Goal: Task Accomplishment & Management: Manage account settings

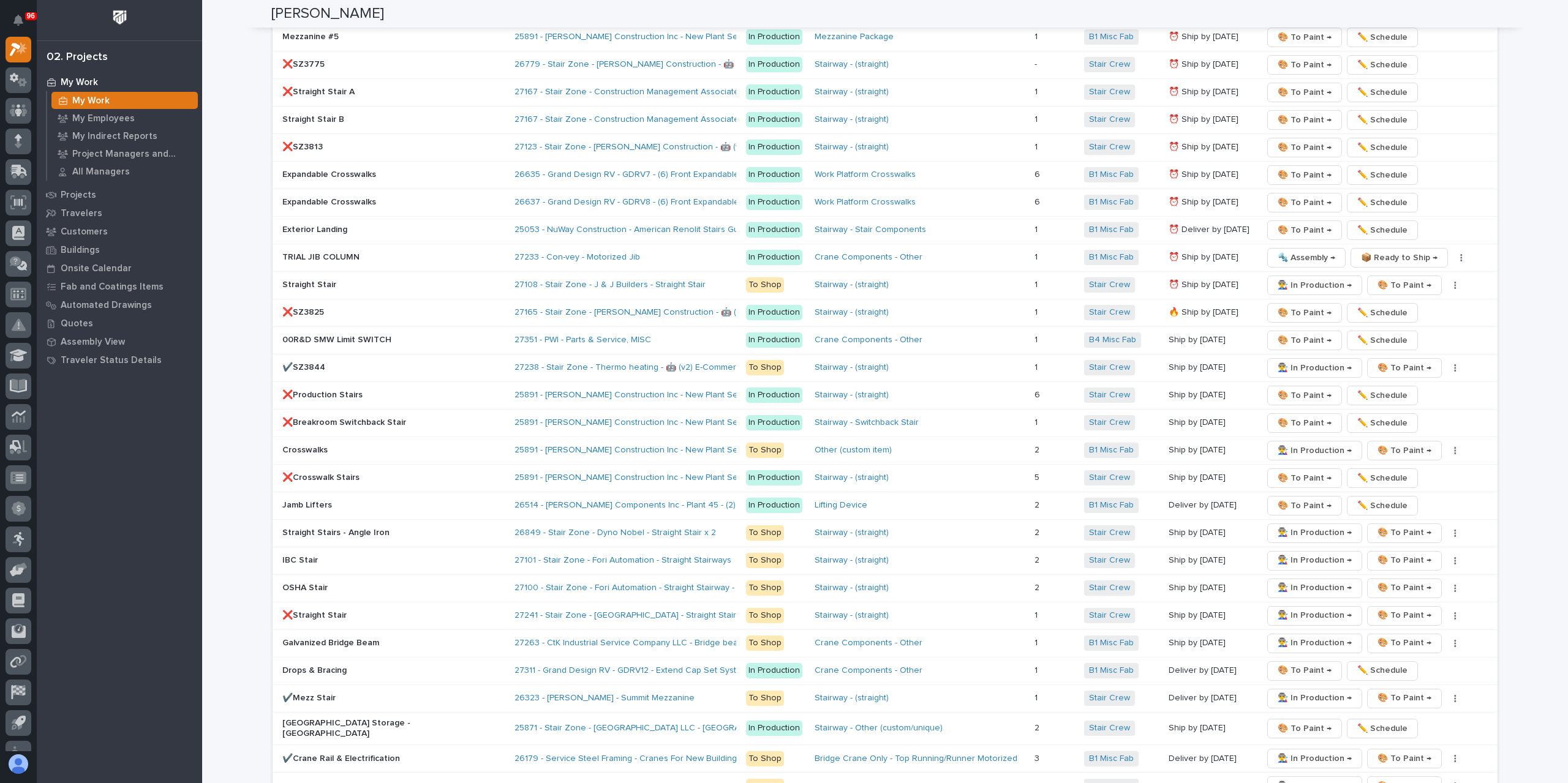
scroll to position [2081, 0]
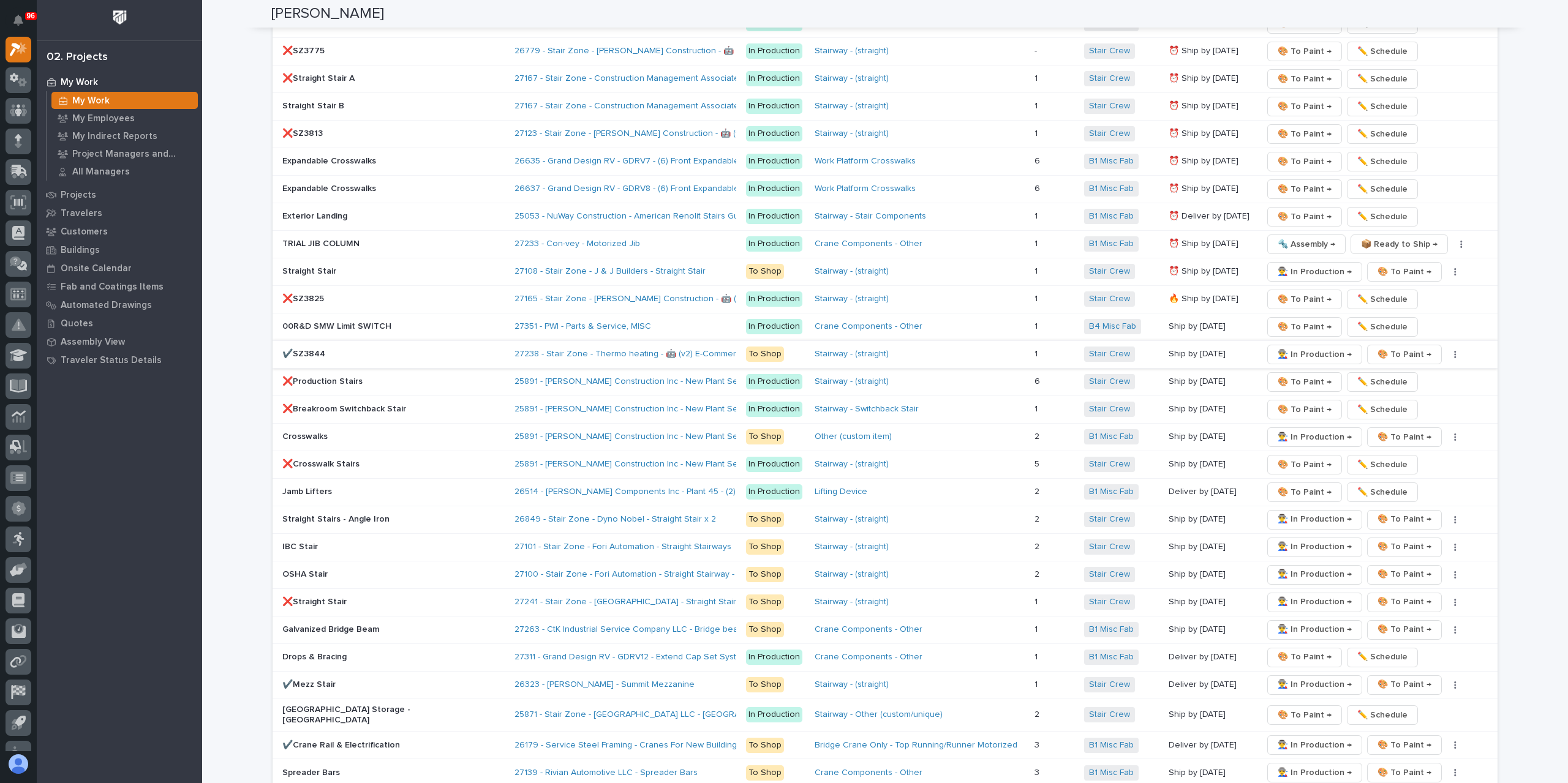
click at [1278, 347] on span "👨‍🏭 In Production →" at bounding box center [1315, 355] width 74 height 15
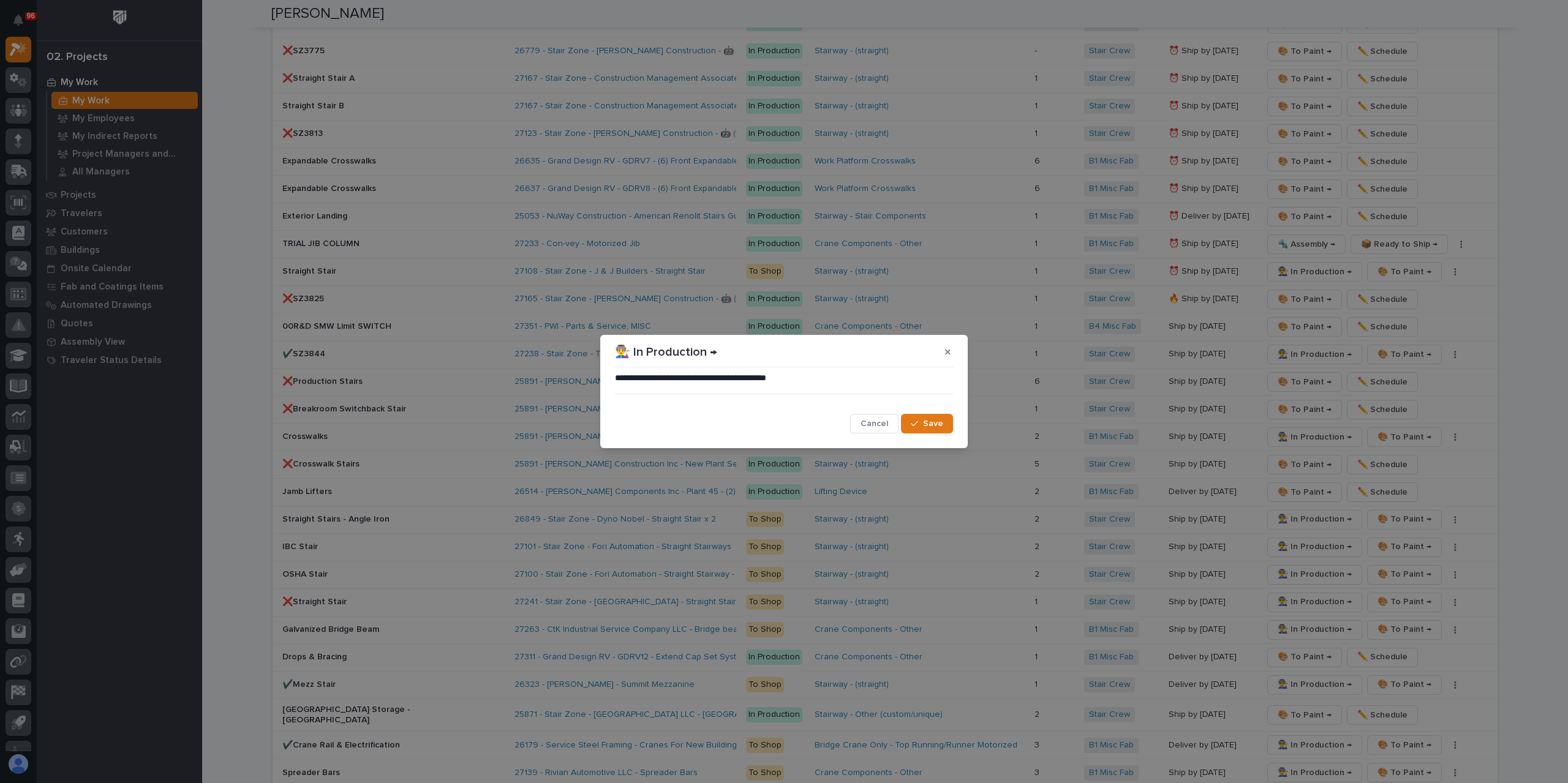
click at [926, 423] on span "Save" at bounding box center [933, 423] width 20 height 11
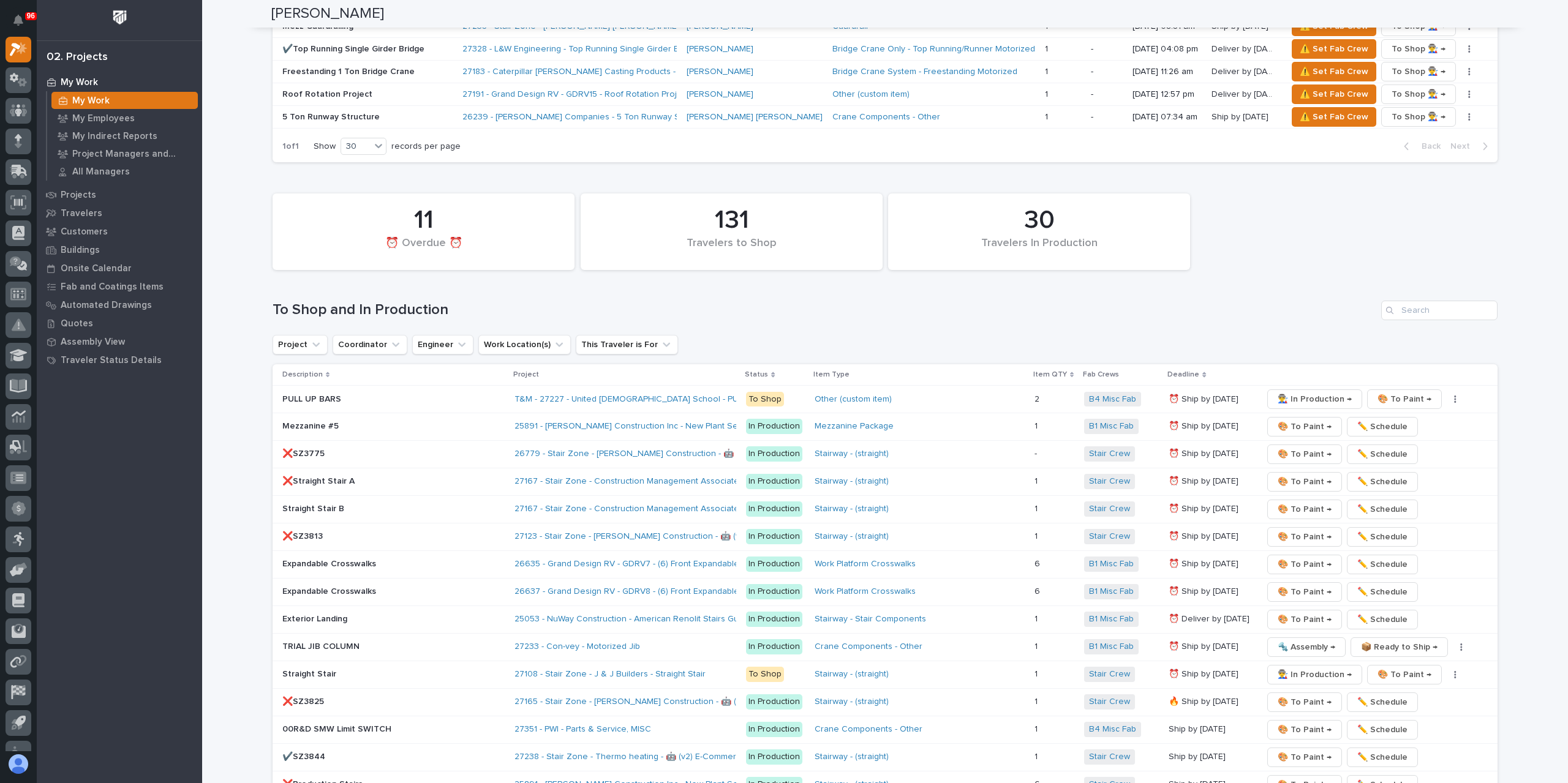
scroll to position [1653, 0]
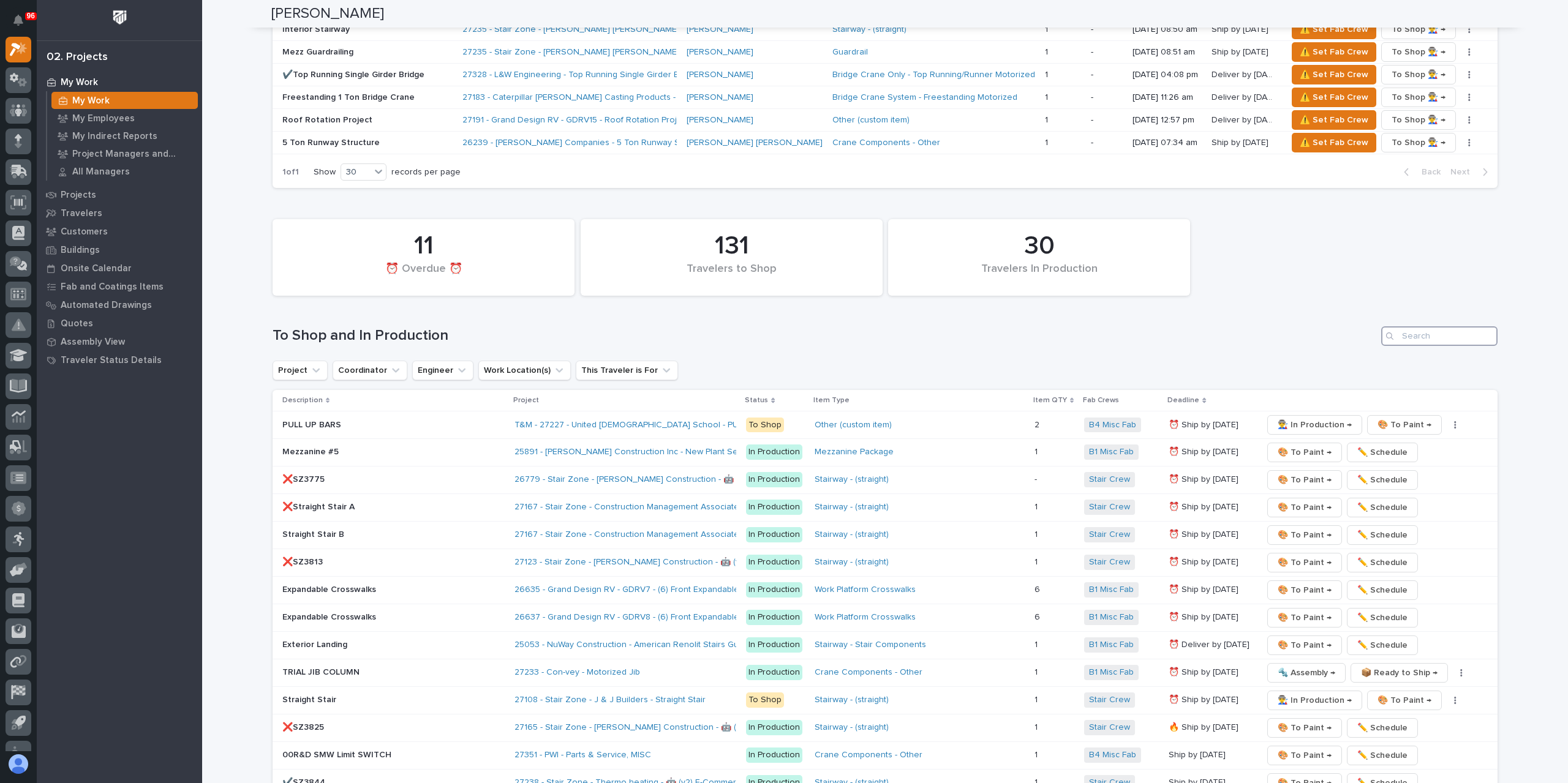
click at [1399, 327] on input "Search" at bounding box center [1439, 336] width 117 height 20
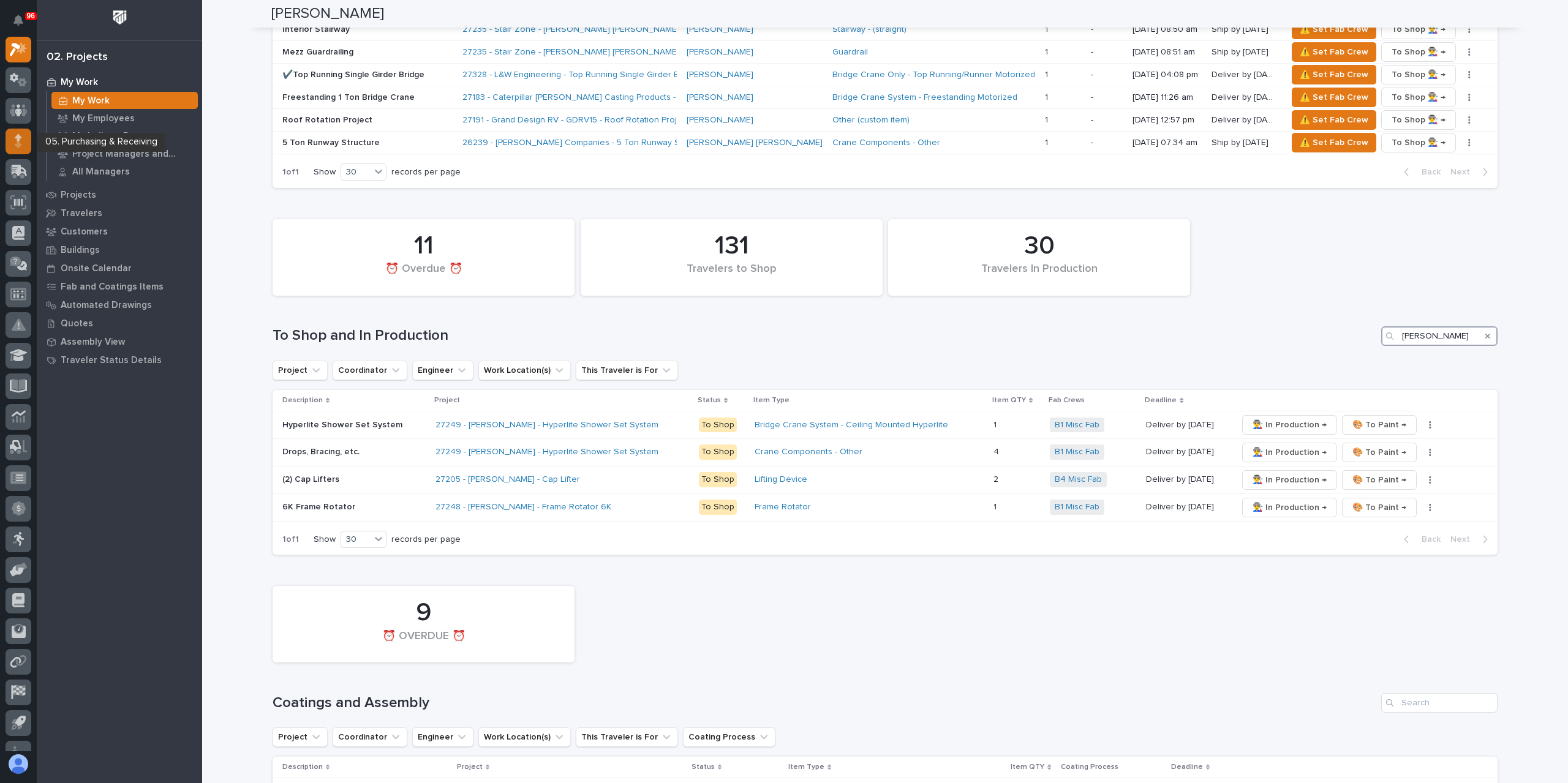
type input "brinkley"
click at [18, 135] on icon at bounding box center [18, 137] width 7 height 7
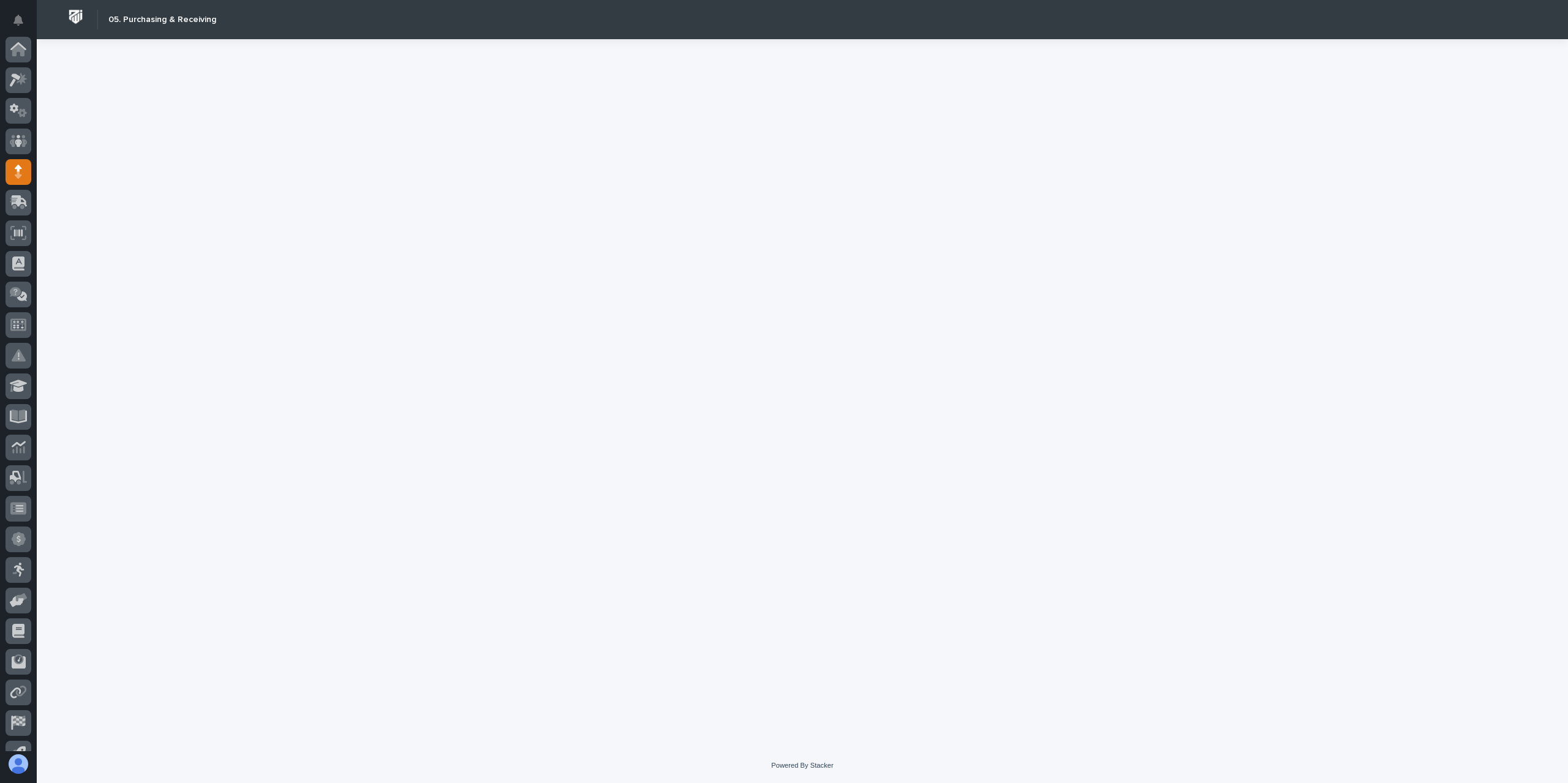
scroll to position [81, 0]
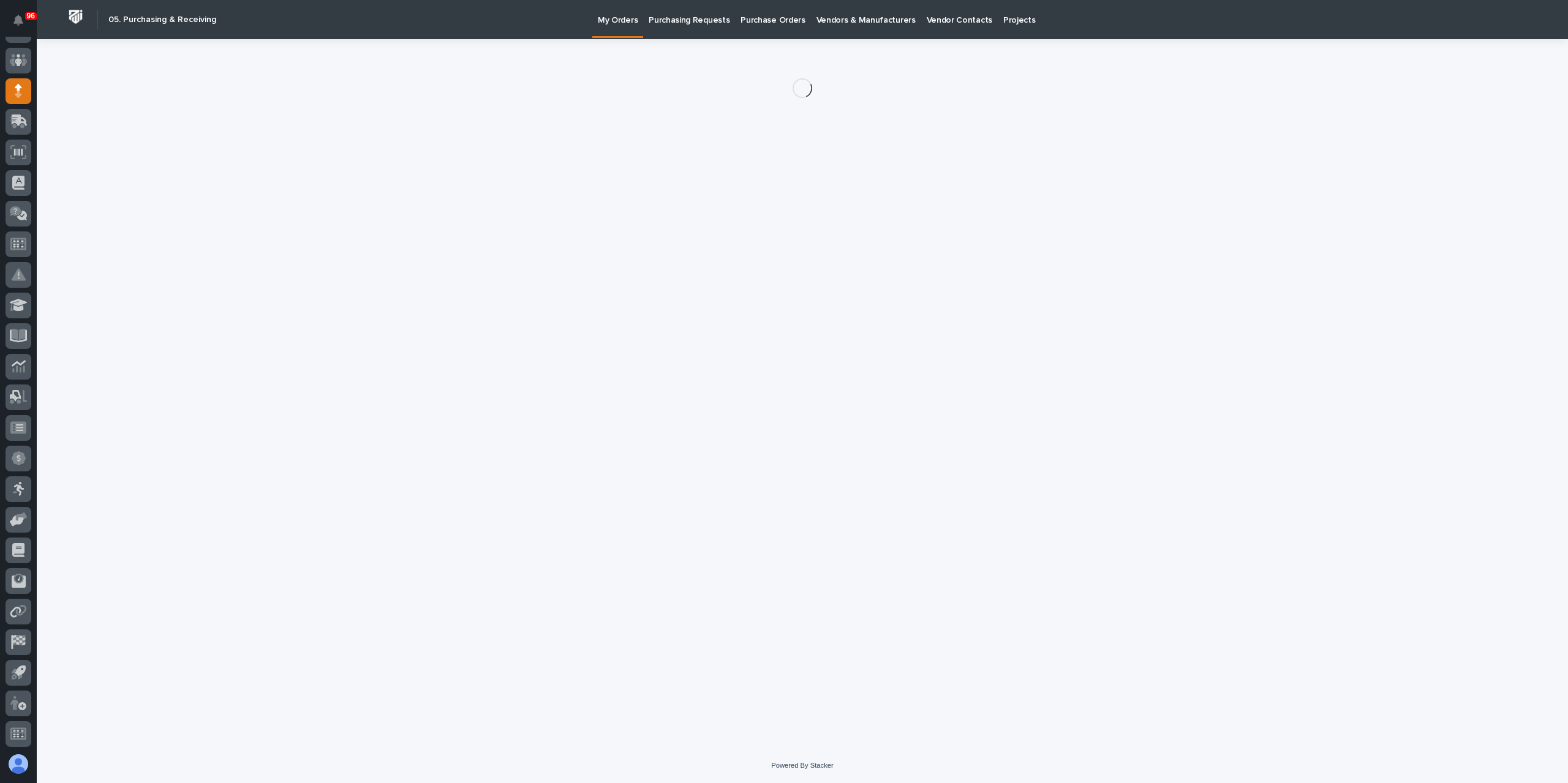
click at [678, 30] on link "Purchasing Requests" at bounding box center [689, 19] width 92 height 38
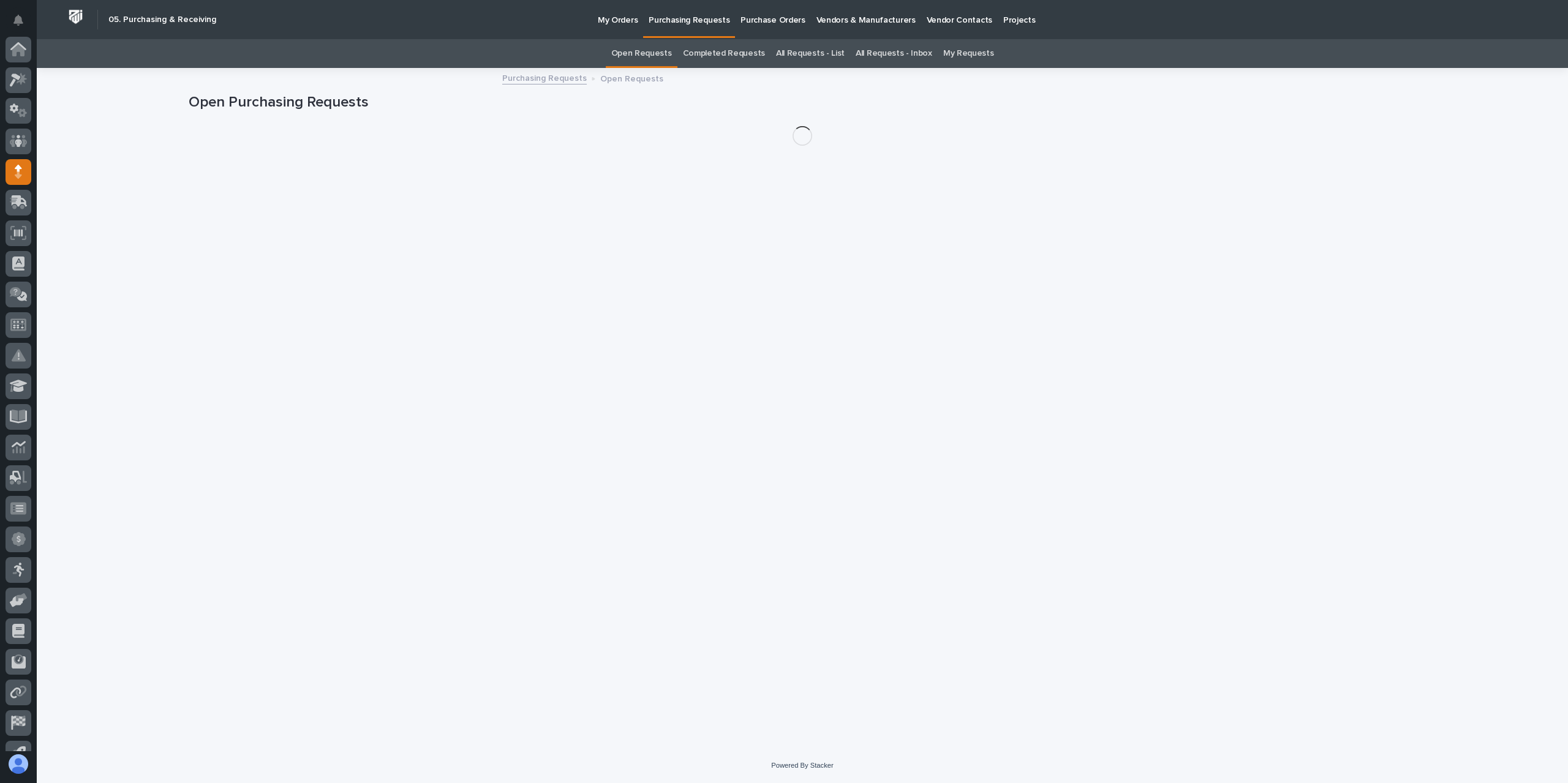
scroll to position [81, 0]
click at [826, 56] on link "All Requests - List" at bounding box center [810, 53] width 69 height 29
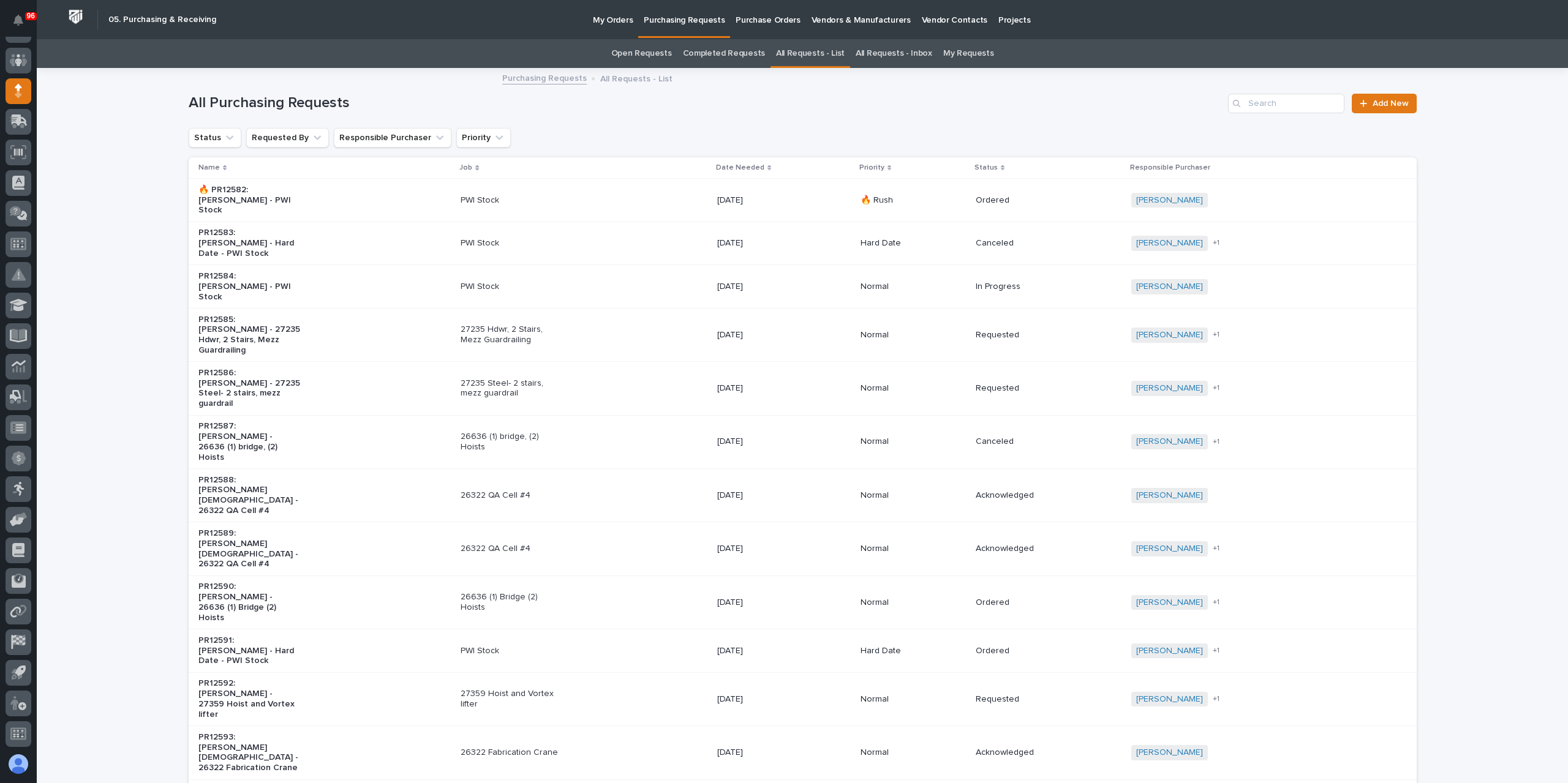
click at [1296, 116] on div "All Purchasing Requests Add New" at bounding box center [802, 98] width 1228 height 59
click at [1295, 117] on div "All Purchasing Requests Add New" at bounding box center [802, 98] width 1228 height 59
click at [1291, 110] on input "Search" at bounding box center [1286, 103] width 117 height 20
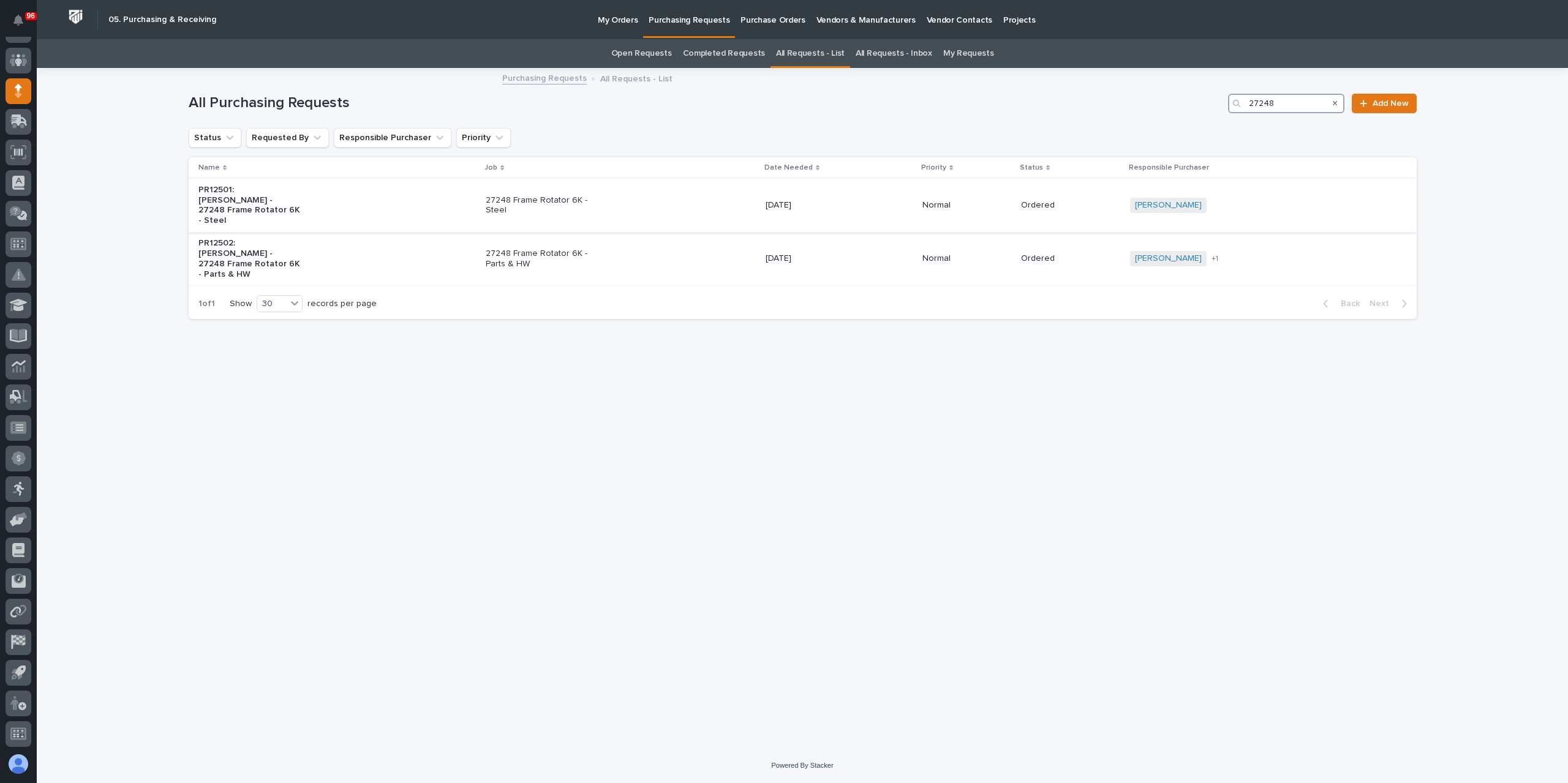
type input "27248"
click at [537, 205] on p "27248 Frame Rotator 6K - Steel" at bounding box center [537, 205] width 102 height 21
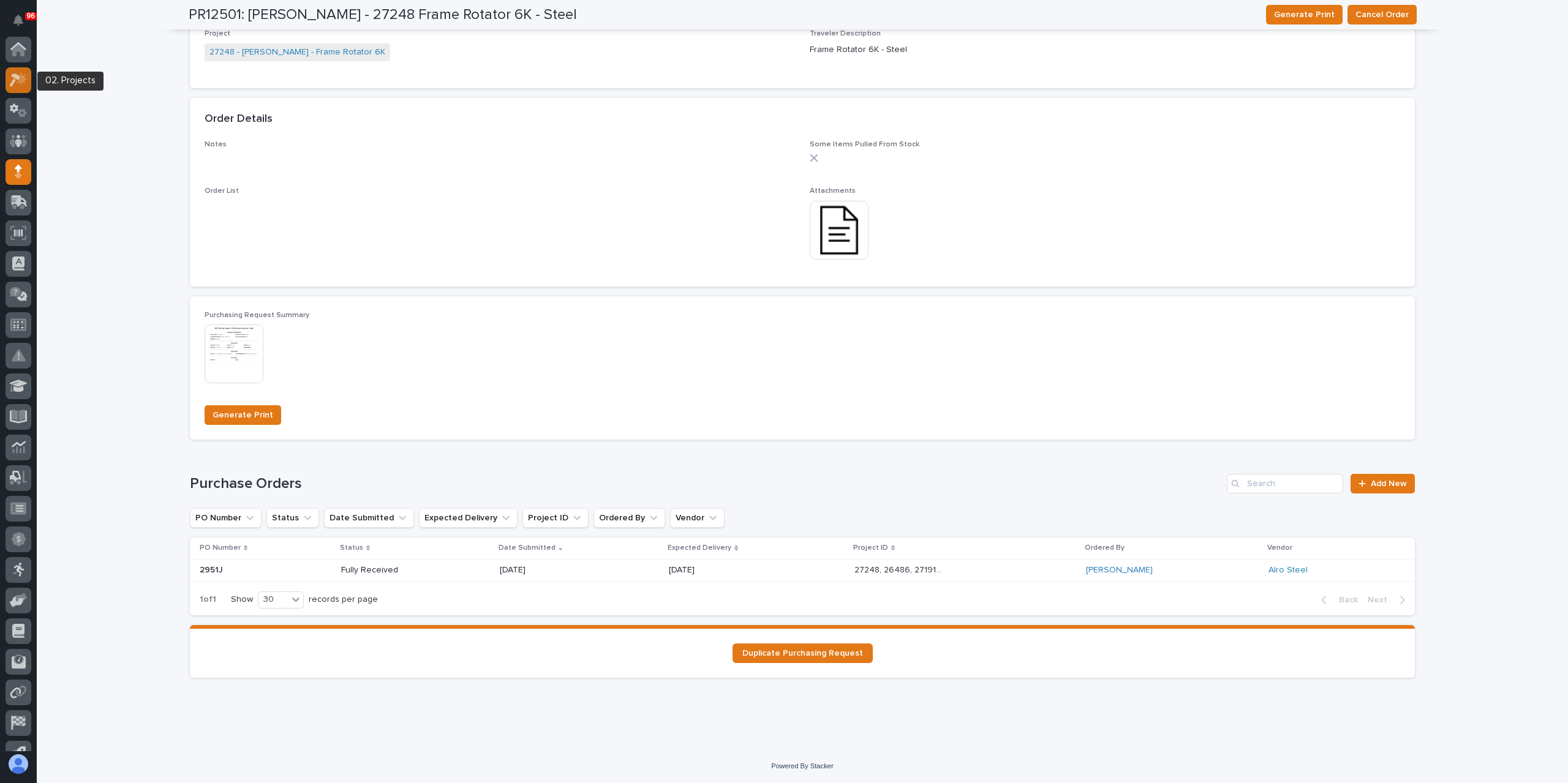
click at [16, 71] on div at bounding box center [18, 80] width 26 height 26
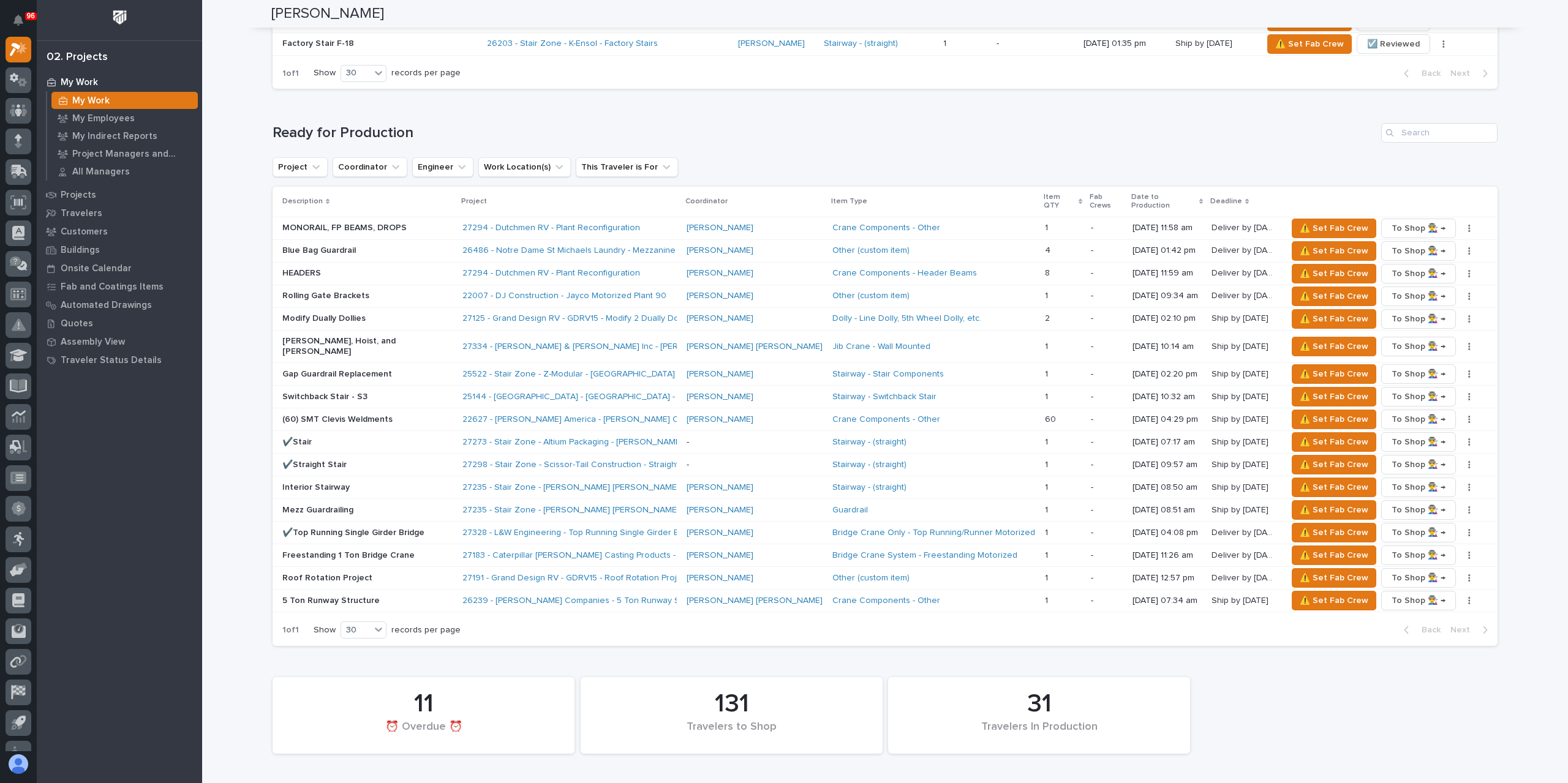
scroll to position [1347, 0]
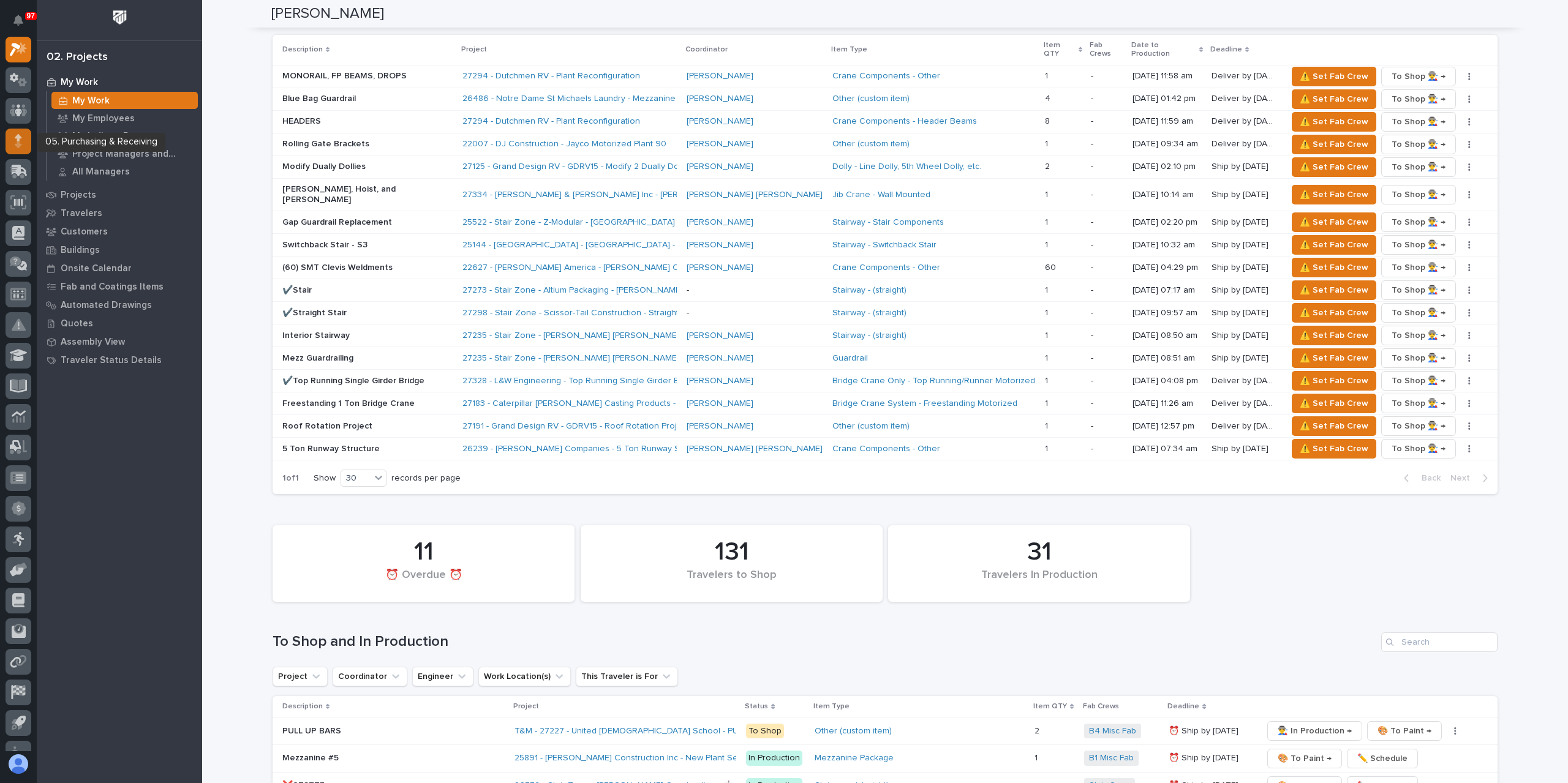
click at [16, 137] on icon at bounding box center [18, 137] width 7 height 7
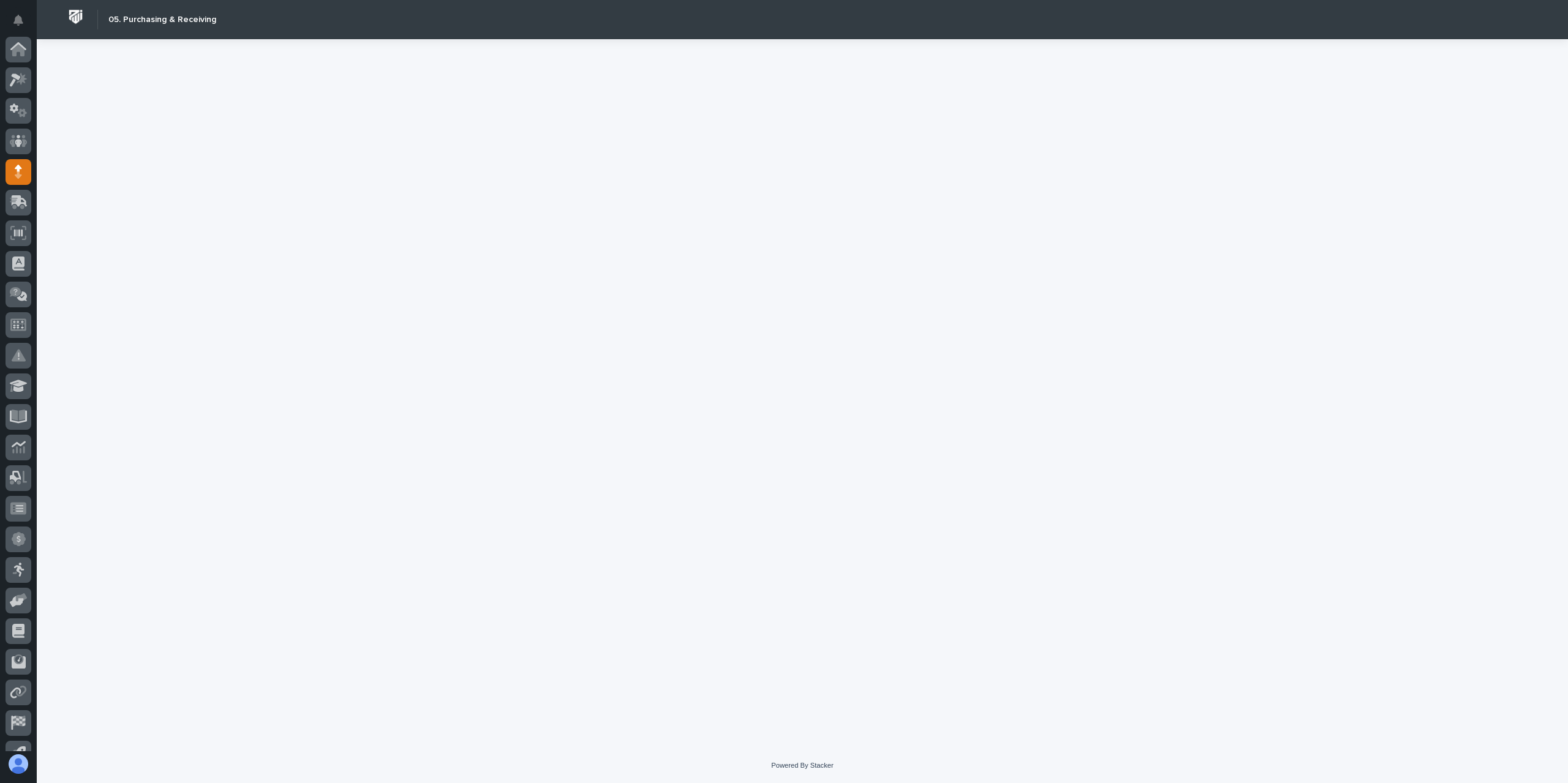
scroll to position [81, 0]
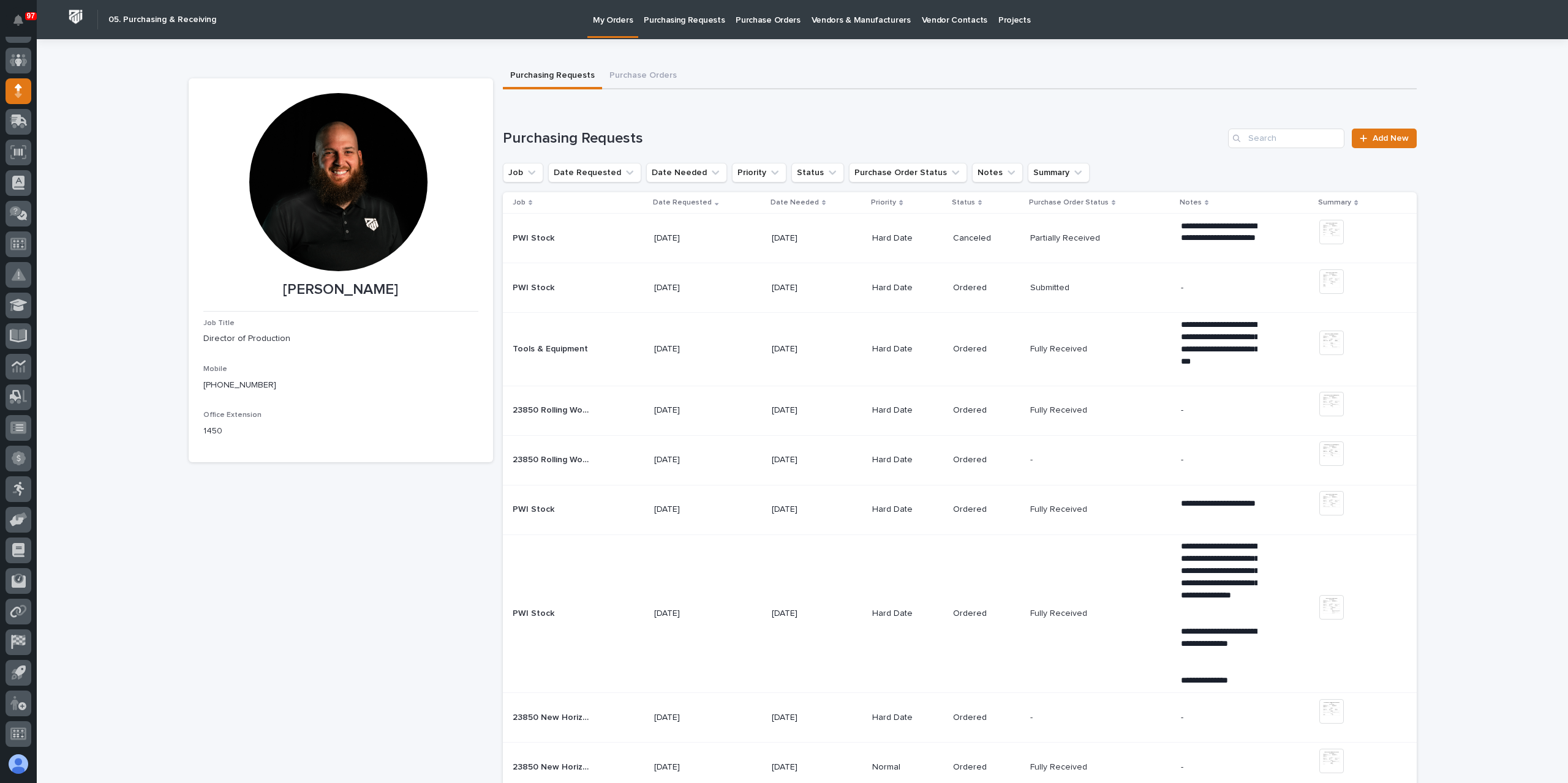
click at [667, 14] on p "Purchasing Requests" at bounding box center [684, 13] width 81 height 26
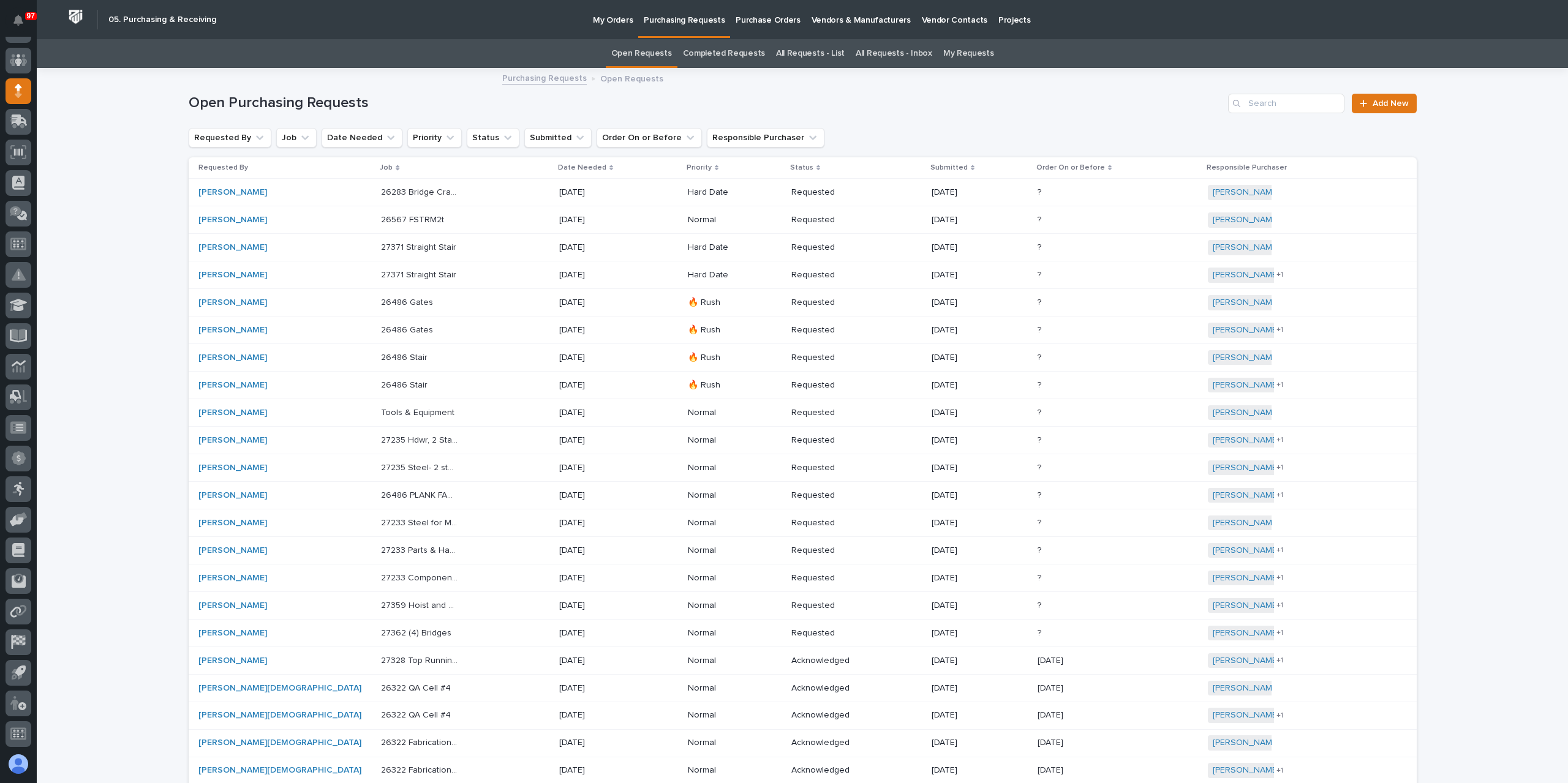
click at [818, 44] on link "All Requests - List" at bounding box center [810, 53] width 69 height 29
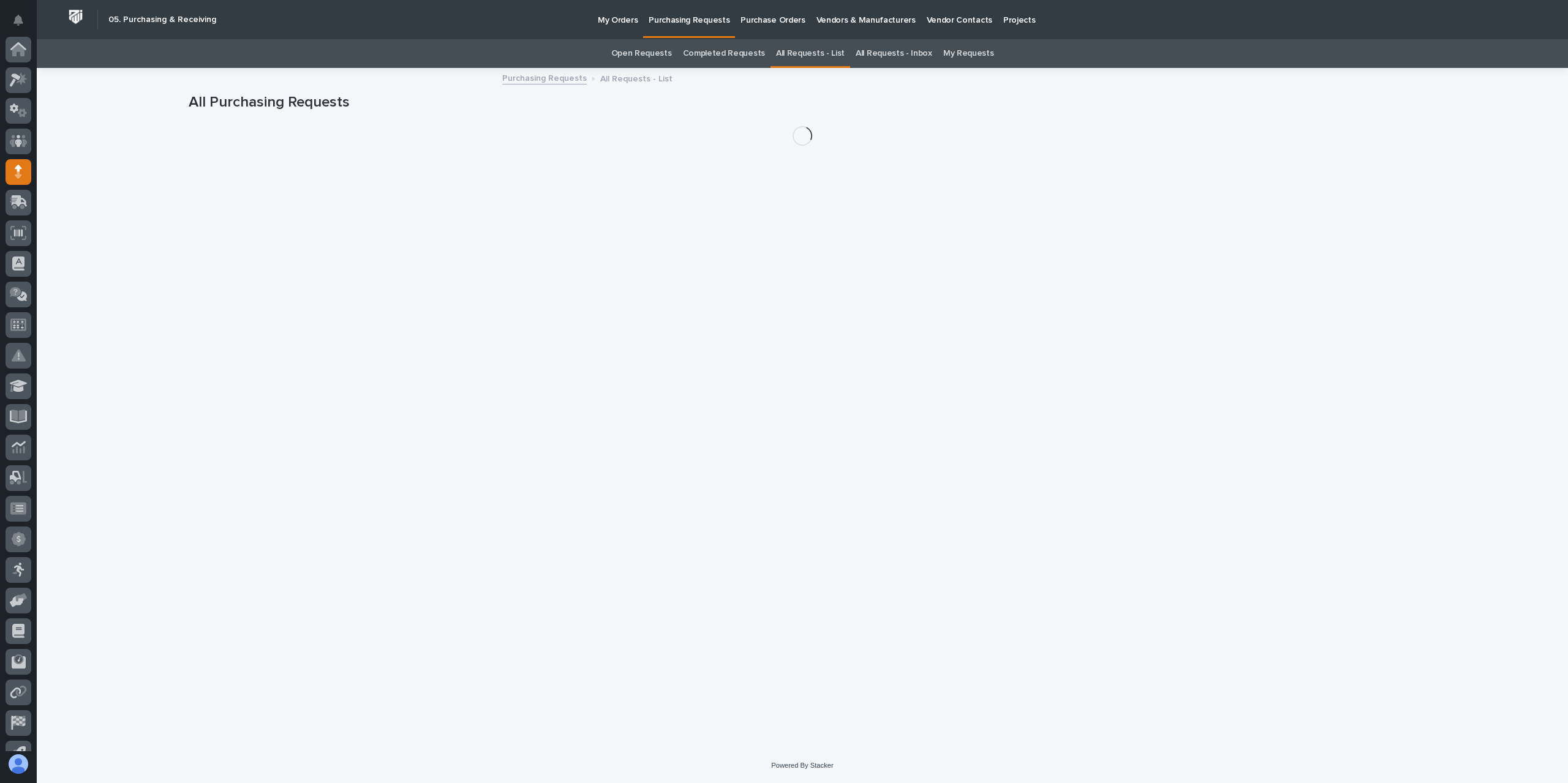
scroll to position [81, 0]
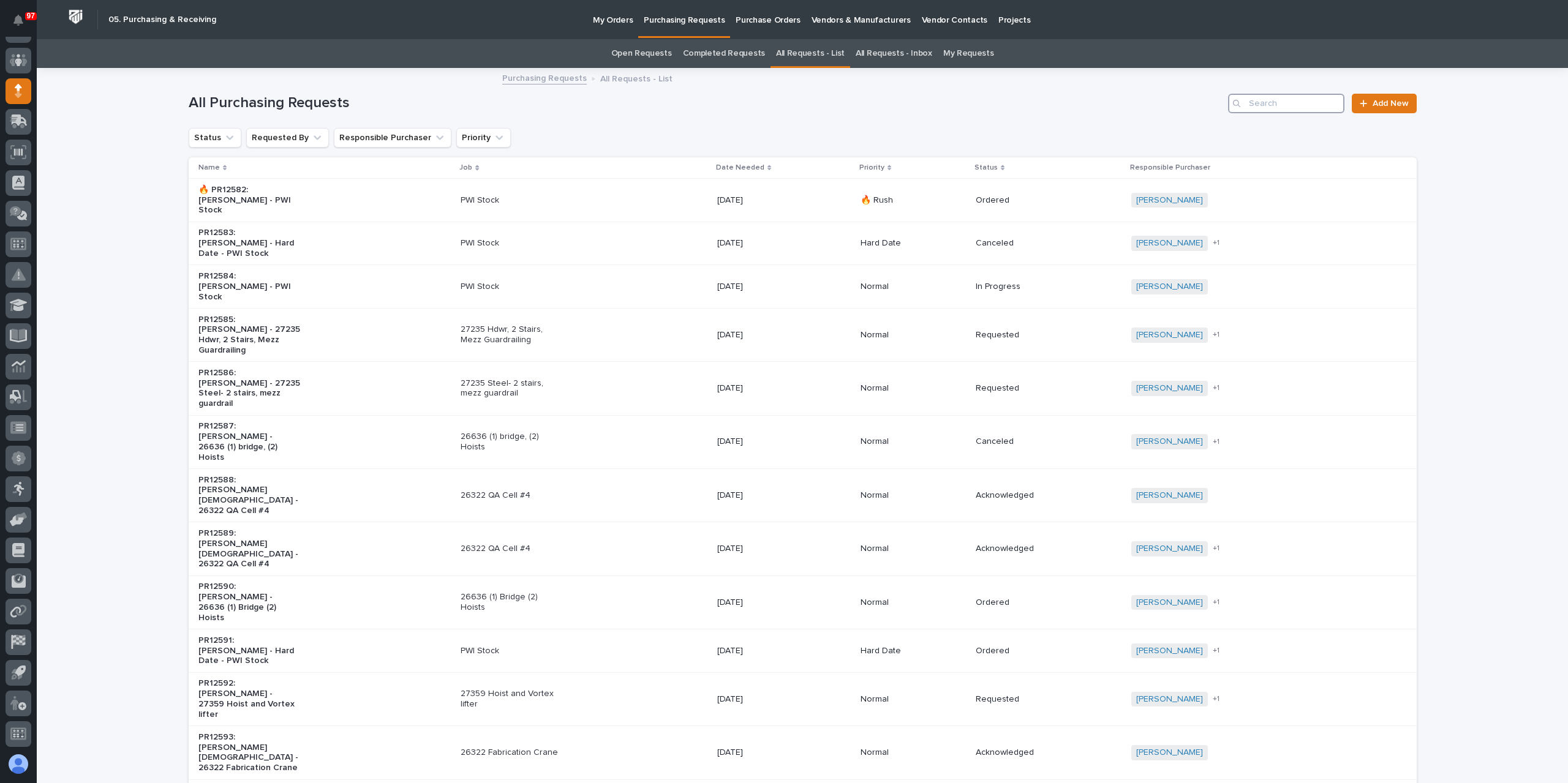
click at [1288, 103] on input "Search" at bounding box center [1286, 103] width 117 height 20
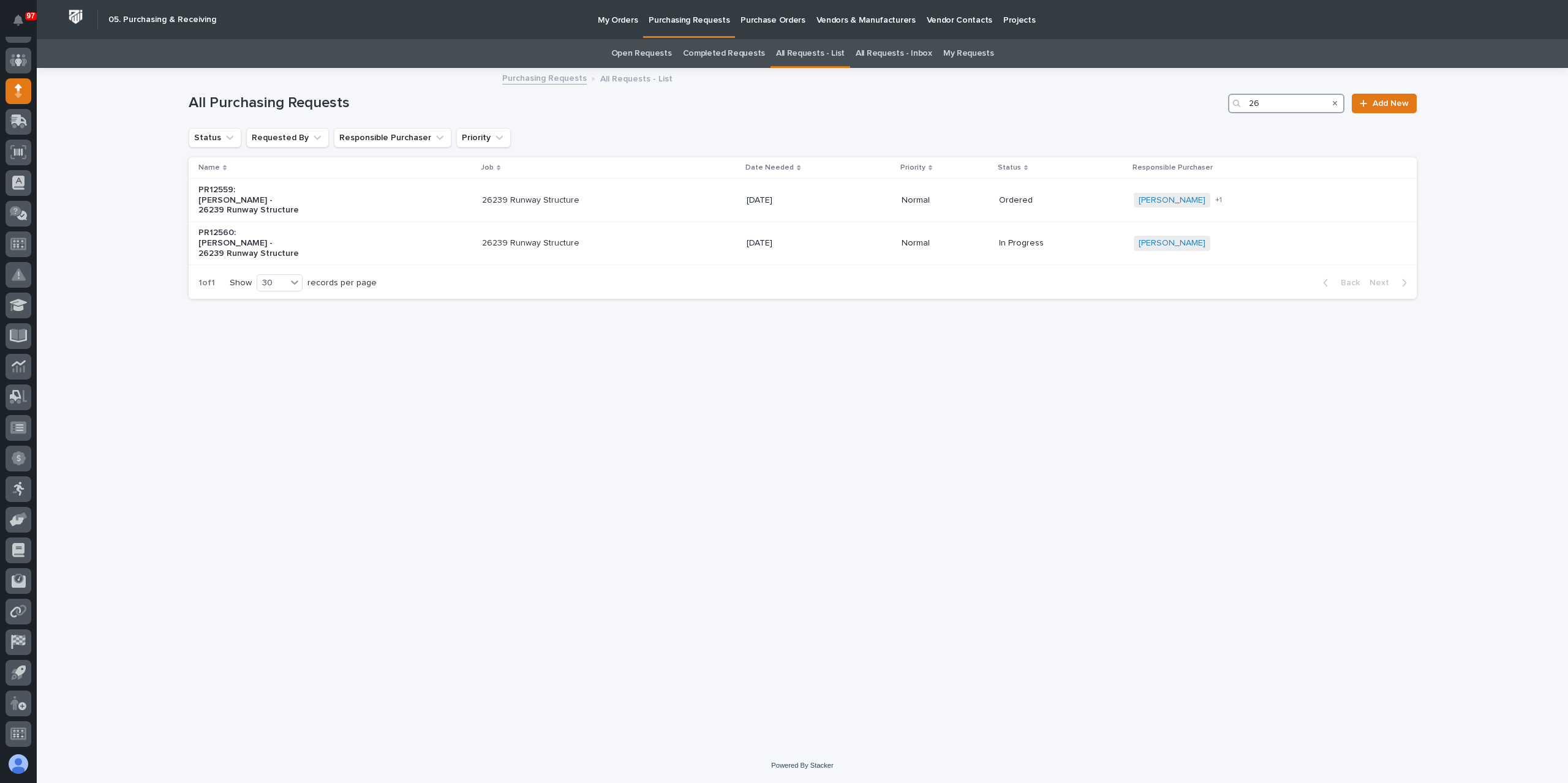
type input "2"
type input "27191"
click at [566, 261] on td "27191 Roof Rotation Project" at bounding box center [621, 243] width 280 height 44
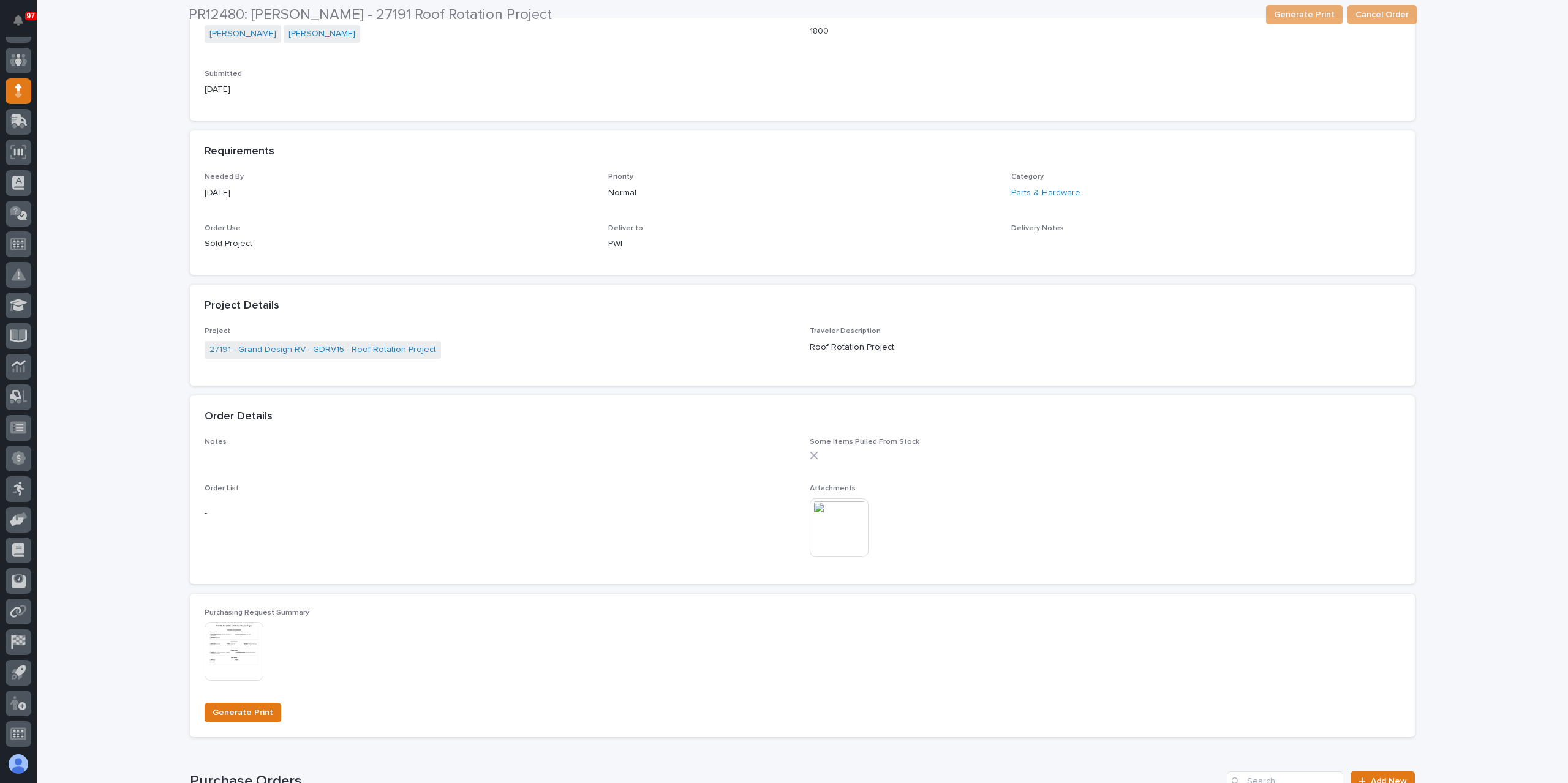
scroll to position [555, 0]
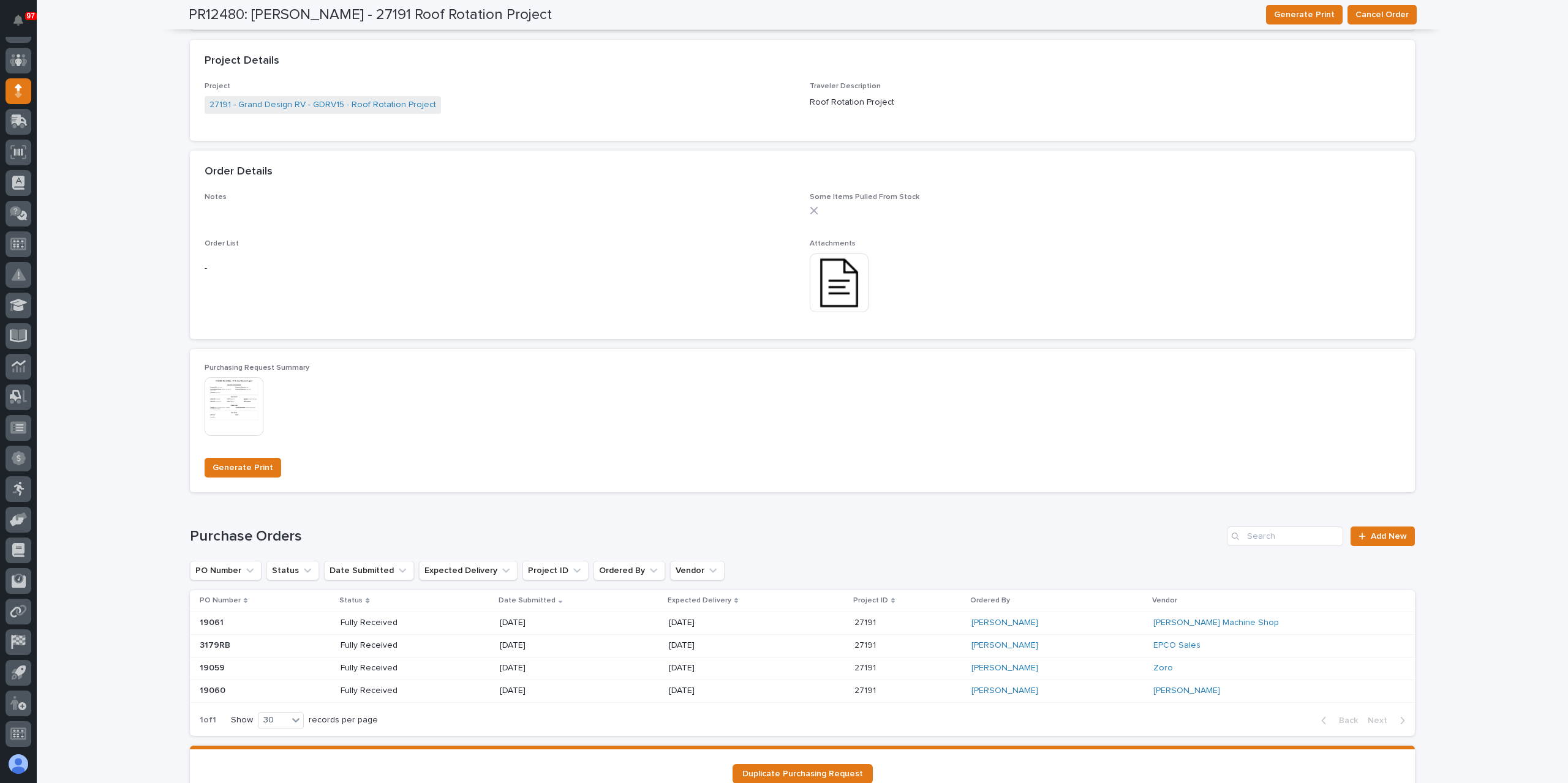
click at [540, 621] on p "10/07/2025" at bounding box center [544, 622] width 88 height 10
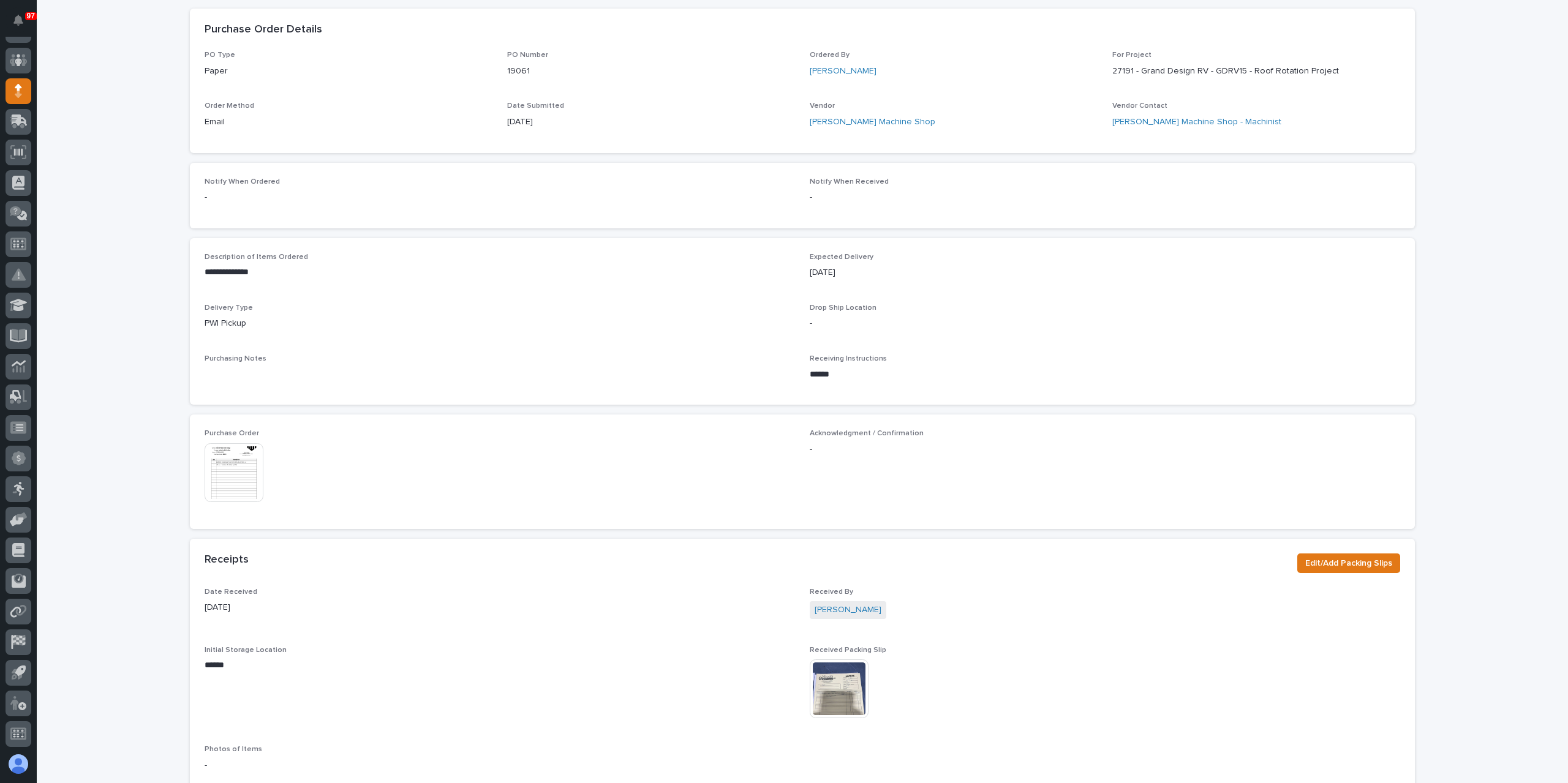
scroll to position [245, 0]
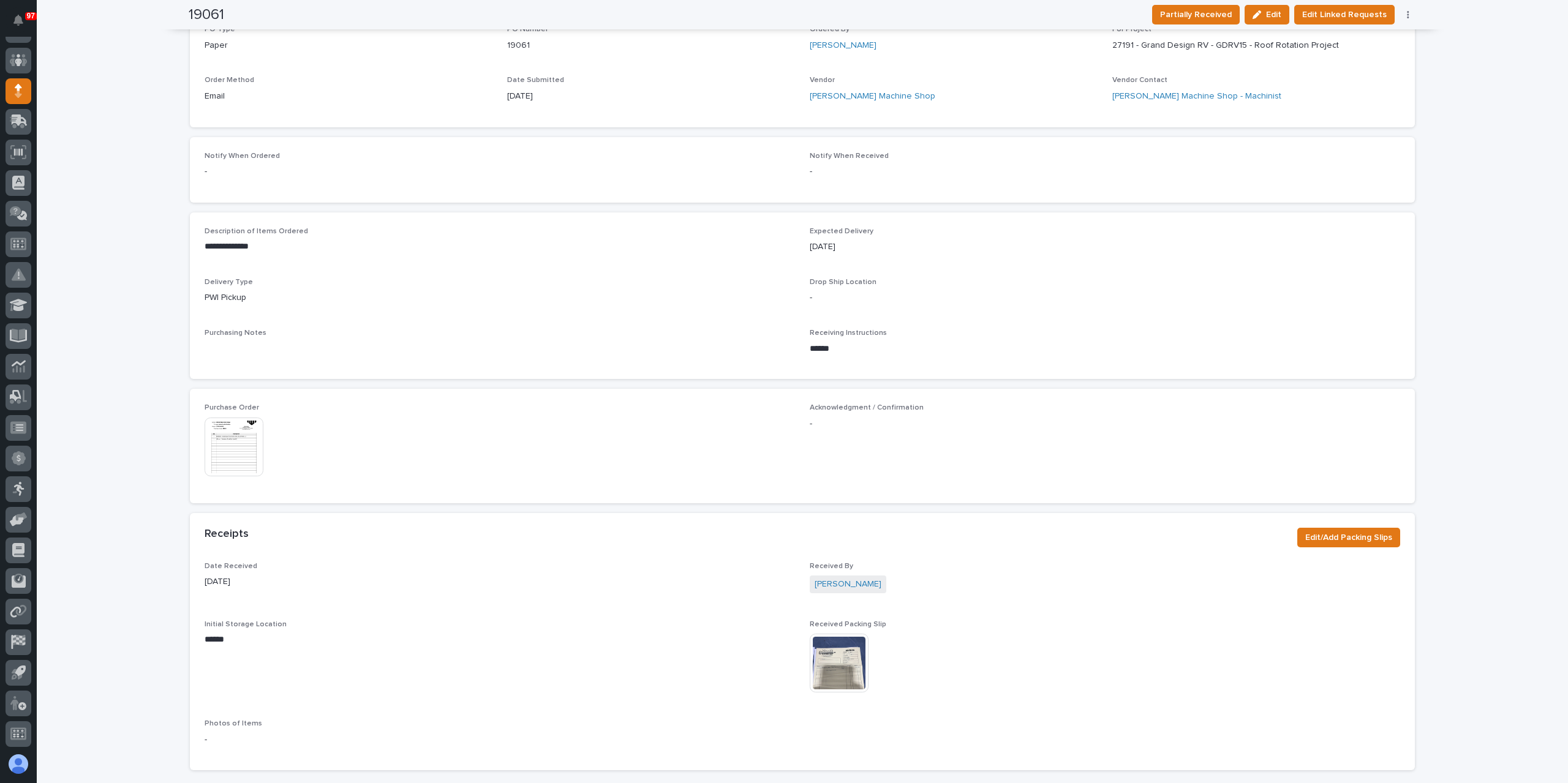
click at [245, 469] on img at bounding box center [234, 446] width 59 height 59
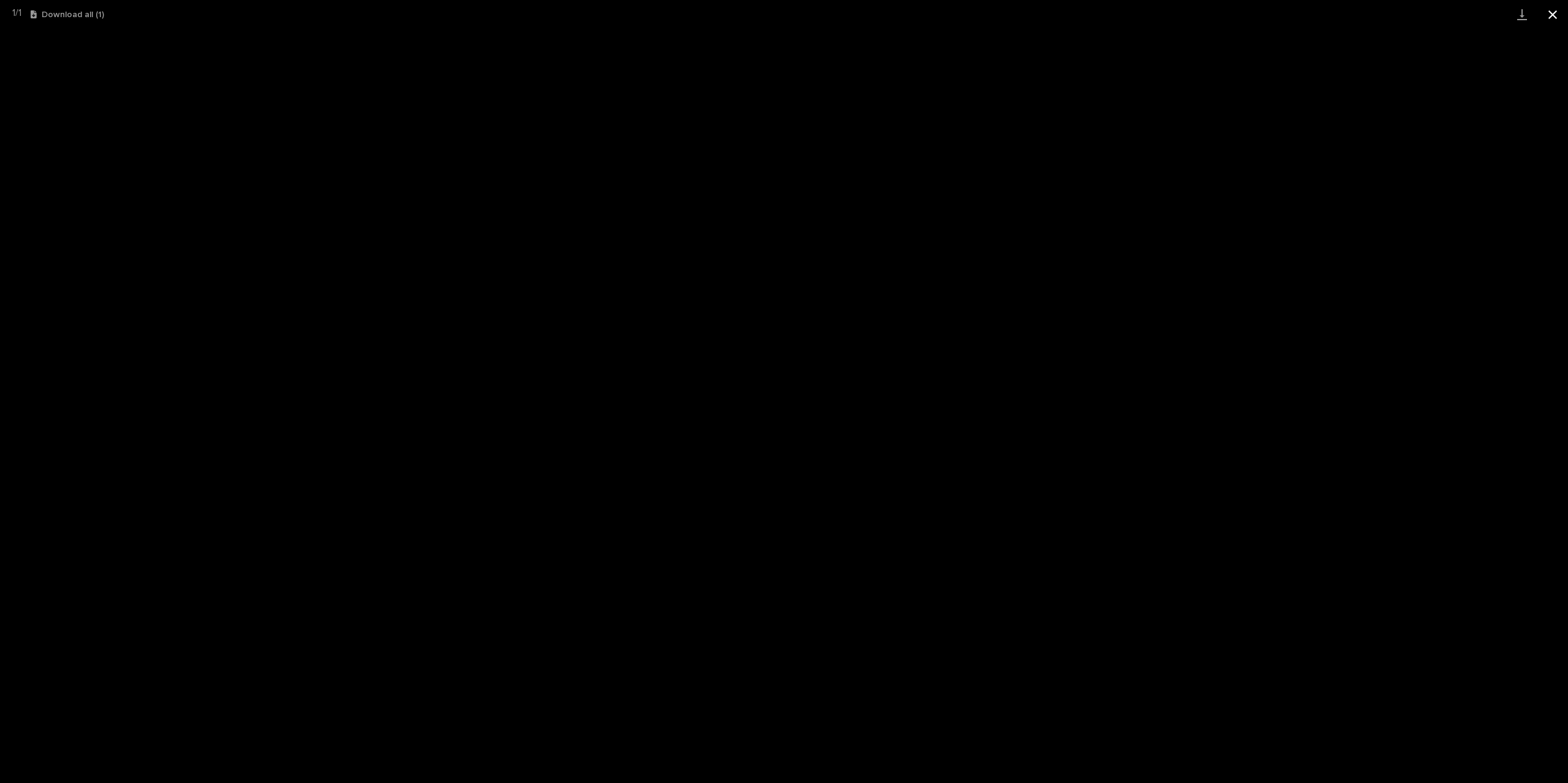
click at [1546, 13] on button "Close gallery" at bounding box center [1552, 14] width 30 height 29
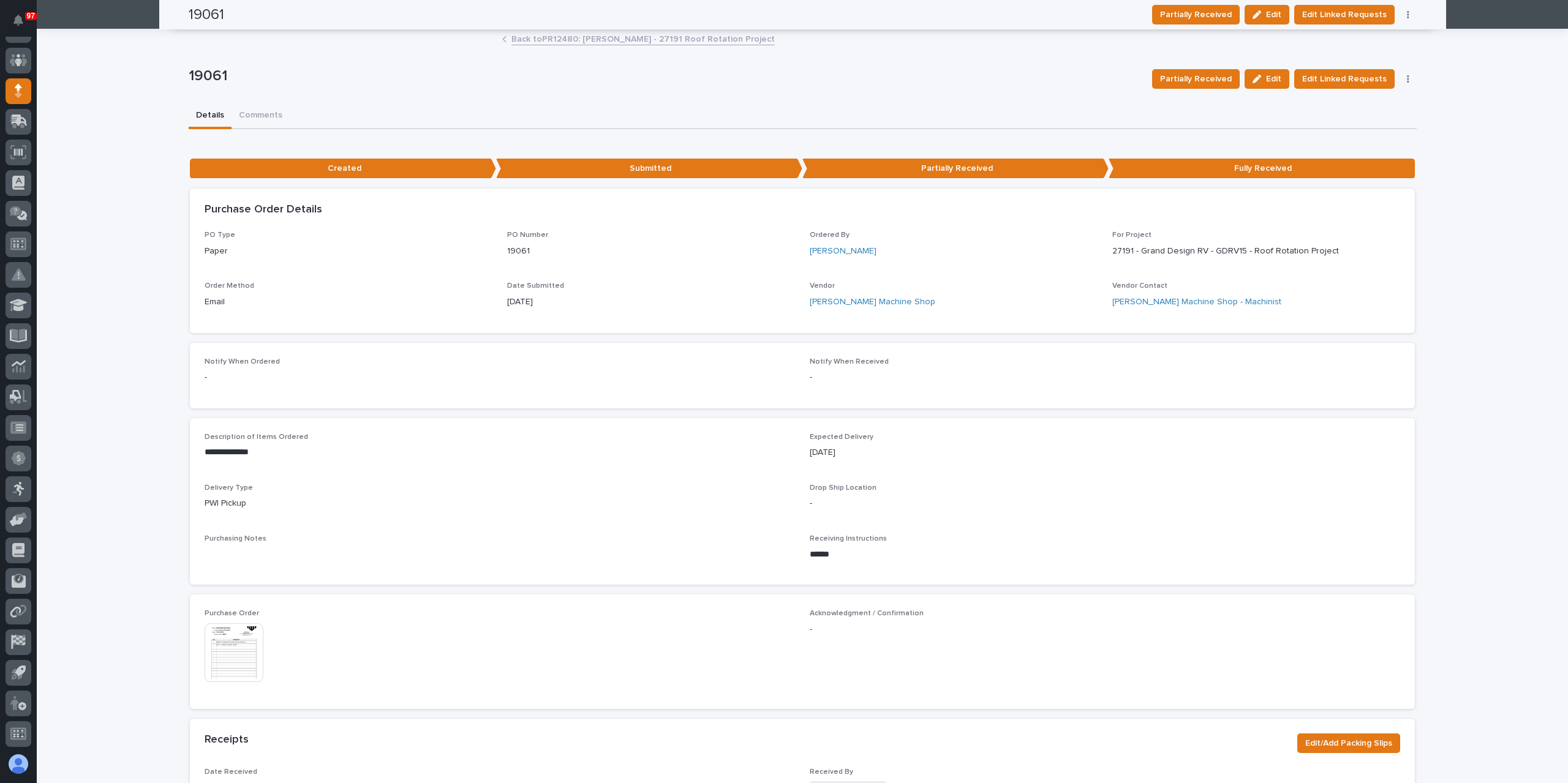
scroll to position [0, 0]
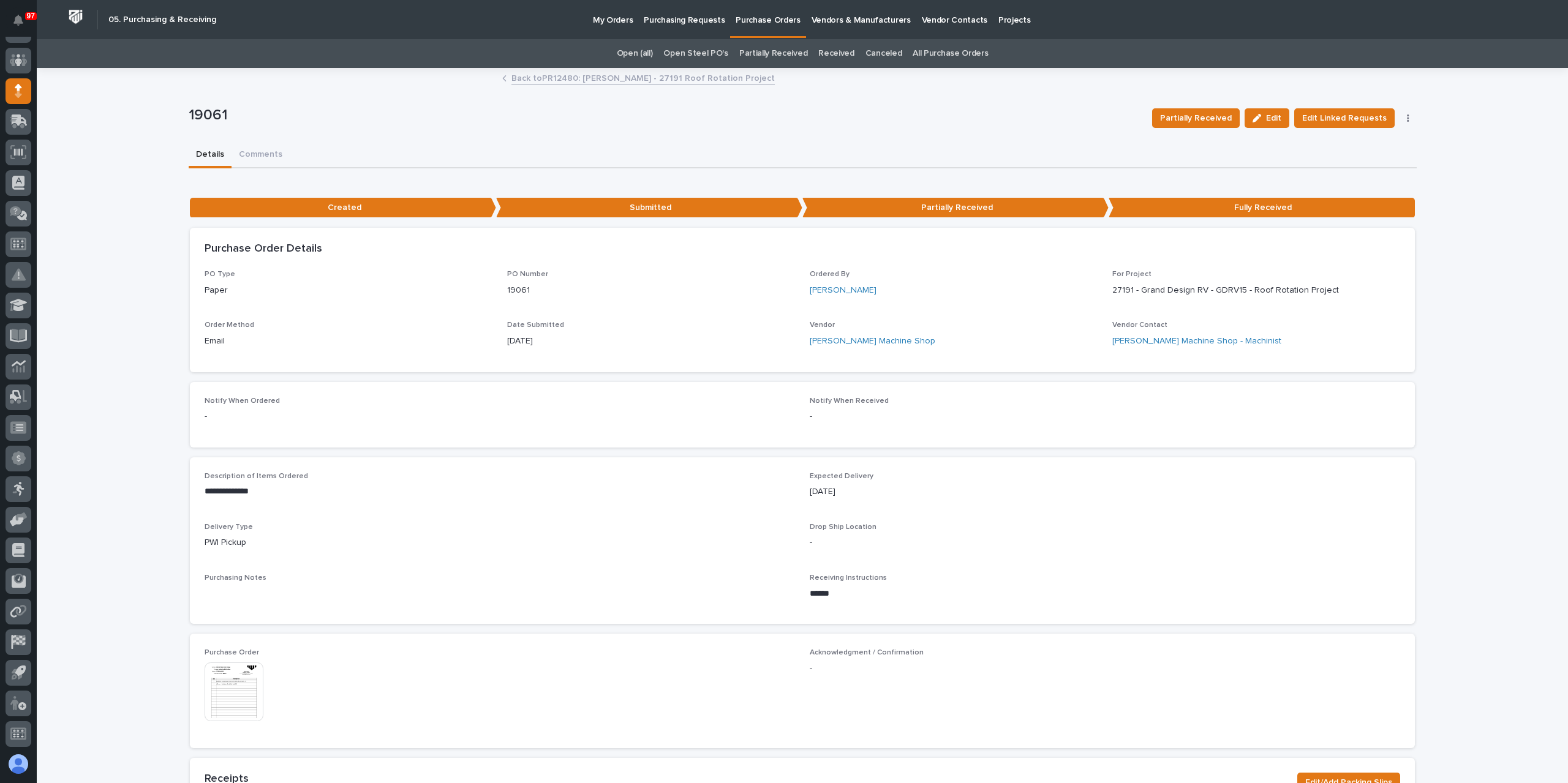
click at [619, 80] on link "Back to PR12480: Mark Miller - 27191 Roof Rotation Project" at bounding box center [643, 77] width 263 height 14
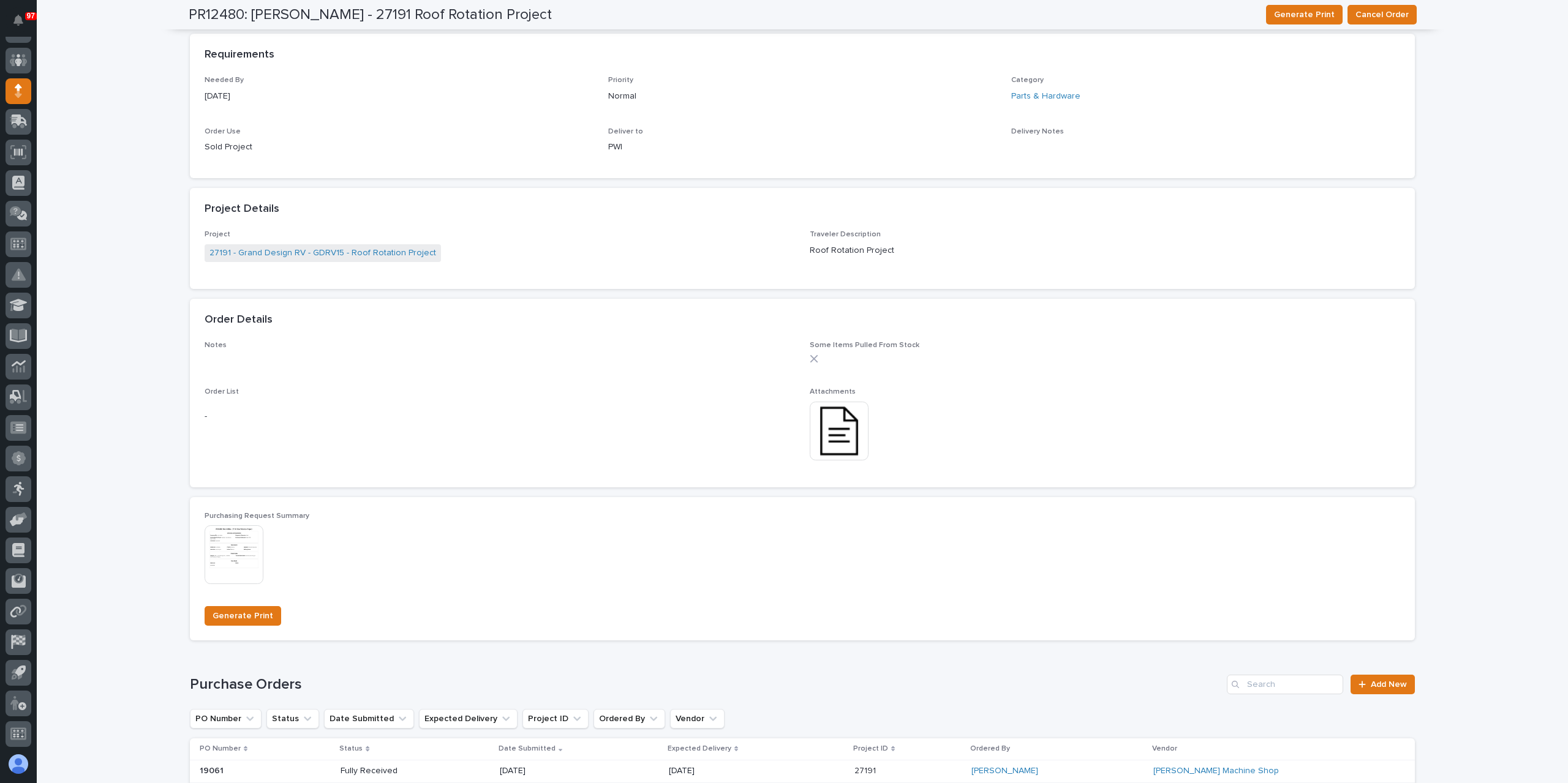
scroll to position [651, 0]
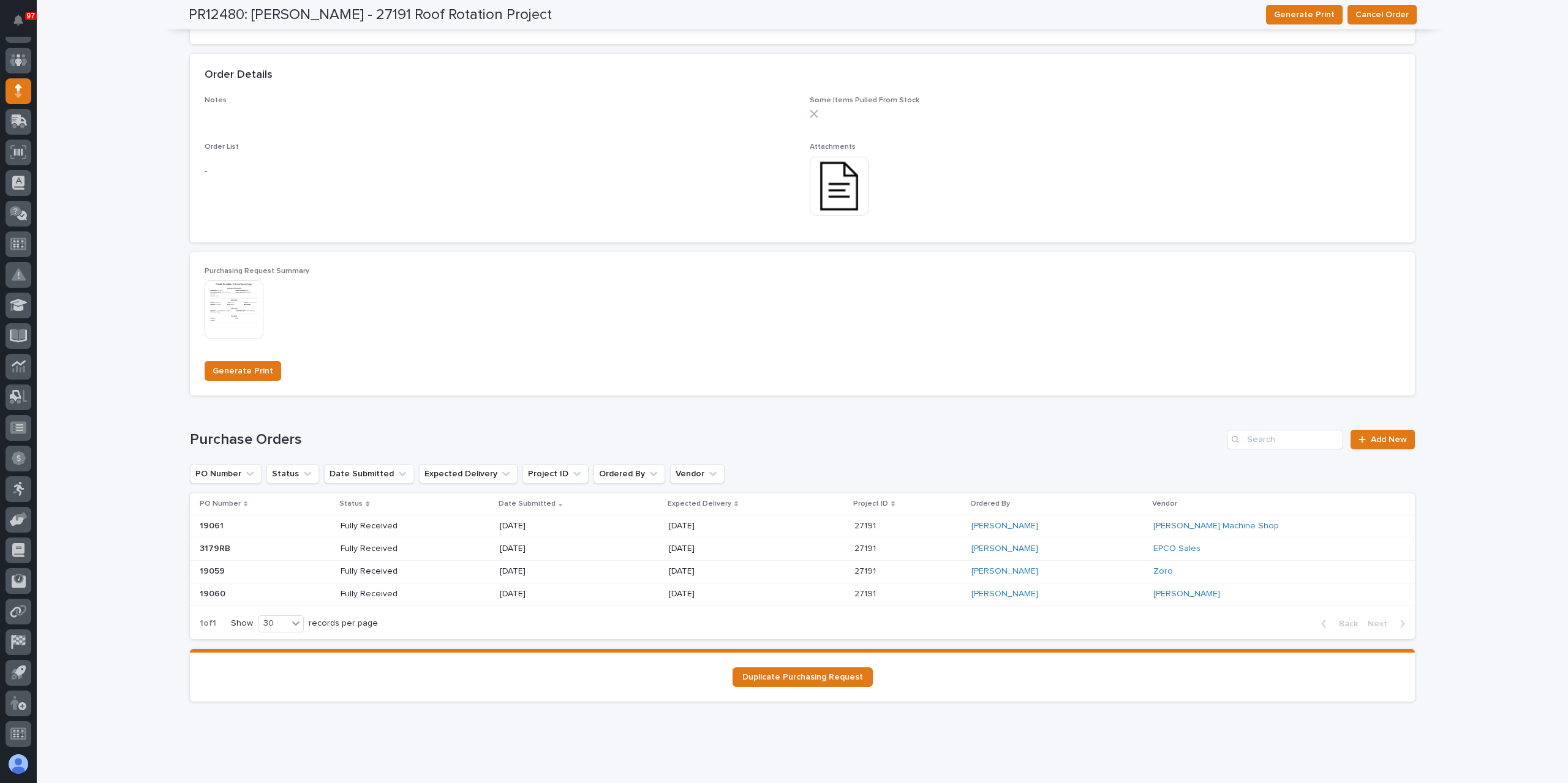
click at [543, 593] on p "10/06/2025" at bounding box center [544, 594] width 88 height 10
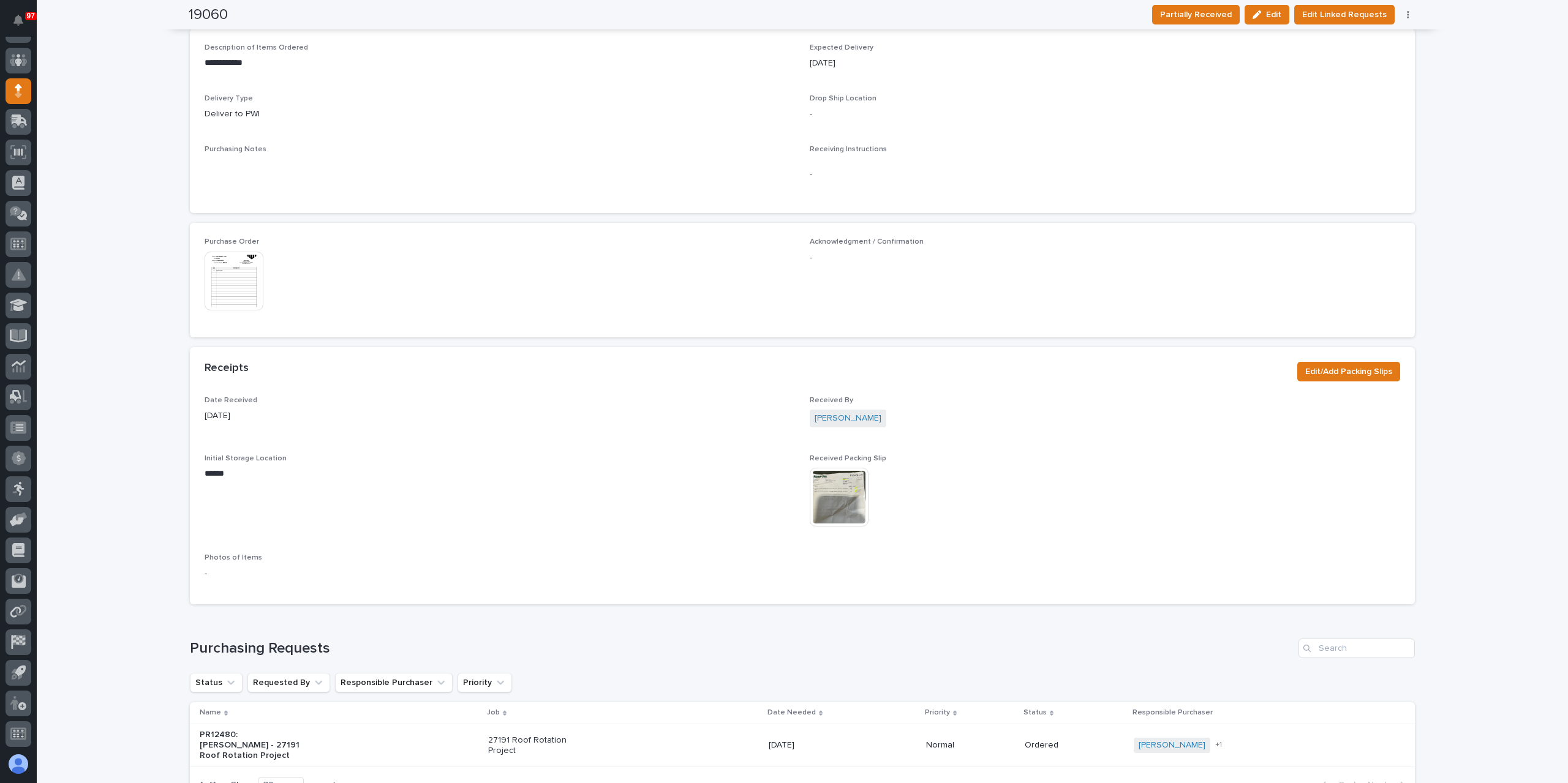
scroll to position [551, 0]
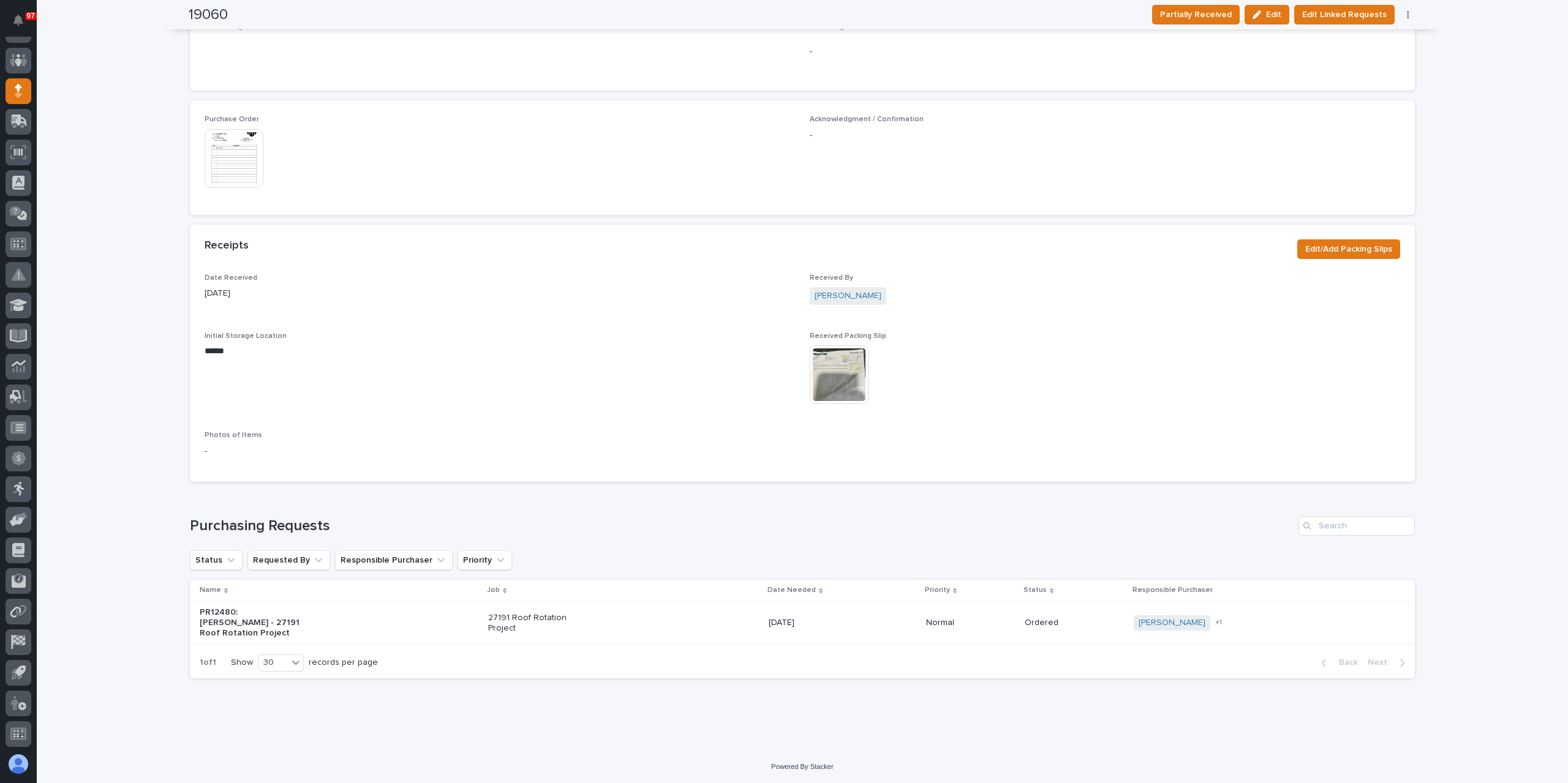
click at [247, 161] on img at bounding box center [234, 158] width 59 height 59
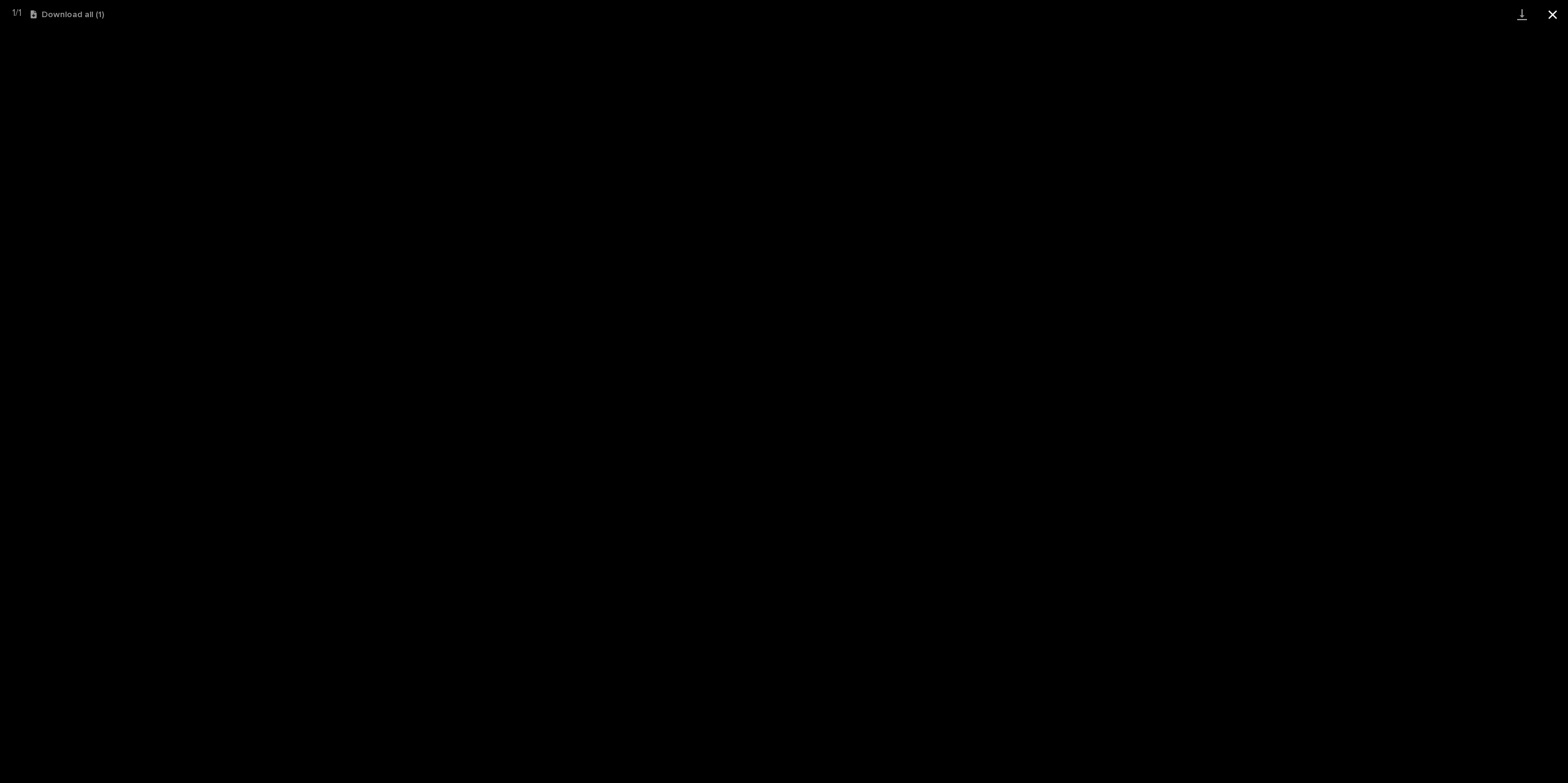
click at [1547, 15] on button "Close gallery" at bounding box center [1552, 14] width 30 height 29
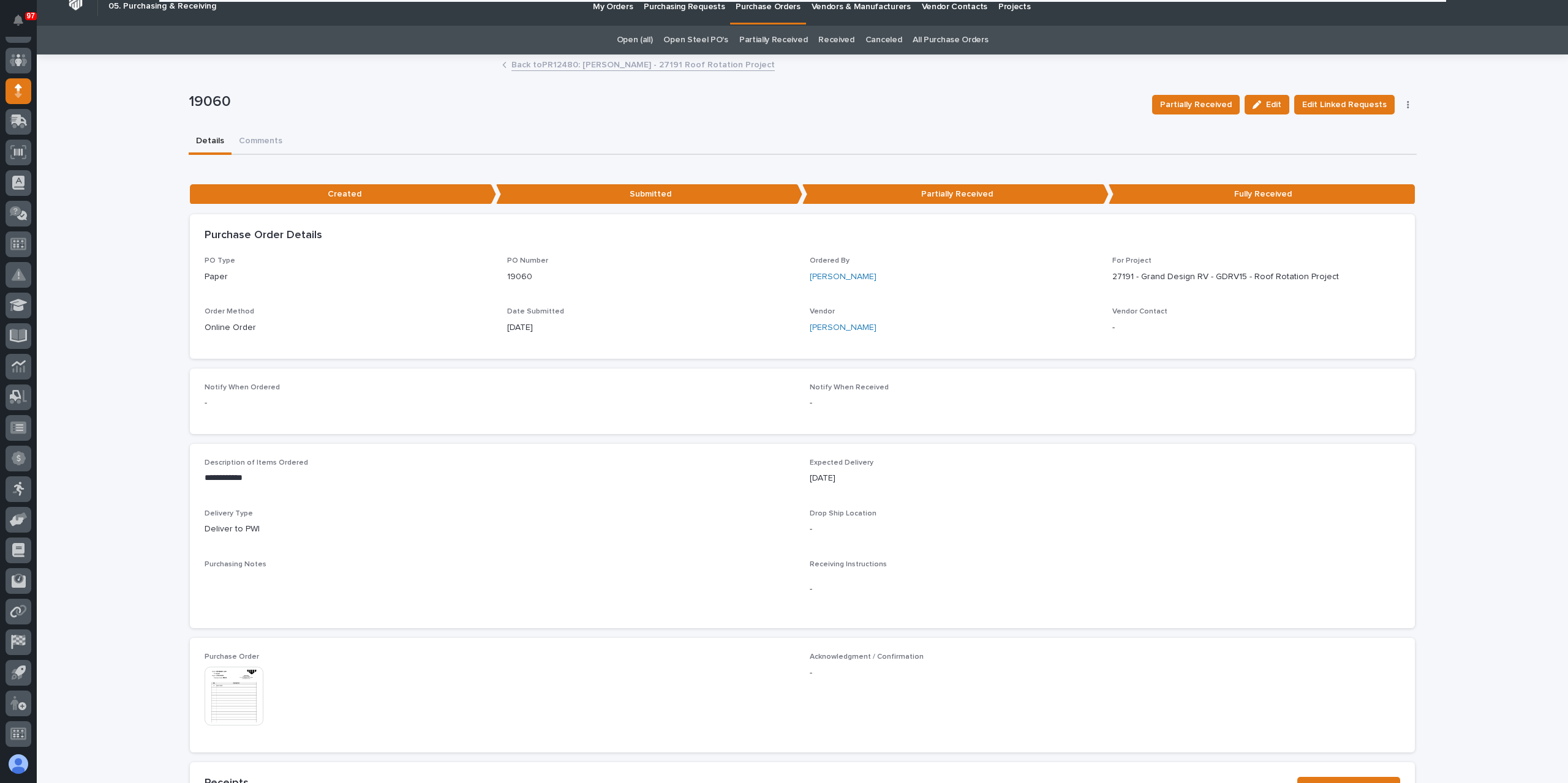
scroll to position [0, 0]
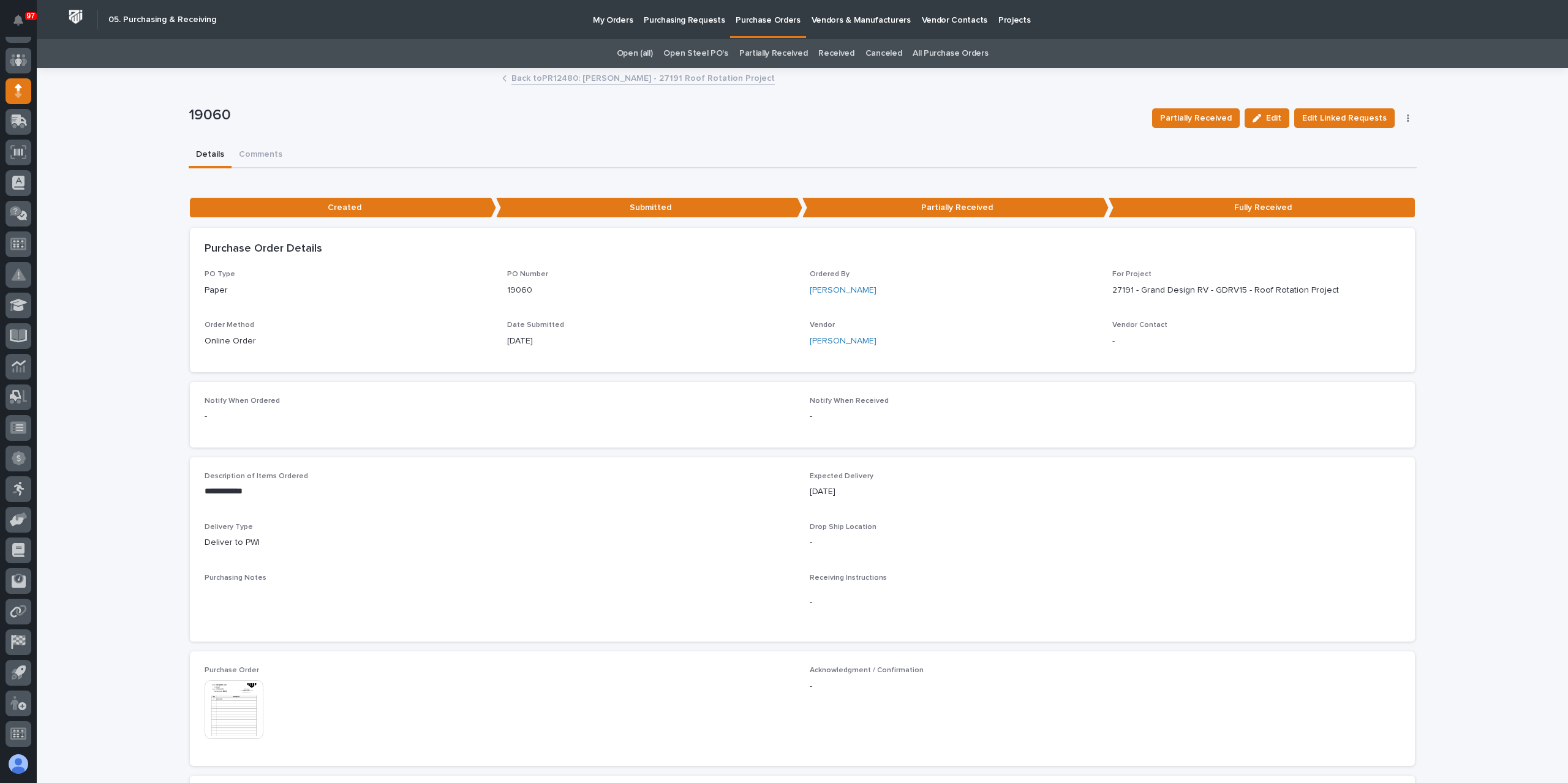
click at [596, 77] on link "Back to PR12480: Mark Miller - 27191 Roof Rotation Project" at bounding box center [643, 77] width 263 height 14
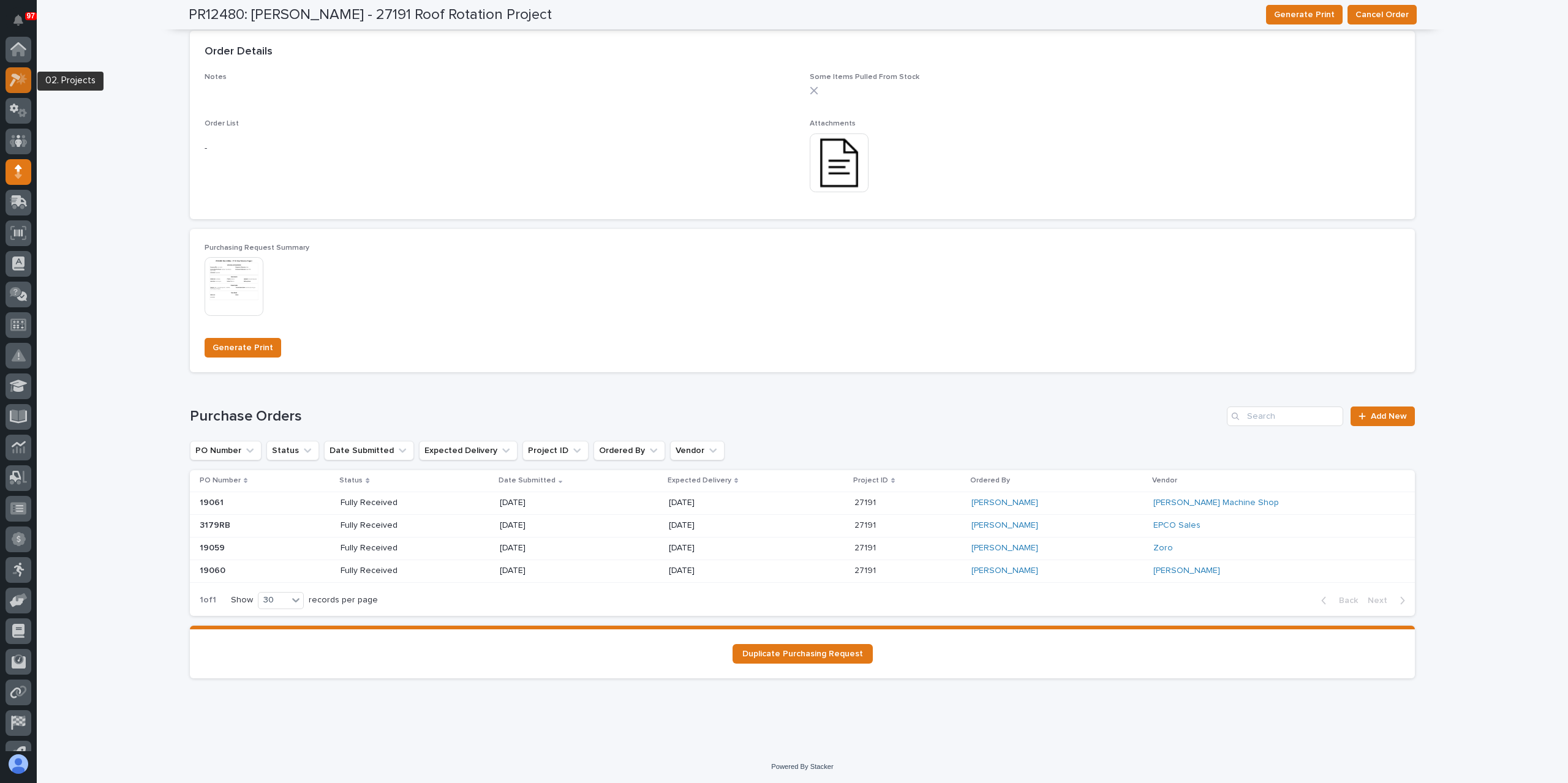
click at [18, 91] on div at bounding box center [18, 80] width 26 height 26
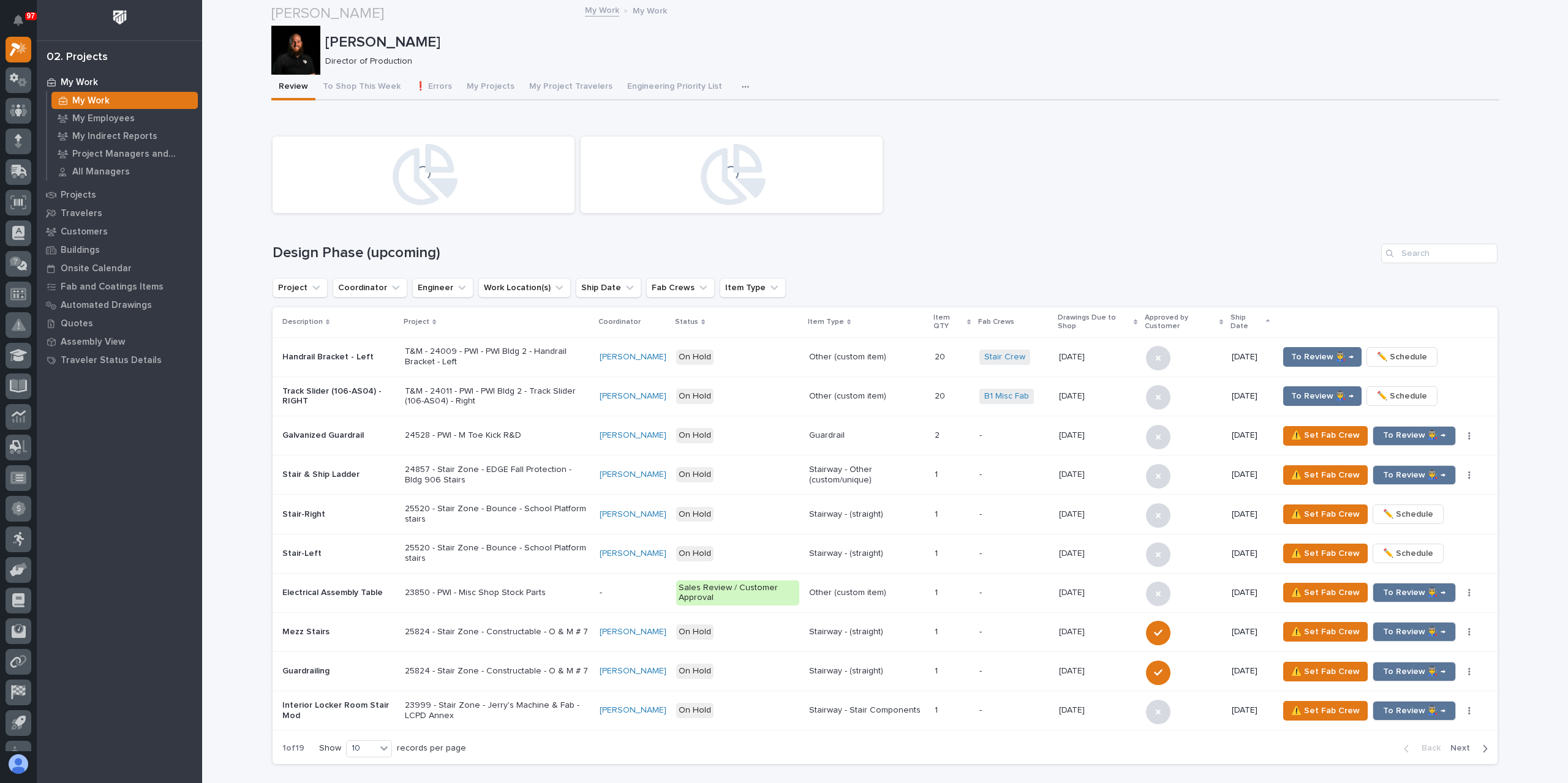
scroll to position [1102, 0]
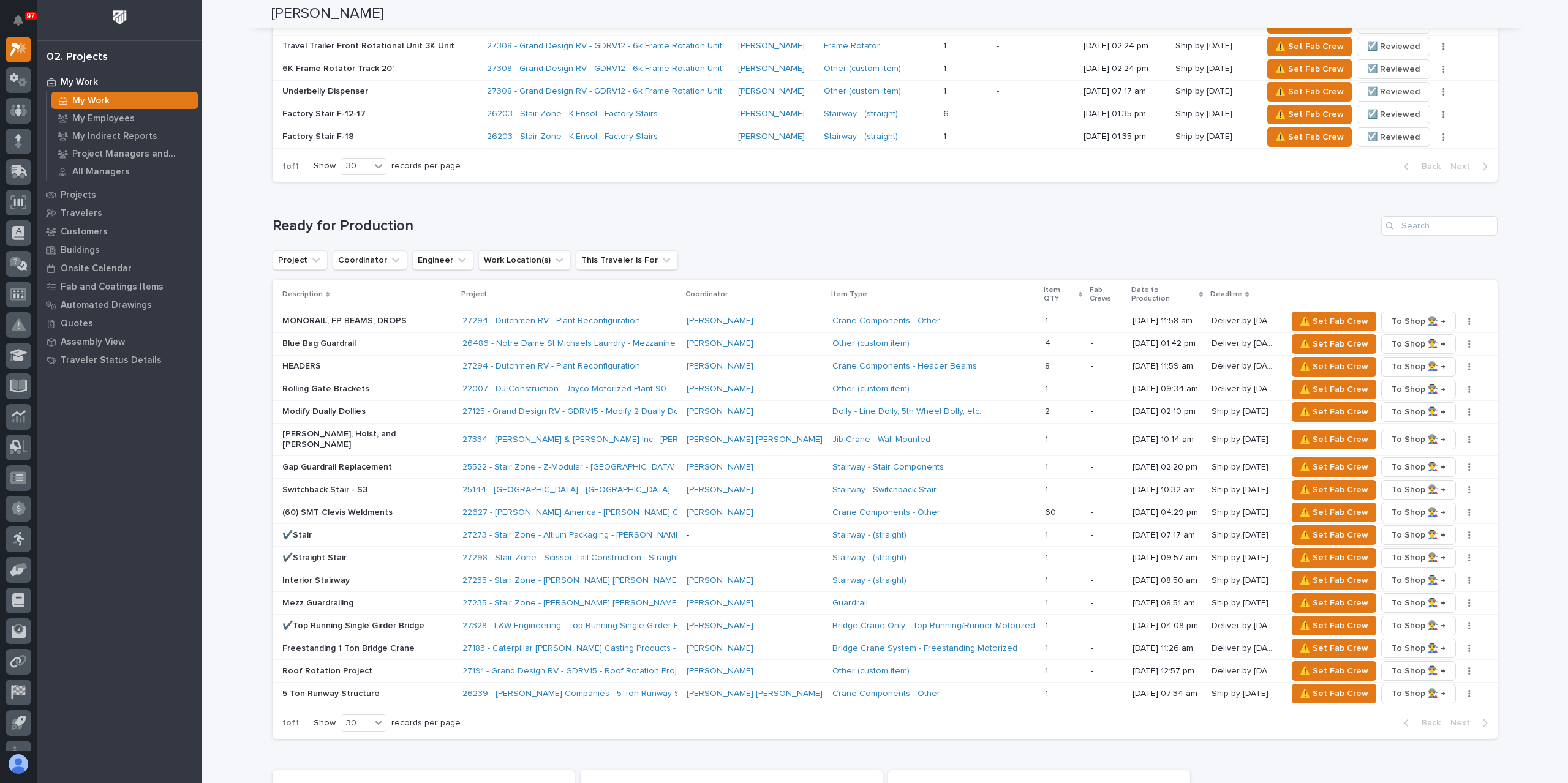
click at [312, 666] on p "Roof Rotation Project" at bounding box center [367, 671] width 170 height 10
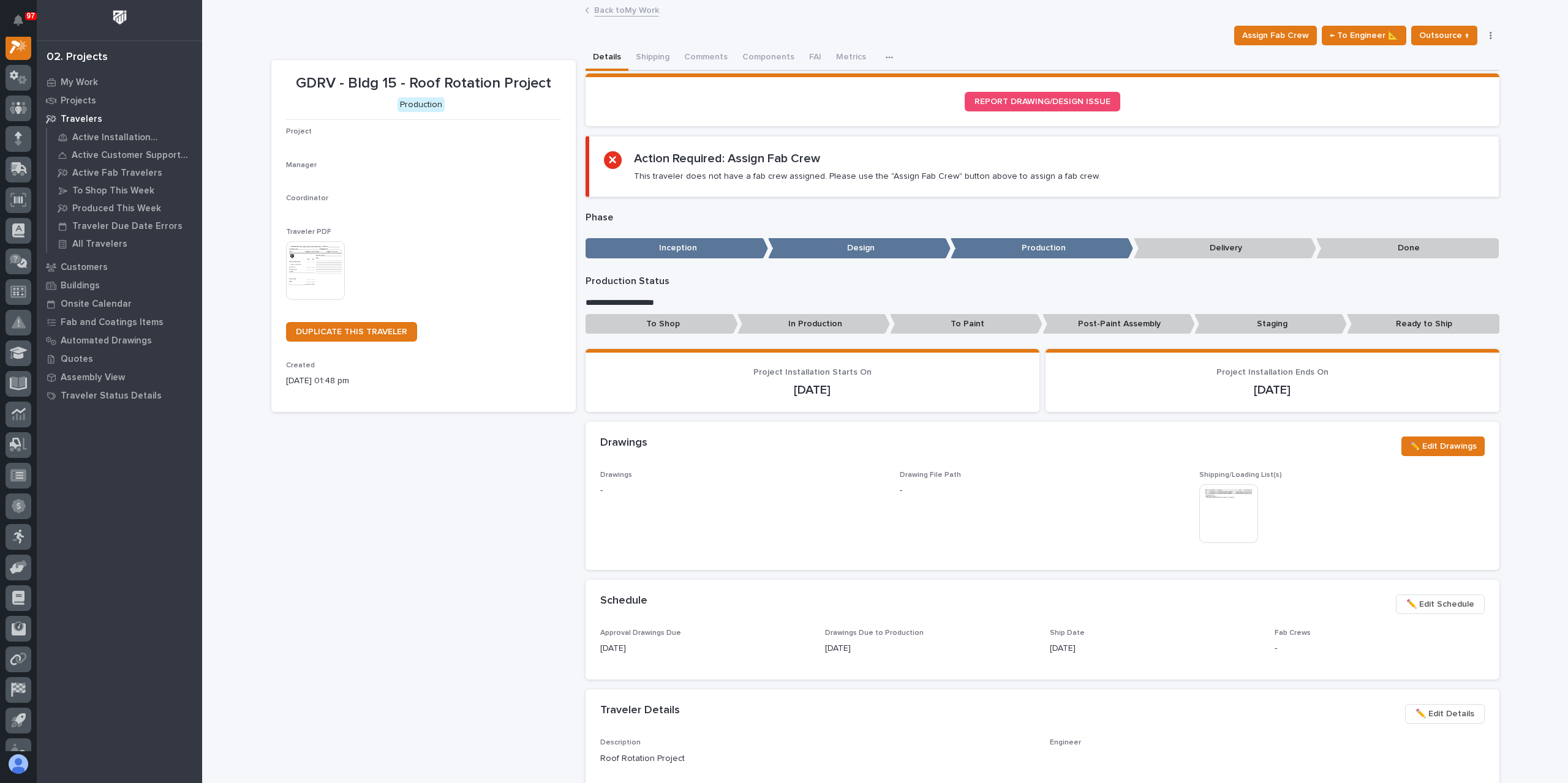
scroll to position [30, 0]
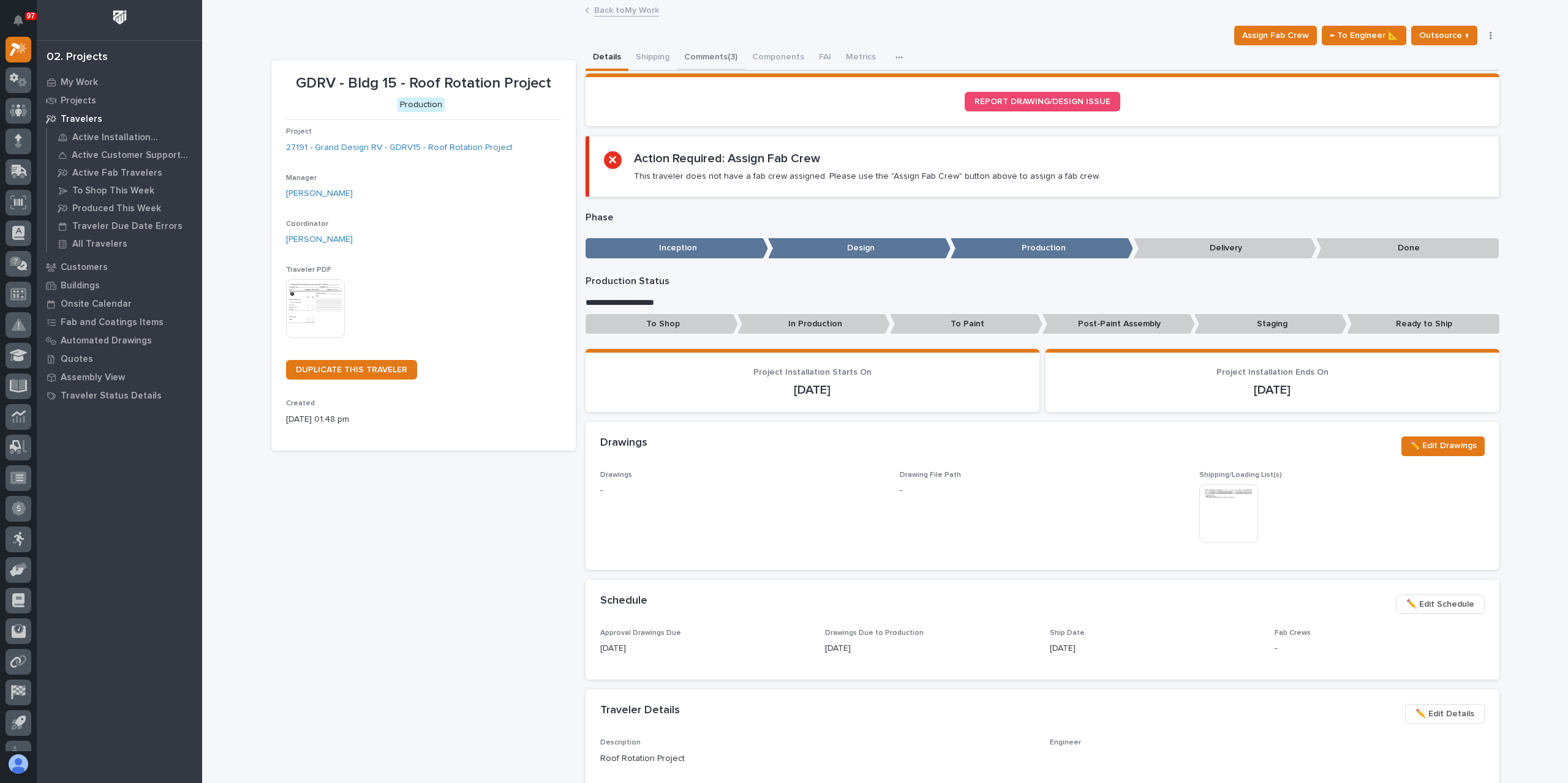
click at [694, 54] on button "Comments (3)" at bounding box center [711, 58] width 68 height 26
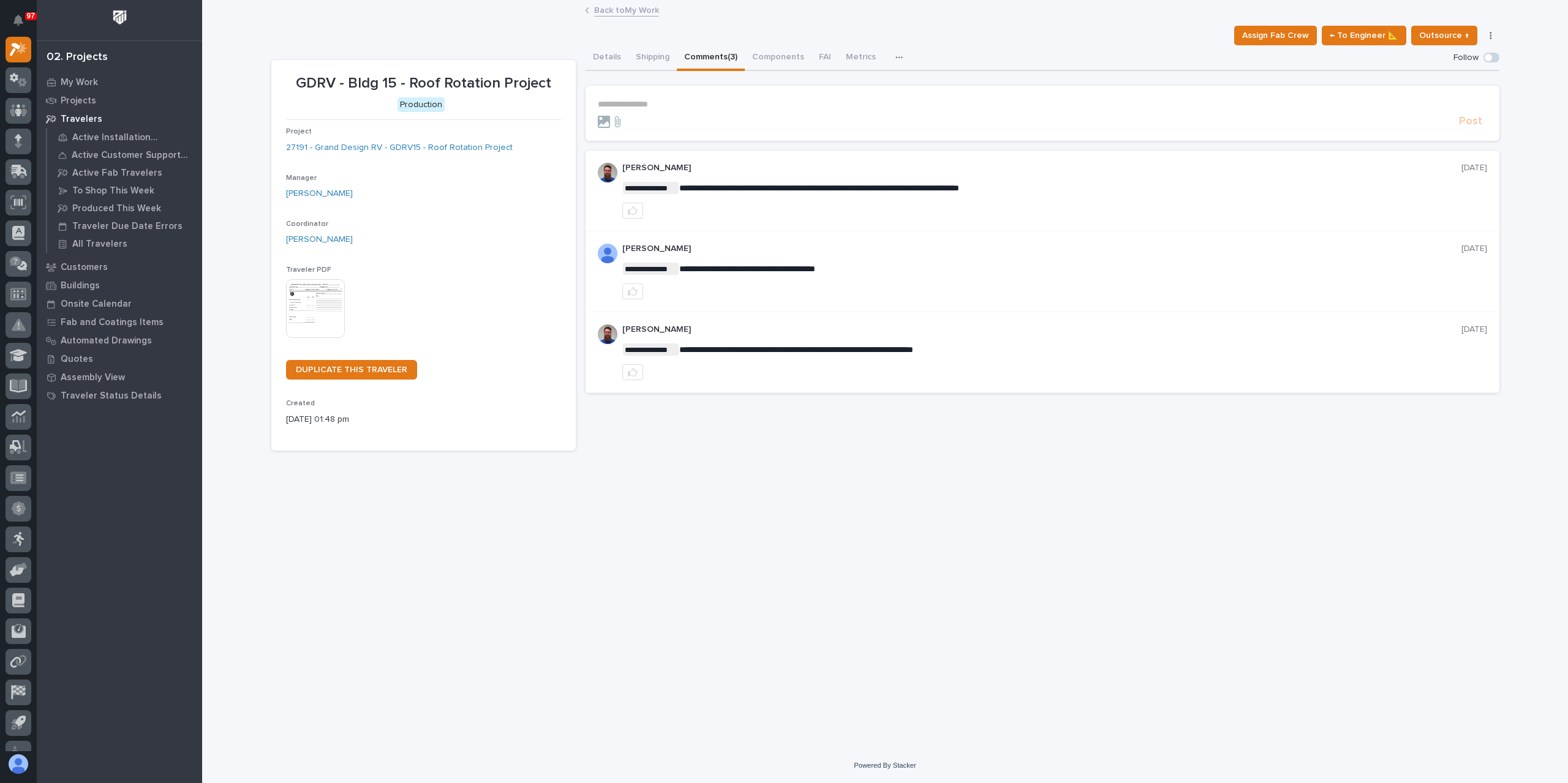
click at [642, 104] on p "**********" at bounding box center [1042, 104] width 889 height 10
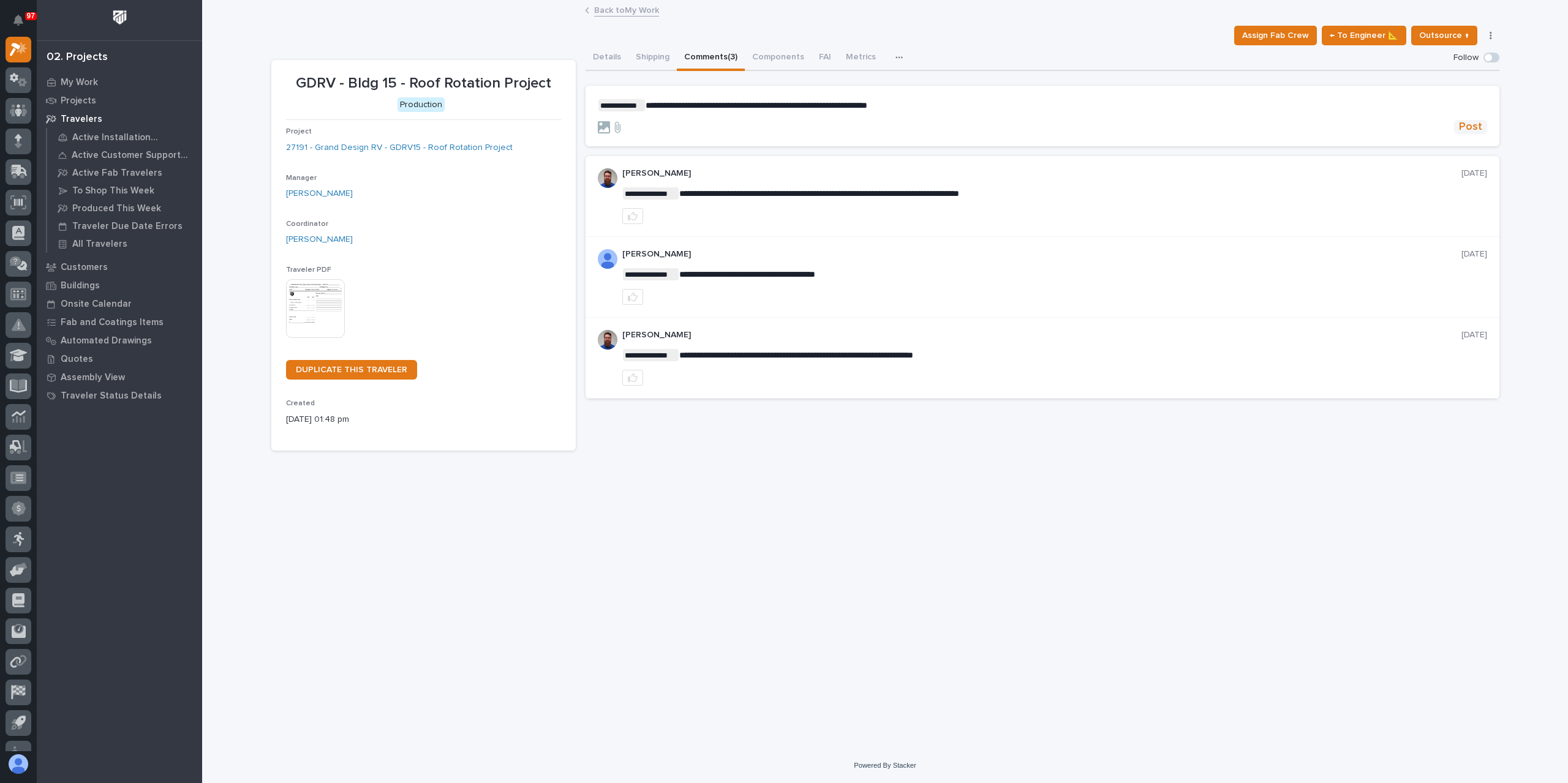
click at [1472, 127] on span "Post" at bounding box center [1470, 127] width 24 height 14
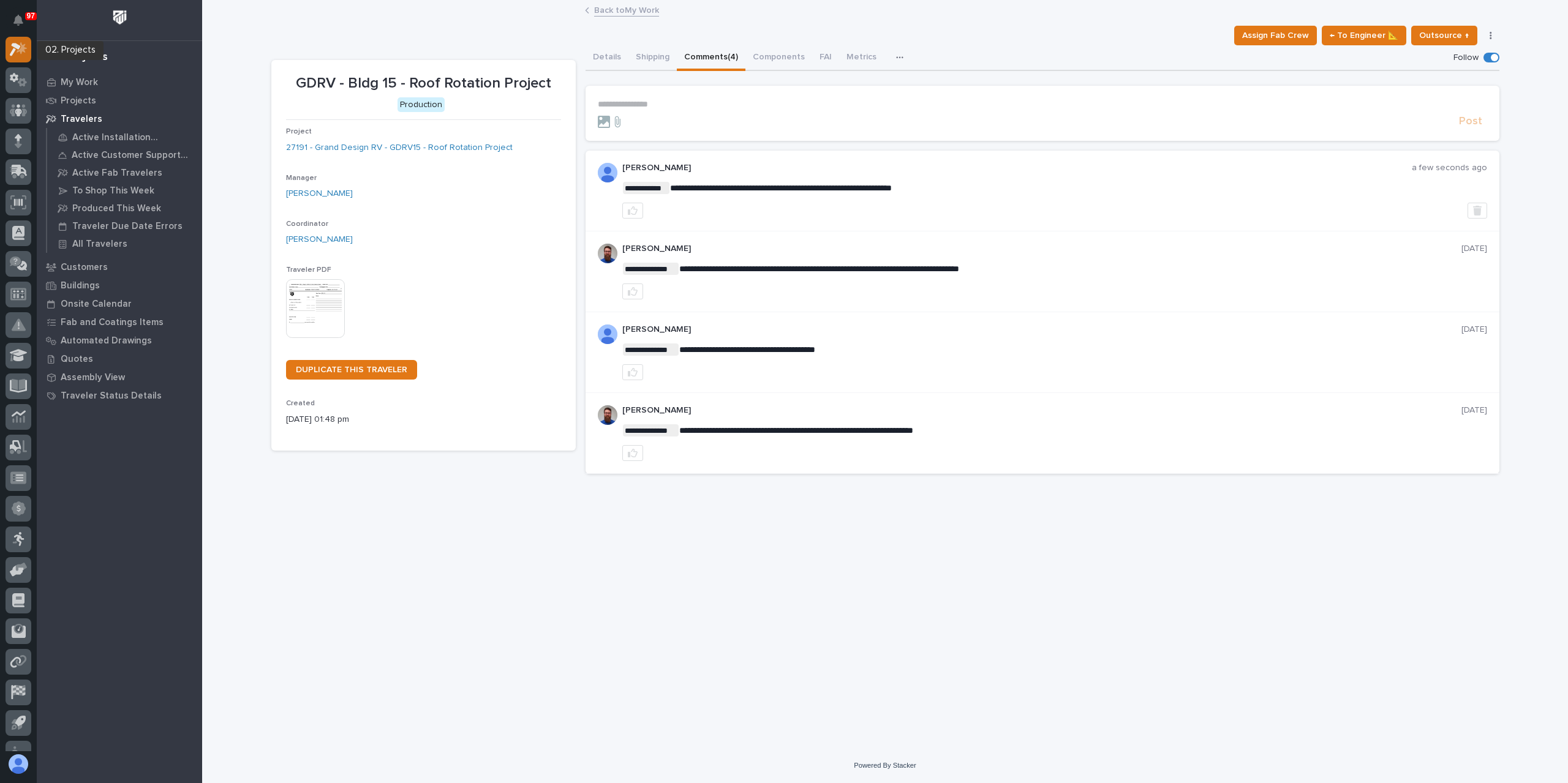
click at [23, 49] on icon at bounding box center [22, 48] width 10 height 12
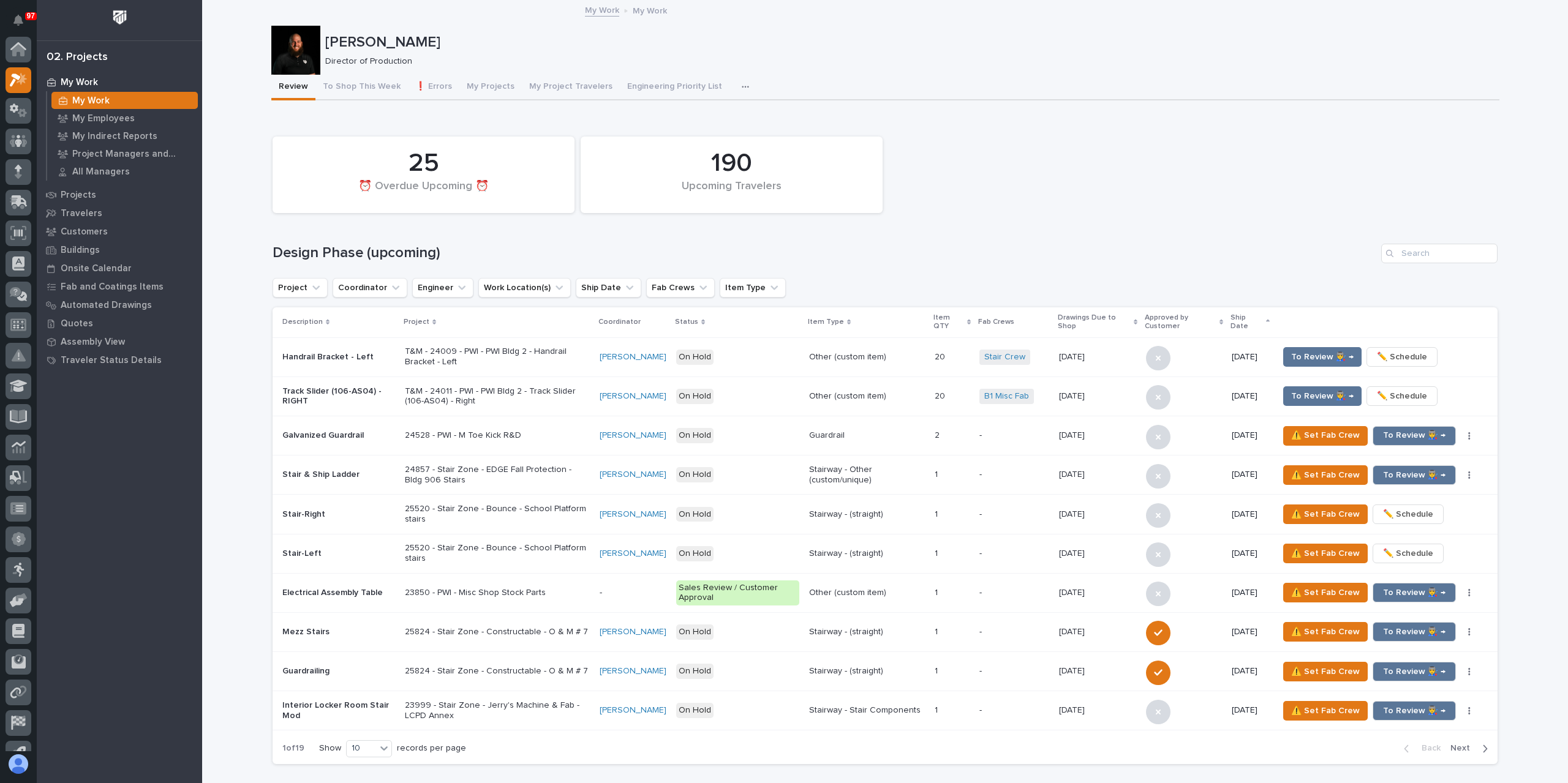
scroll to position [30, 0]
click at [20, 152] on div at bounding box center [18, 141] width 26 height 26
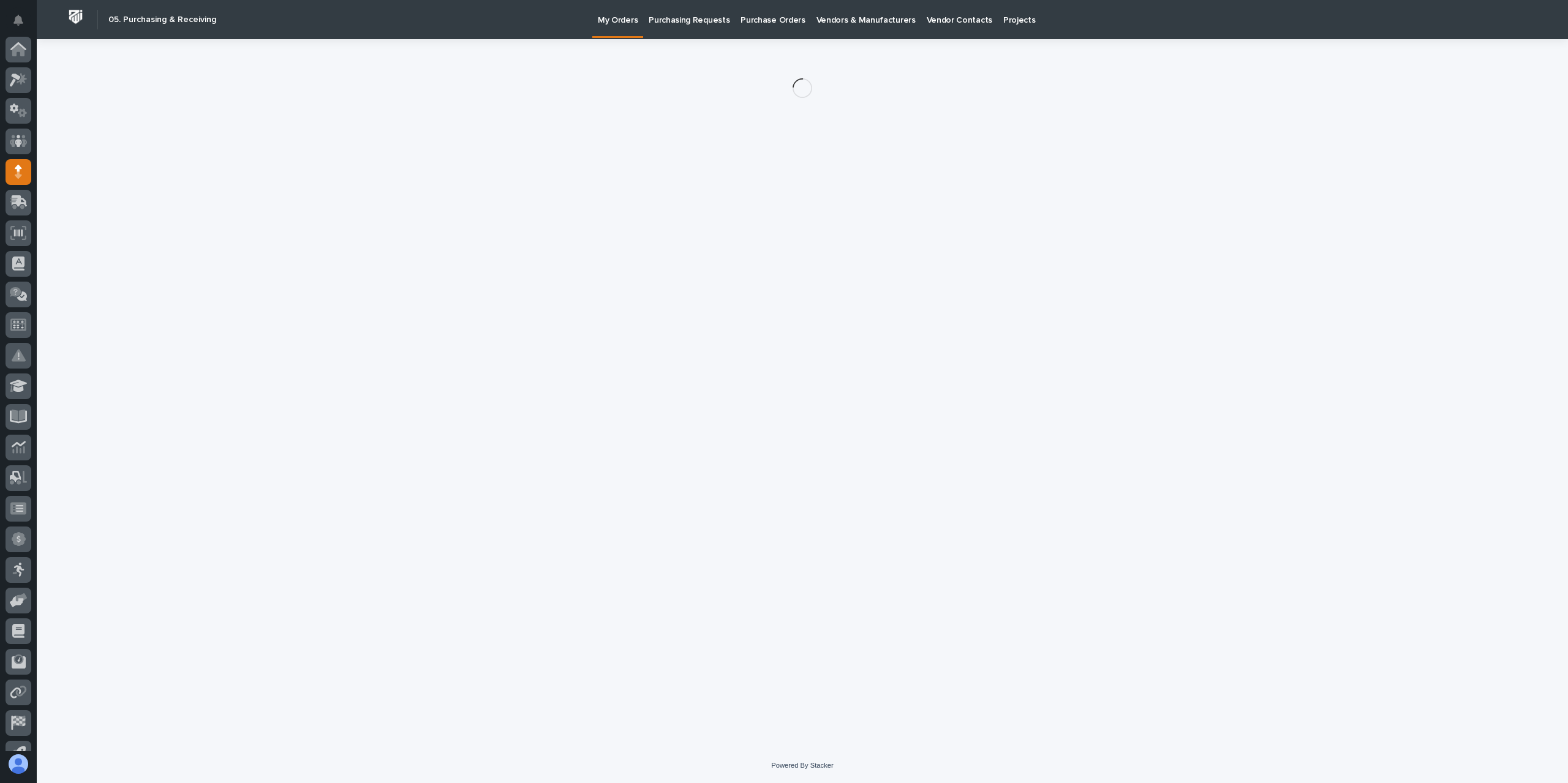
scroll to position [81, 0]
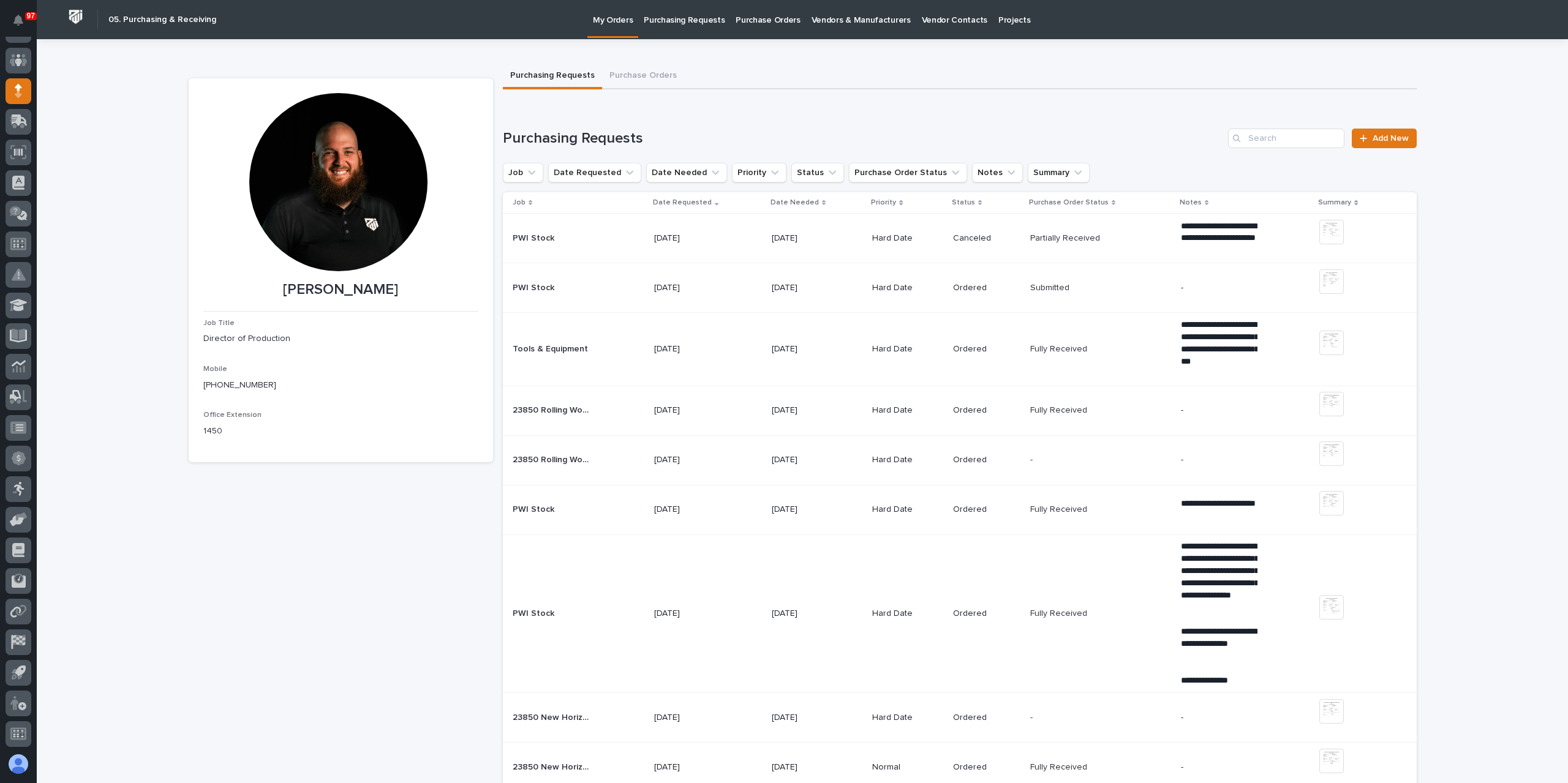
click at [689, 24] on p "Purchasing Requests" at bounding box center [684, 13] width 81 height 26
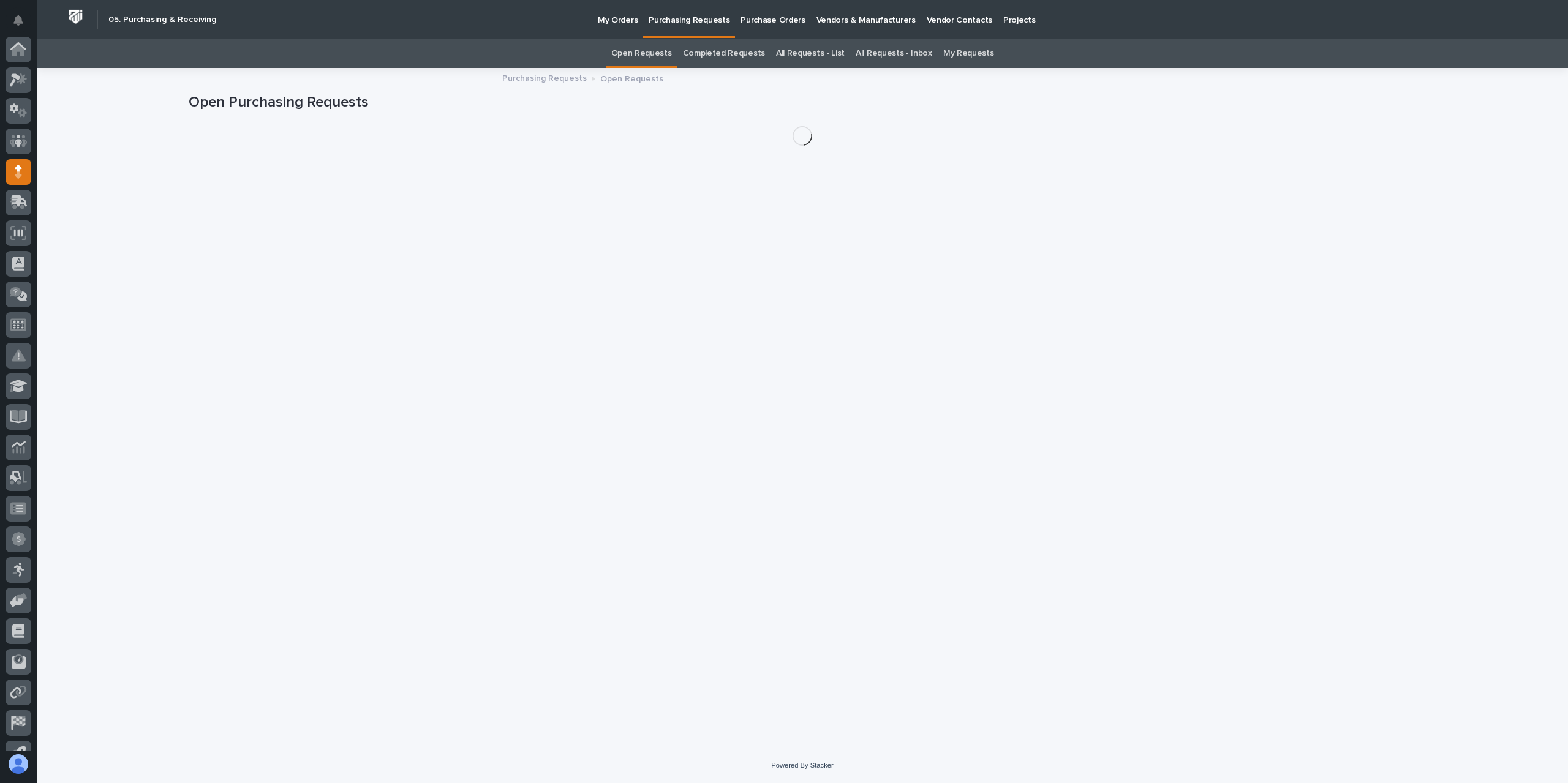
scroll to position [81, 0]
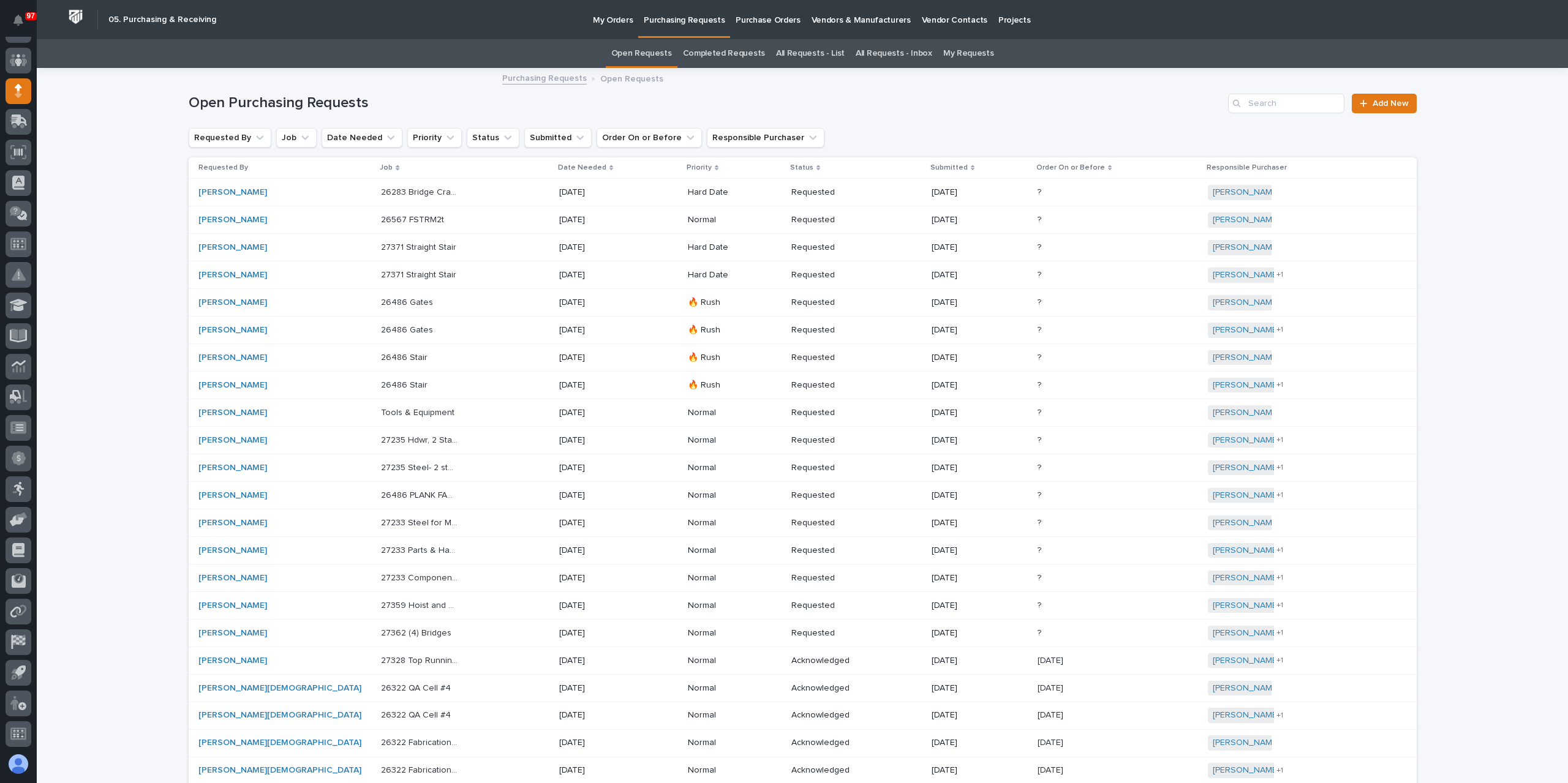
click at [1279, 92] on div "Open Purchasing Requests Add New" at bounding box center [802, 98] width 1228 height 59
click at [1287, 108] on input "Search" at bounding box center [1286, 103] width 117 height 20
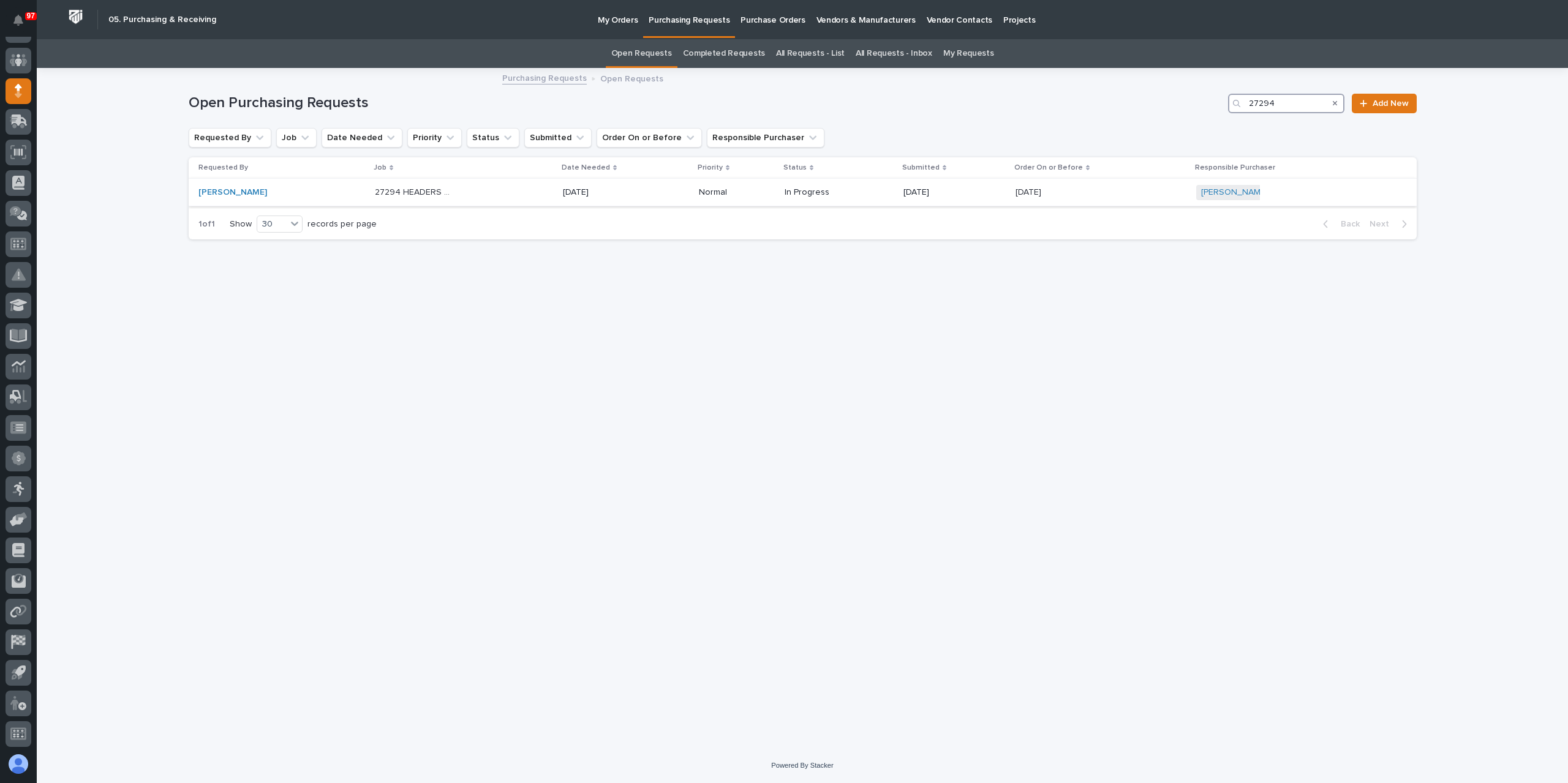
type input "27294"
click at [459, 196] on div "27294 HEADERS AND FP EXTENSION 27294 HEADERS AND FP EXTENSION" at bounding box center [463, 193] width 178 height 20
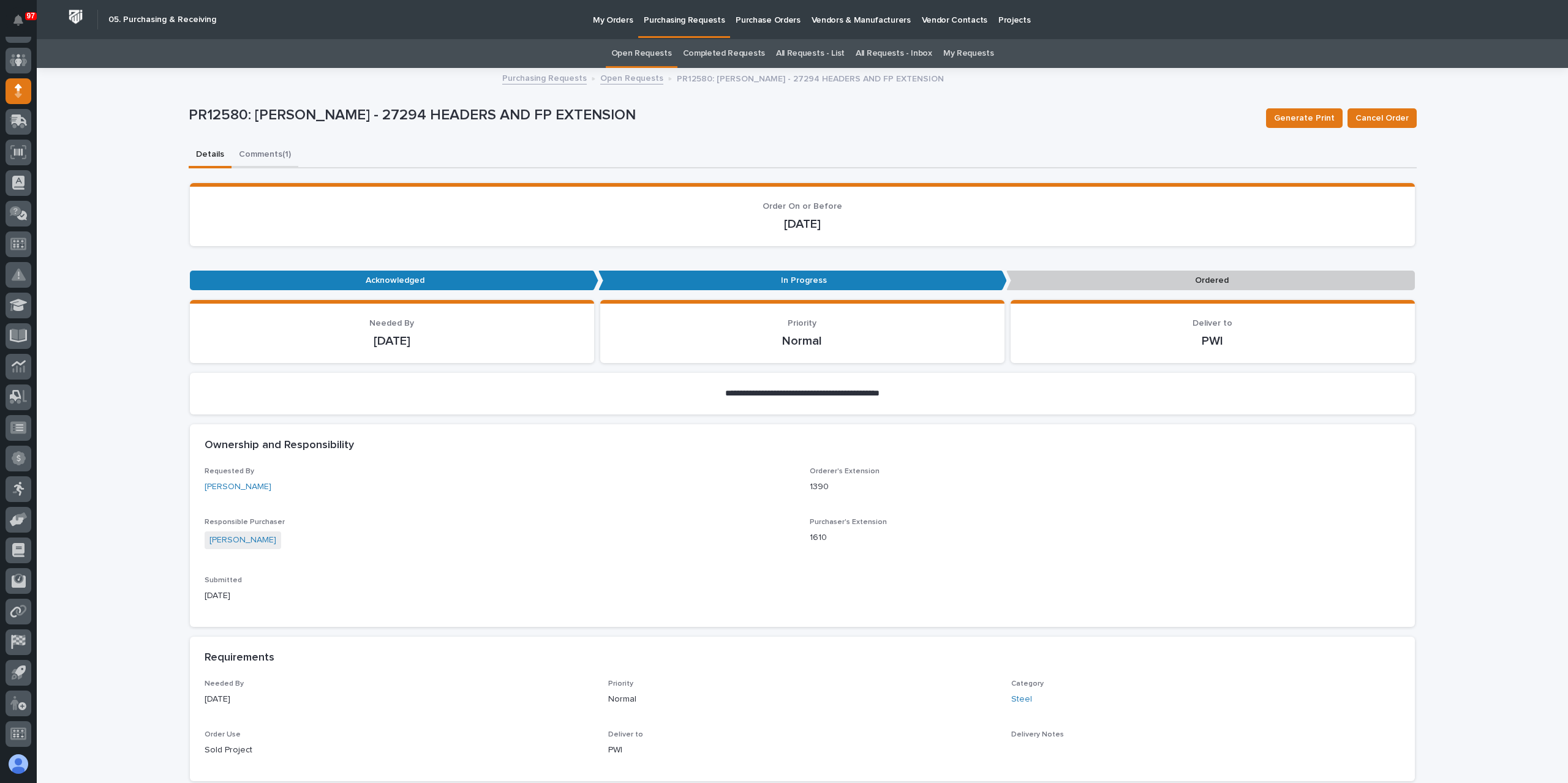
click at [244, 153] on button "Comments (1)" at bounding box center [265, 156] width 67 height 26
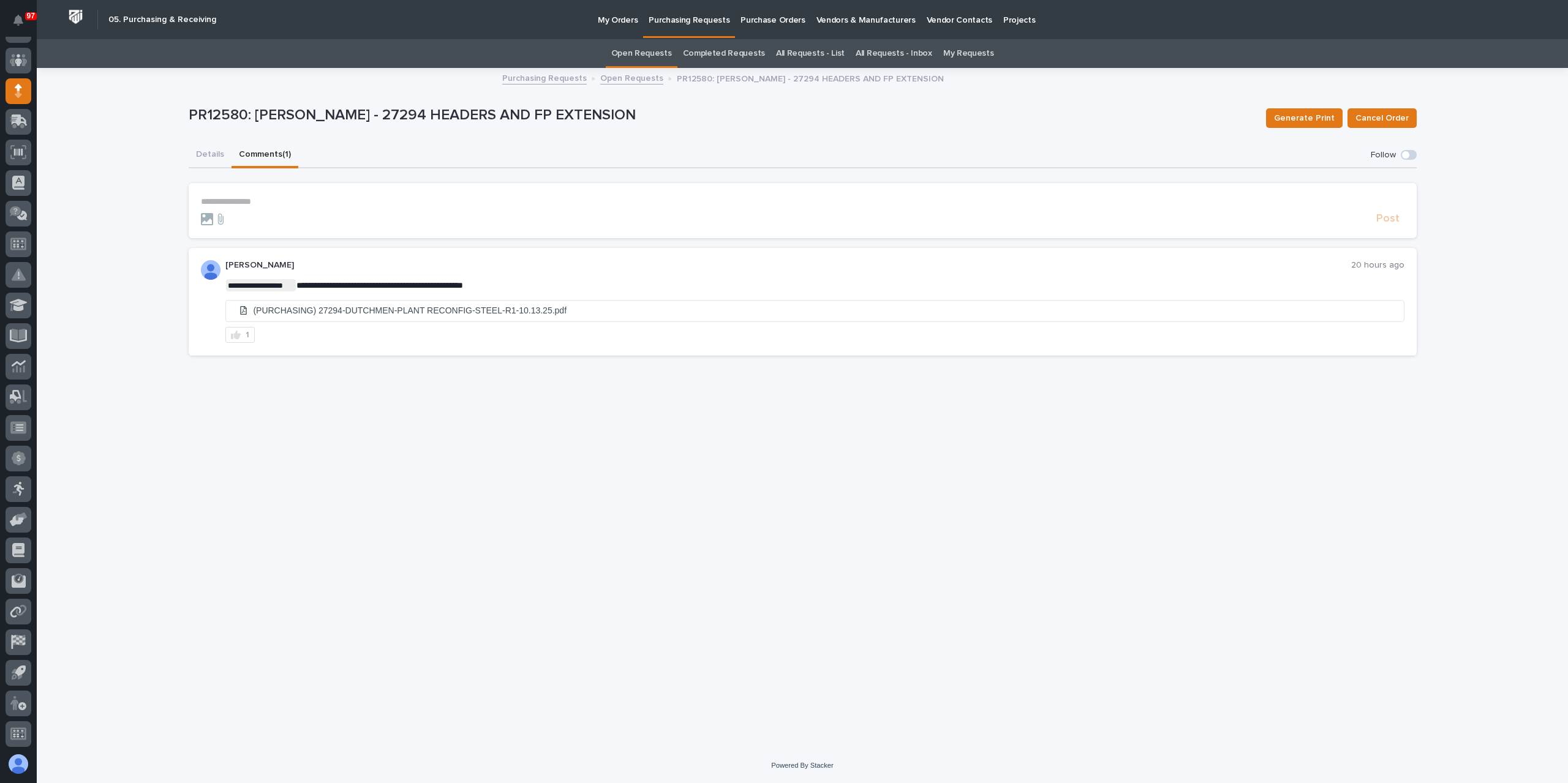
click at [284, 198] on p "**********" at bounding box center [802, 201] width 1204 height 10
click at [1392, 218] on span "Post" at bounding box center [1387, 224] width 24 height 14
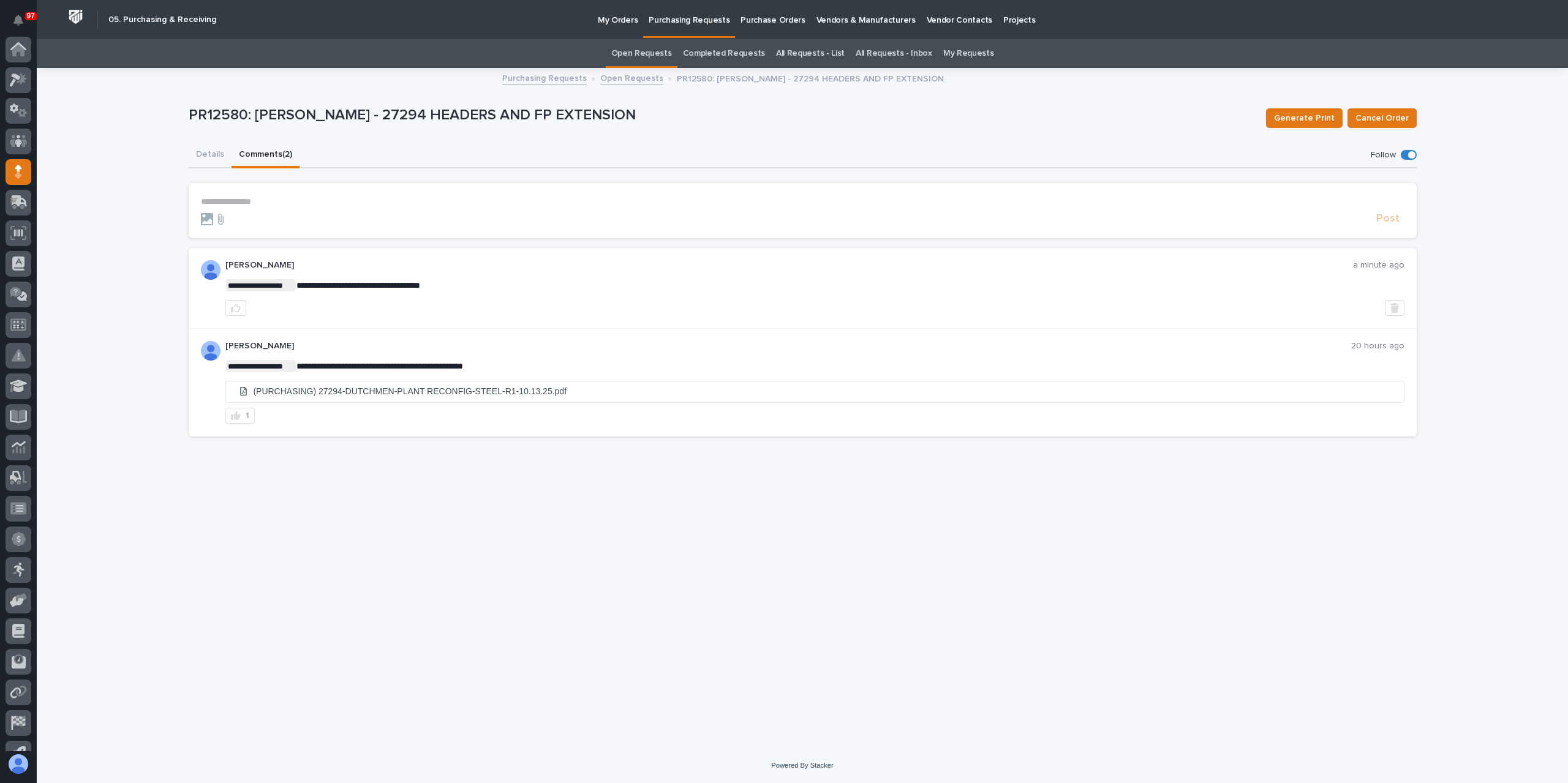
click at [795, 57] on link "All Requests - List" at bounding box center [810, 53] width 69 height 29
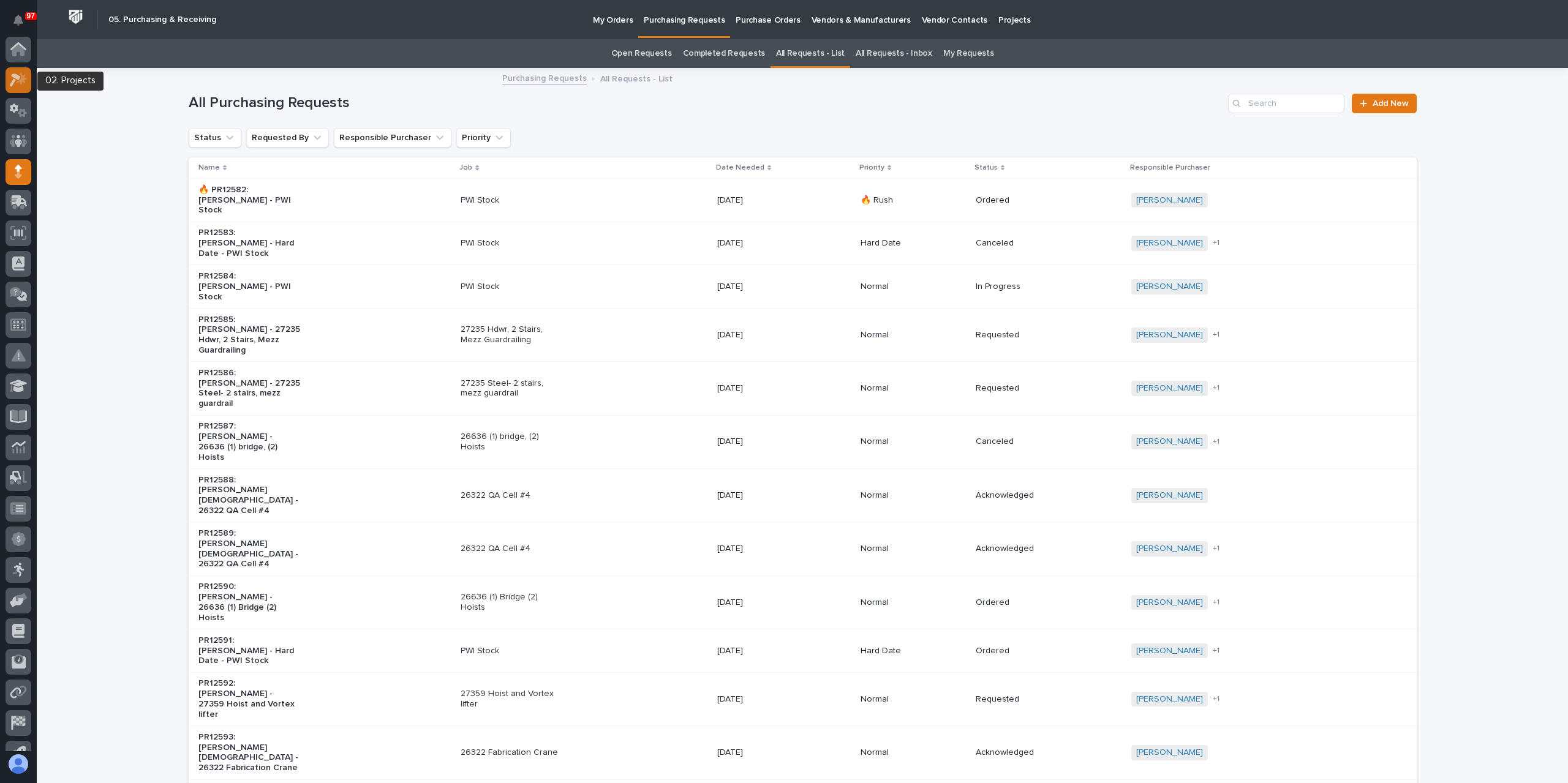
click at [26, 75] on icon at bounding box center [19, 79] width 18 height 14
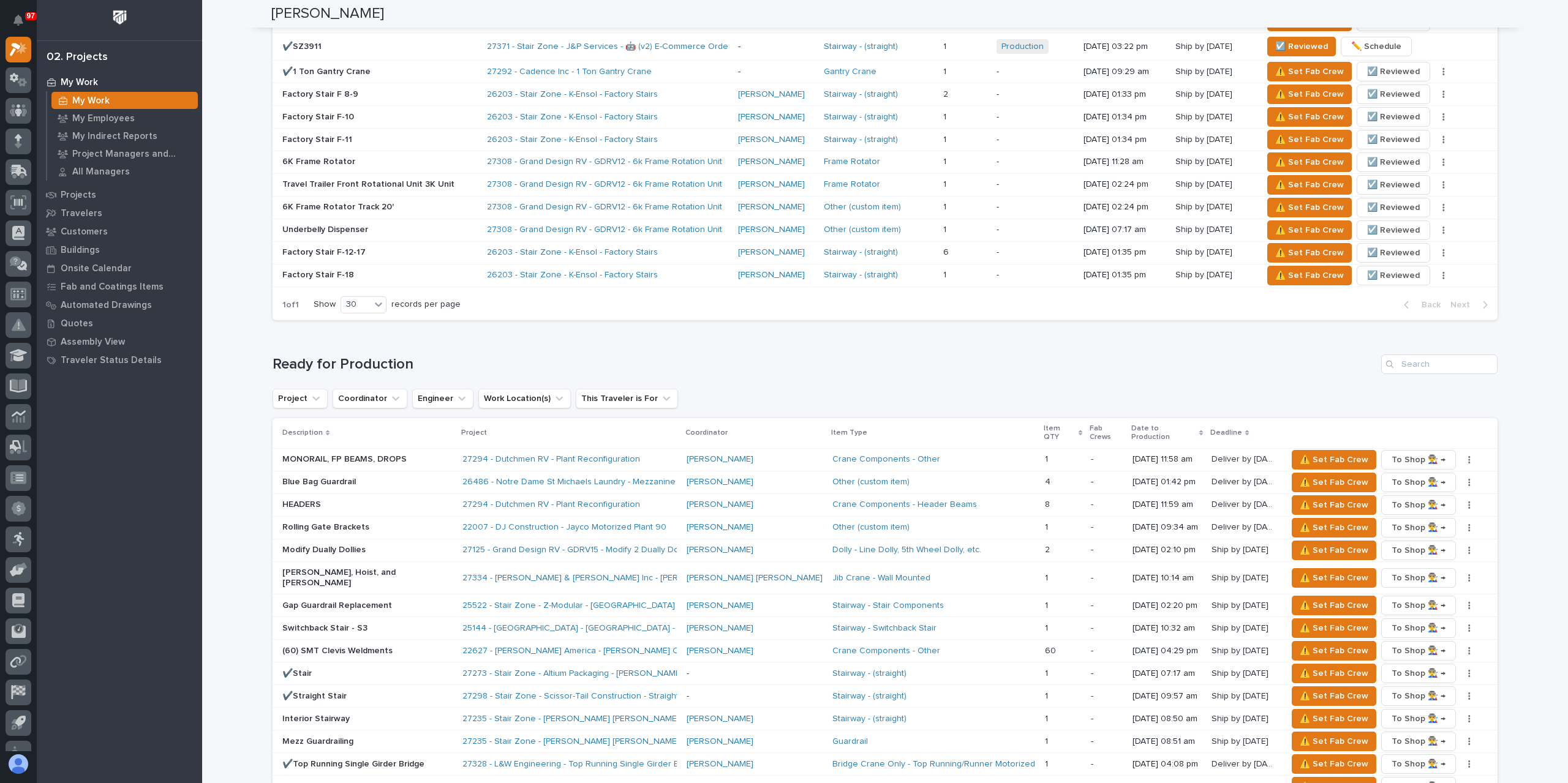
scroll to position [980, 0]
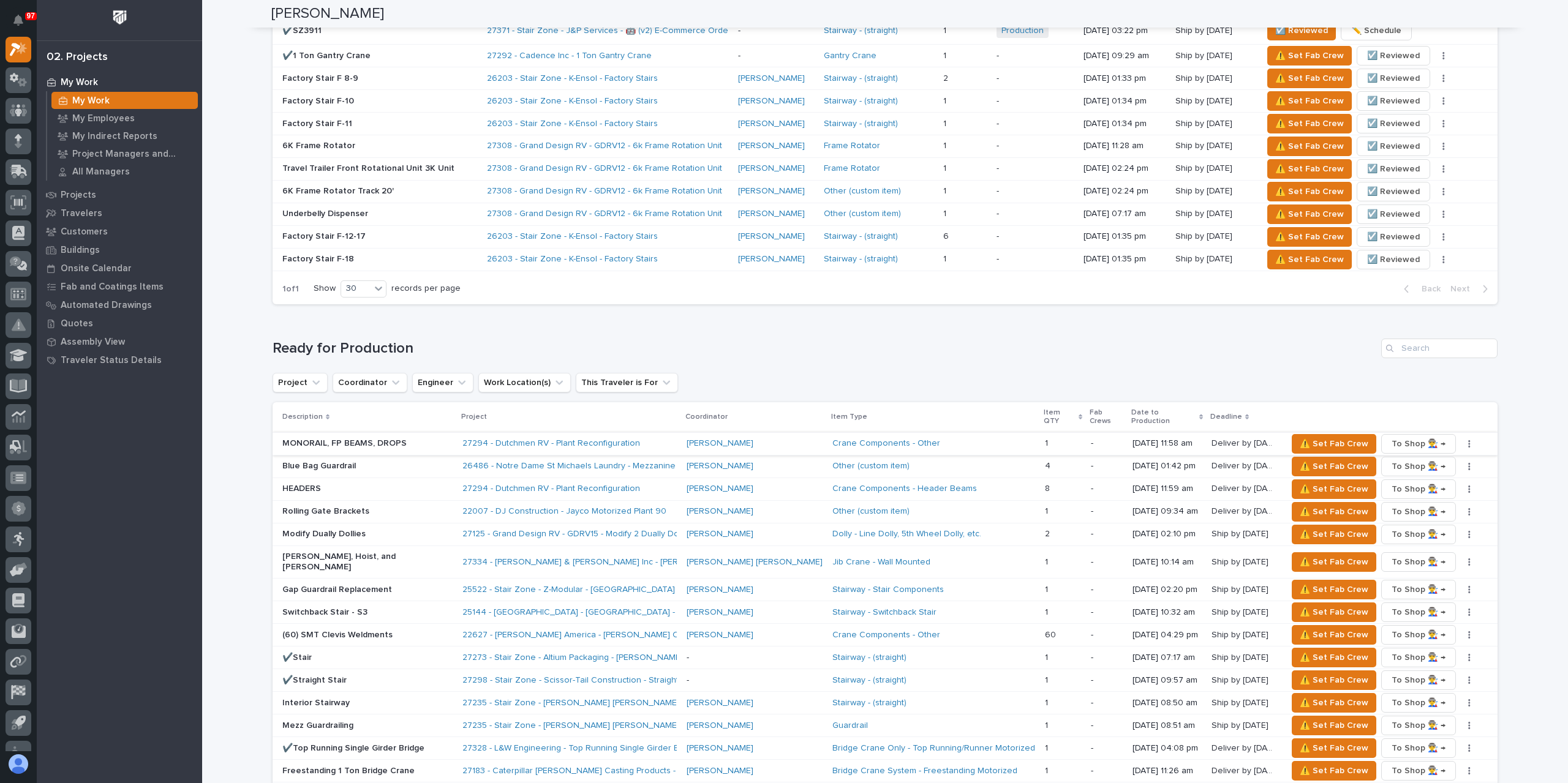
click at [1461, 440] on button "button" at bounding box center [1469, 444] width 17 height 9
click at [1422, 452] on span "✏️ Schedule" at bounding box center [1408, 459] width 51 height 15
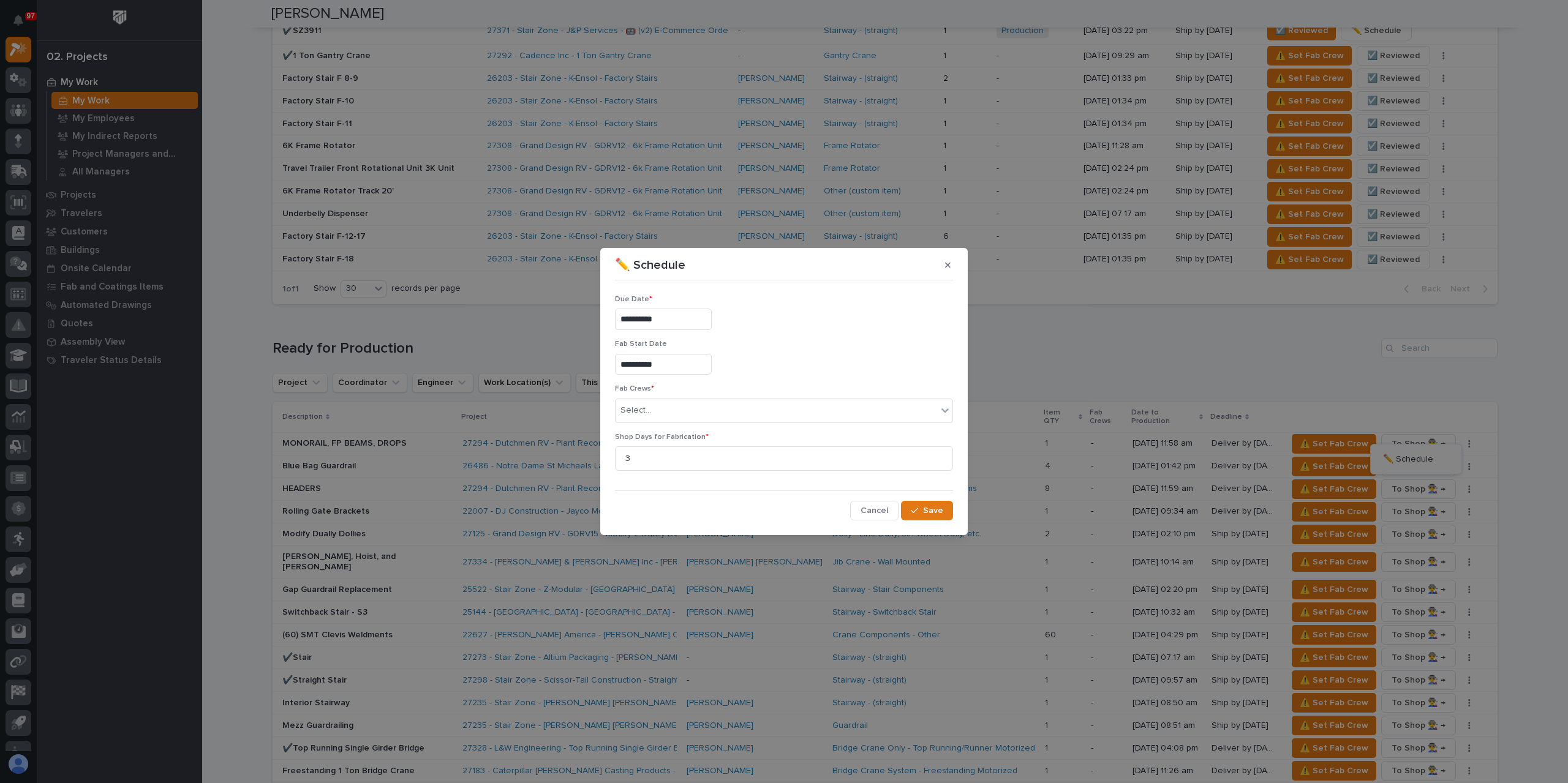
click at [672, 318] on input "**********" at bounding box center [663, 319] width 97 height 22
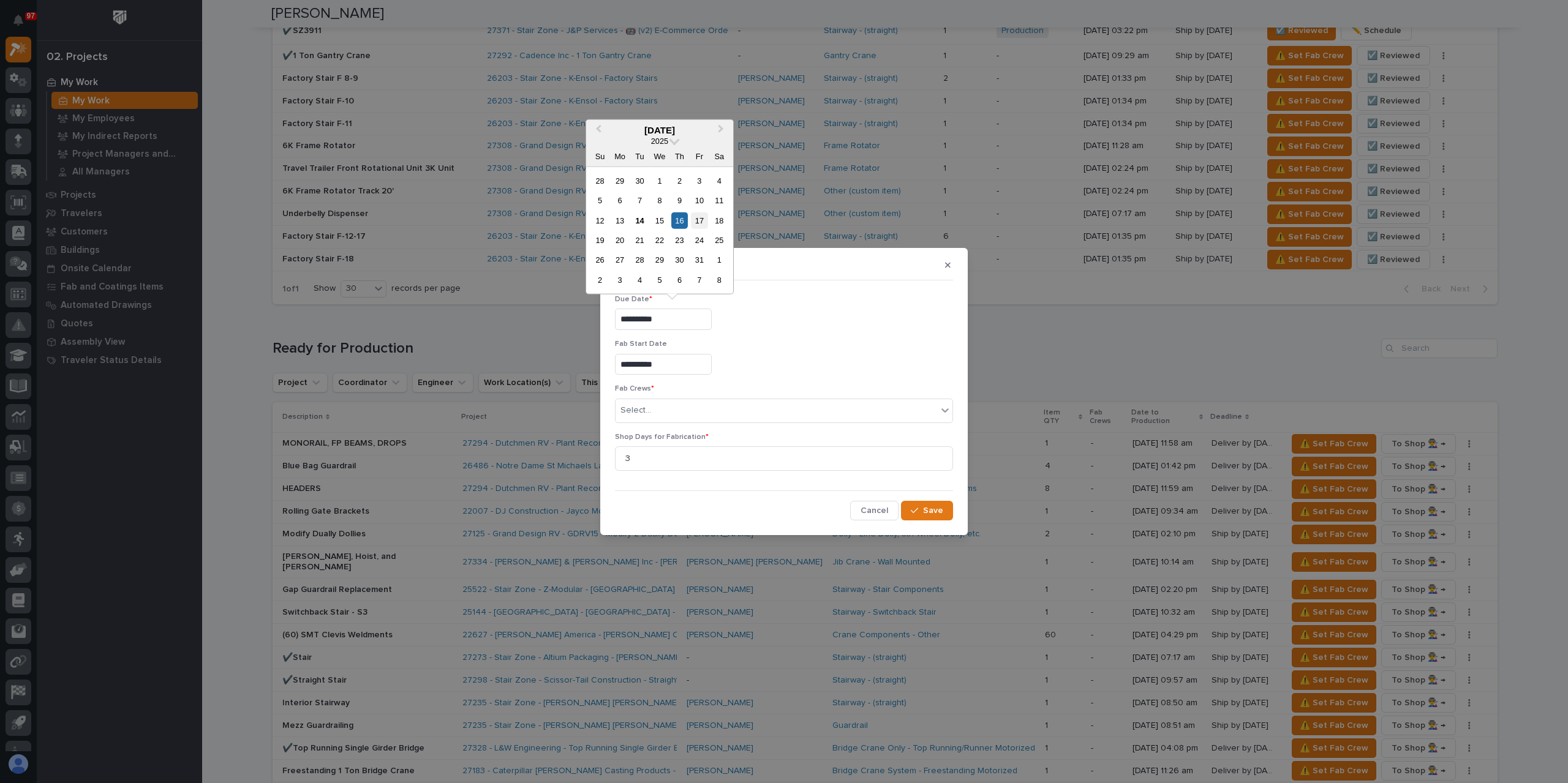
click at [703, 217] on div "17" at bounding box center [699, 220] width 17 height 17
type input "**********"
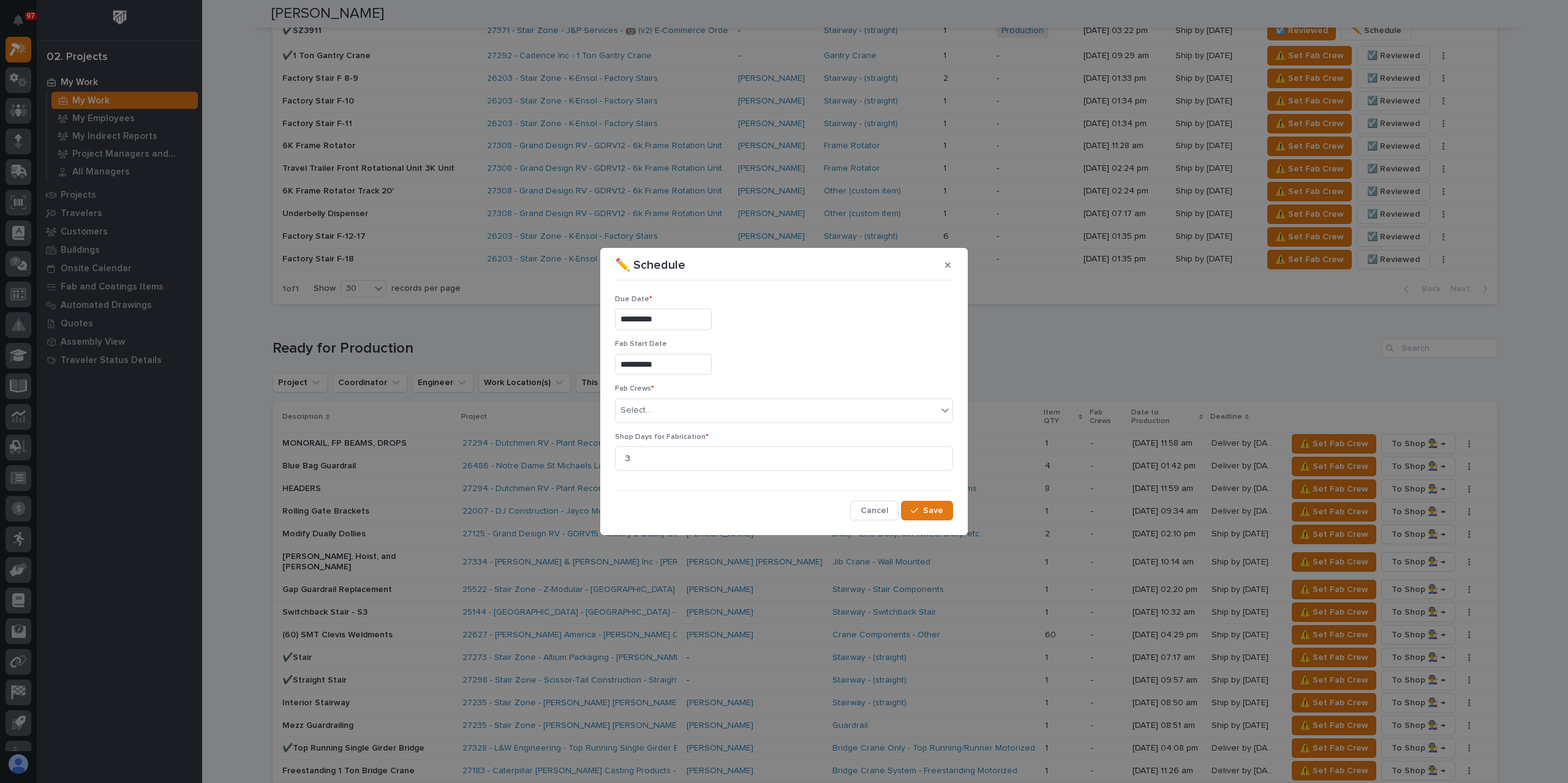
click at [676, 397] on div "Fab Crews * Select..." at bounding box center [784, 408] width 338 height 48
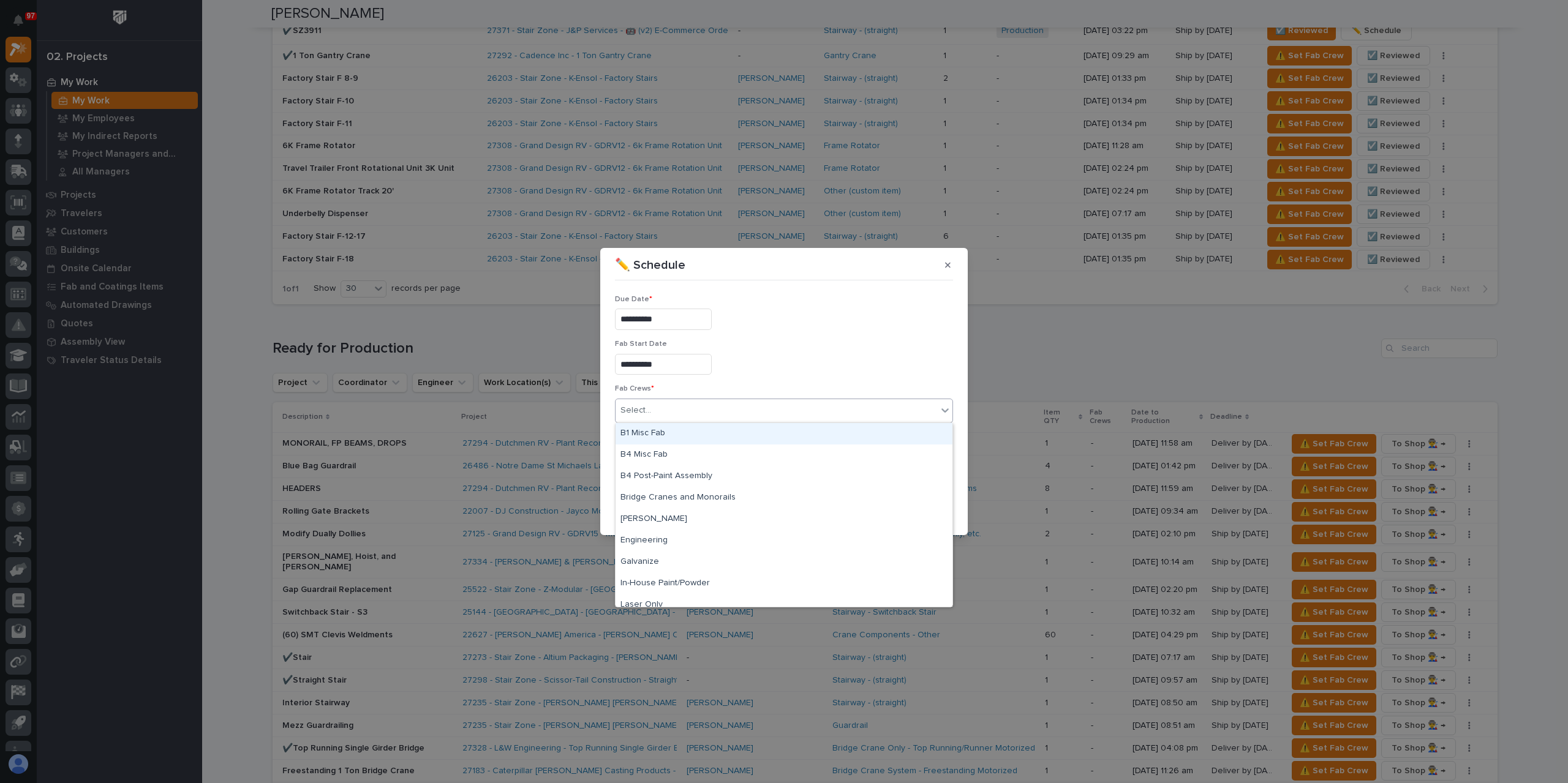
click at [670, 405] on div "Select..." at bounding box center [776, 411] width 321 height 20
click at [660, 435] on div "B1 Misc Fab" at bounding box center [784, 434] width 337 height 22
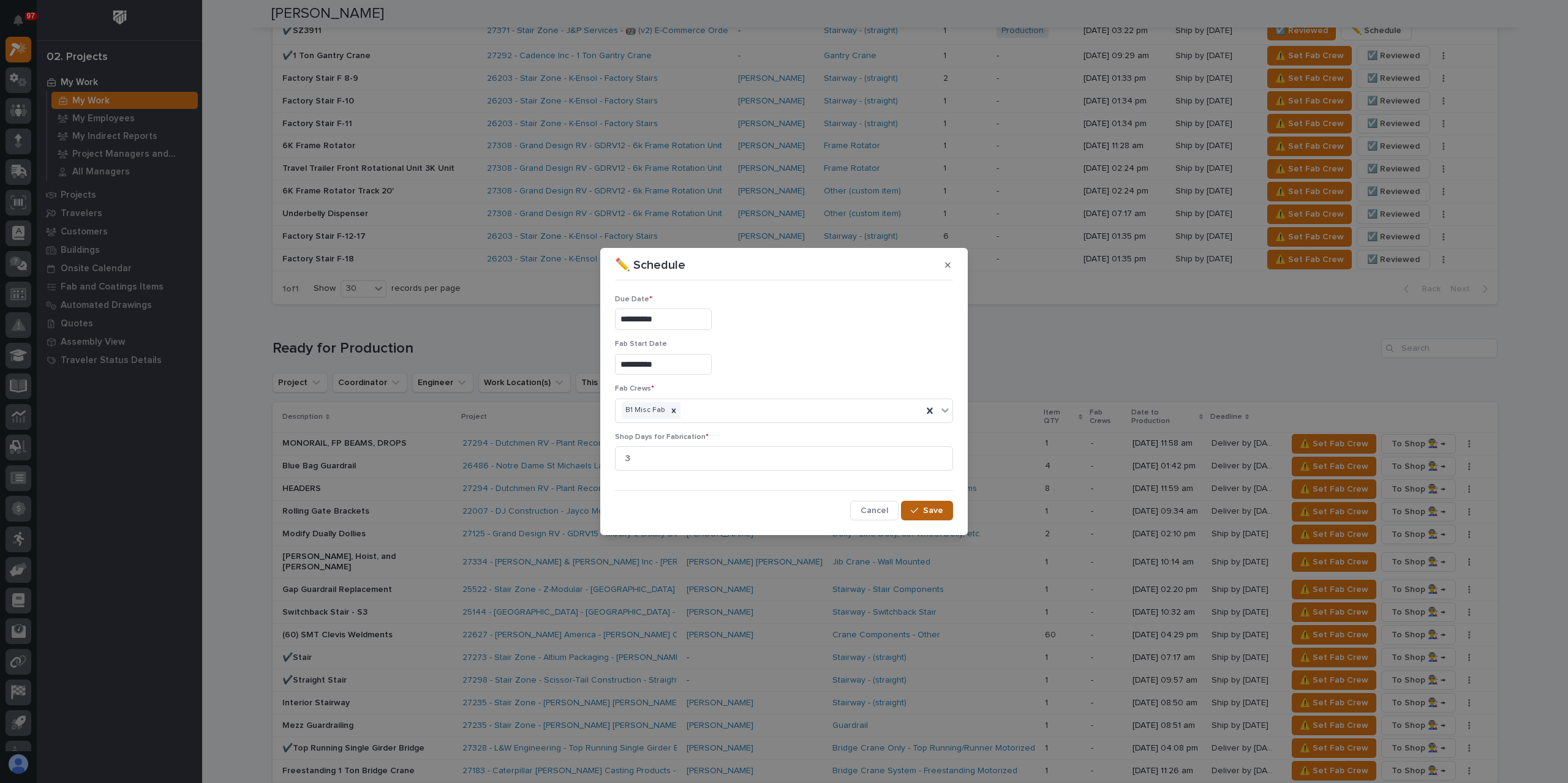
click at [939, 505] on span "Save" at bounding box center [933, 510] width 20 height 11
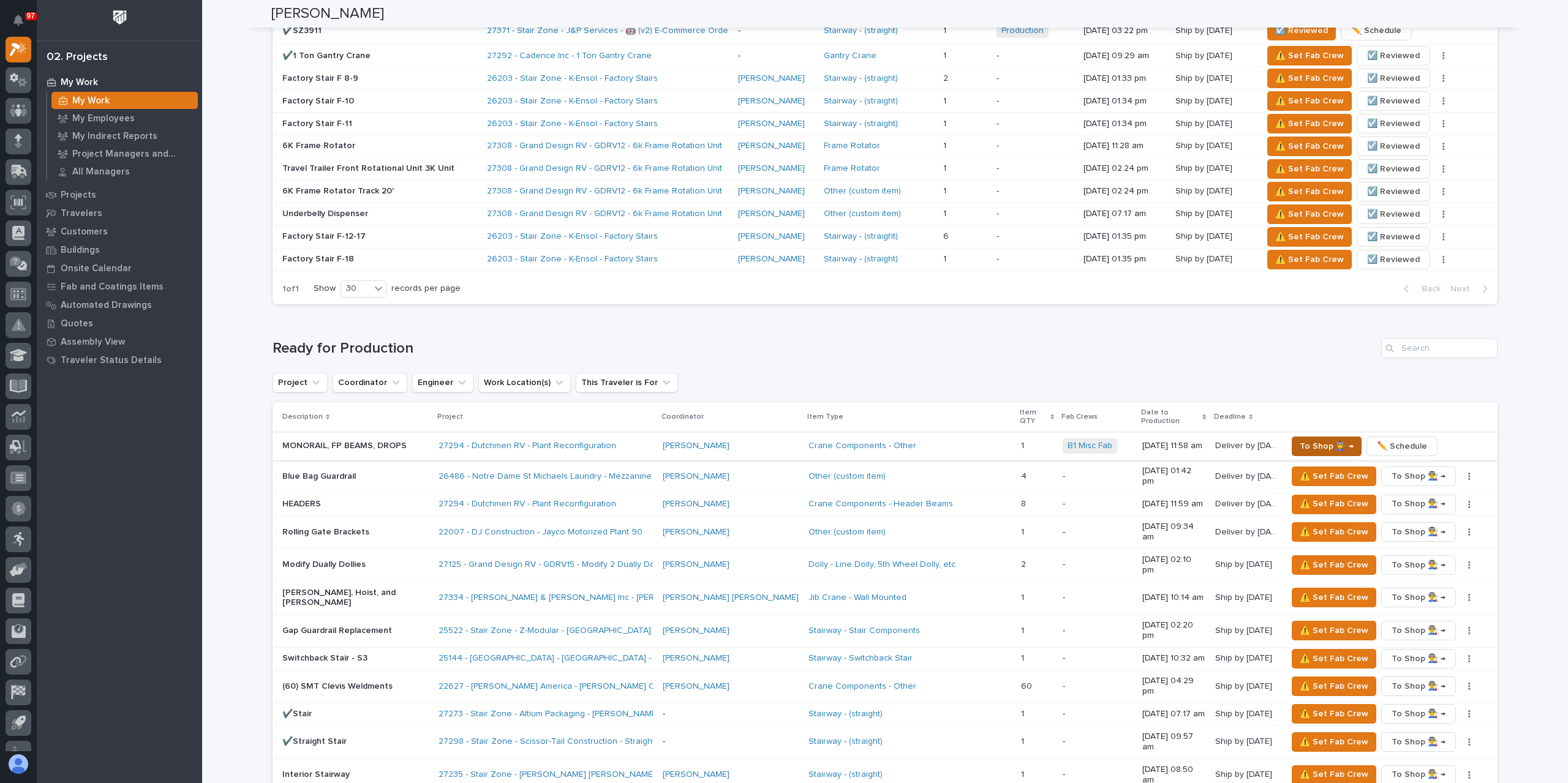
click at [1299, 439] on span "To Shop 👨‍🏭 →" at bounding box center [1326, 446] width 54 height 15
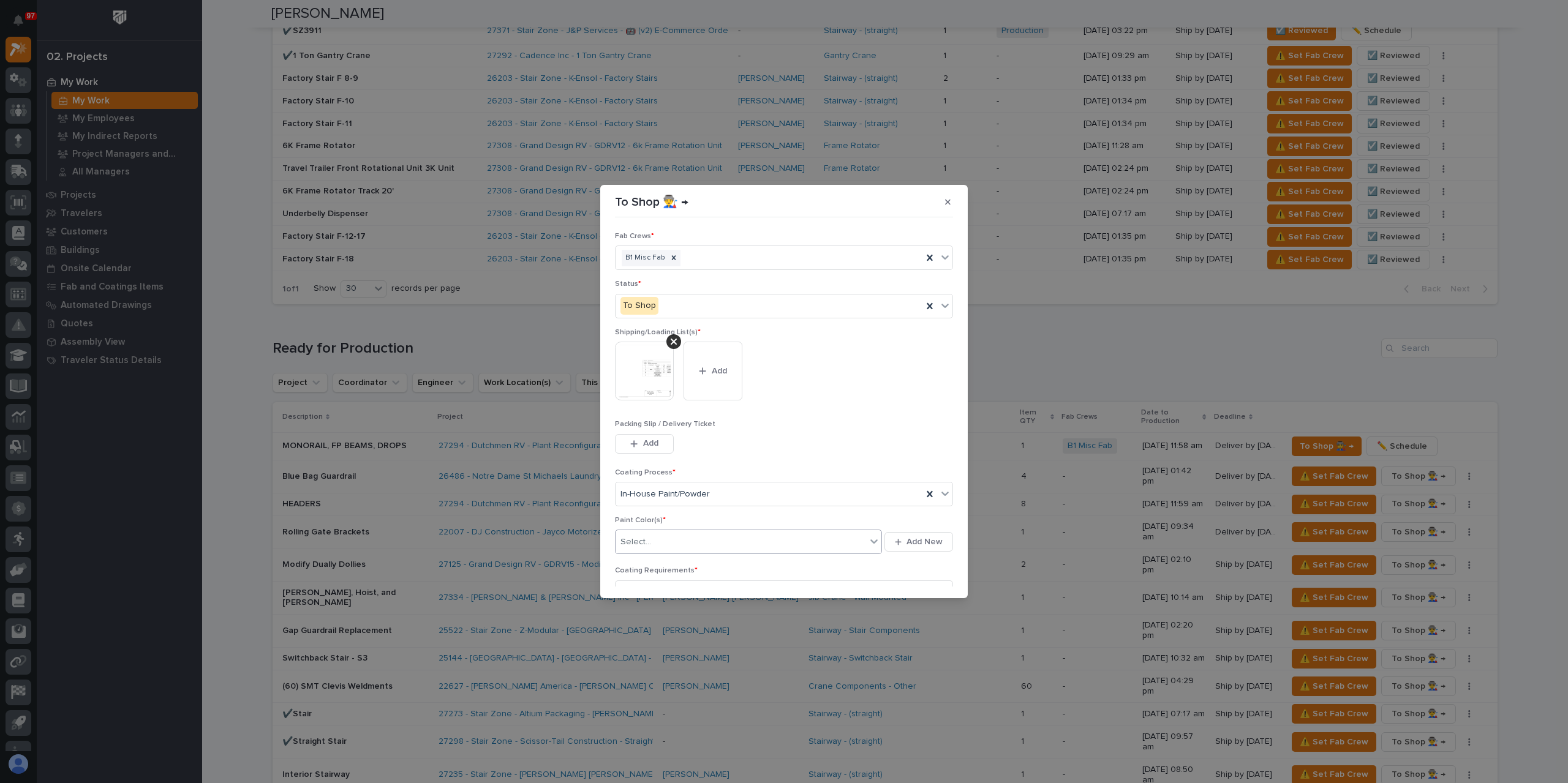
click at [658, 533] on div "Select..." at bounding box center [741, 542] width 251 height 20
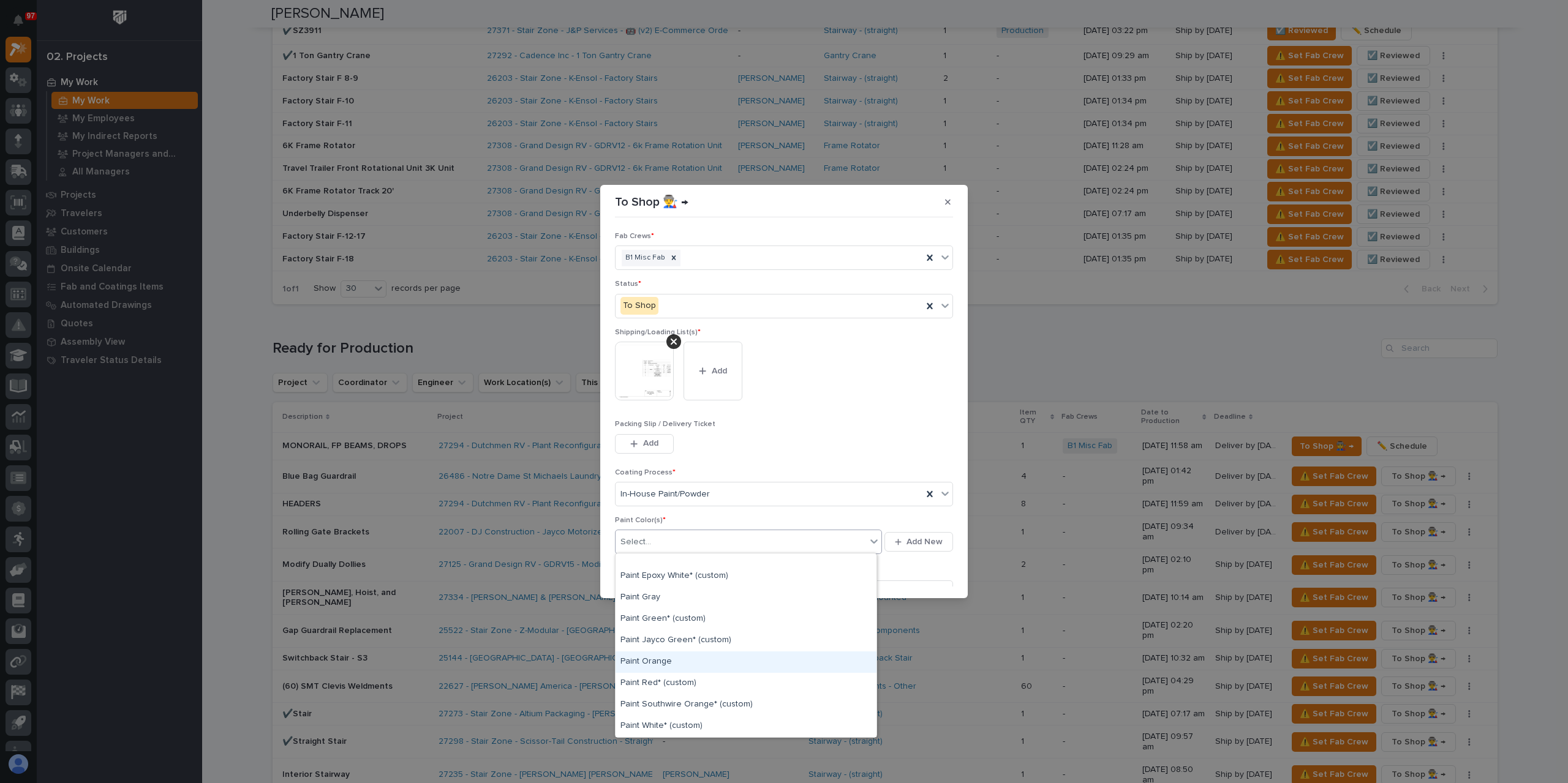
scroll to position [306, 0]
click at [676, 660] on div "Paint White* (custom)" at bounding box center [746, 665] width 261 height 22
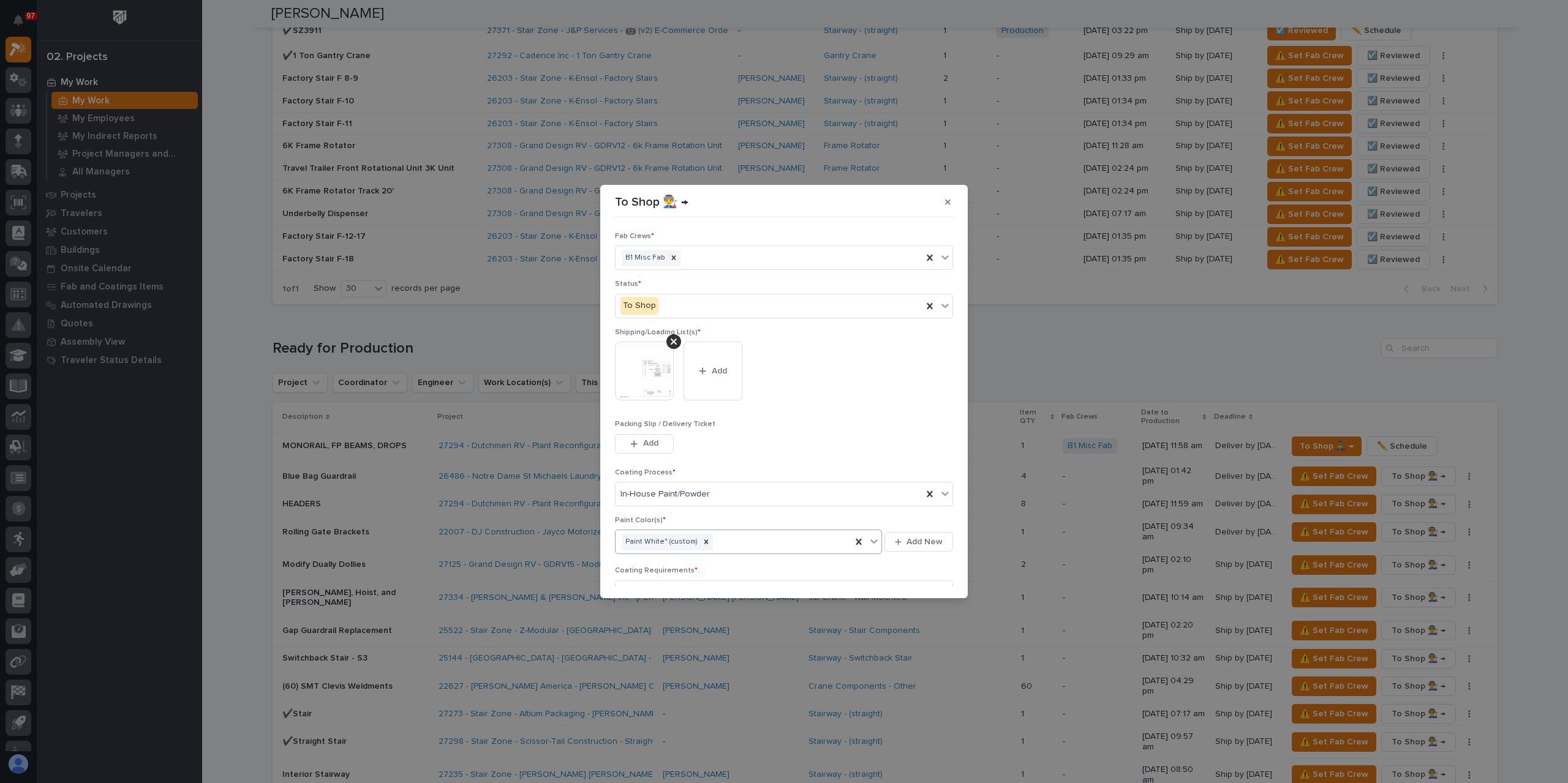
click at [727, 538] on div "Paint White* (custom)" at bounding box center [733, 542] width 236 height 22
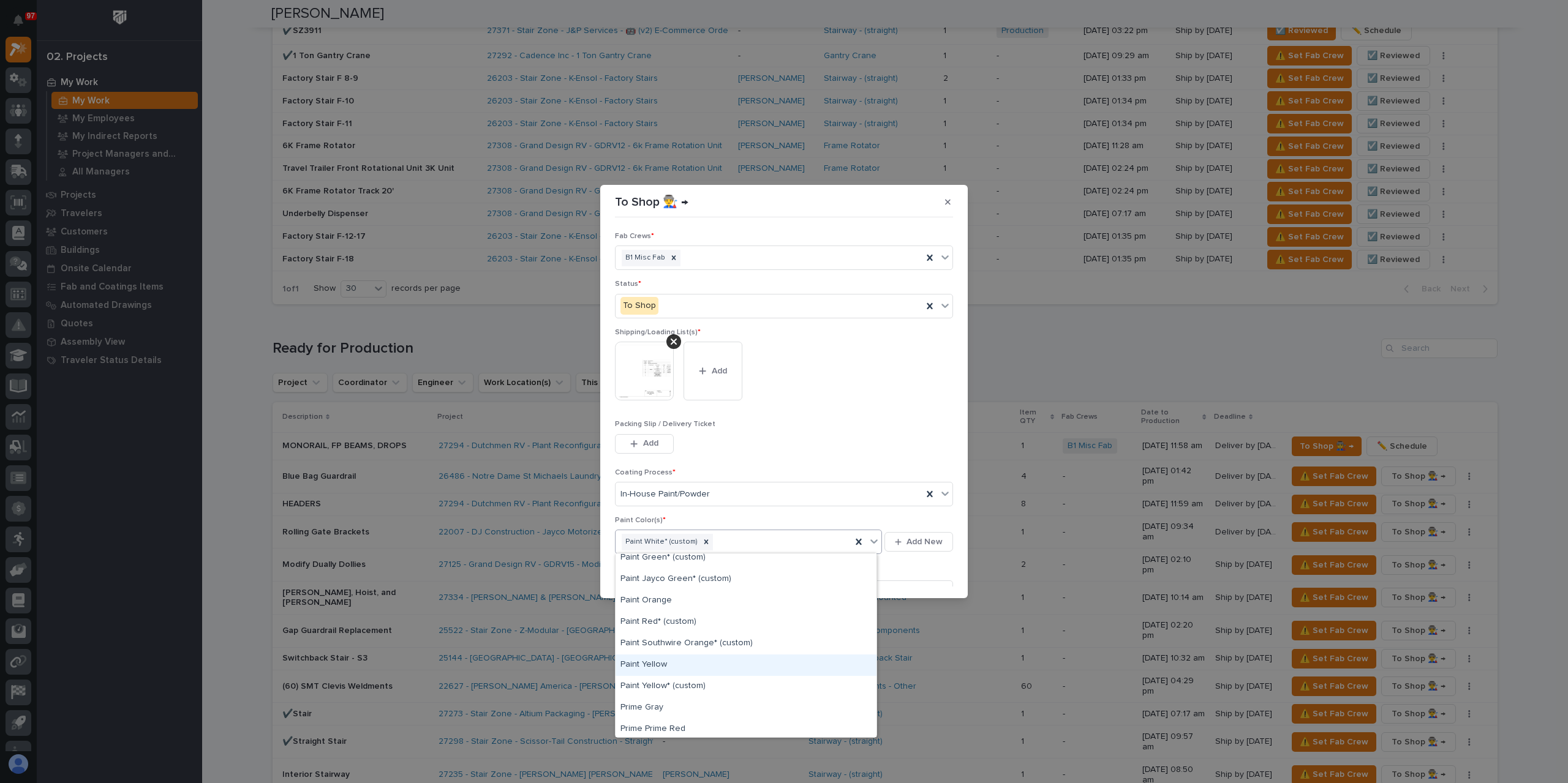
click at [660, 662] on div "Paint Yellow" at bounding box center [746, 665] width 261 height 22
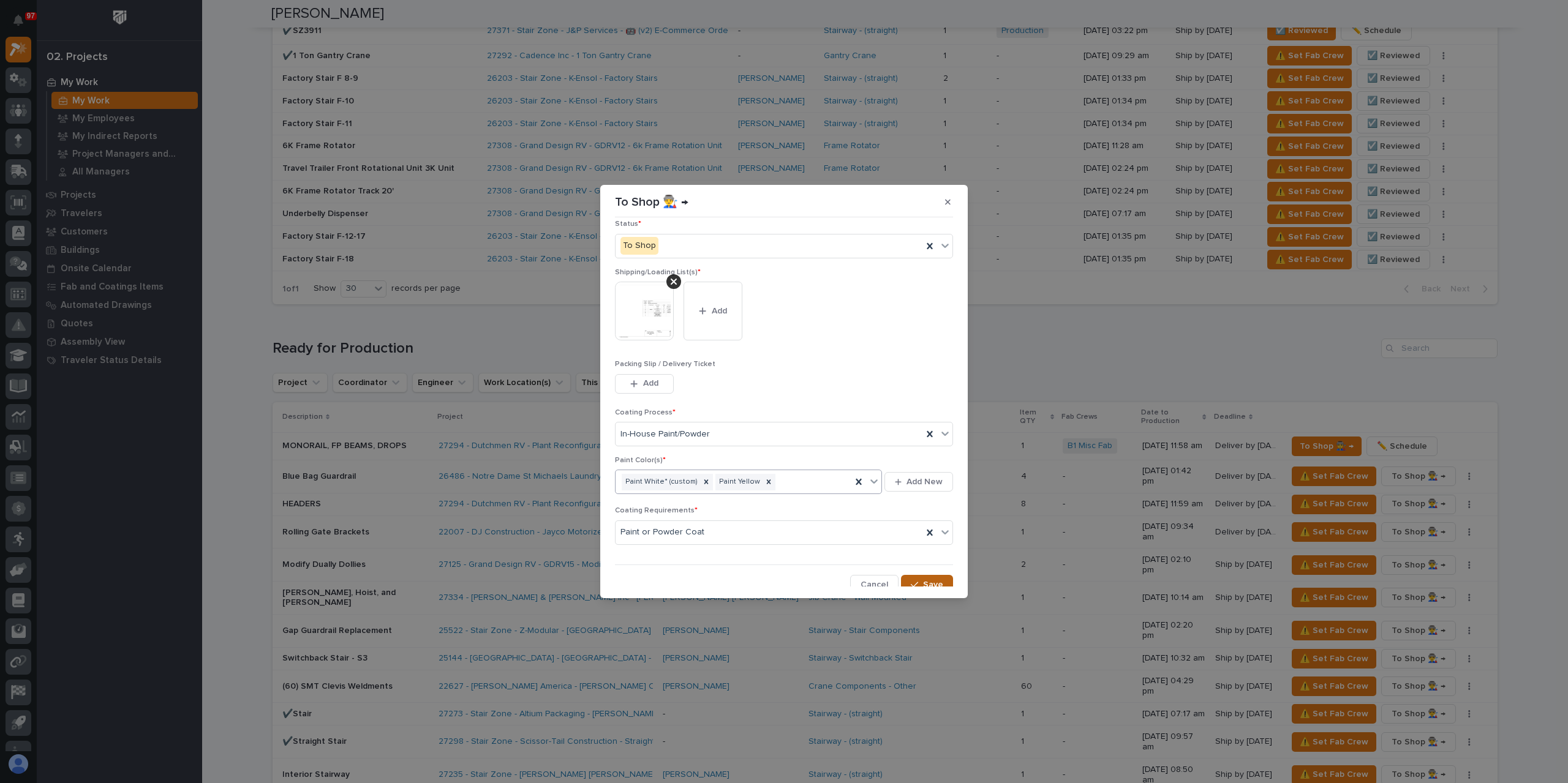
scroll to position [65, 0]
click at [904, 571] on button "Save" at bounding box center [926, 579] width 52 height 20
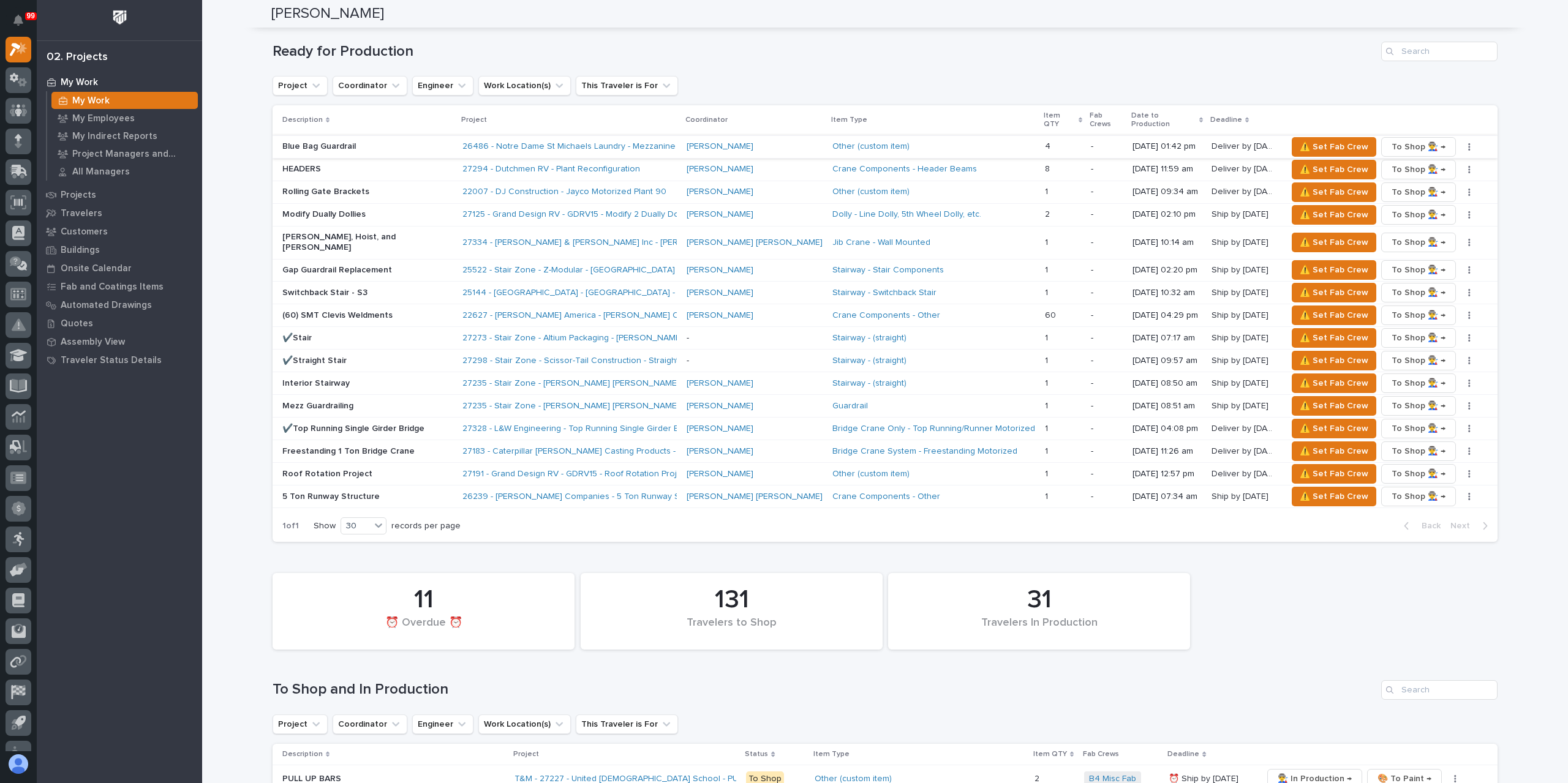
scroll to position [1285, 0]
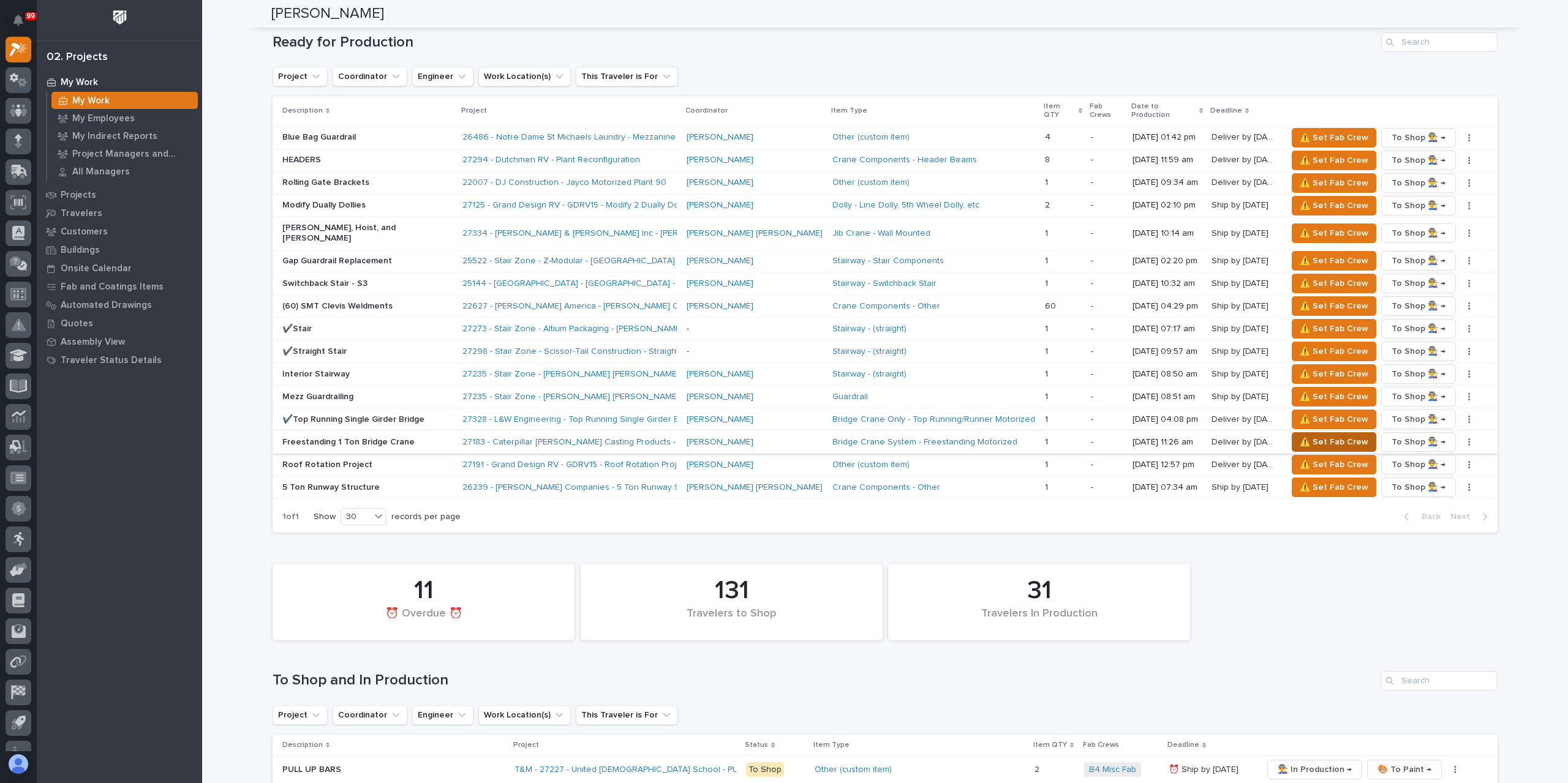
click at [1305, 435] on span "⚠️ Set Fab Crew" at bounding box center [1334, 442] width 69 height 15
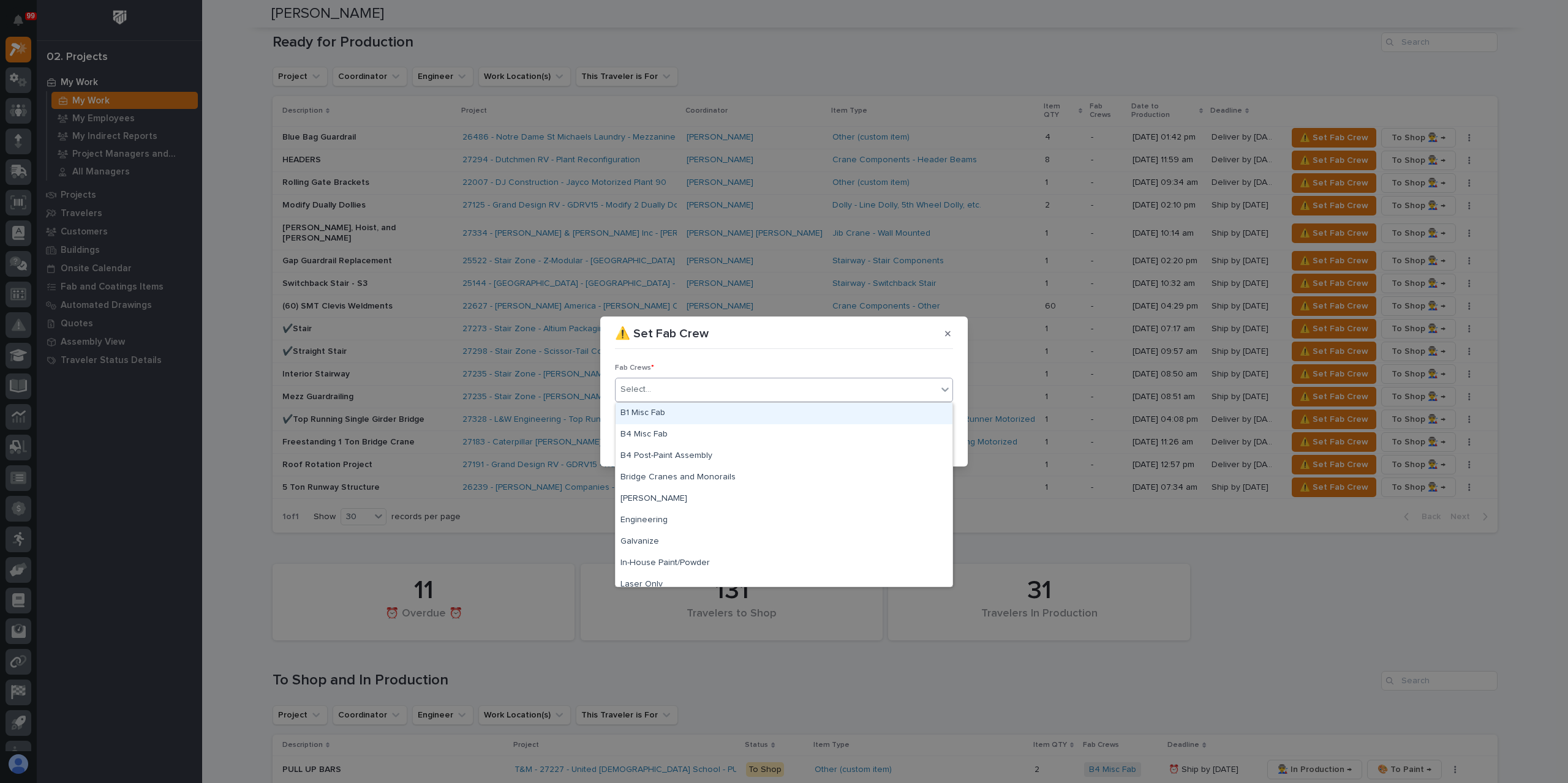
click at [659, 388] on div "Select..." at bounding box center [776, 390] width 321 height 20
click at [680, 481] on div "Bridge Cranes and Monorails" at bounding box center [784, 478] width 337 height 22
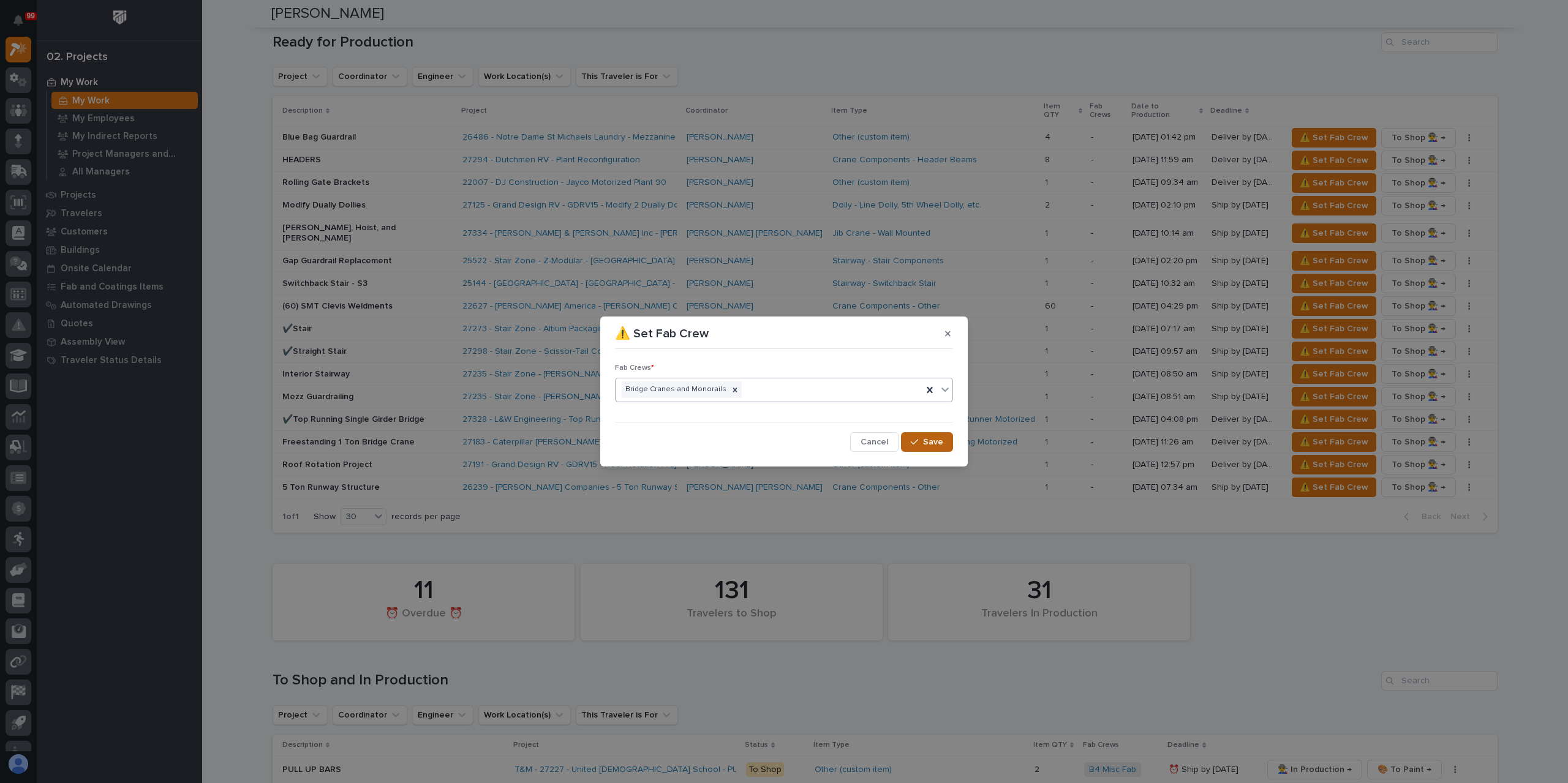
click at [922, 442] on div "button" at bounding box center [917, 442] width 12 height 9
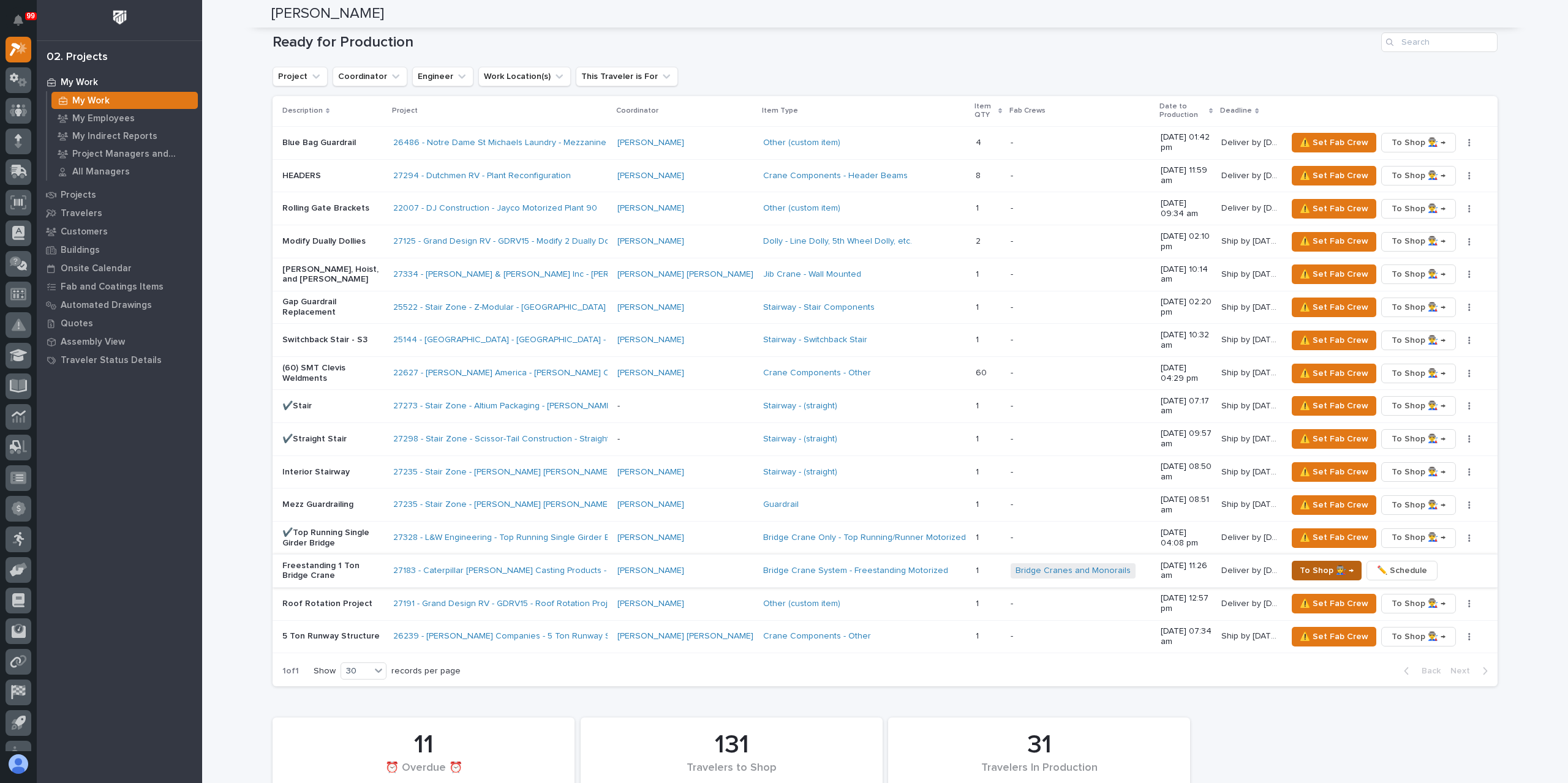
click at [1312, 563] on span "To Shop 👨‍🏭 →" at bounding box center [1326, 570] width 54 height 15
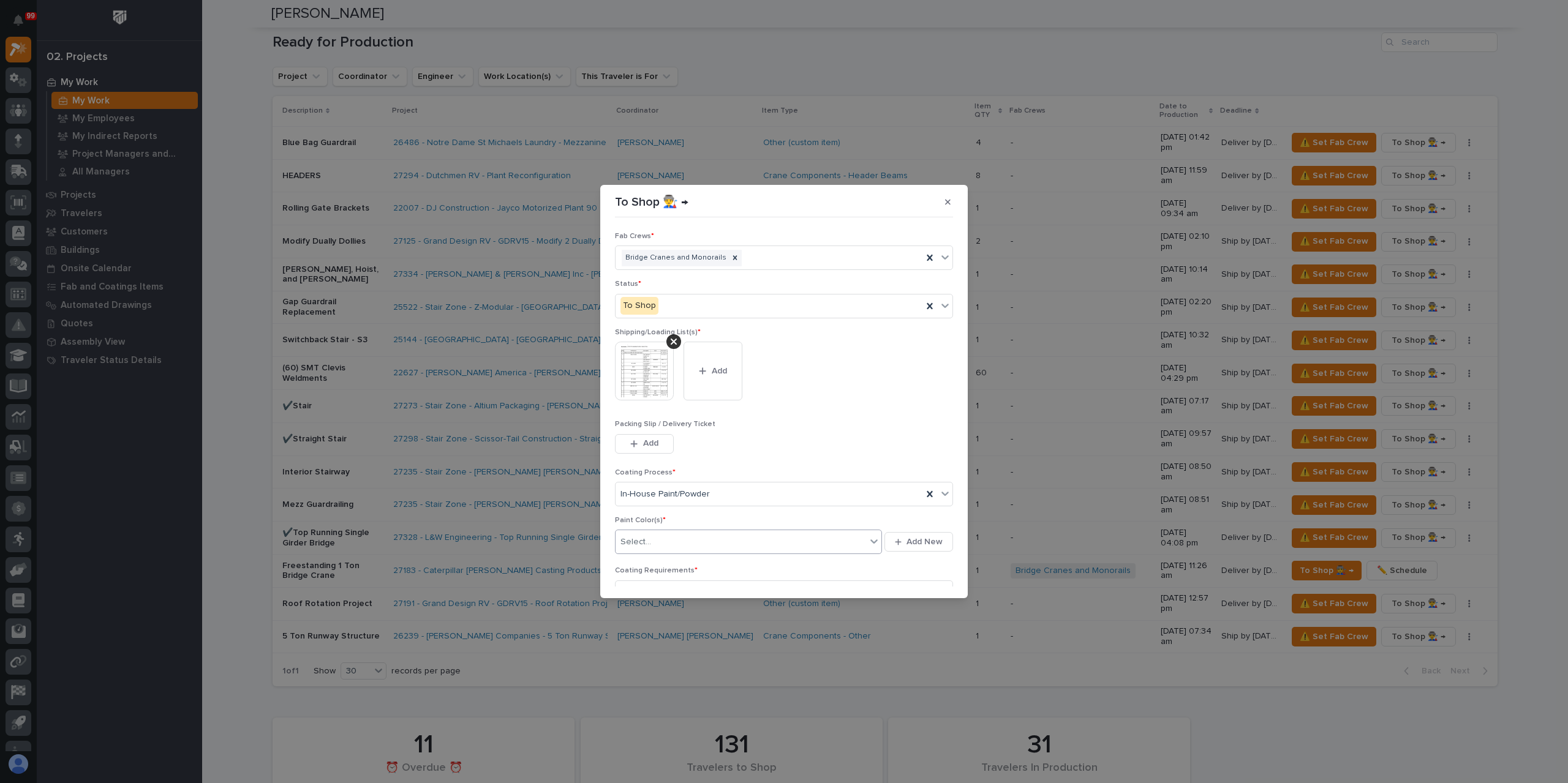
click at [681, 549] on div "Select..." at bounding box center [741, 542] width 251 height 20
click at [725, 543] on div "Paint Gray" at bounding box center [733, 542] width 236 height 22
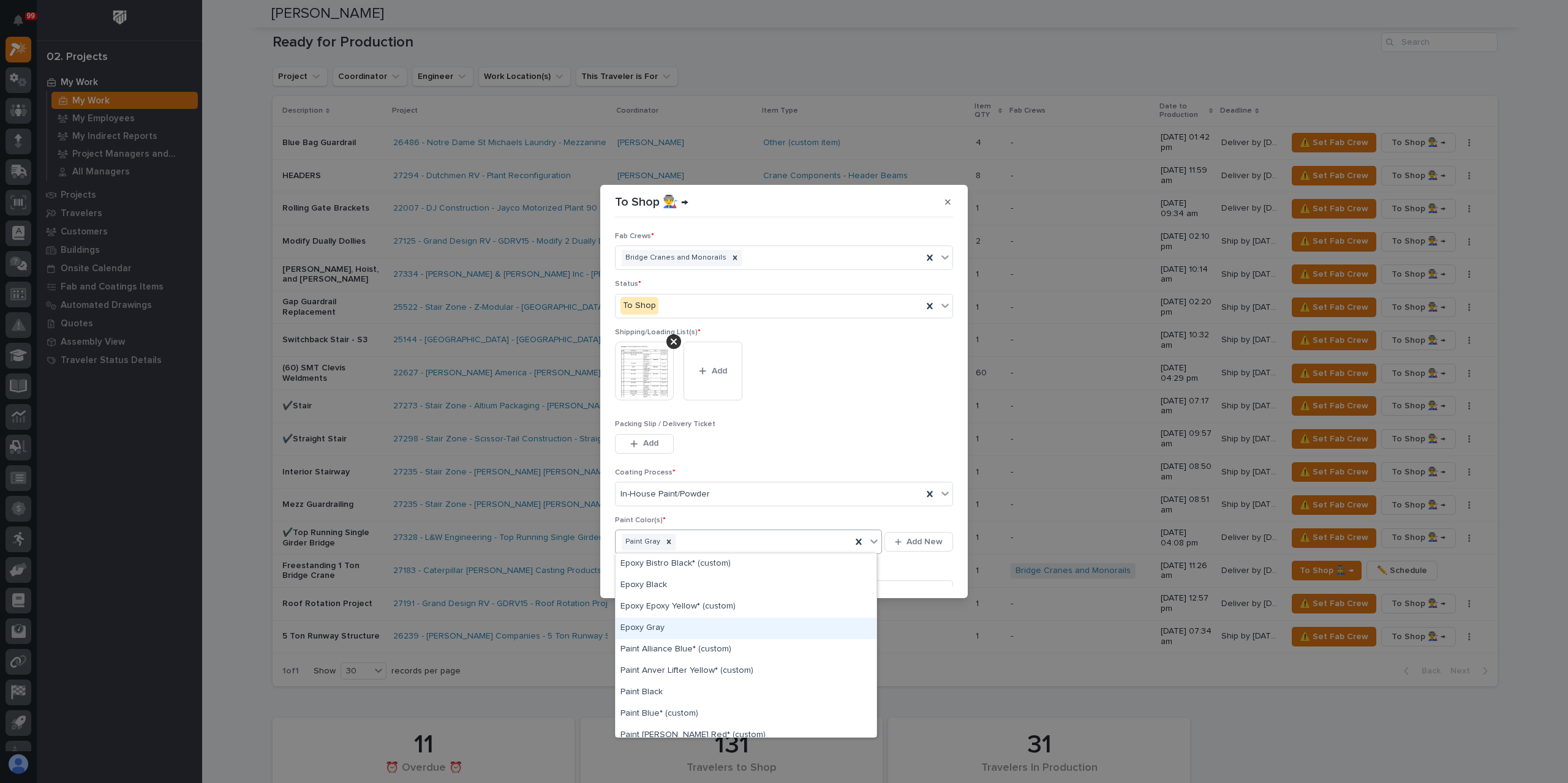
scroll to position [306, 0]
click at [665, 665] on div "Paint Yellow" at bounding box center [746, 665] width 261 height 22
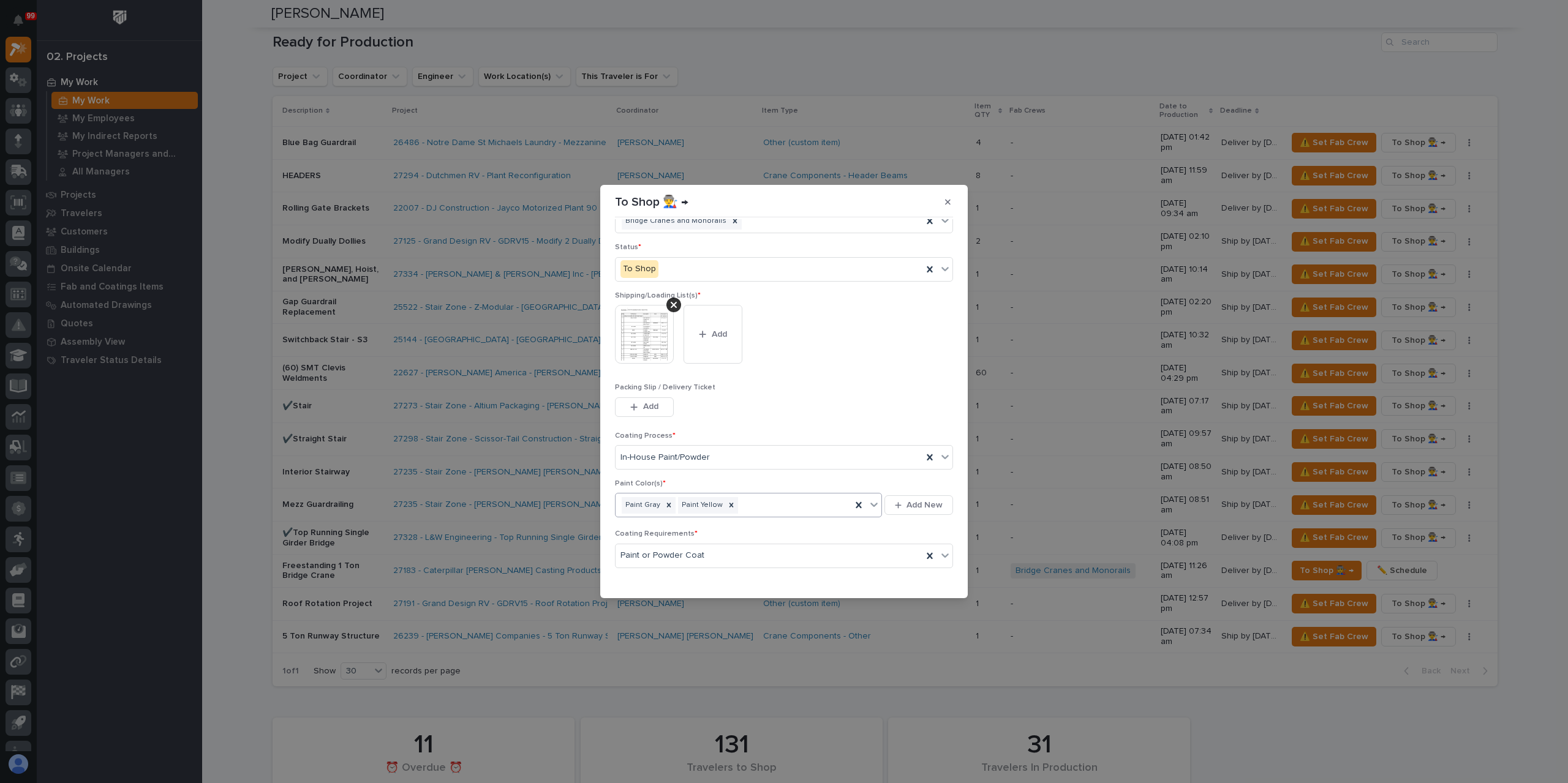
scroll to position [65, 0]
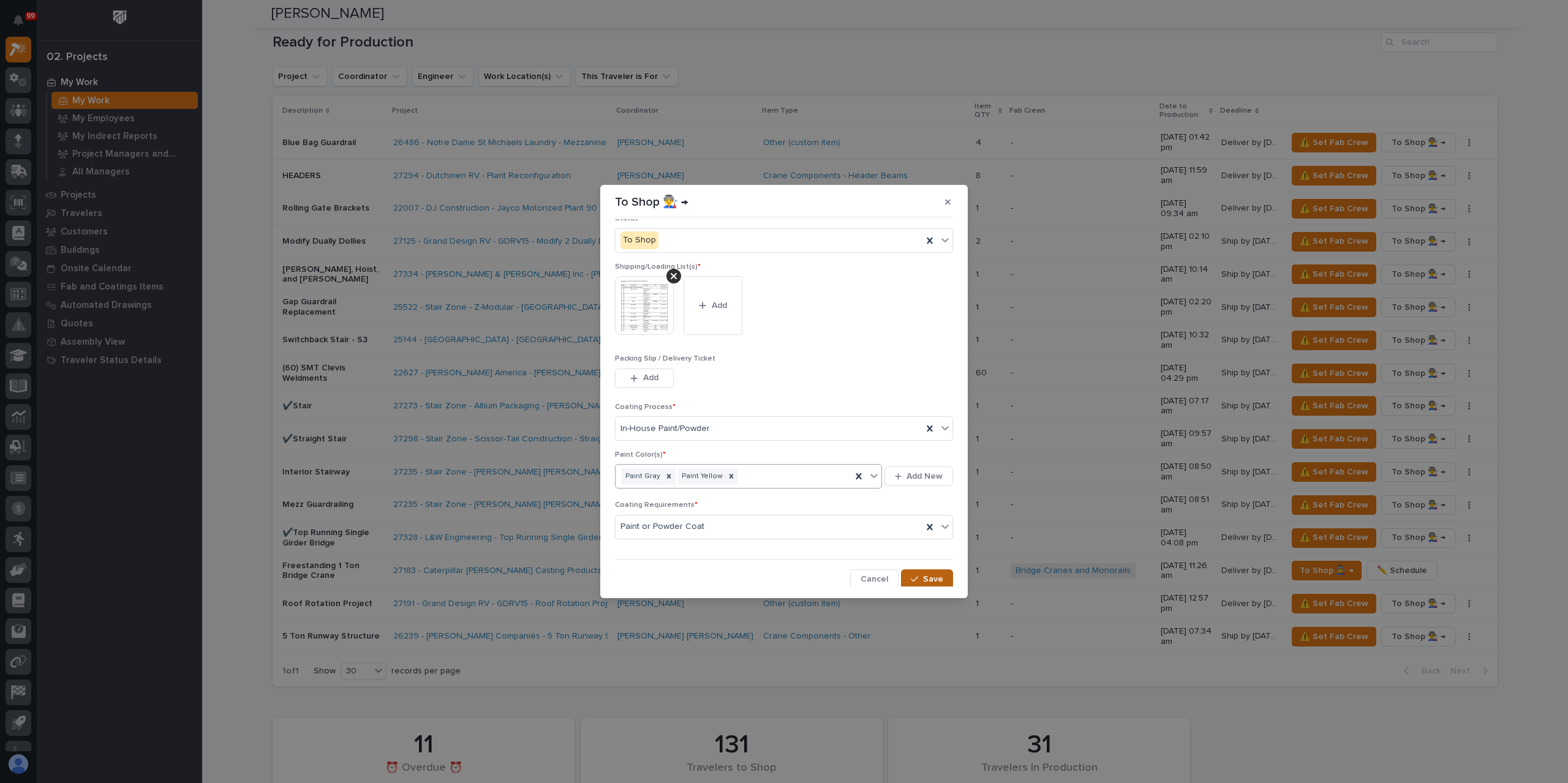
click at [934, 583] on button "Save" at bounding box center [926, 579] width 52 height 20
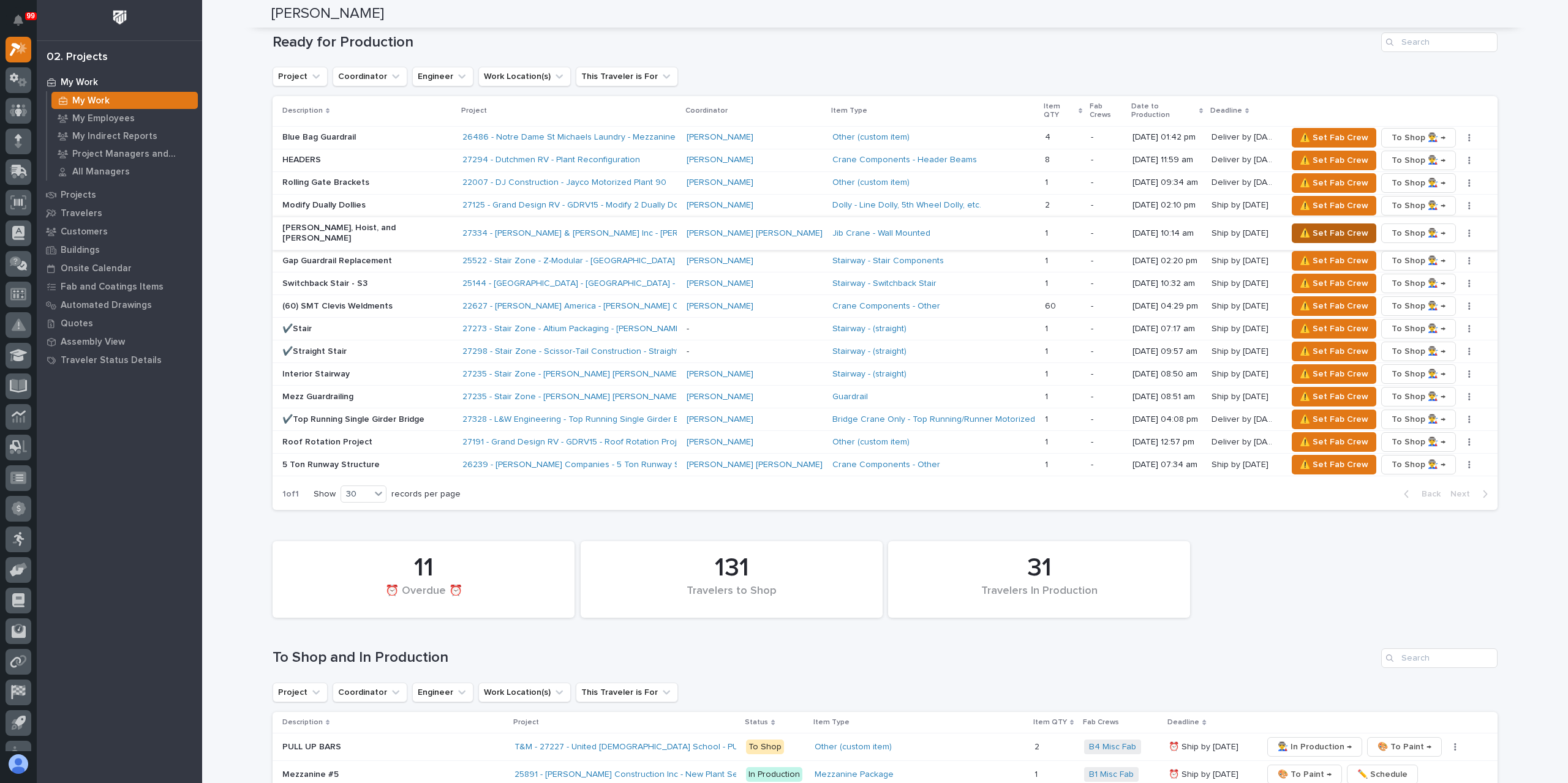
click at [1332, 226] on span "⚠️ Set Fab Crew" at bounding box center [1334, 234] width 69 height 15
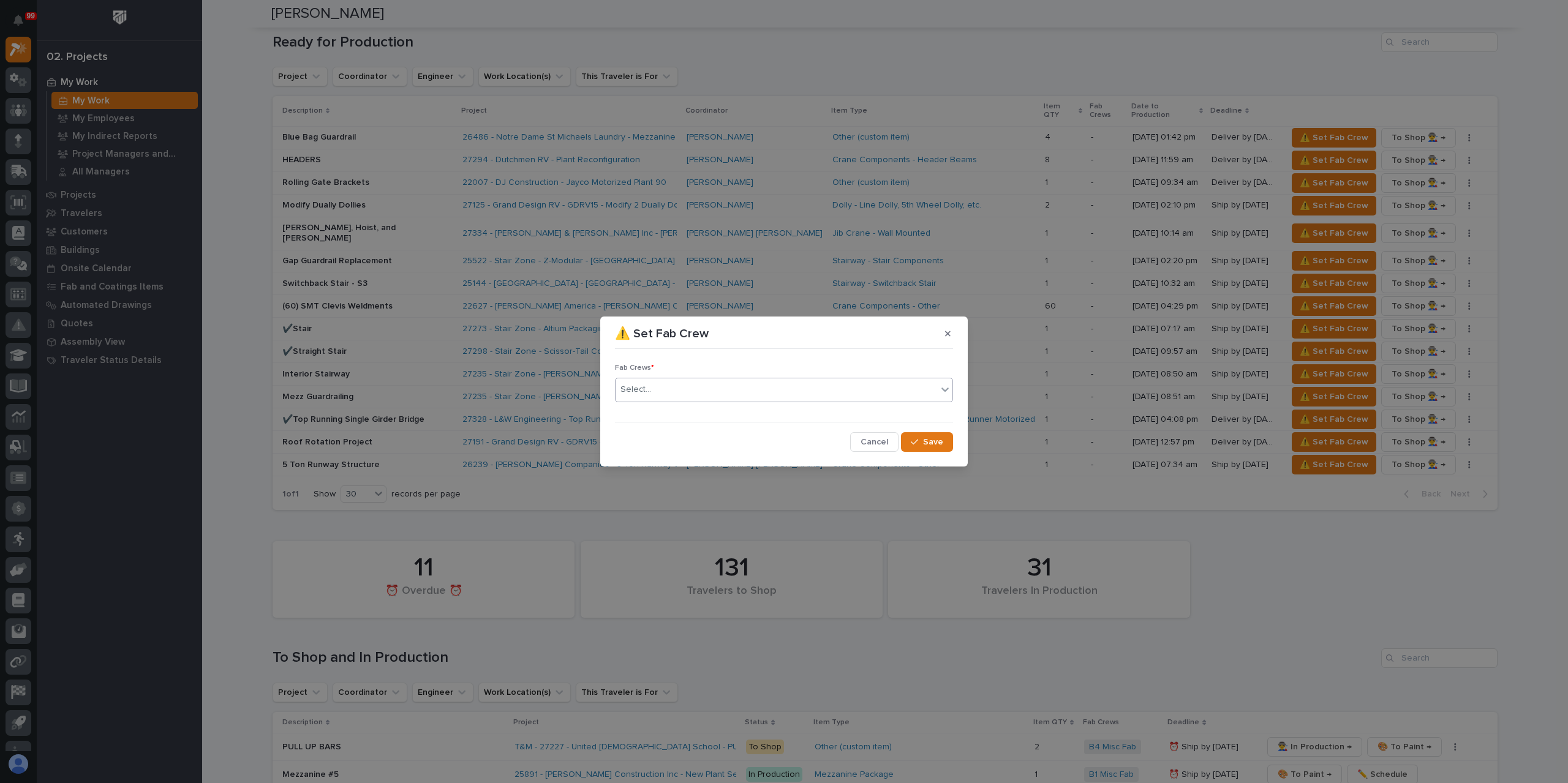
click at [666, 400] on div "Select..." at bounding box center [776, 390] width 321 height 20
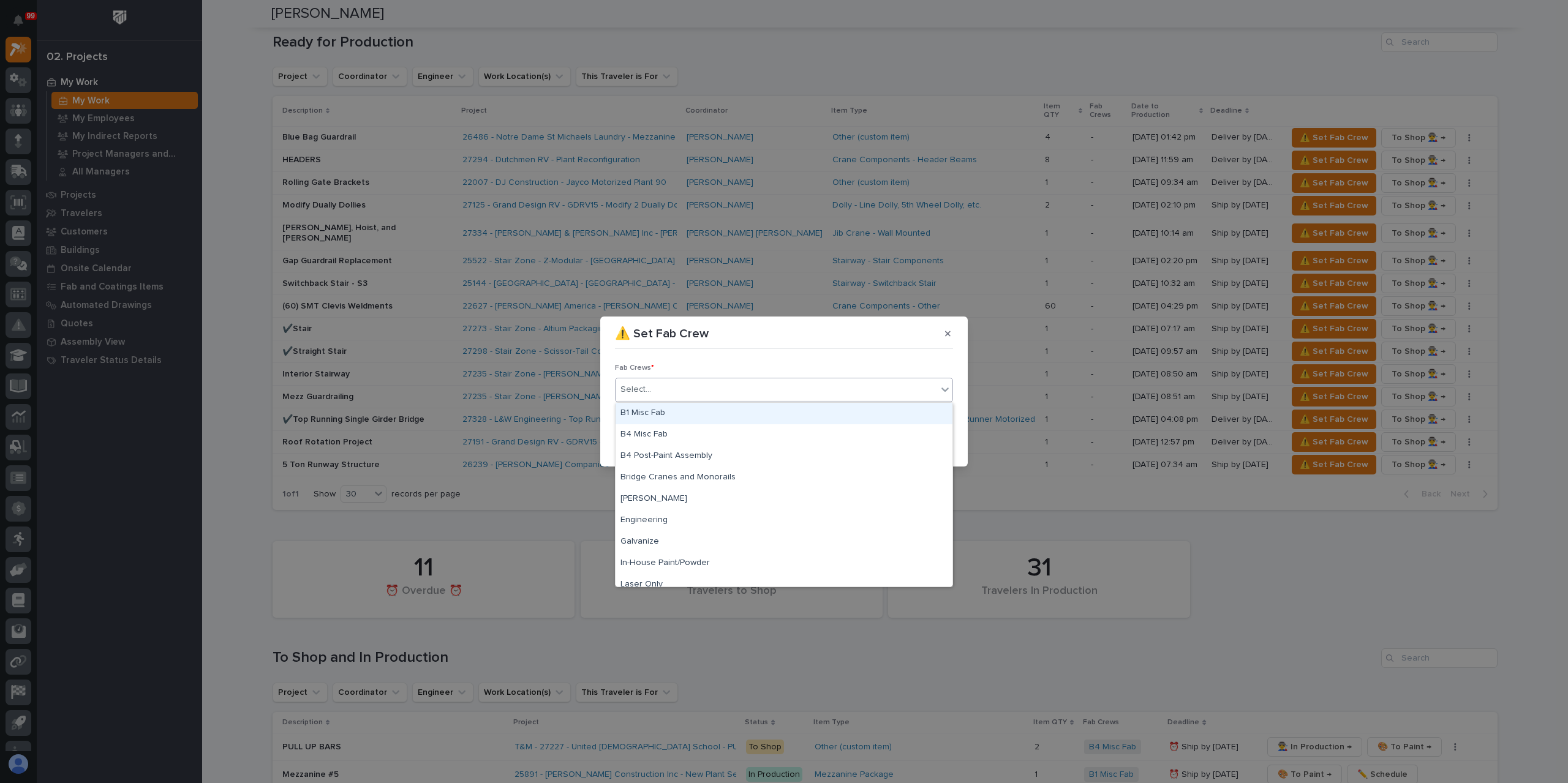
click at [676, 415] on div "B1 Misc Fab" at bounding box center [784, 413] width 337 height 22
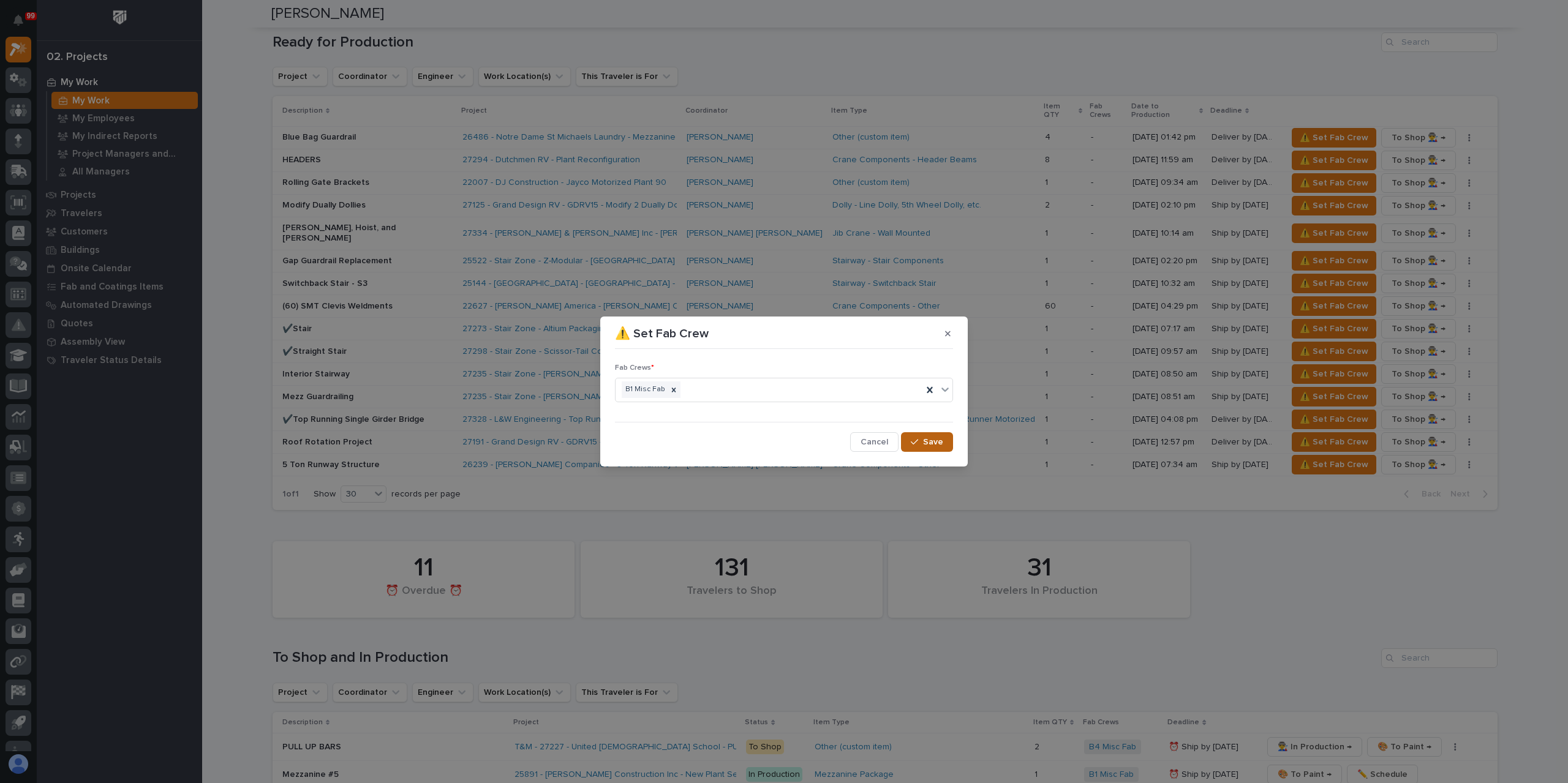
click at [942, 443] on span "Save" at bounding box center [933, 442] width 20 height 11
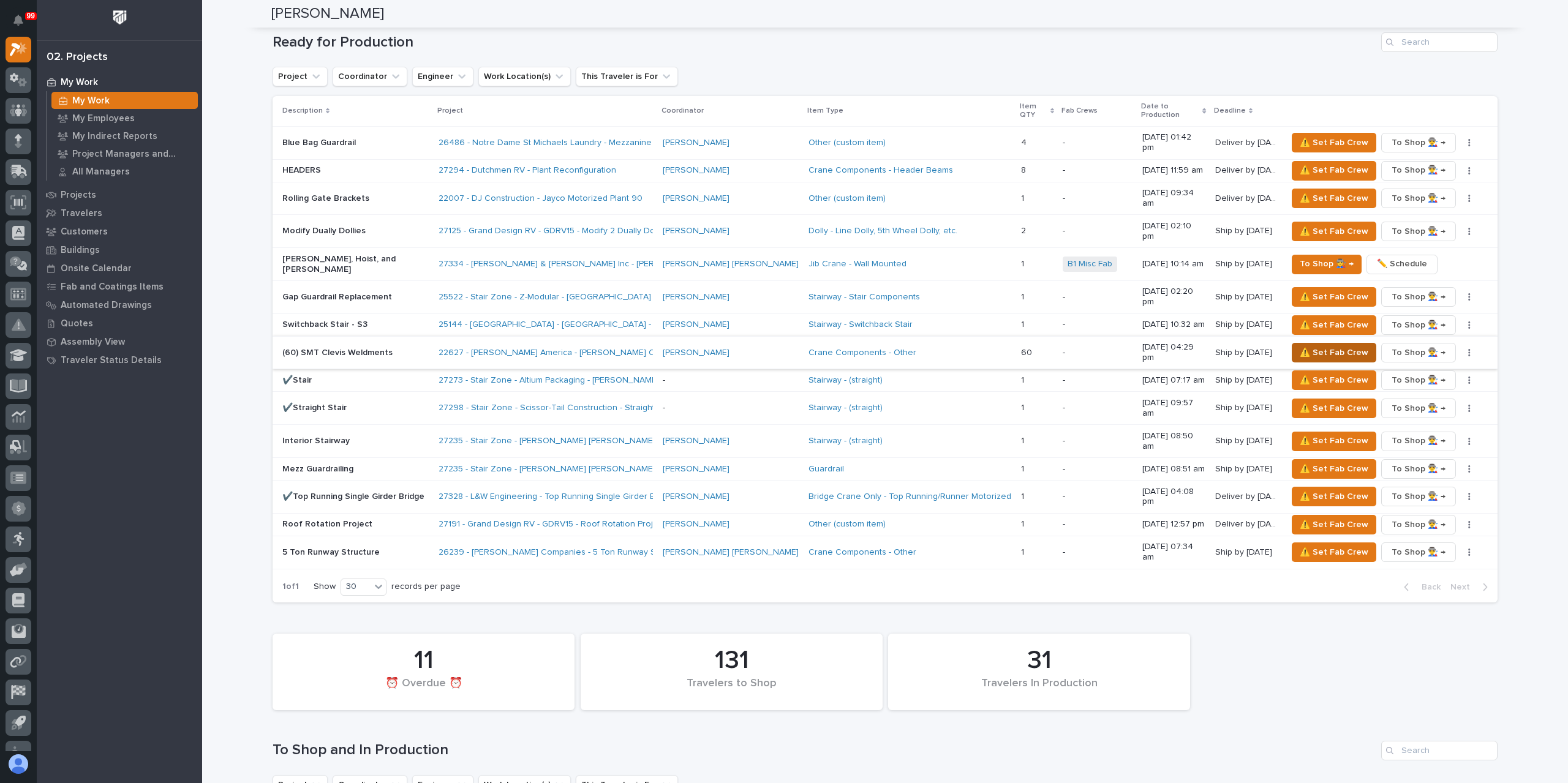
click at [1333, 345] on span "⚠️ Set Fab Crew" at bounding box center [1334, 353] width 69 height 15
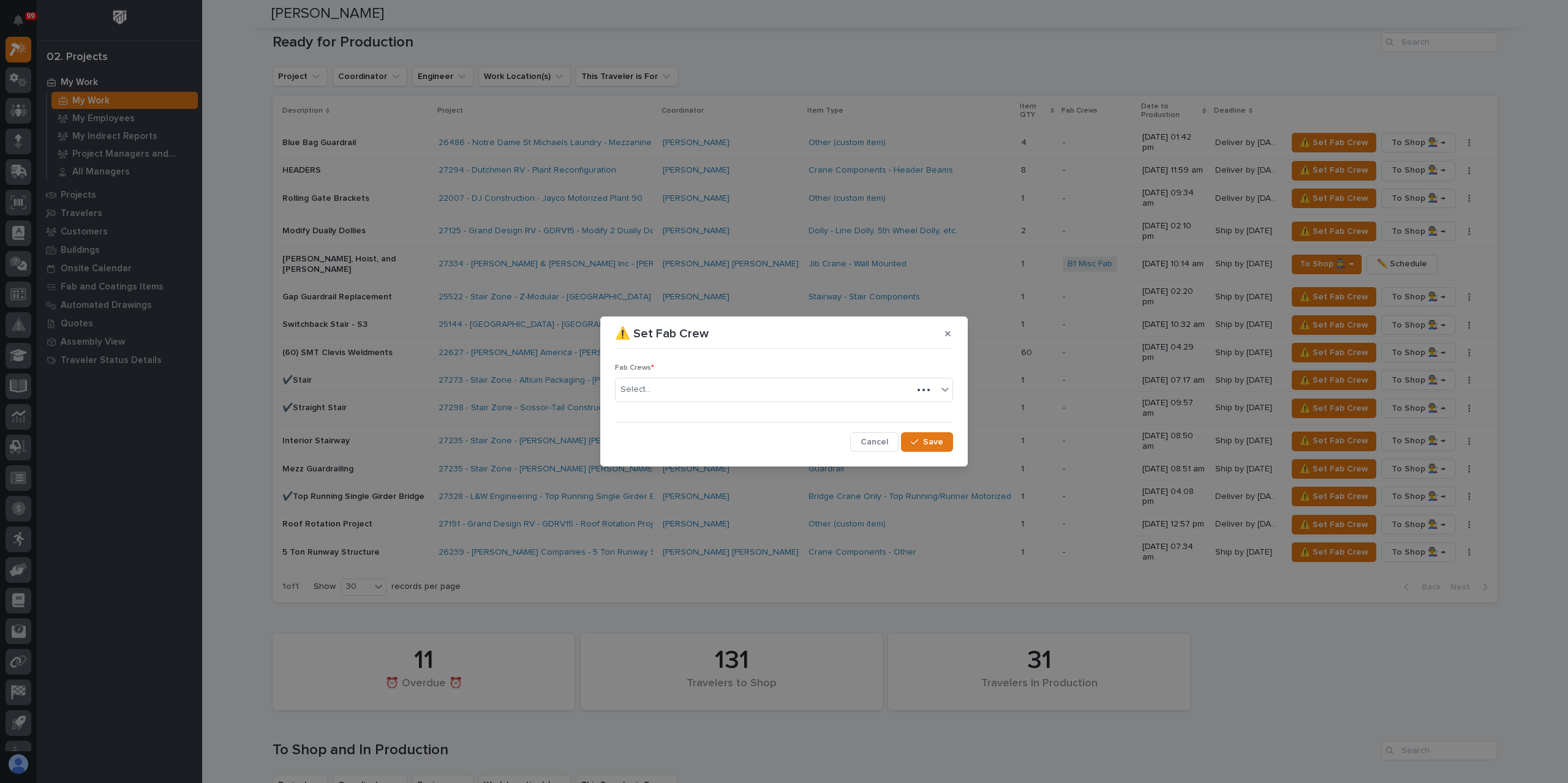
click at [680, 397] on div "Select..." at bounding box center [764, 390] width 297 height 20
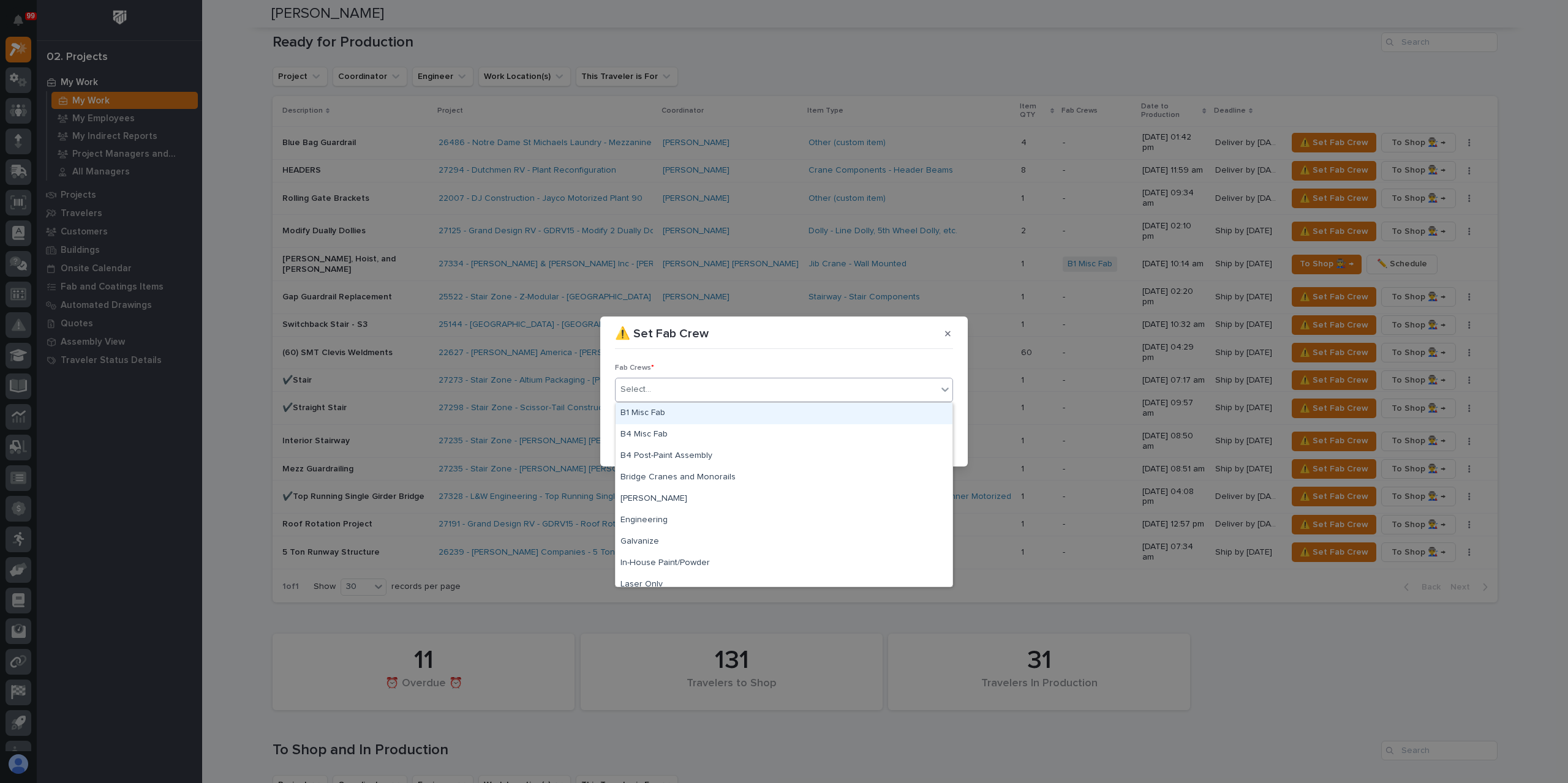
click at [671, 415] on div "B1 Misc Fab" at bounding box center [784, 413] width 337 height 22
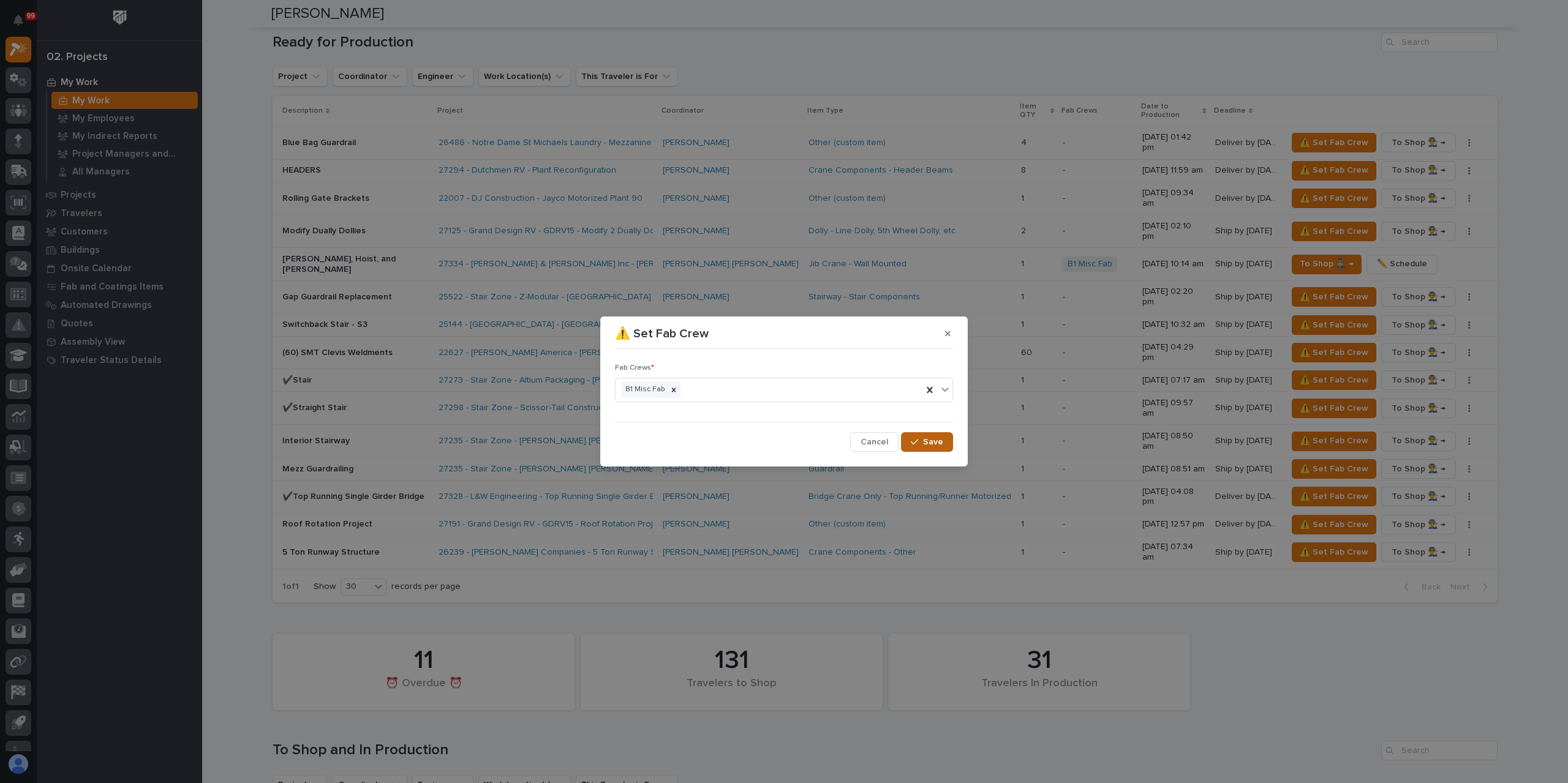
click at [918, 442] on icon "button" at bounding box center [914, 442] width 7 height 9
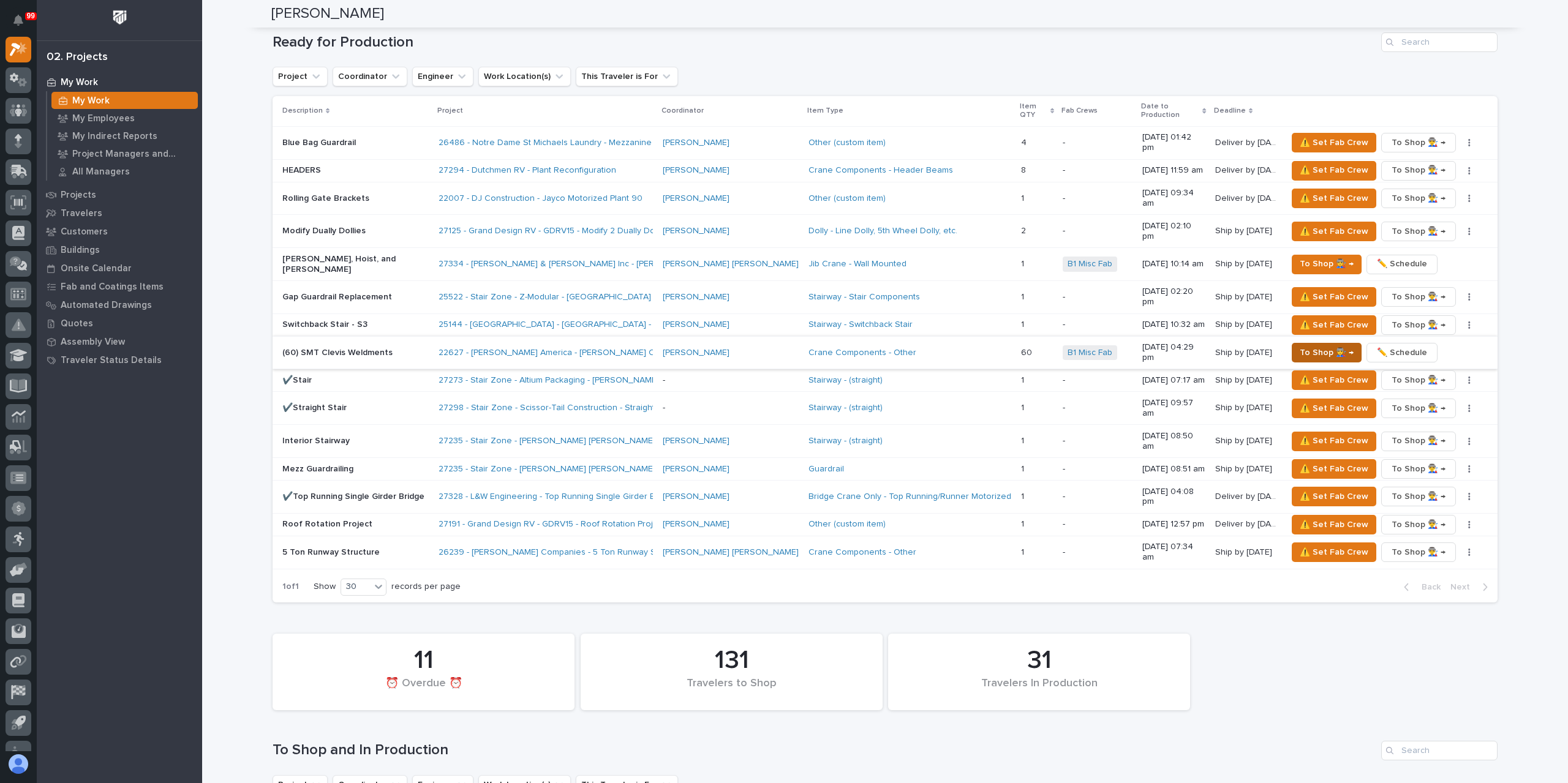
click at [1309, 345] on span "To Shop 👨‍🏭 →" at bounding box center [1326, 353] width 54 height 15
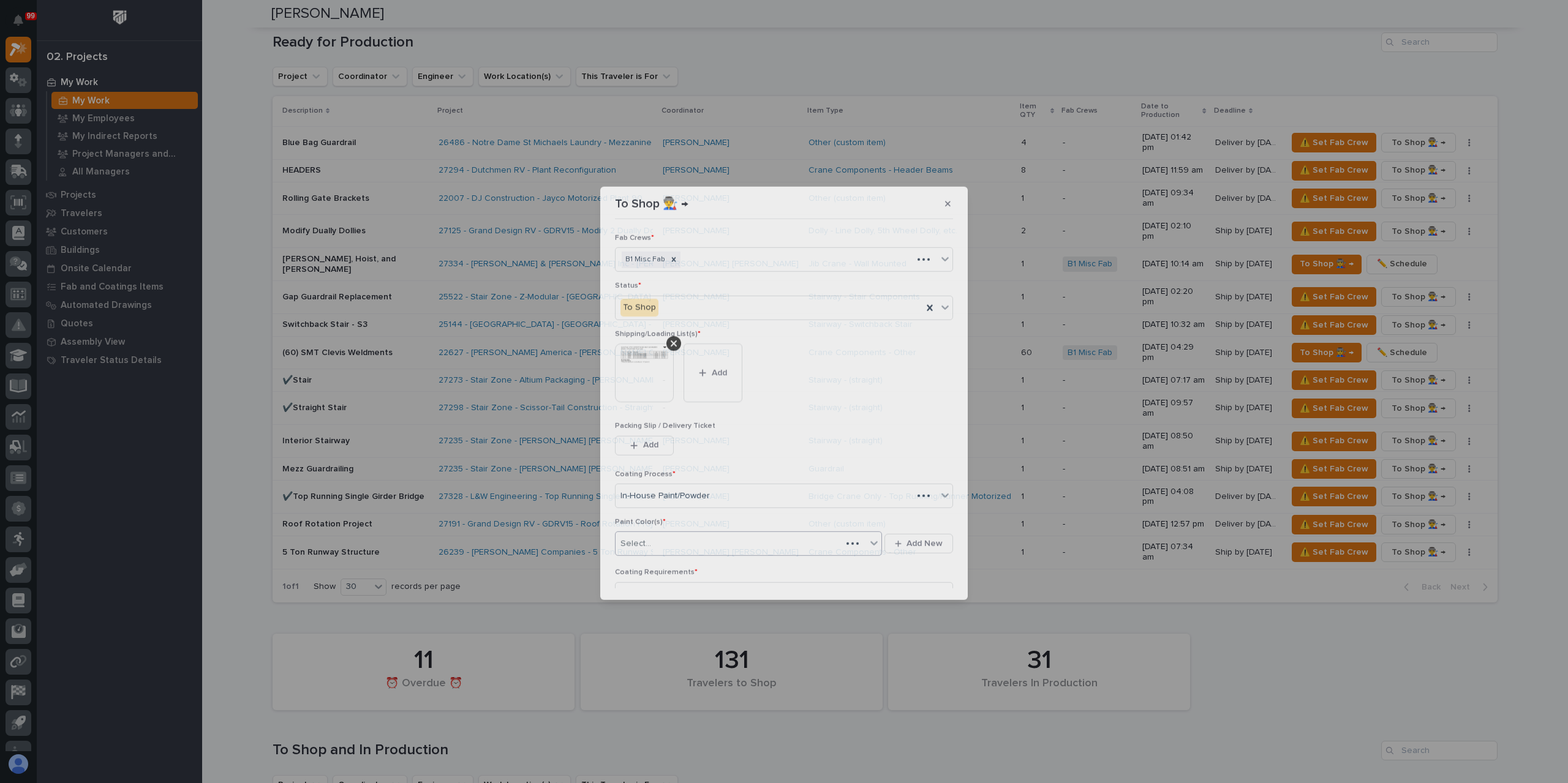
click at [666, 545] on div "Select..." at bounding box center [729, 544] width 226 height 20
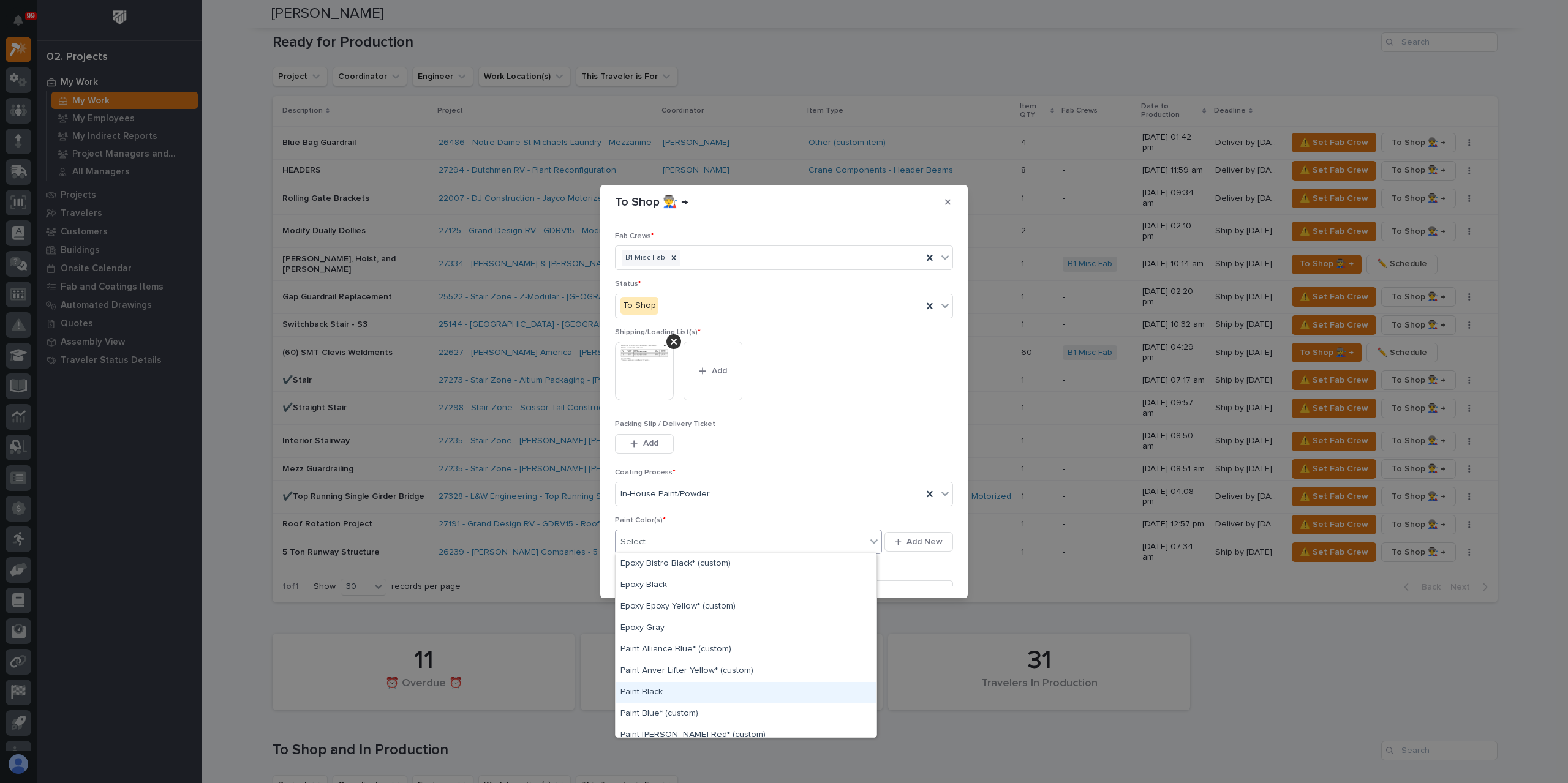
click at [655, 693] on div "Paint Black" at bounding box center [746, 693] width 261 height 22
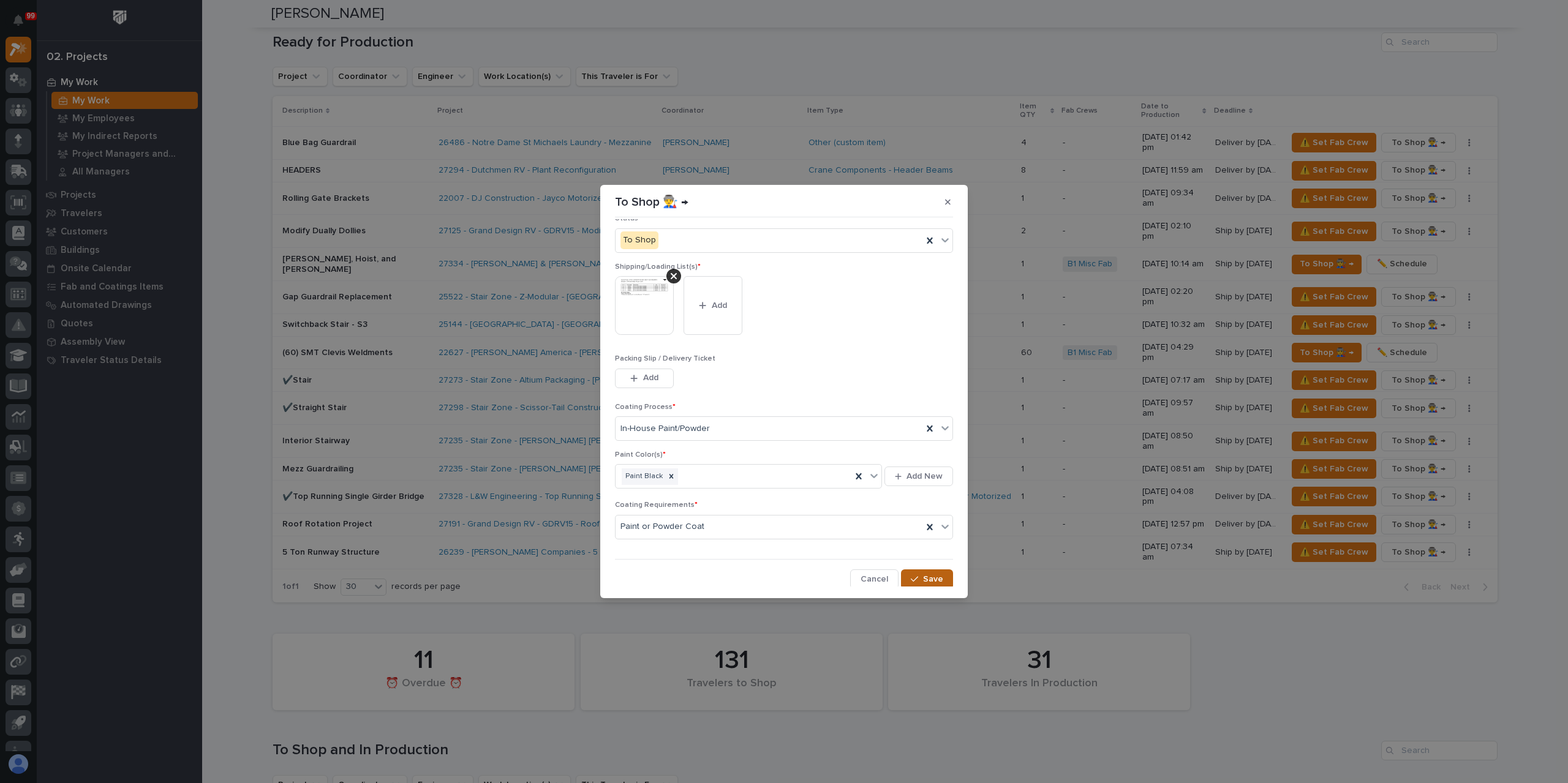
click at [923, 576] on span "Save" at bounding box center [933, 579] width 20 height 11
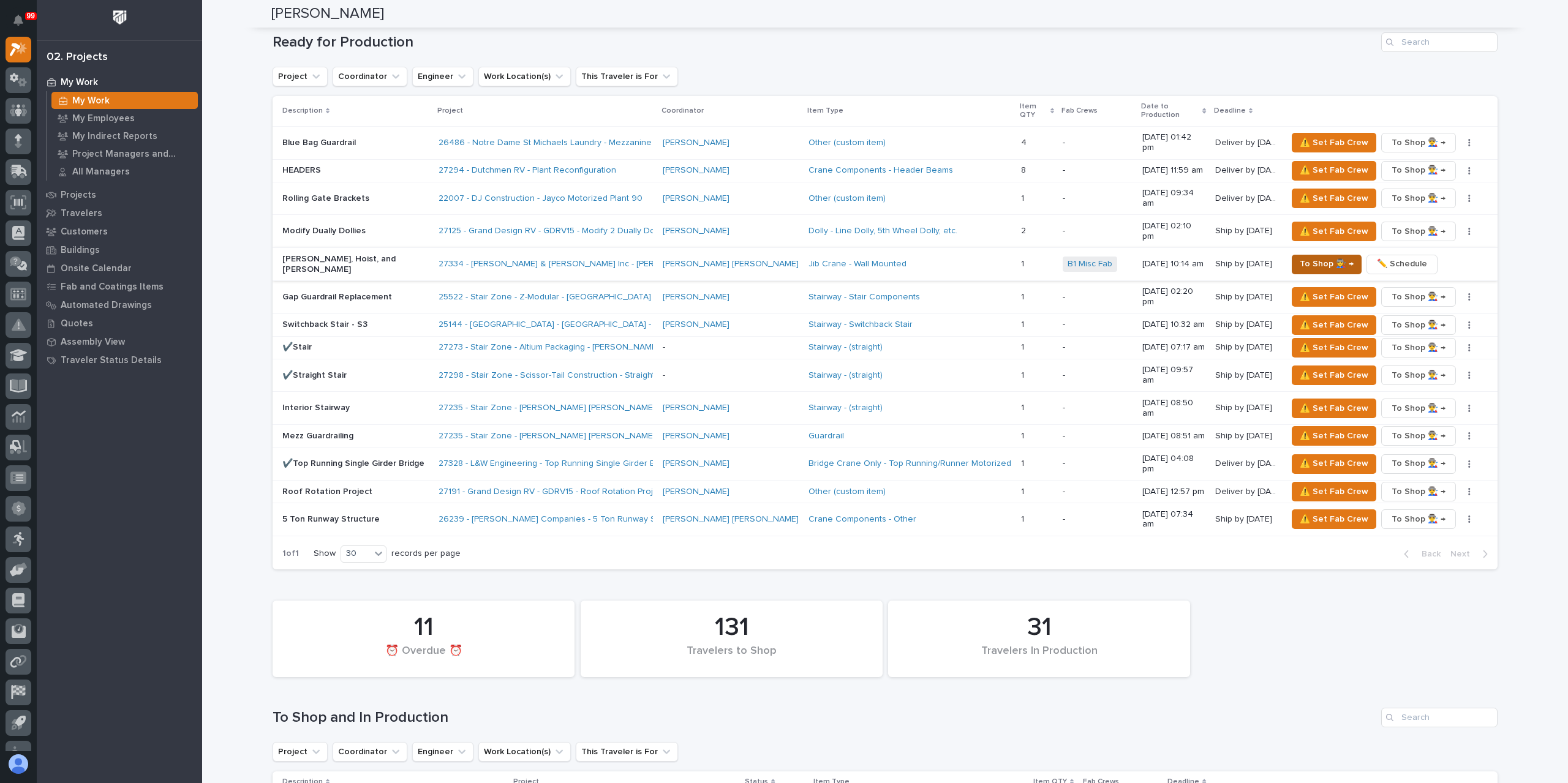
click at [1299, 257] on span "To Shop 👨‍🏭 →" at bounding box center [1326, 264] width 54 height 15
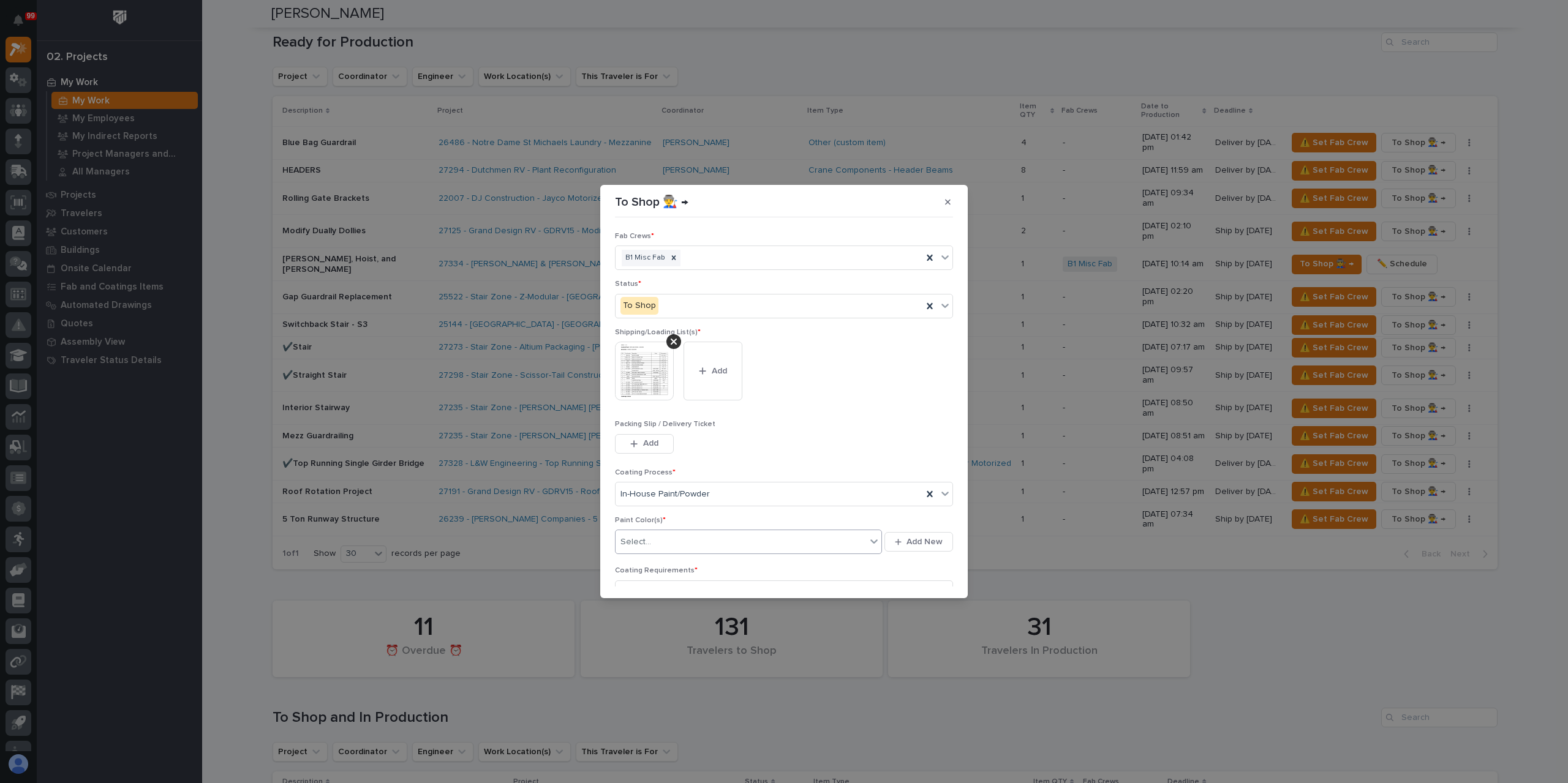
click at [672, 534] on div "Select..." at bounding box center [741, 542] width 251 height 20
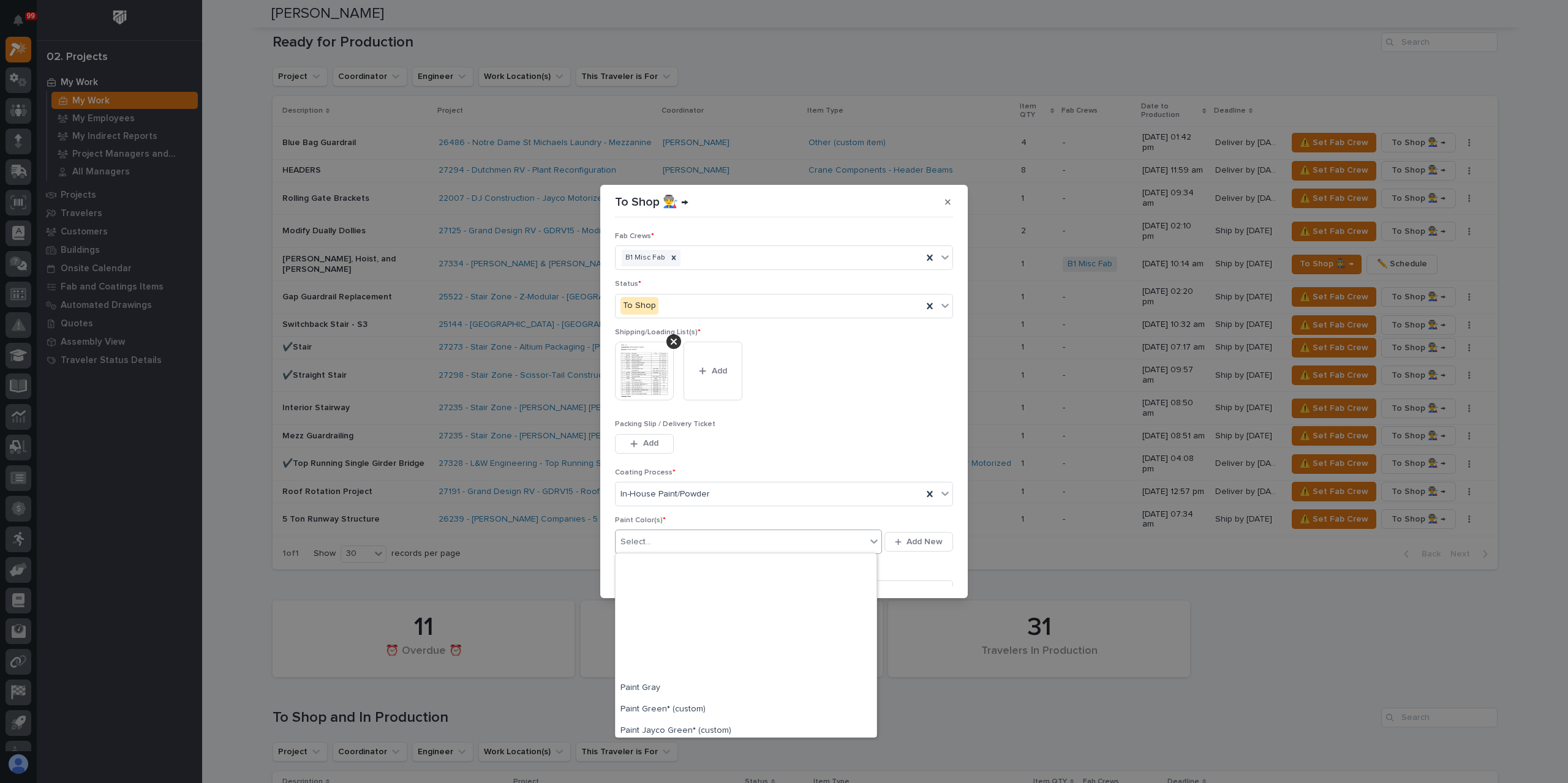
scroll to position [306, 0]
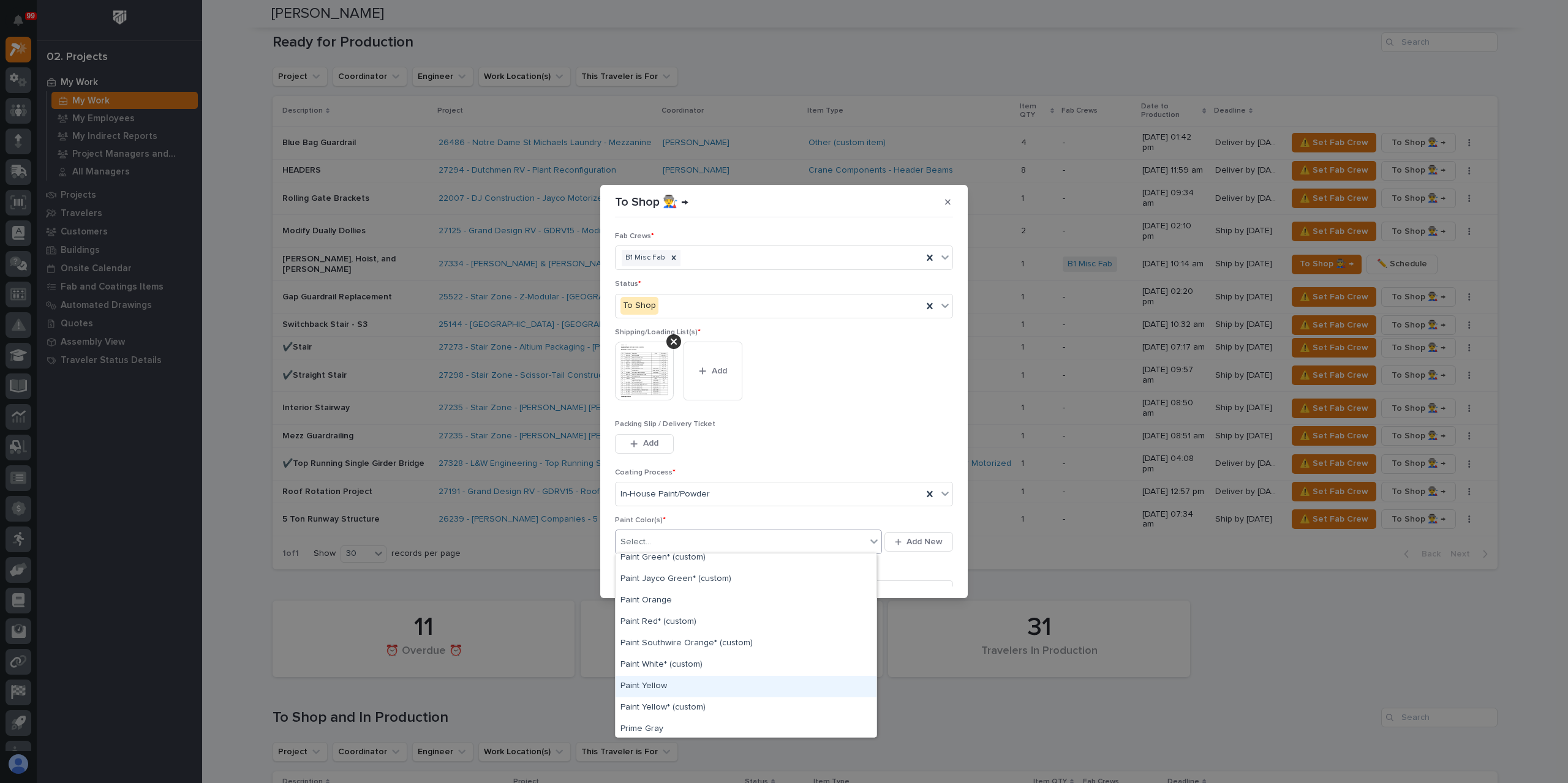
click at [663, 685] on div "Paint Yellow" at bounding box center [746, 687] width 261 height 22
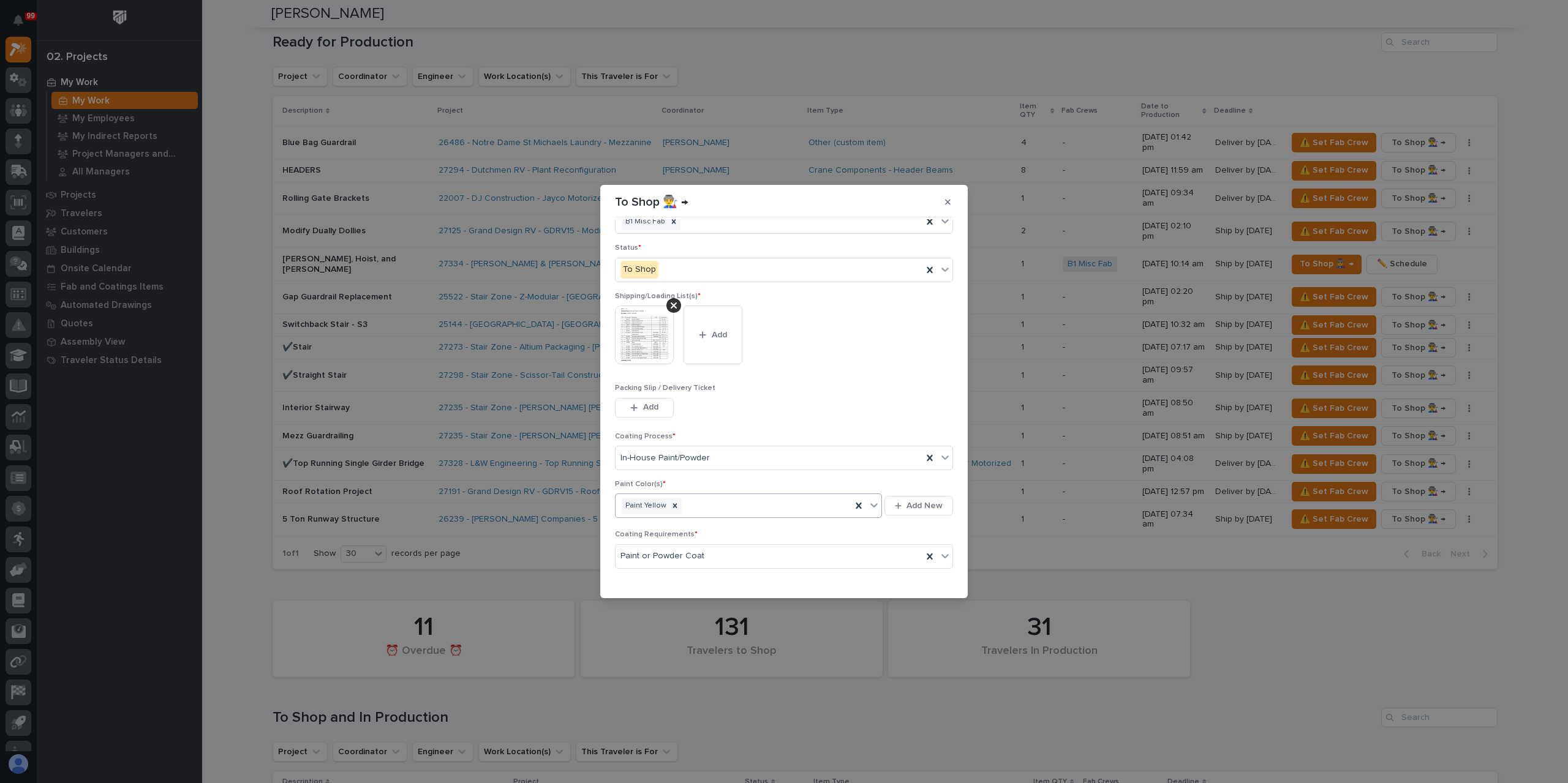
scroll to position [65, 0]
click at [923, 576] on span "Save" at bounding box center [933, 579] width 20 height 11
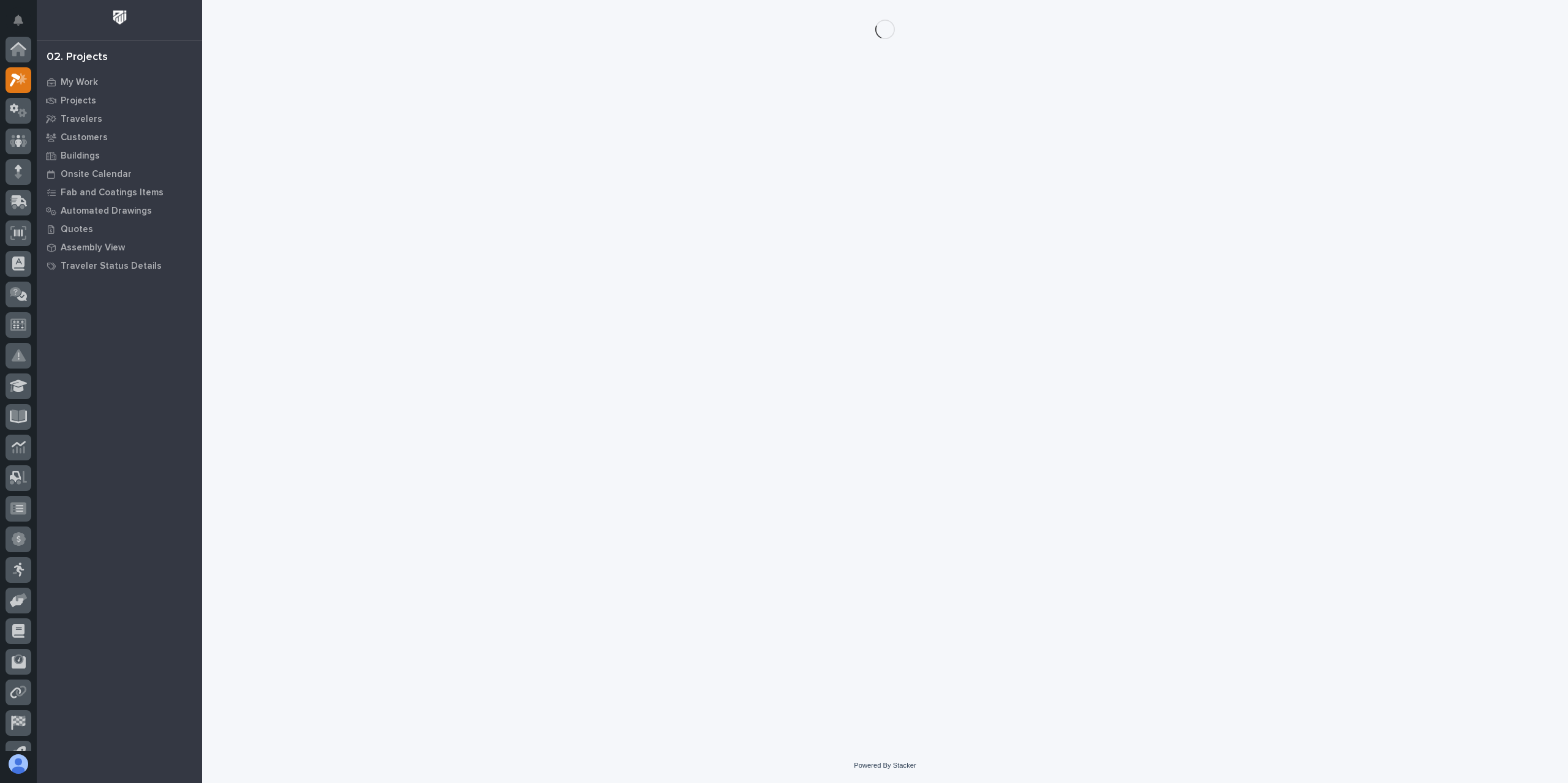
scroll to position [30, 0]
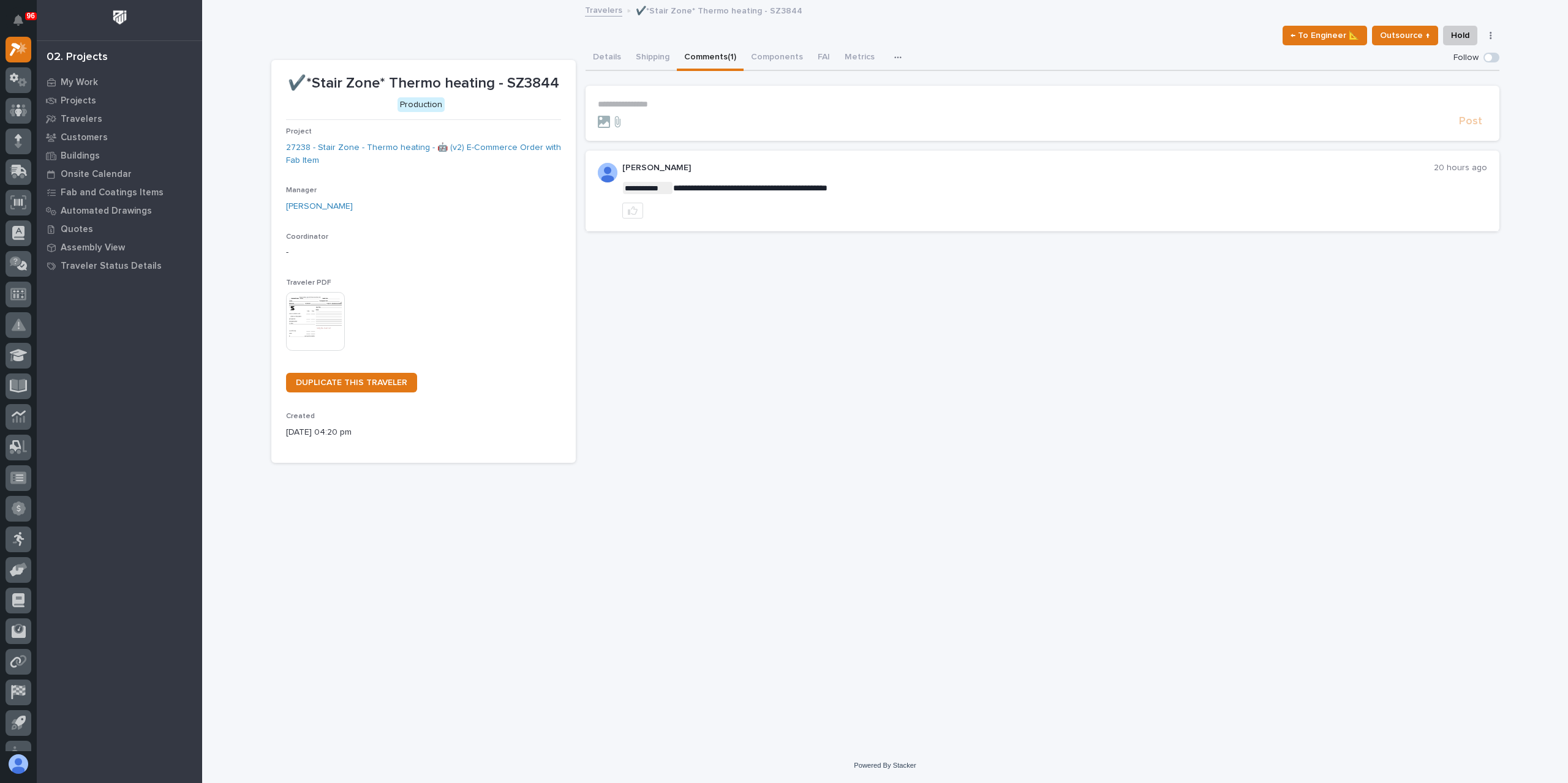
click at [643, 107] on p "**********" at bounding box center [1042, 104] width 889 height 10
click at [1468, 125] on span "Post" at bounding box center [1470, 127] width 24 height 14
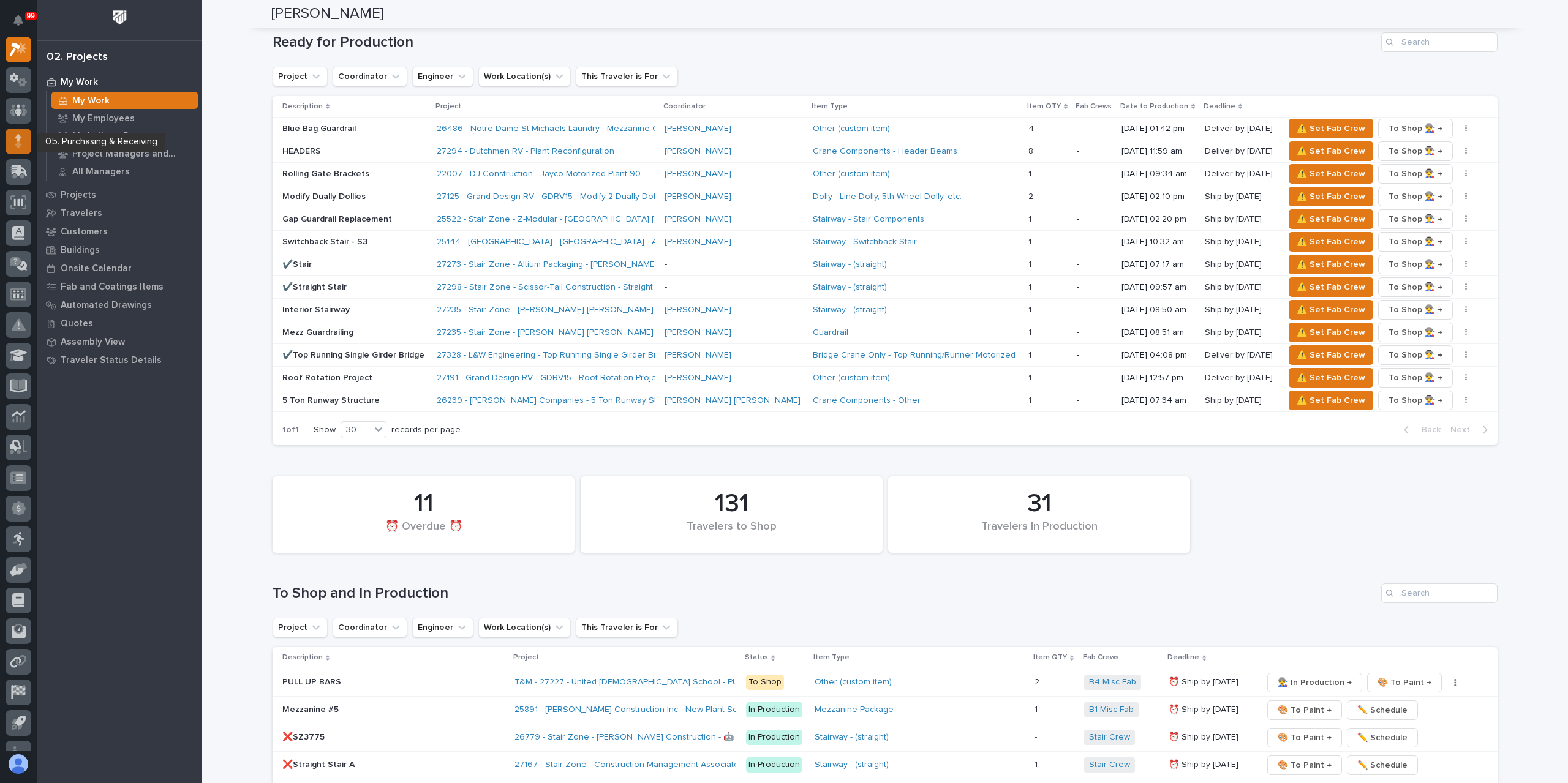
click at [20, 148] on div at bounding box center [18, 141] width 26 height 26
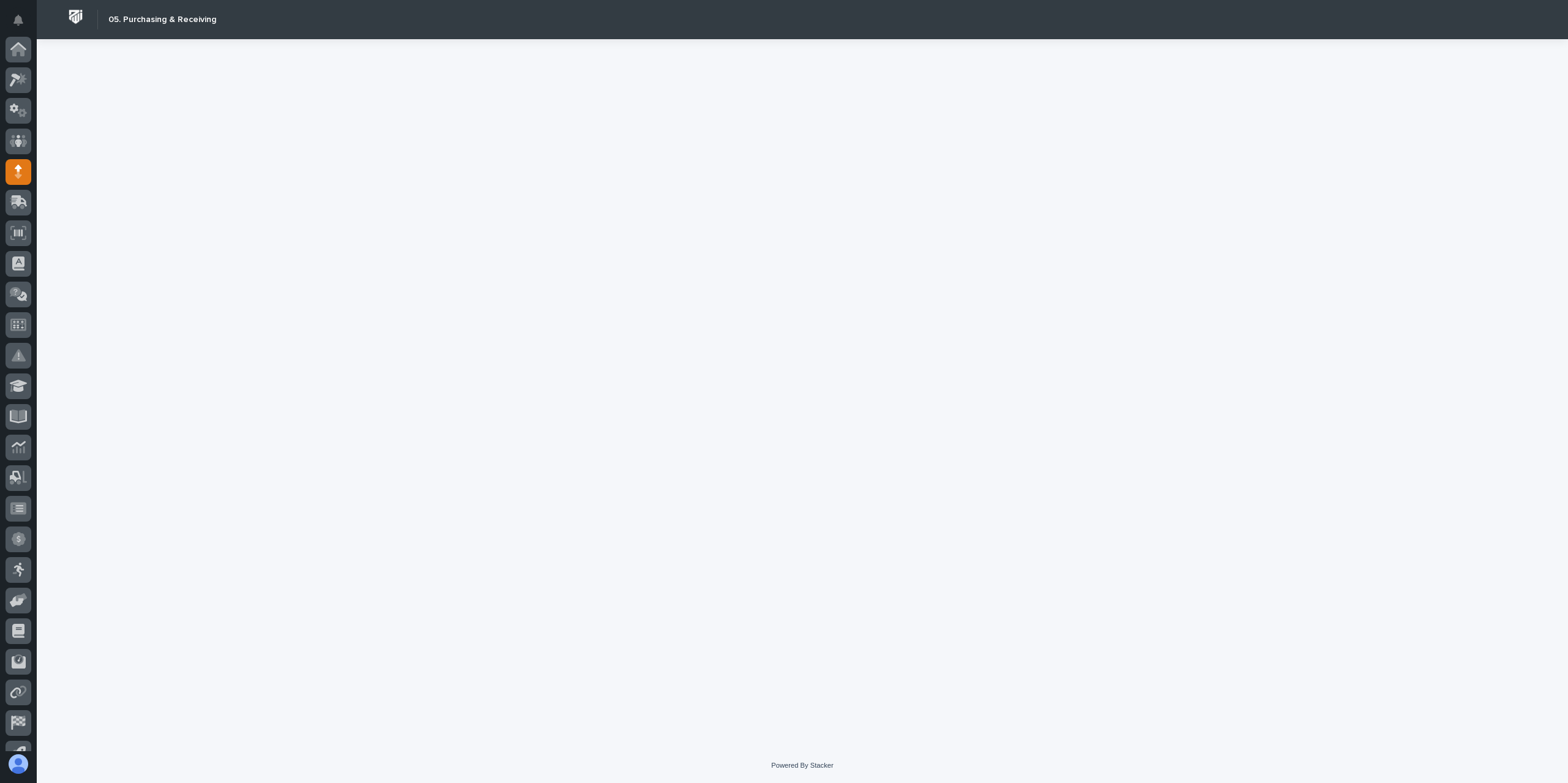
scroll to position [81, 0]
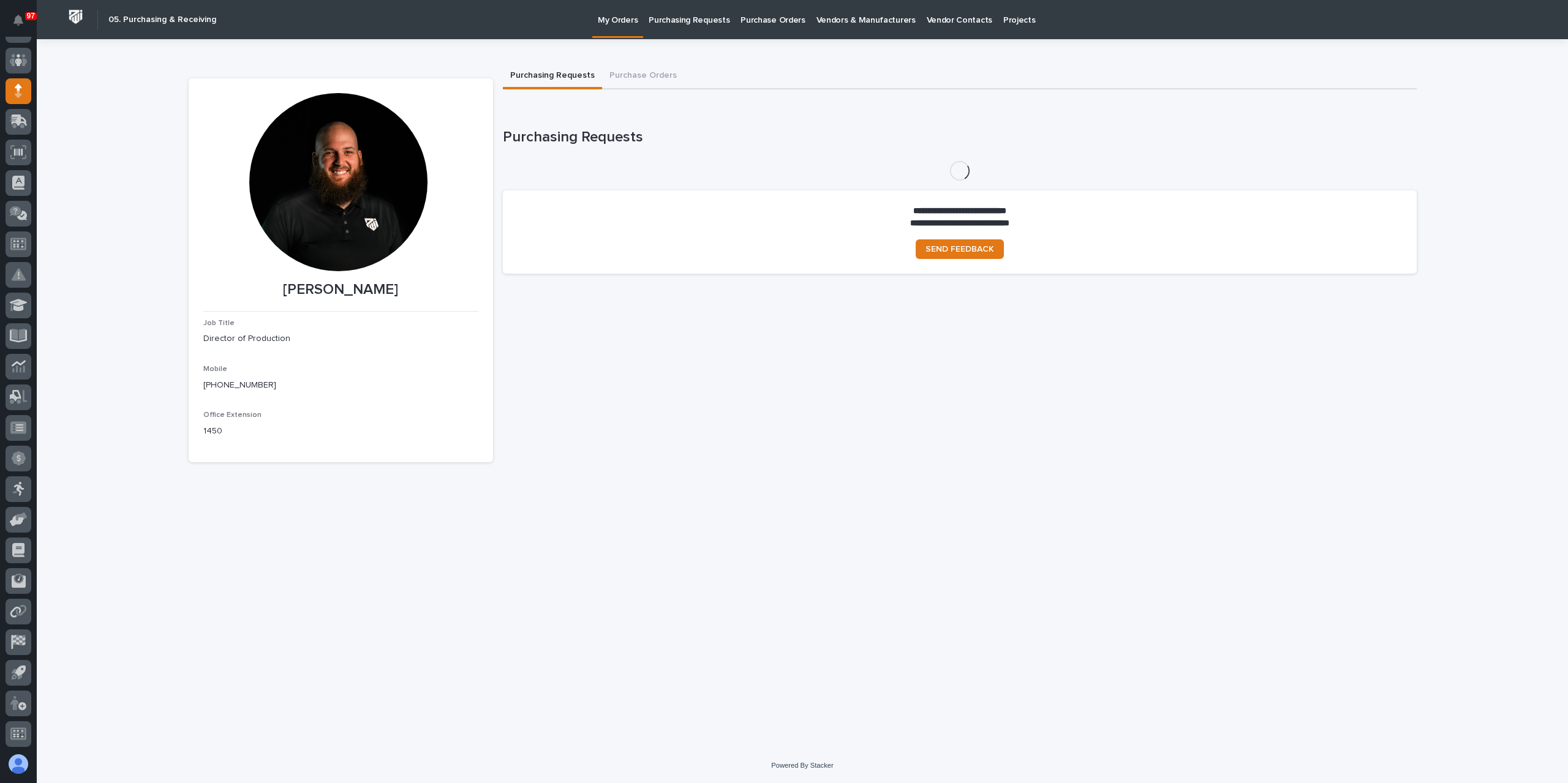
click at [760, 28] on link "Purchase Orders" at bounding box center [773, 19] width 75 height 38
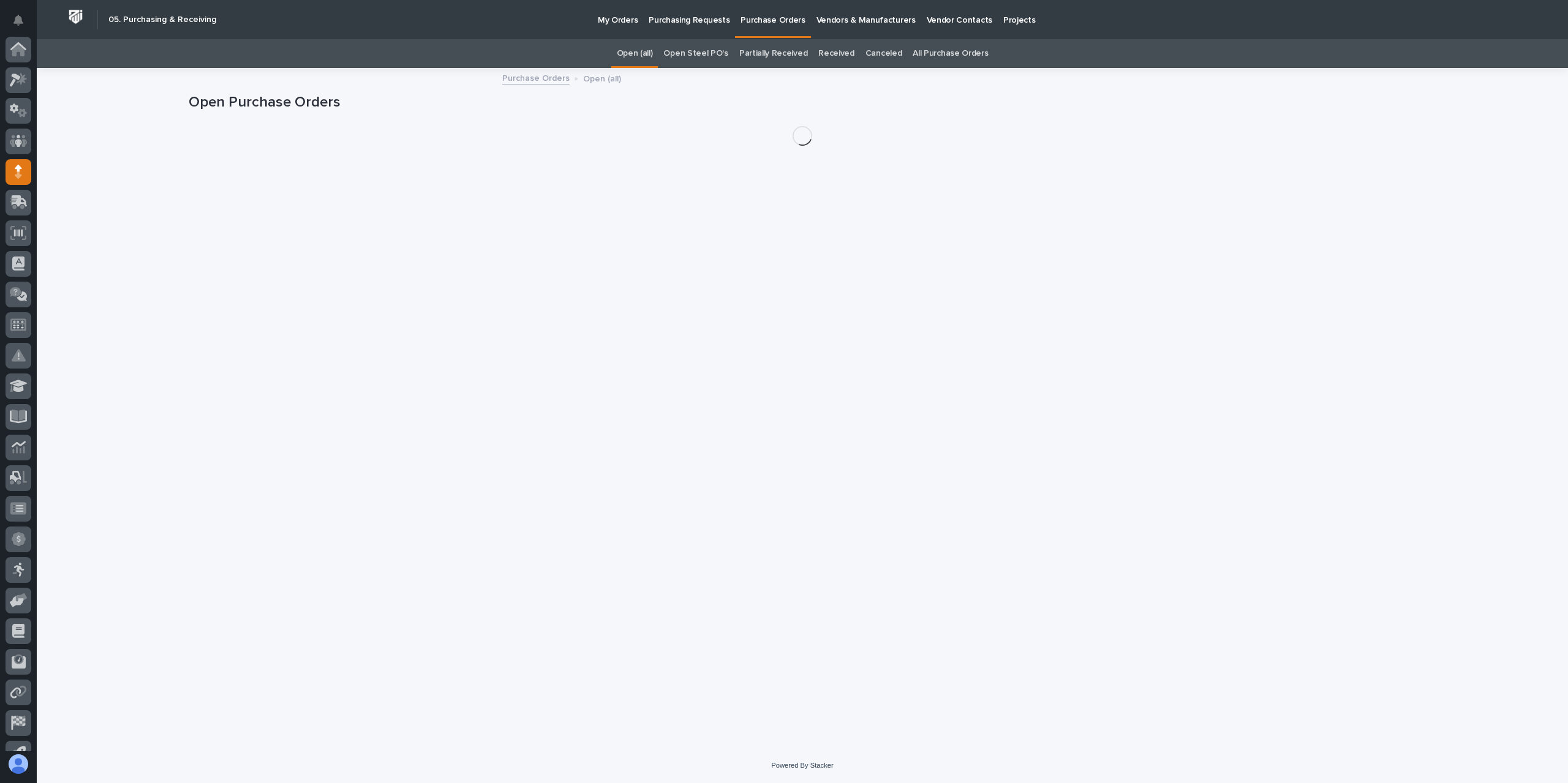
scroll to position [81, 0]
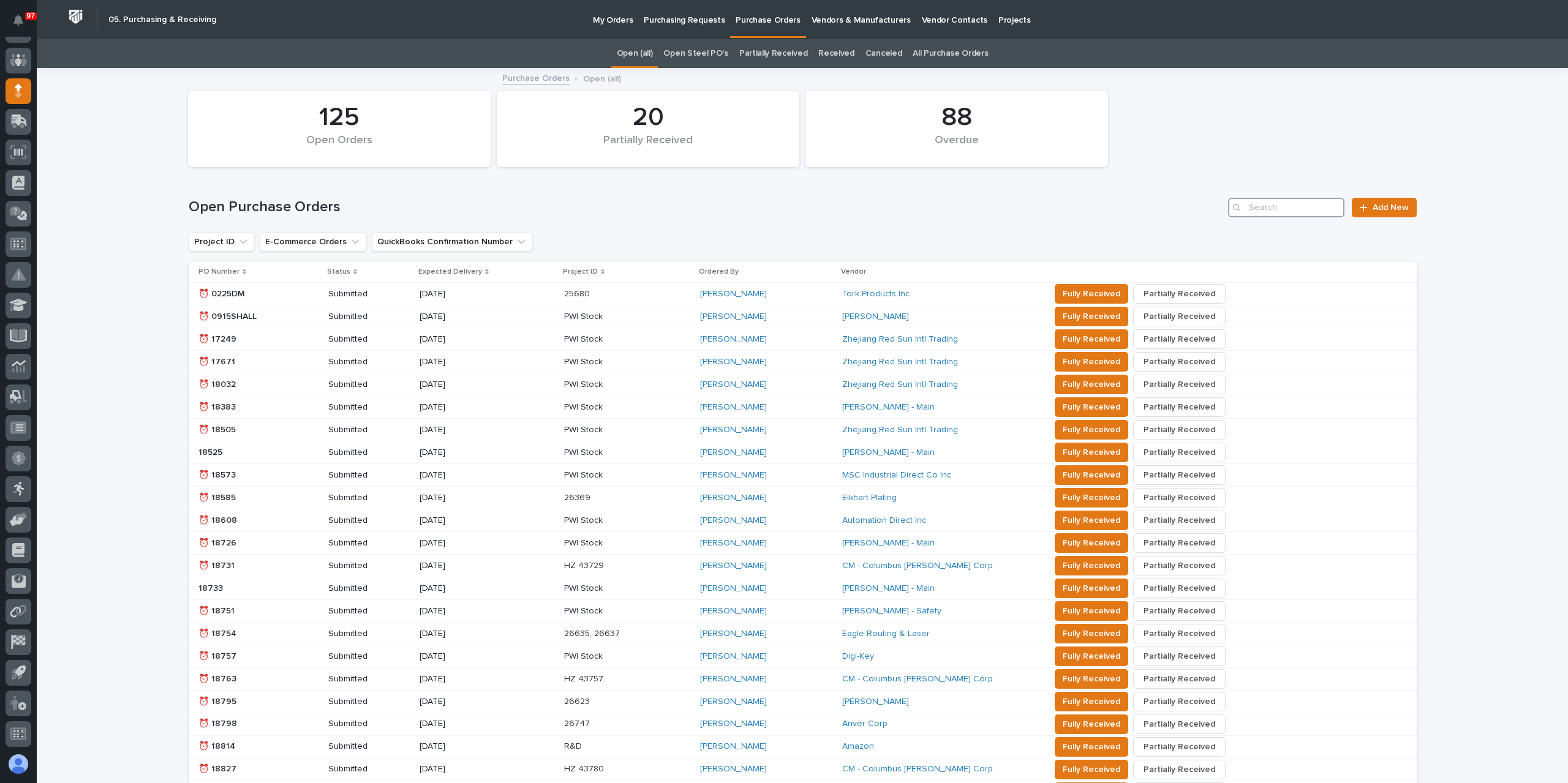
click at [1270, 200] on input "Search" at bounding box center [1286, 207] width 117 height 20
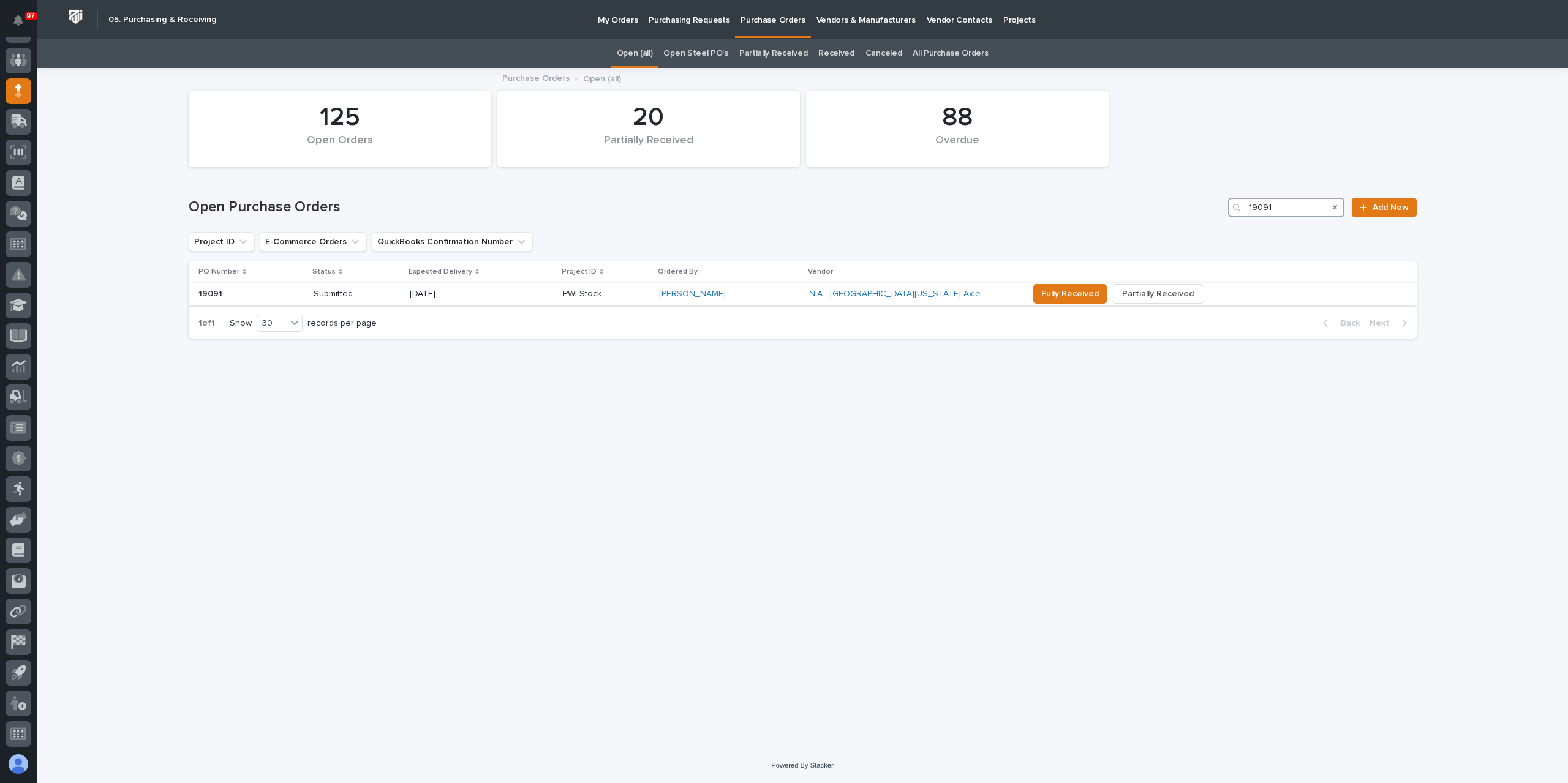
type input "19091"
click at [341, 301] on div "Submitted" at bounding box center [357, 294] width 86 height 20
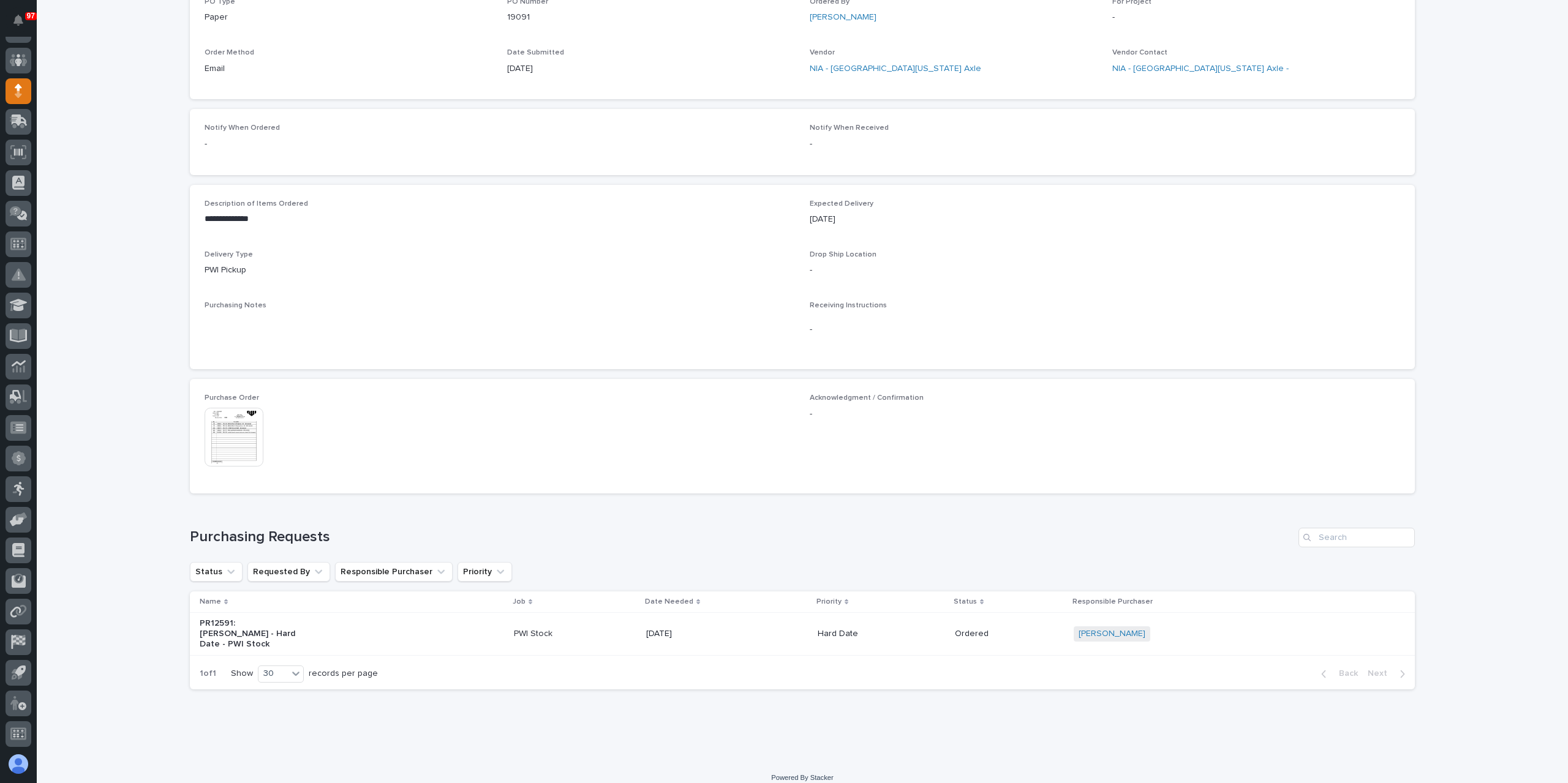
scroll to position [347, 0]
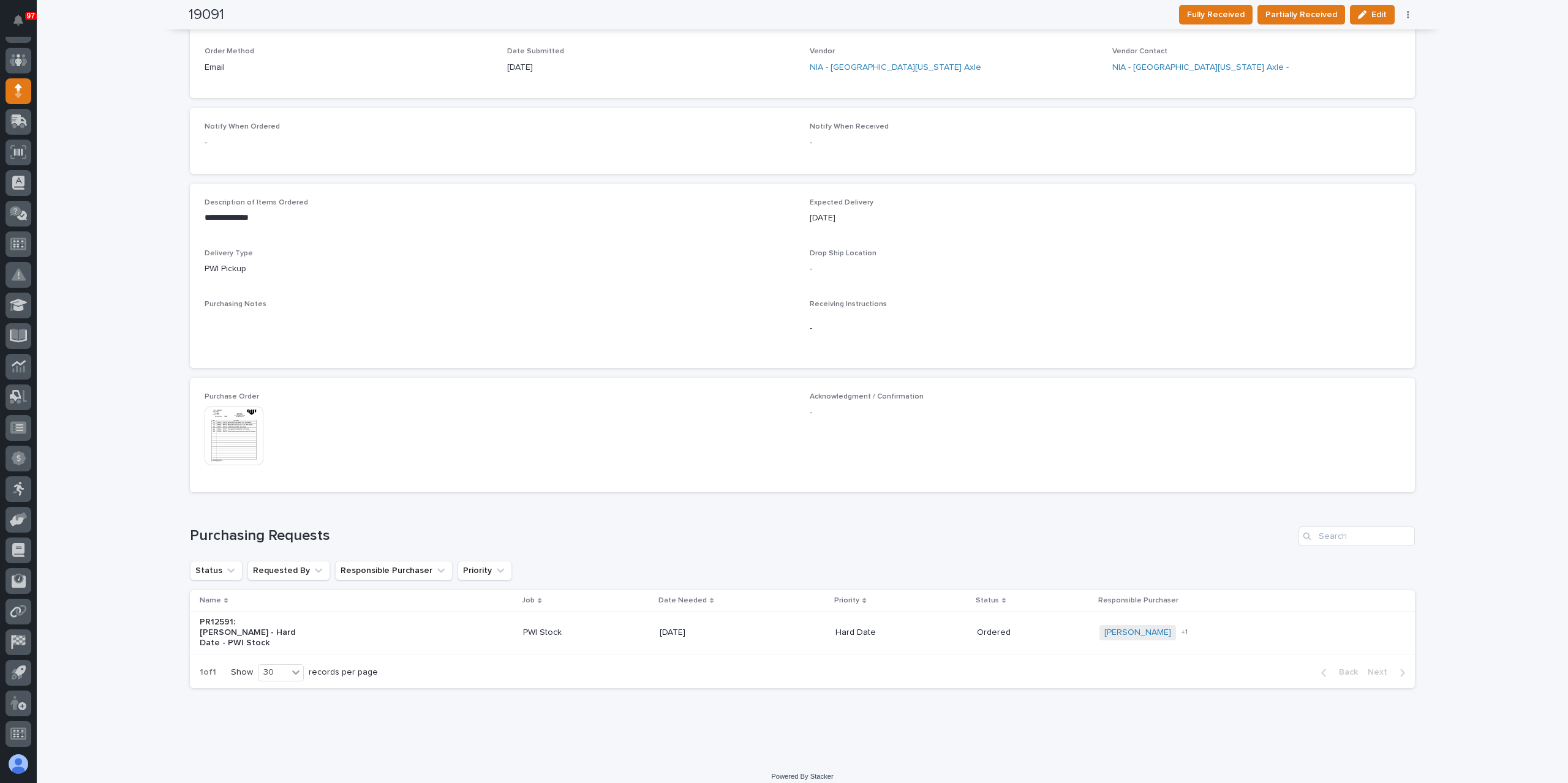
click at [238, 423] on img at bounding box center [234, 436] width 59 height 59
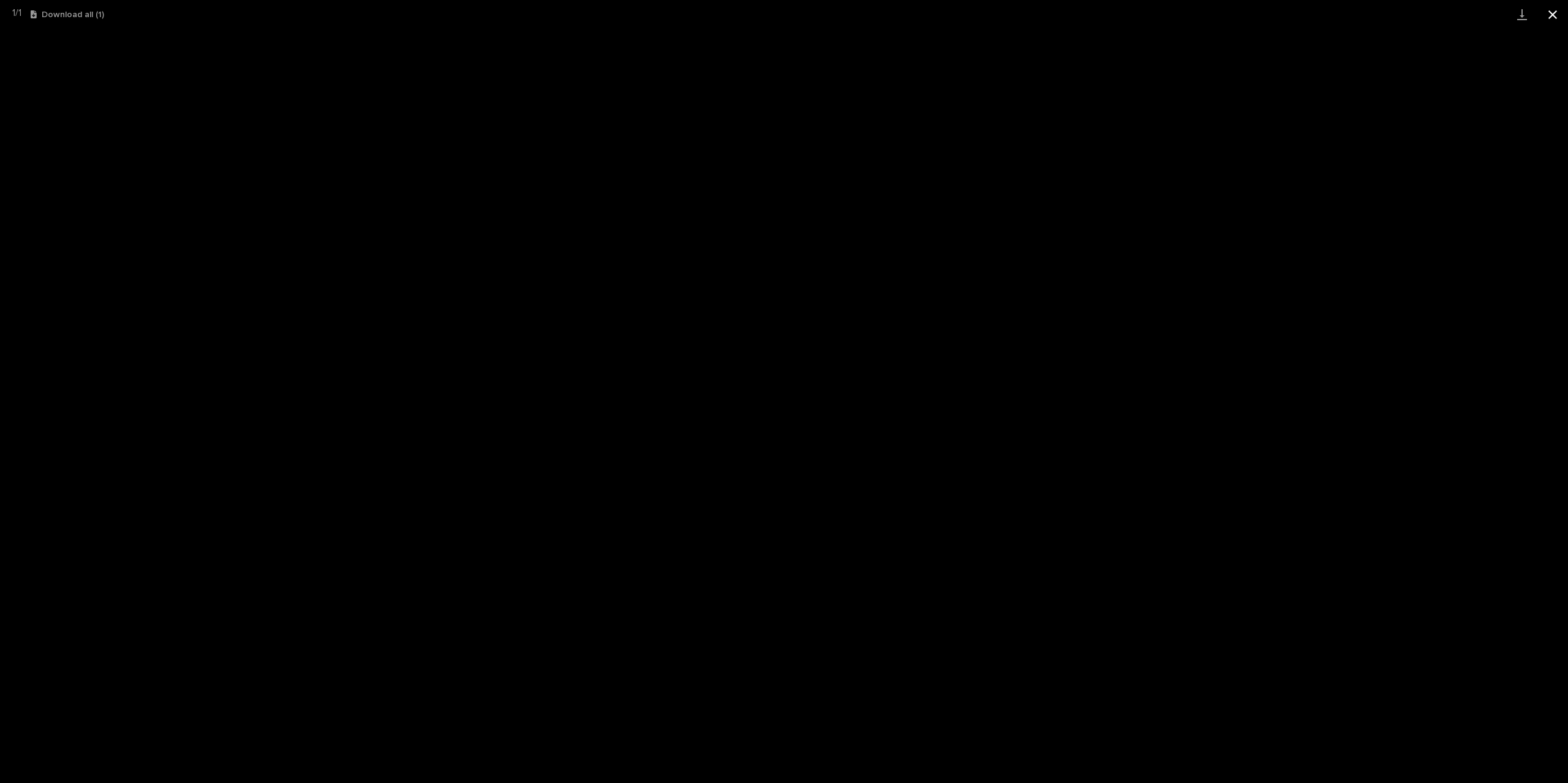
click at [1540, 14] on button "Close gallery" at bounding box center [1552, 14] width 30 height 29
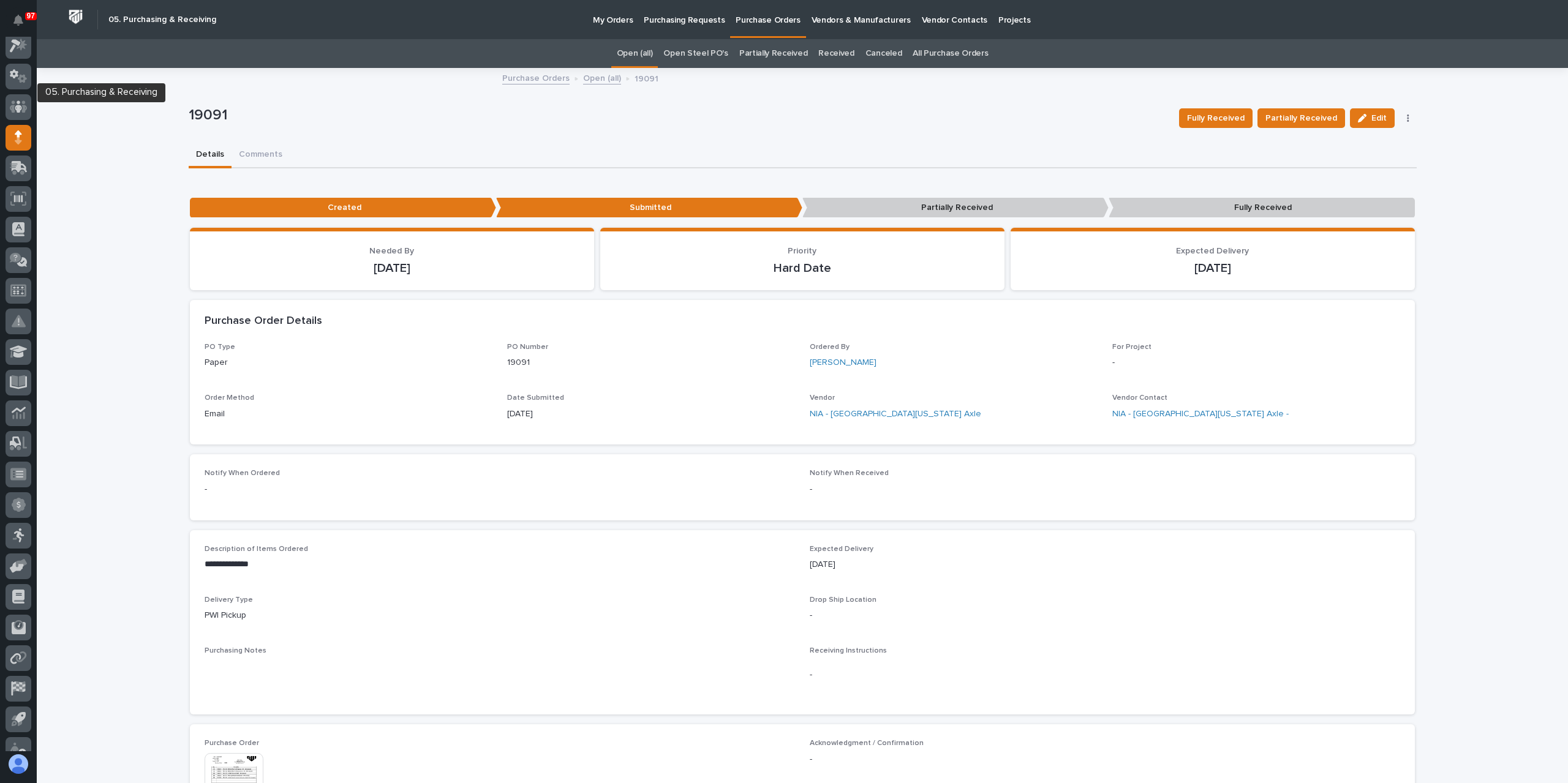
scroll to position [0, 0]
click at [22, 77] on icon at bounding box center [22, 79] width 10 height 12
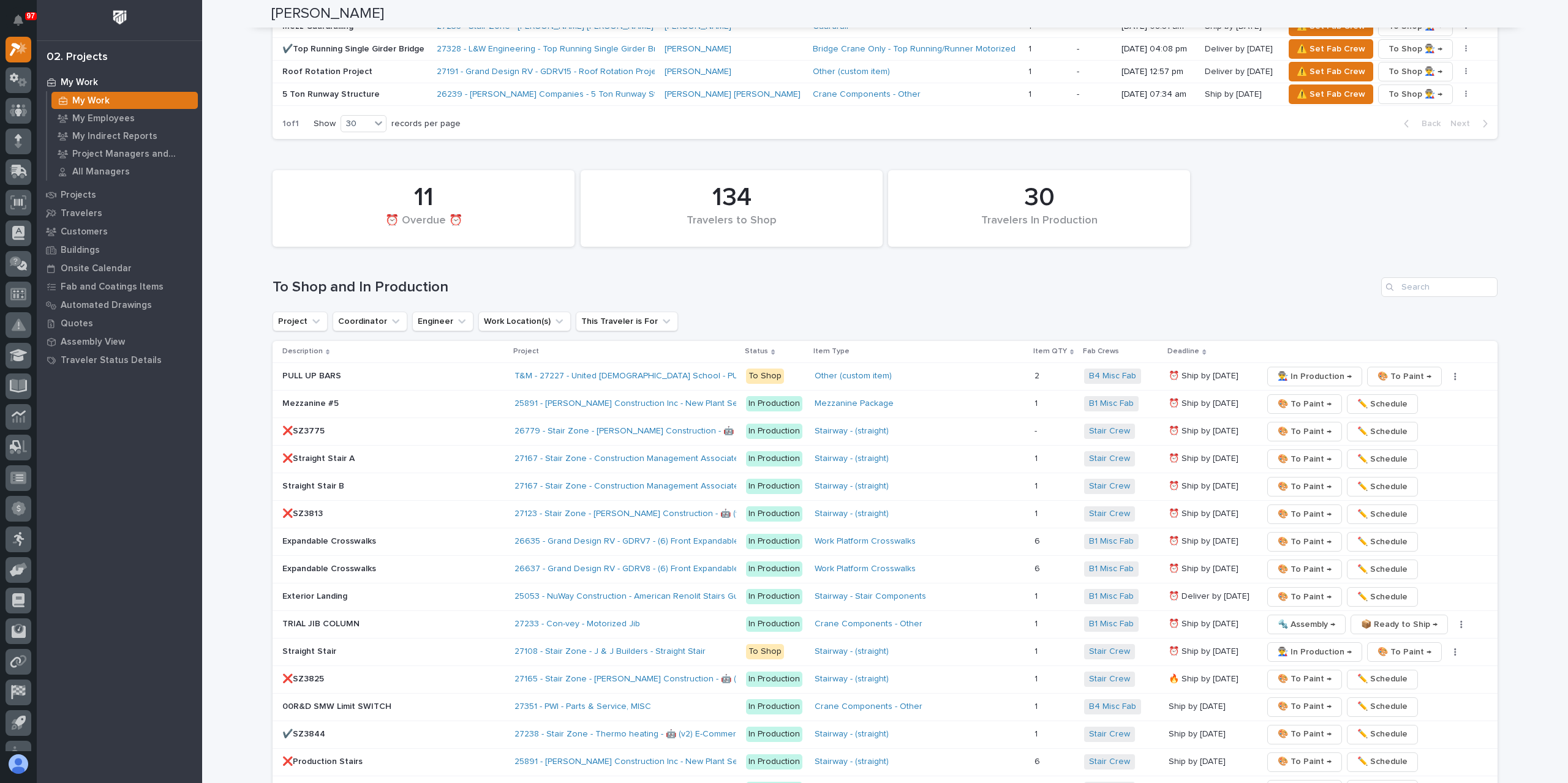
scroll to position [1653, 0]
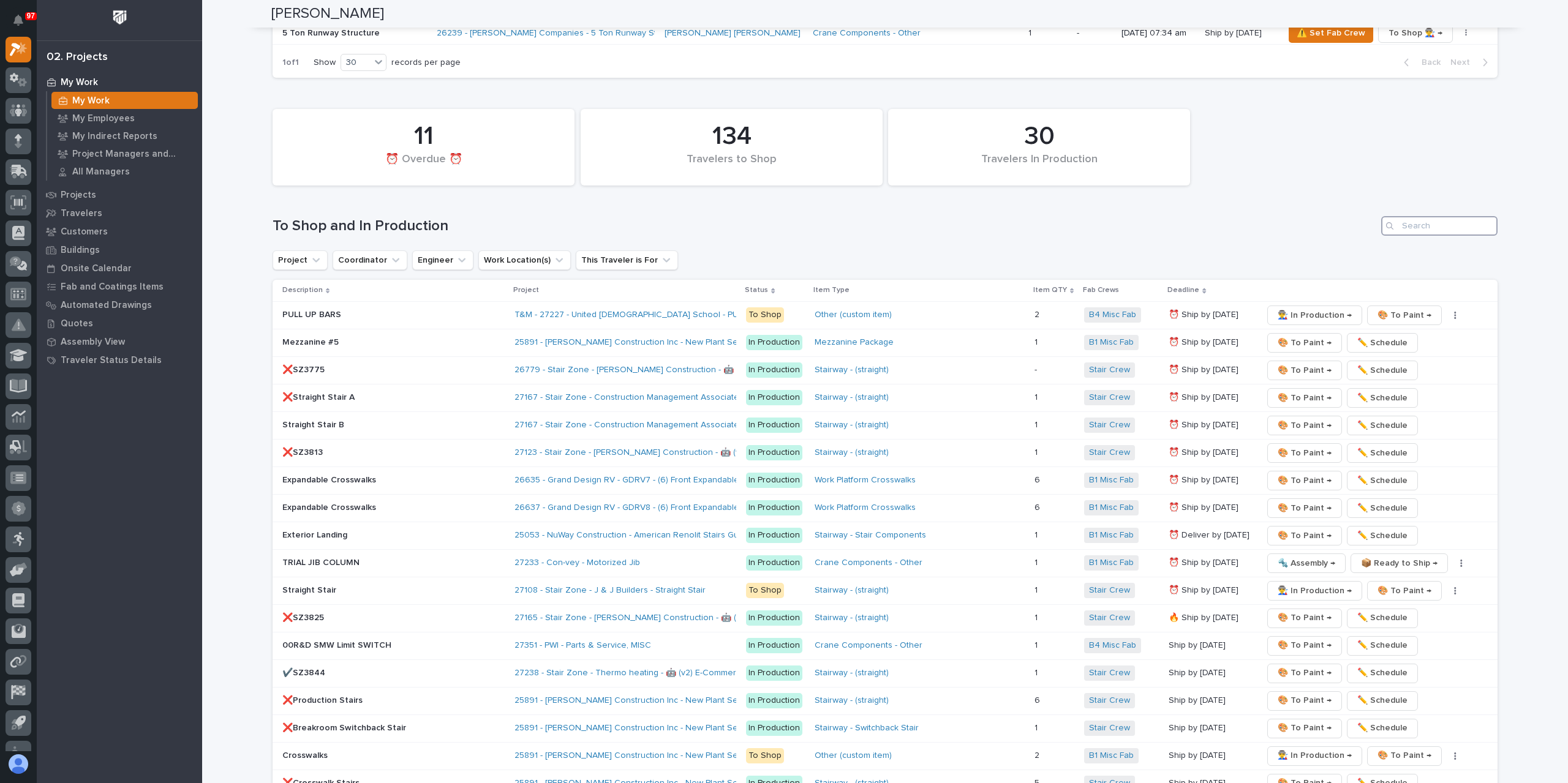
click at [1416, 216] on input "Search" at bounding box center [1439, 226] width 117 height 20
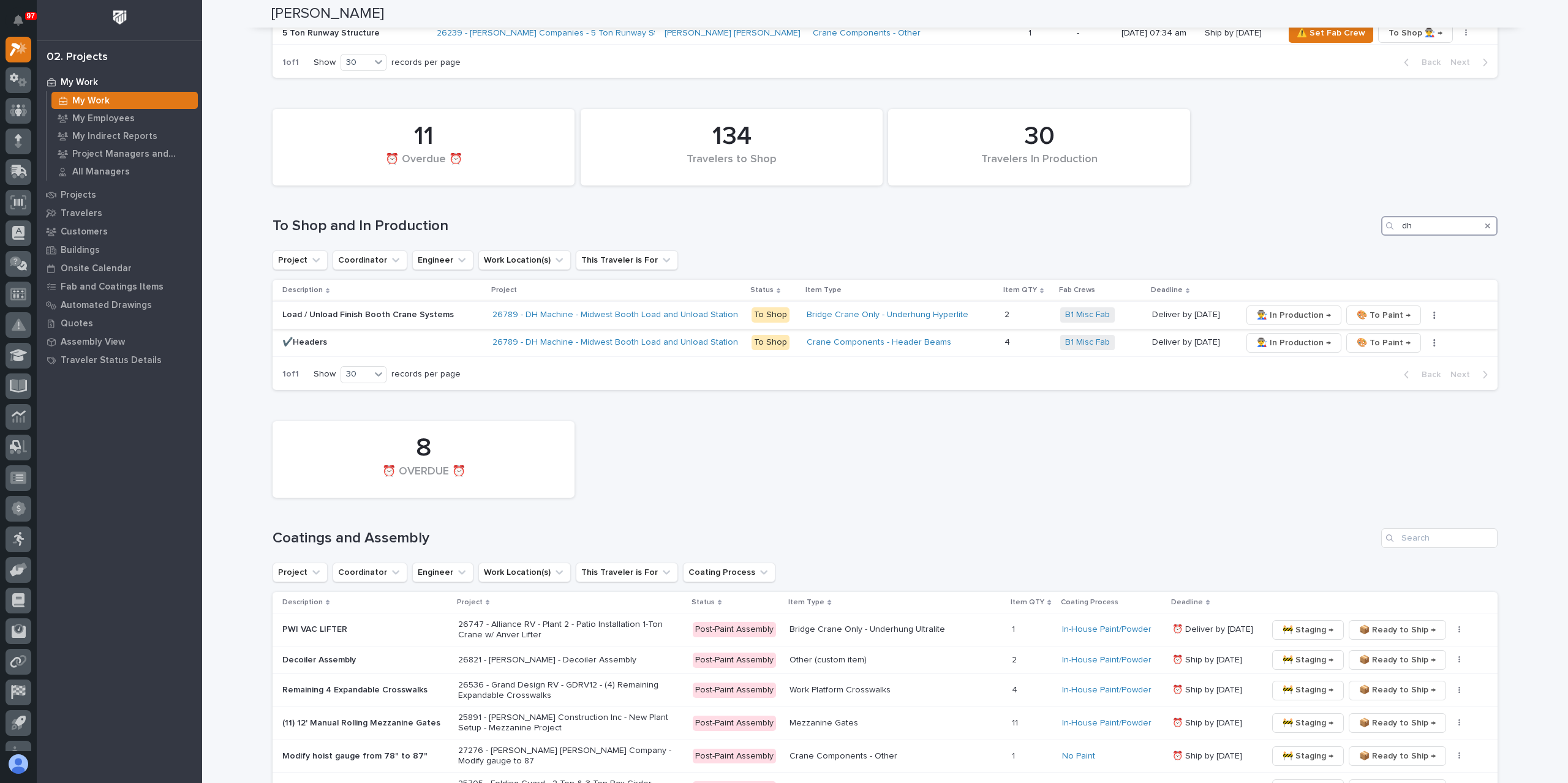
type input "dh"
click at [316, 312] on p "Load / Unload Finish Booth Crane Systems" at bounding box center [382, 314] width 200 height 10
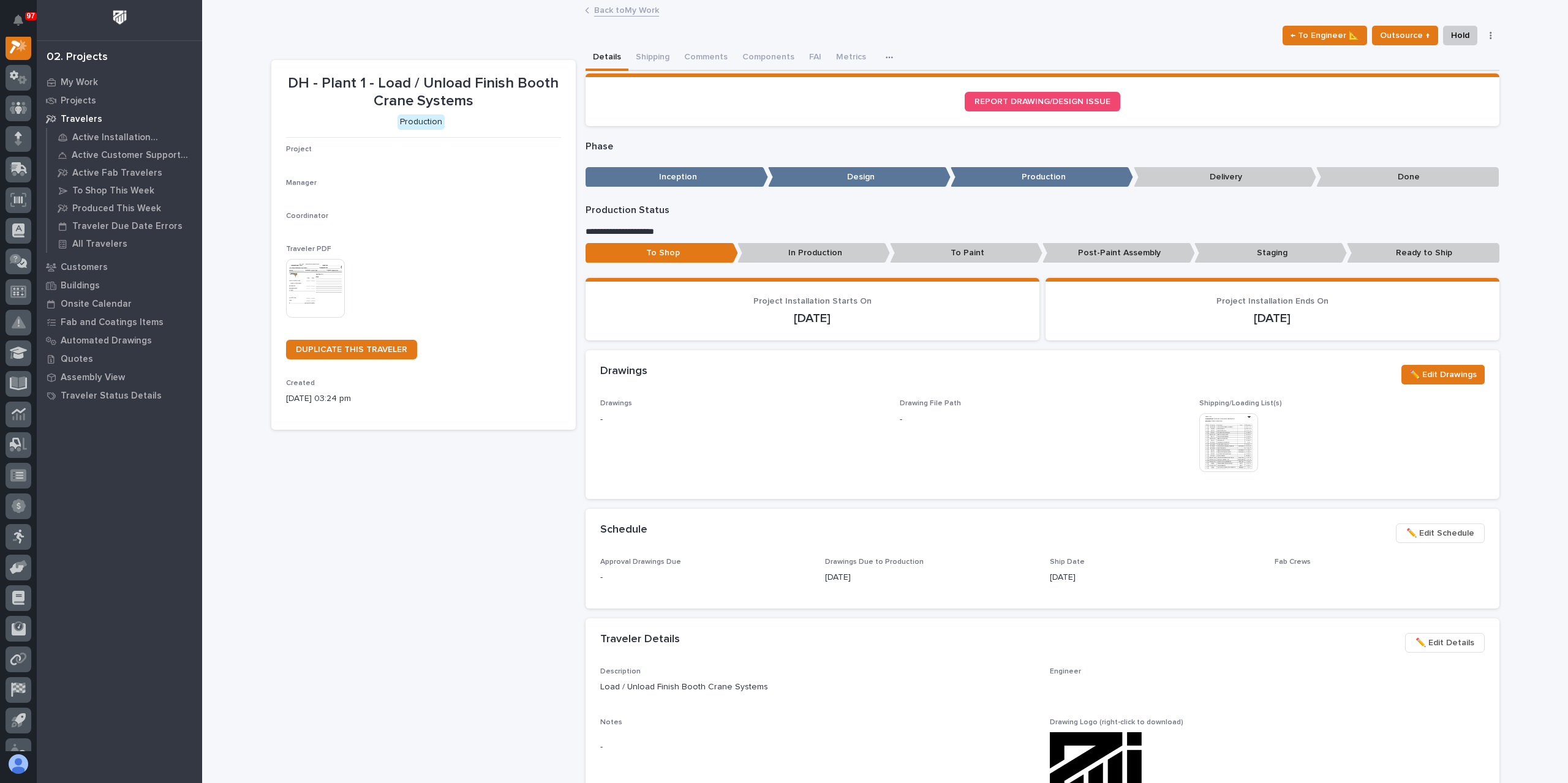
scroll to position [30, 0]
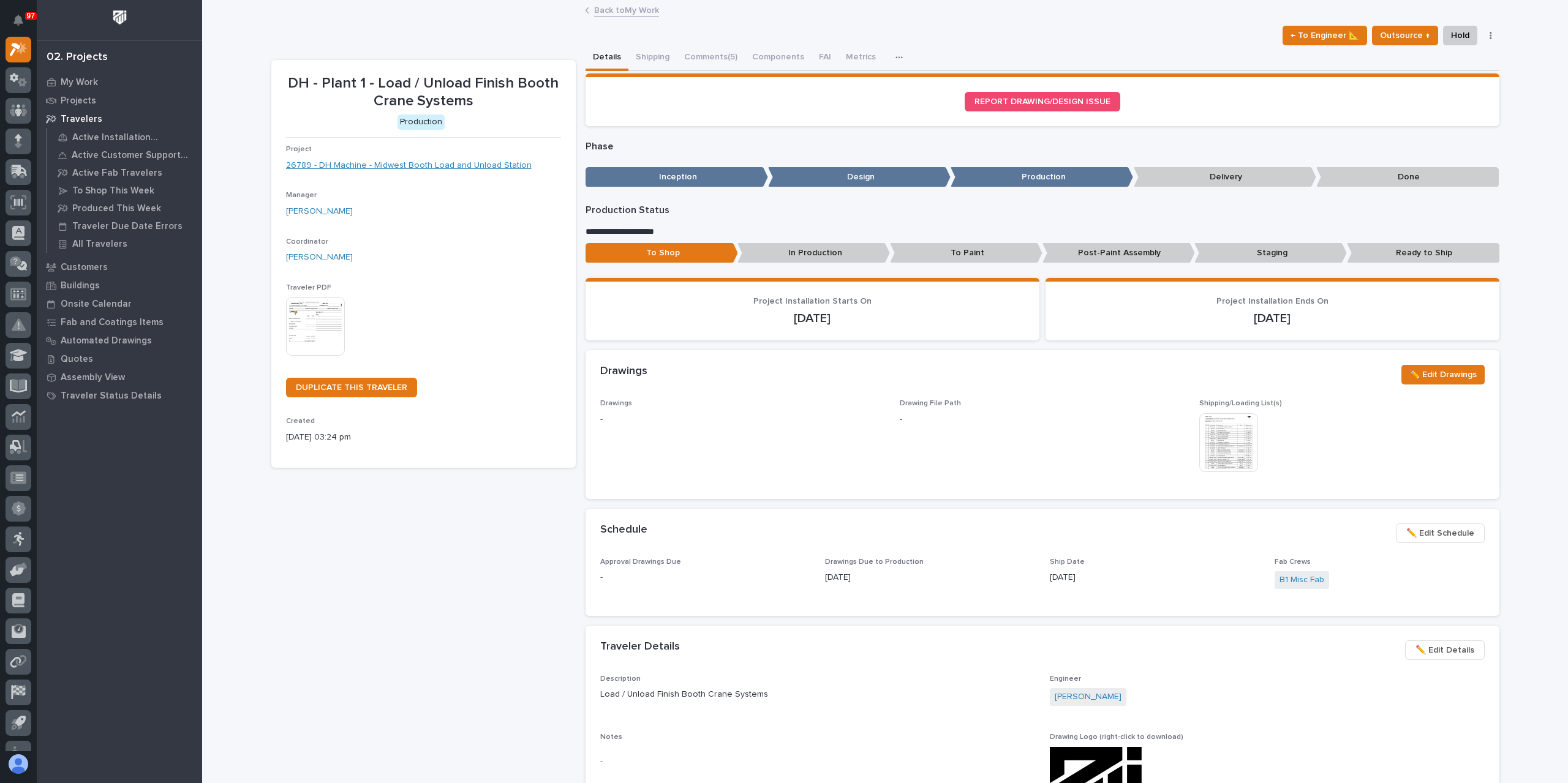
click at [383, 166] on link "26789 - DH Machine - Midwest Booth Load and Unload Station" at bounding box center [409, 165] width 246 height 13
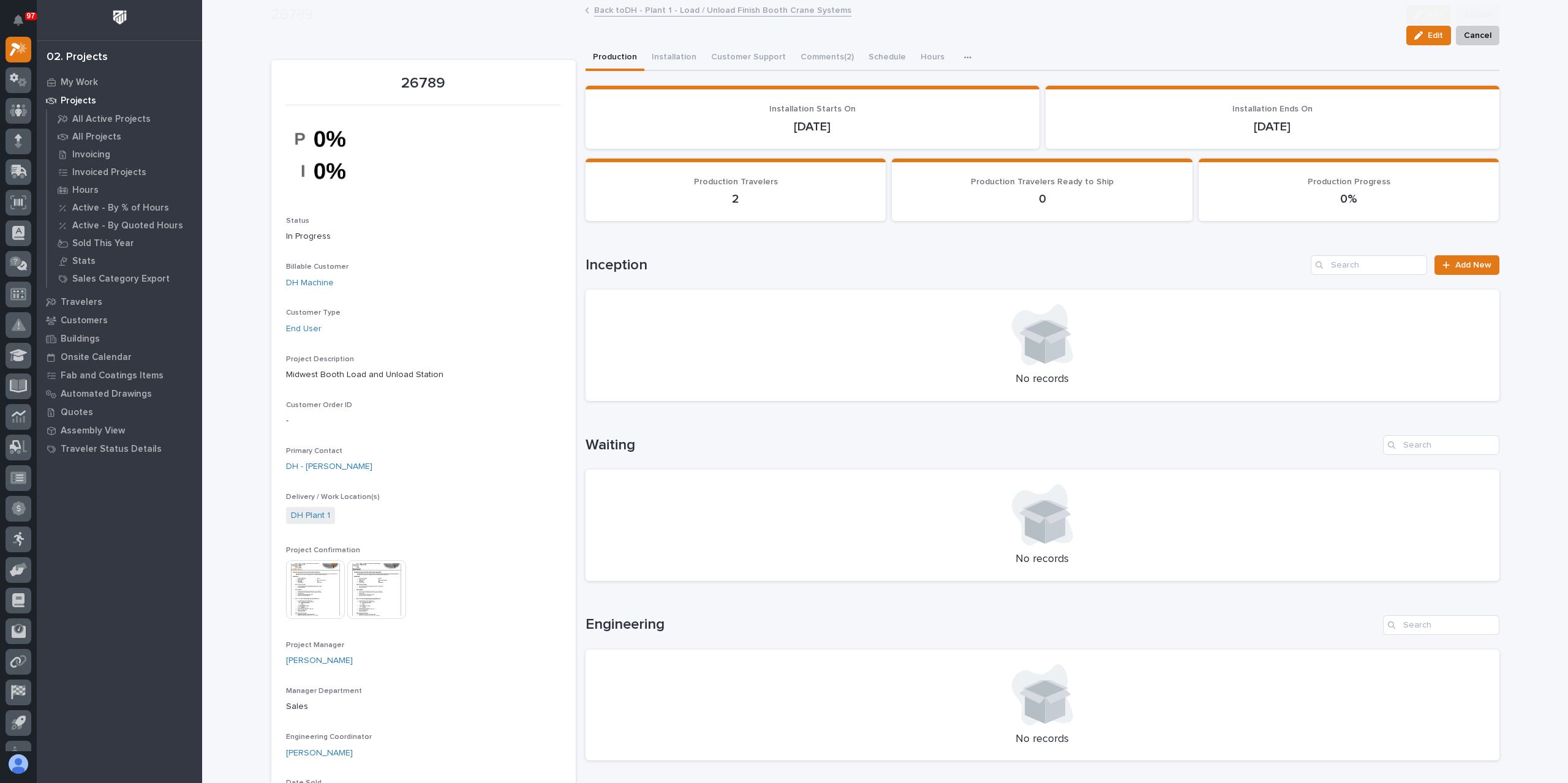
scroll to position [306, 0]
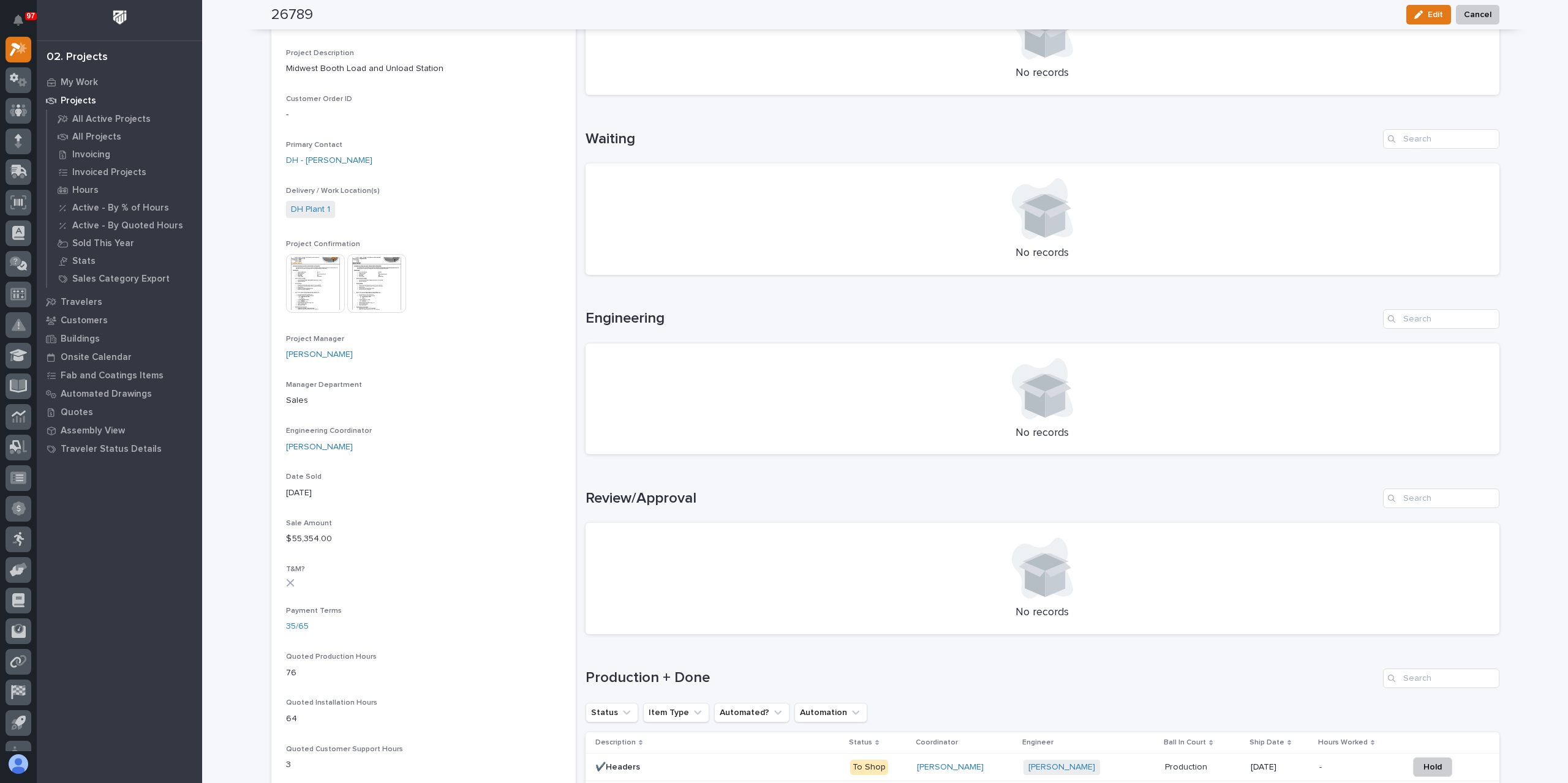
click at [305, 280] on img at bounding box center [315, 283] width 59 height 59
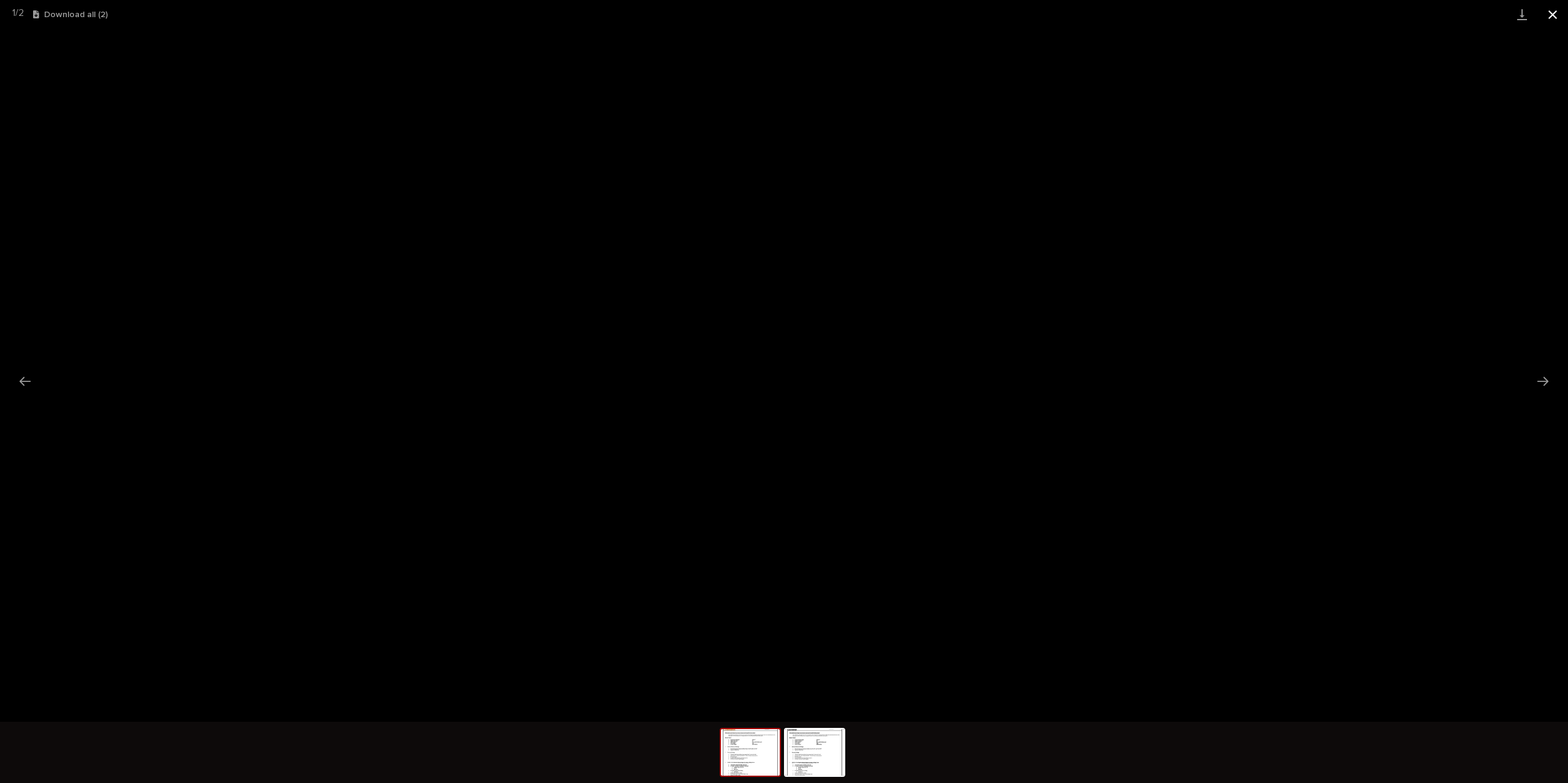
click at [1557, 13] on button "Close gallery" at bounding box center [1552, 14] width 30 height 29
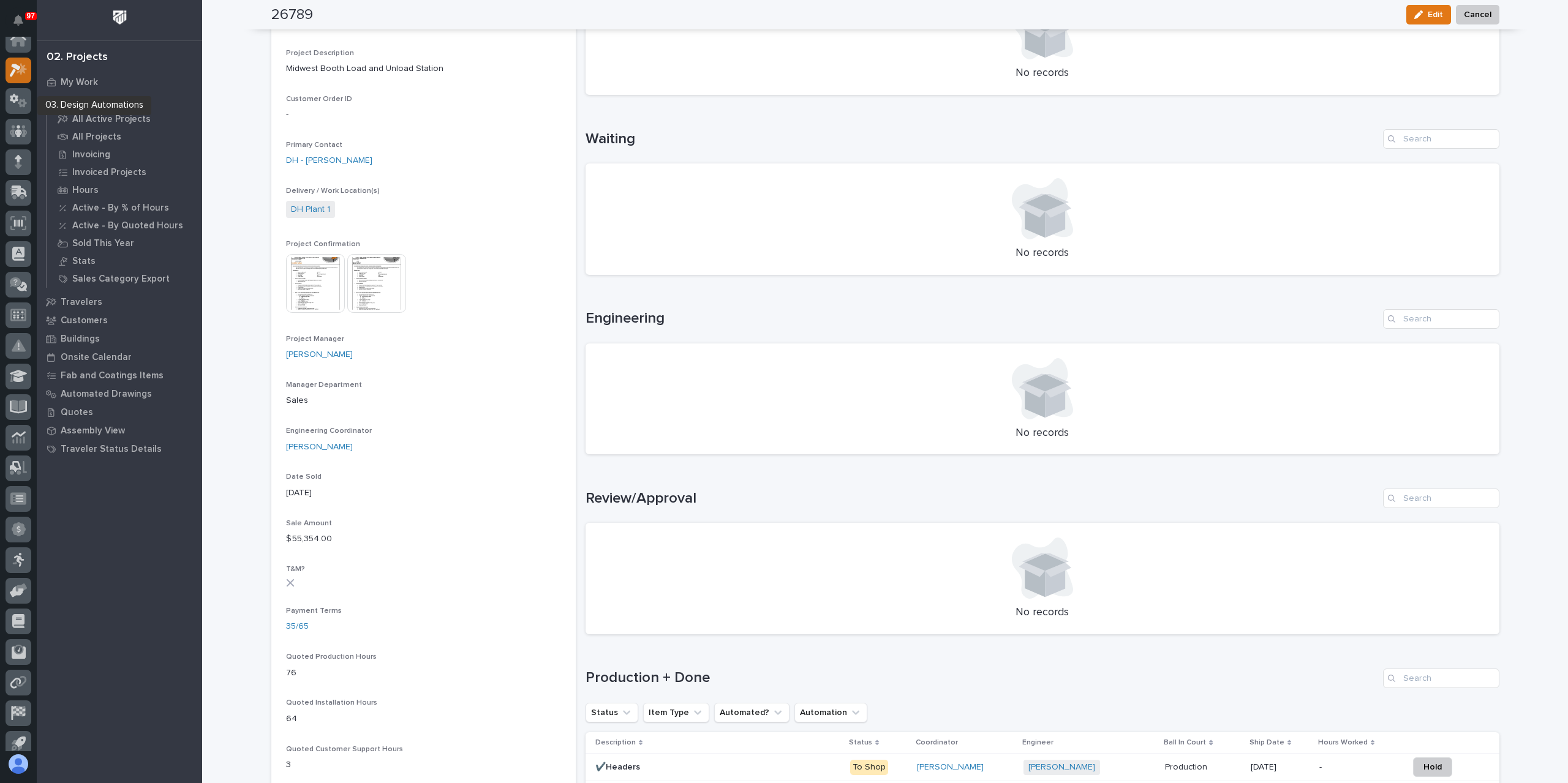
scroll to position [0, 0]
click at [22, 73] on icon at bounding box center [19, 79] width 18 height 14
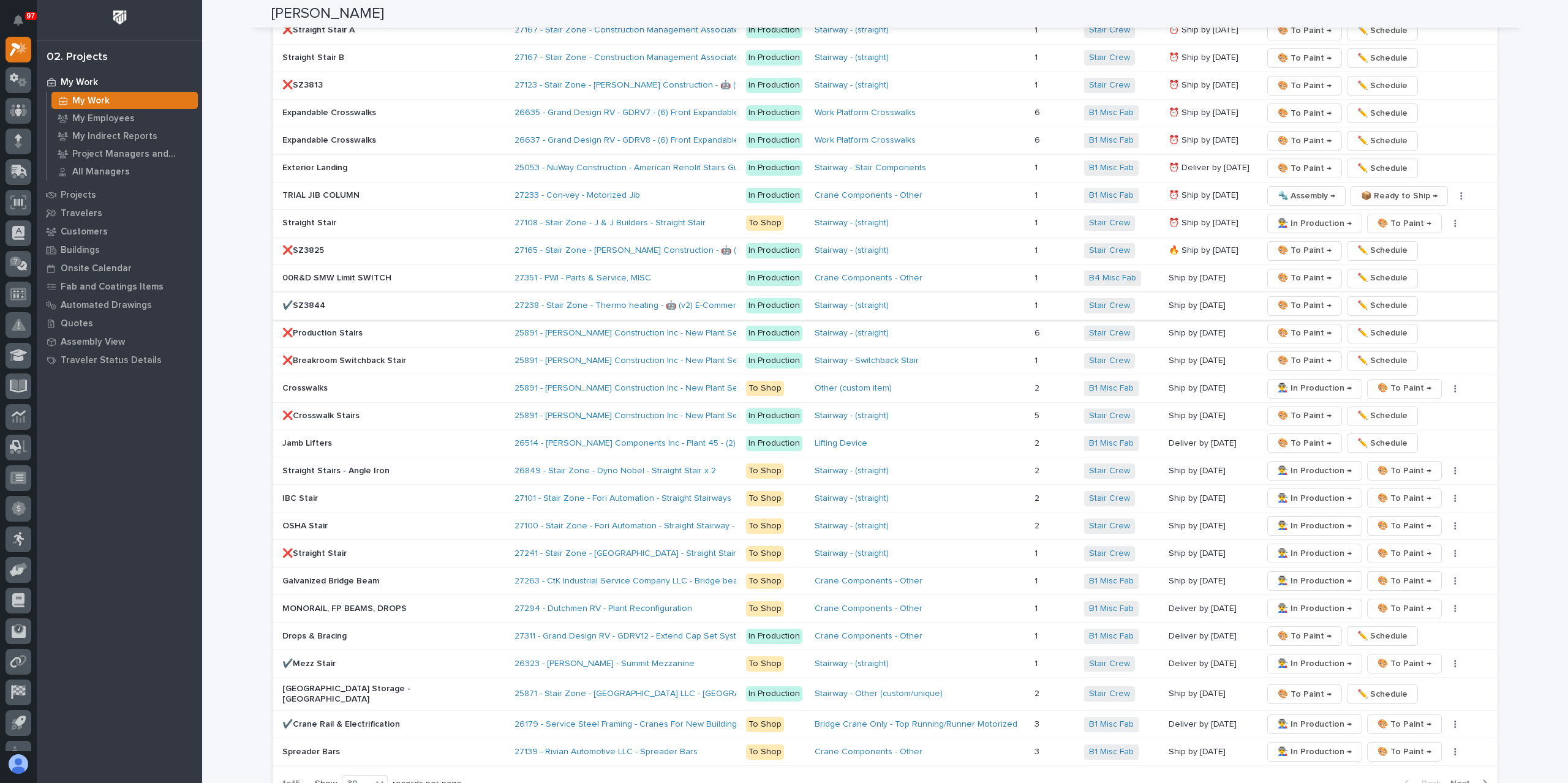
scroll to position [2081, 0]
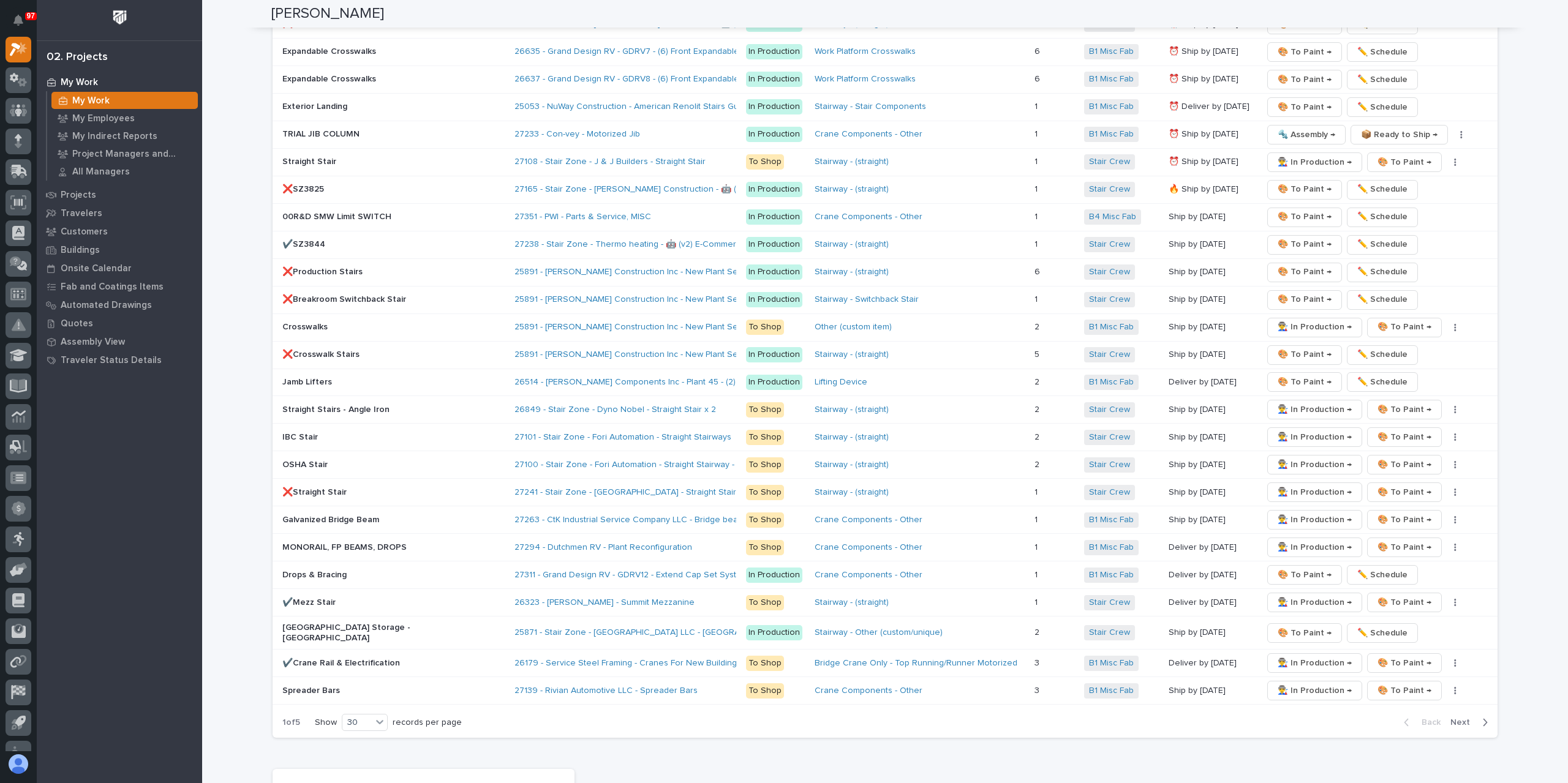
click at [1464, 717] on span "Next" at bounding box center [1464, 722] width 27 height 11
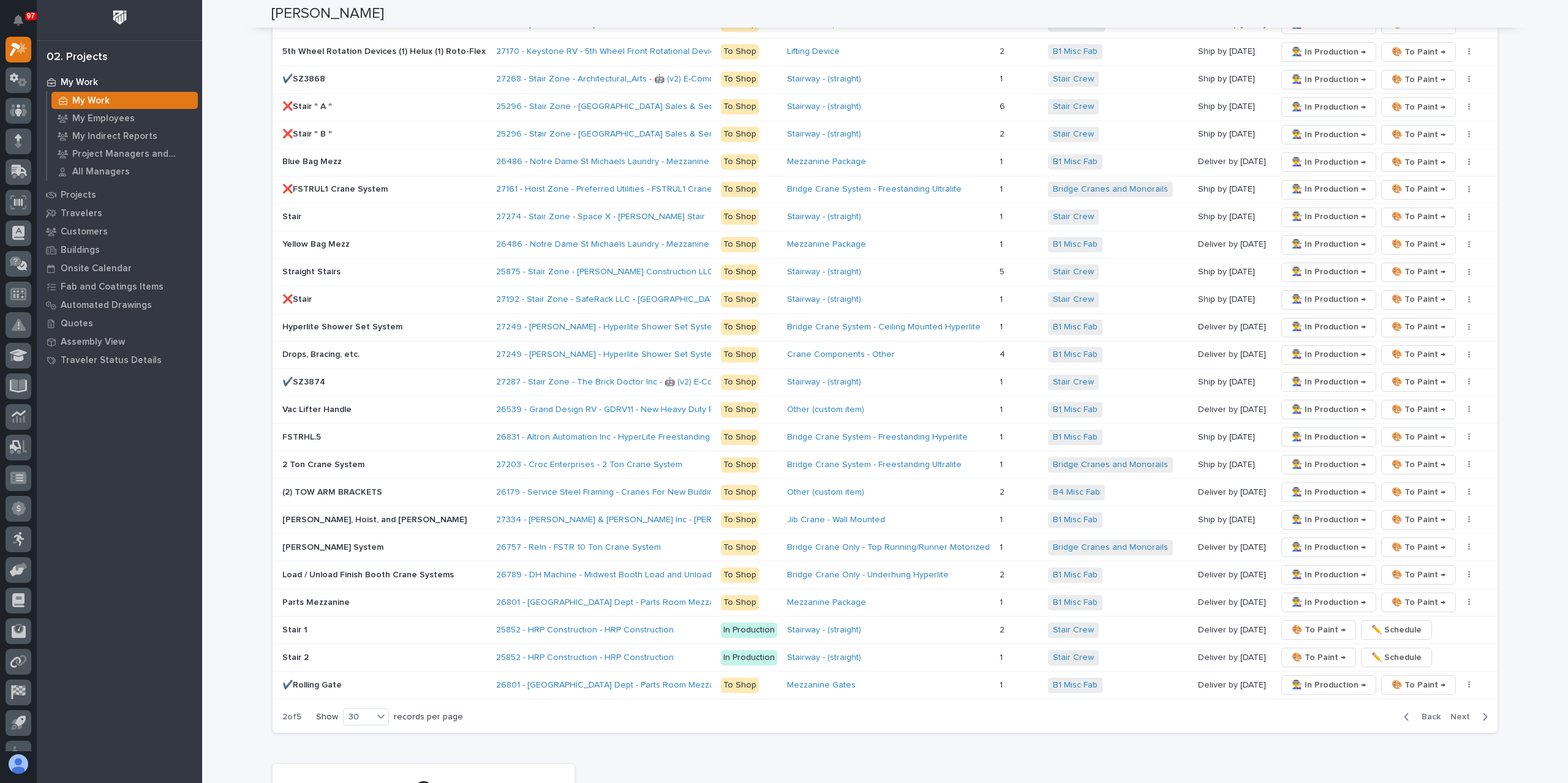
scroll to position [1775, 0]
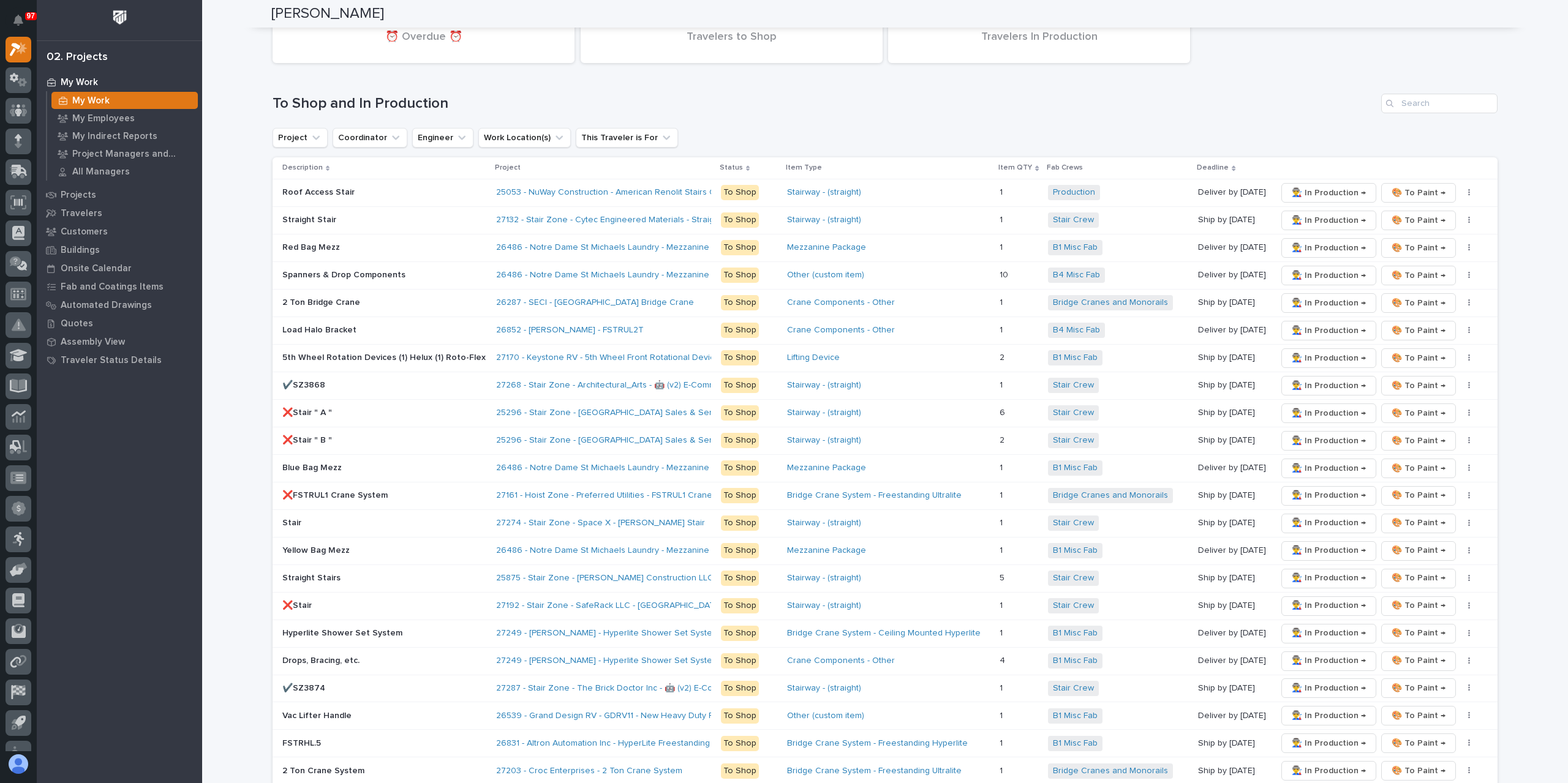
click at [292, 219] on div "Straight Stair" at bounding box center [384, 220] width 204 height 20
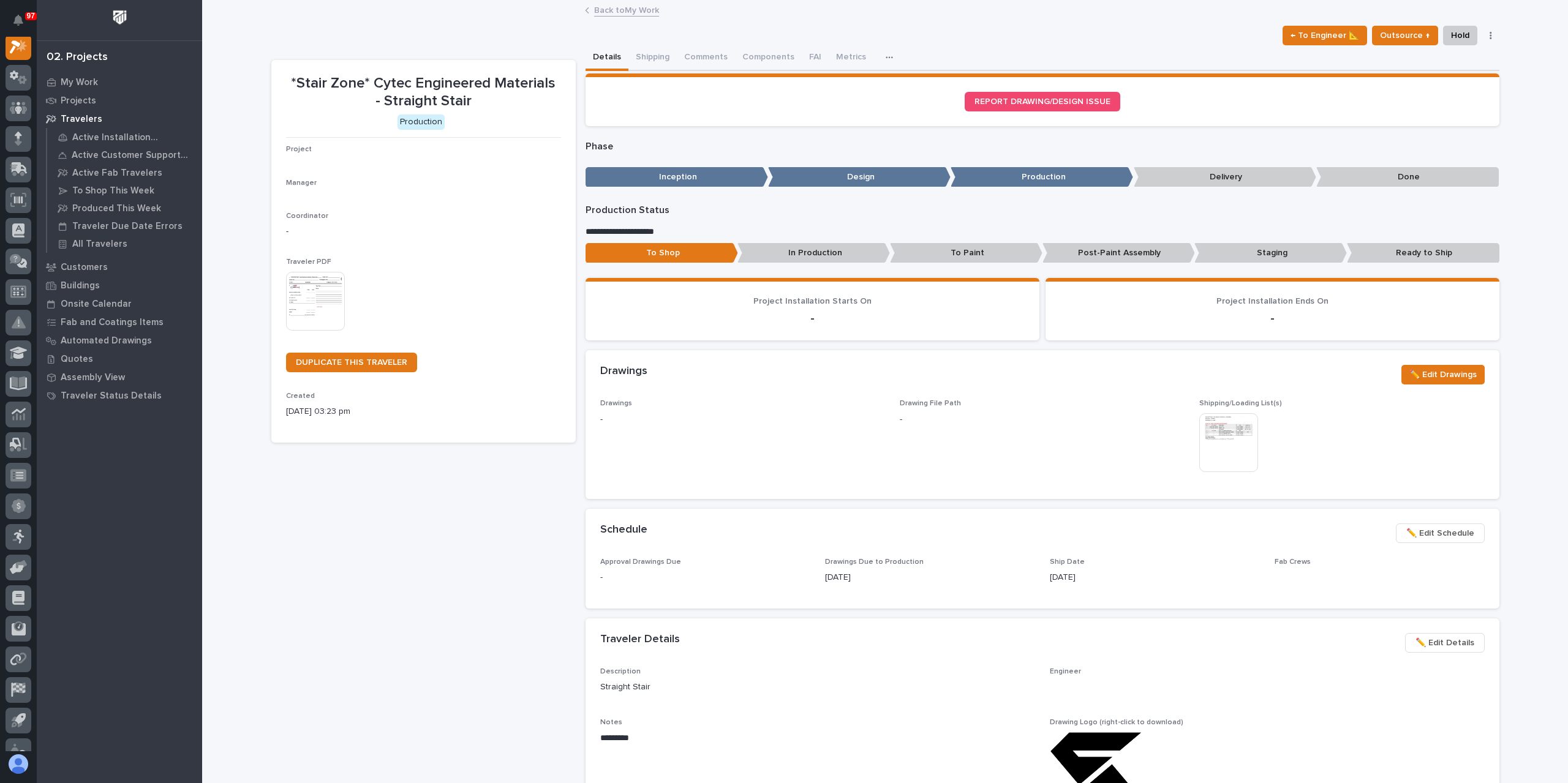
scroll to position [30, 0]
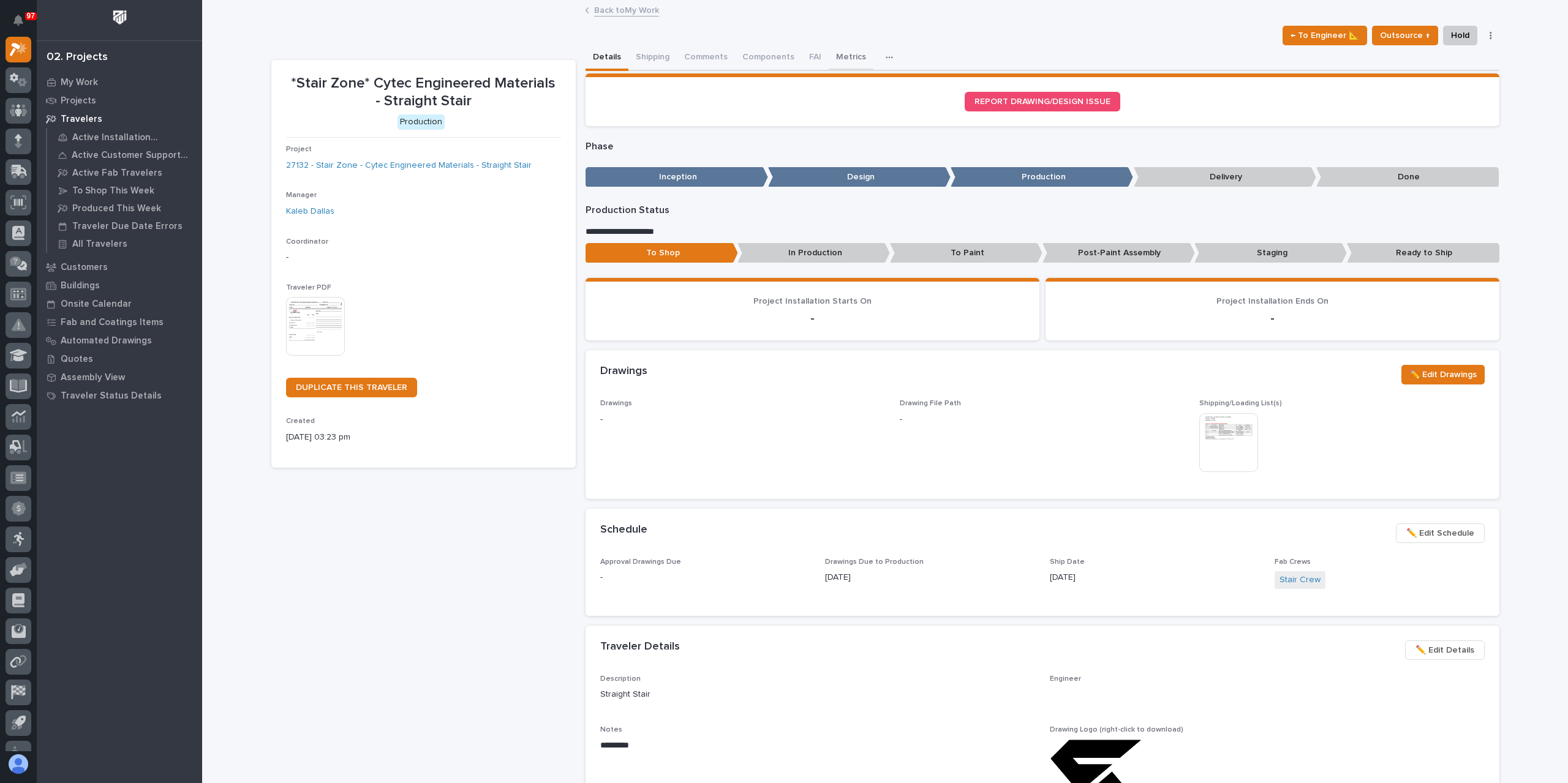
click at [843, 54] on button "Metrics" at bounding box center [851, 58] width 44 height 26
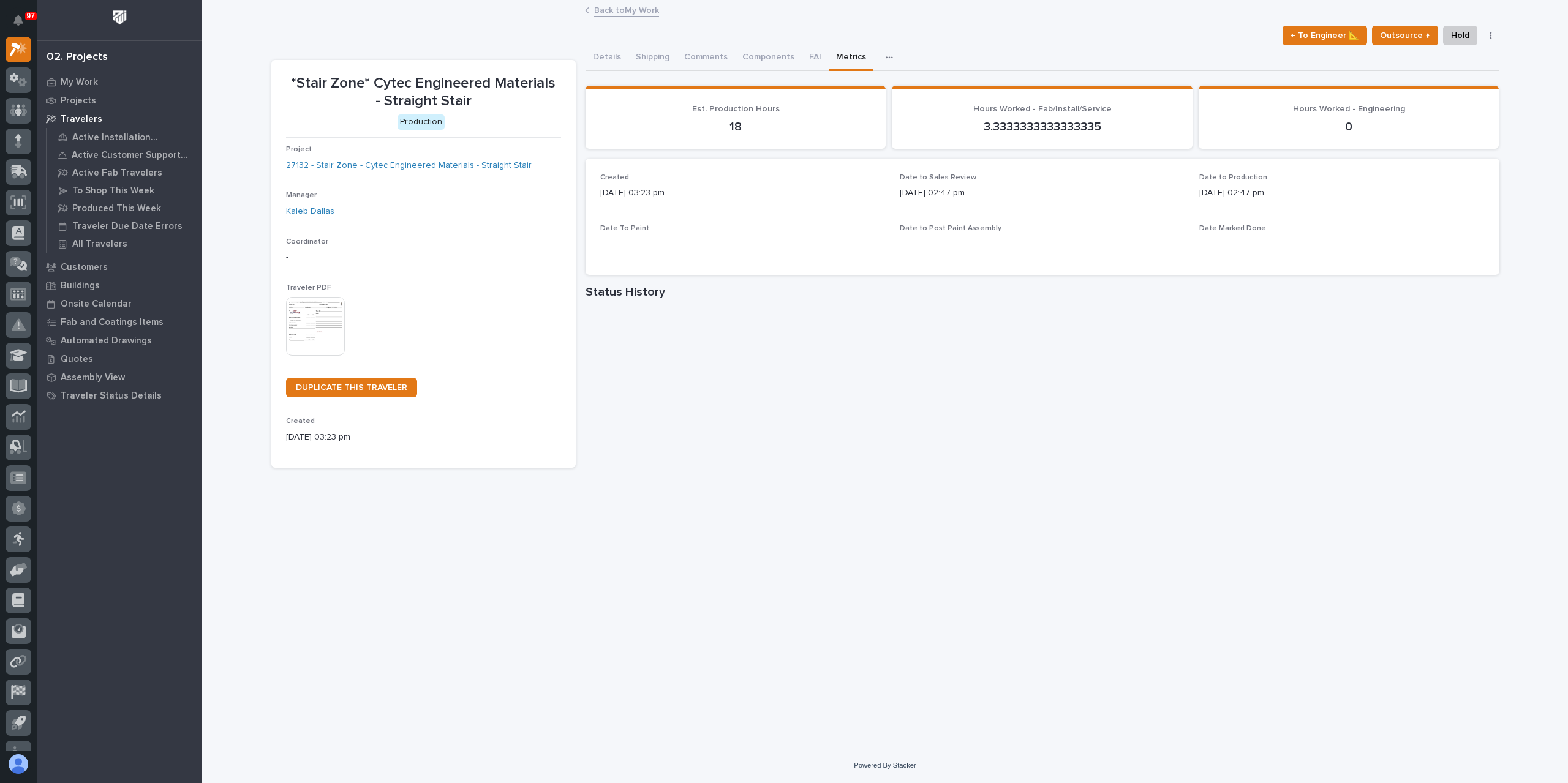
click at [345, 156] on div "Project 27132 - Stair Zone - Cytec Engineered Materials - Straight Stair" at bounding box center [424, 163] width 275 height 36
click at [347, 167] on link "27132 - Stair Zone - Cytec Engineered Materials - Straight Stair" at bounding box center [409, 165] width 246 height 13
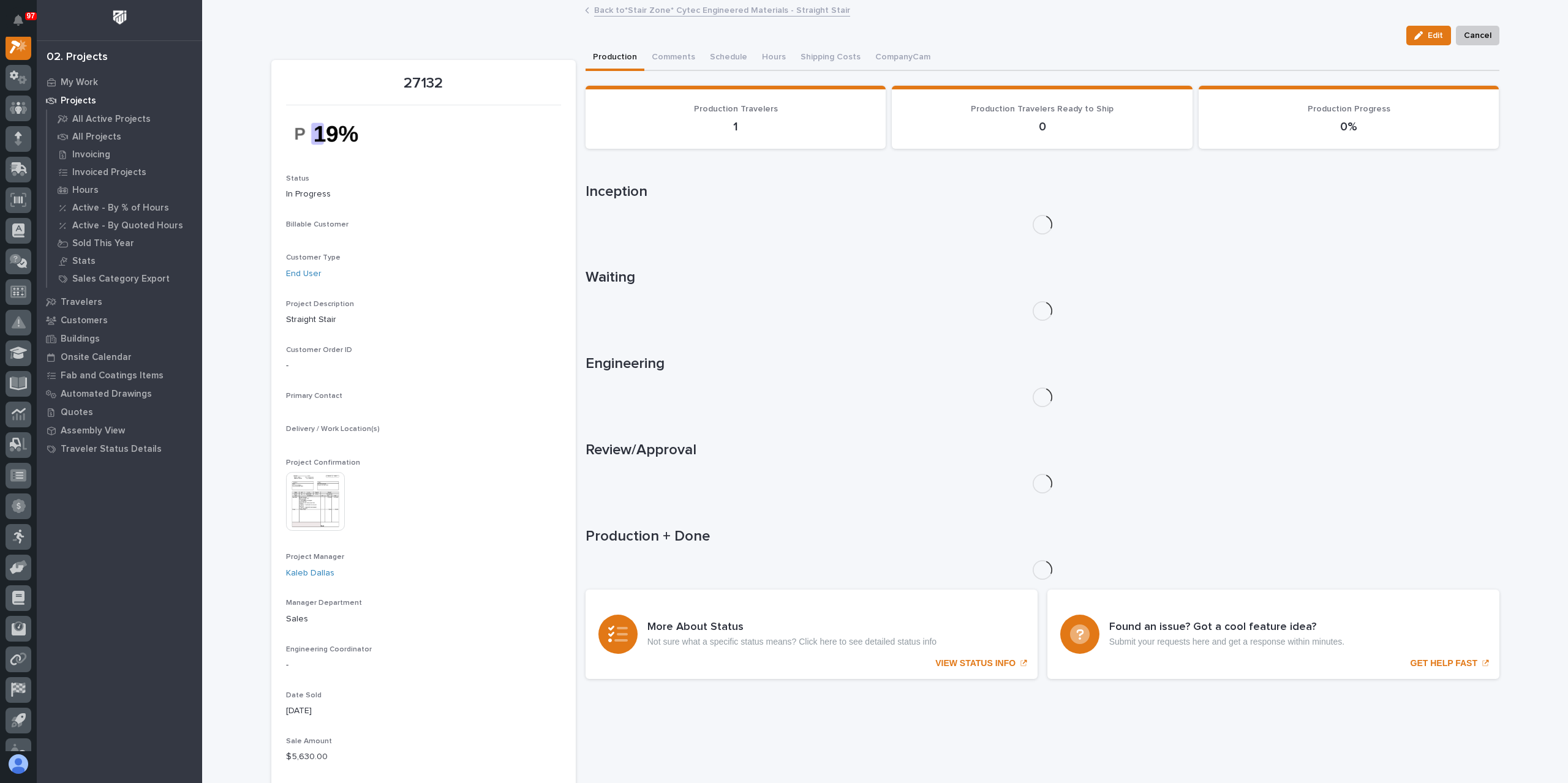
scroll to position [30, 0]
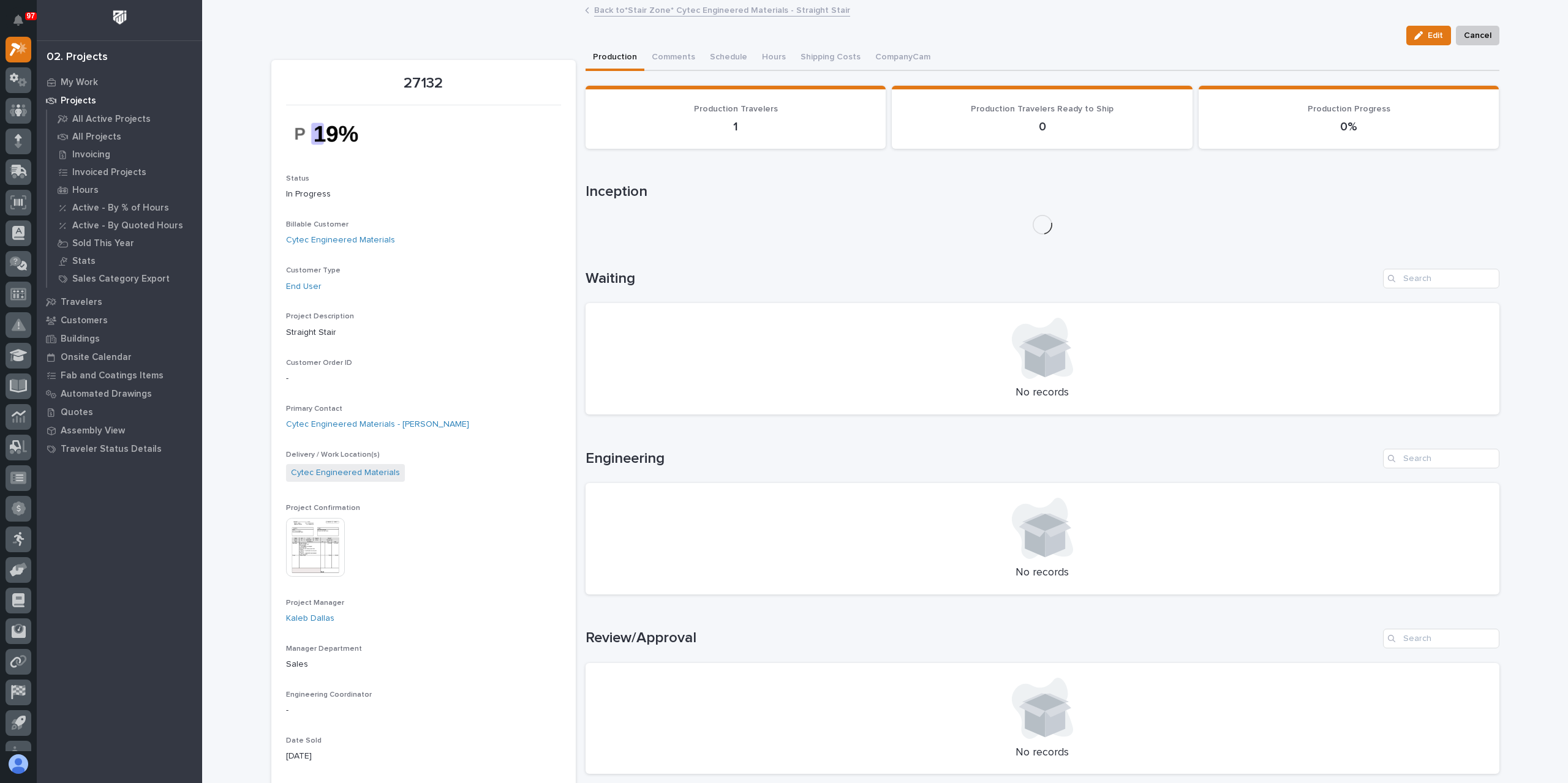
click at [308, 530] on img at bounding box center [315, 547] width 59 height 59
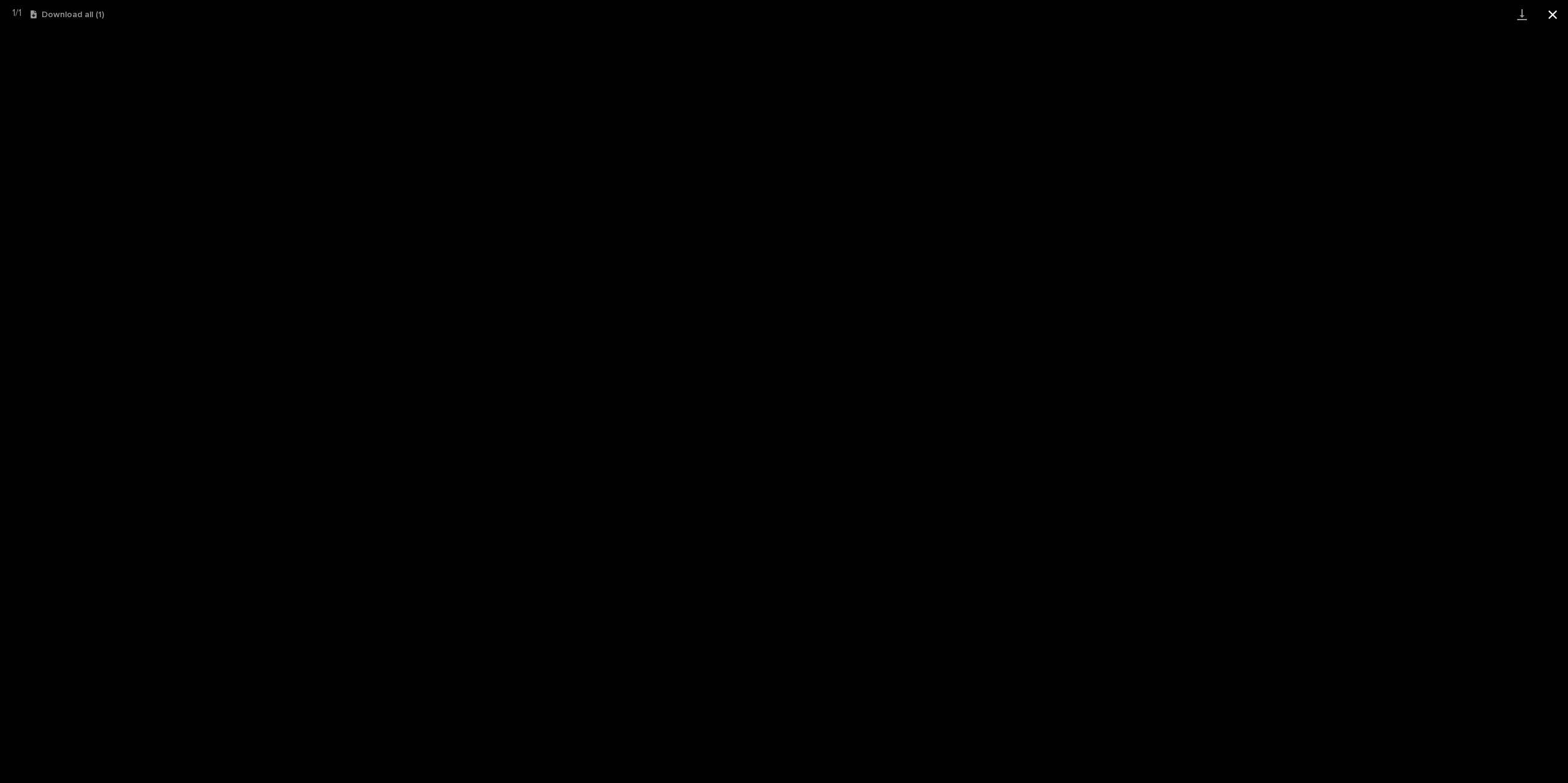
click at [1555, 22] on button "Close gallery" at bounding box center [1552, 14] width 30 height 29
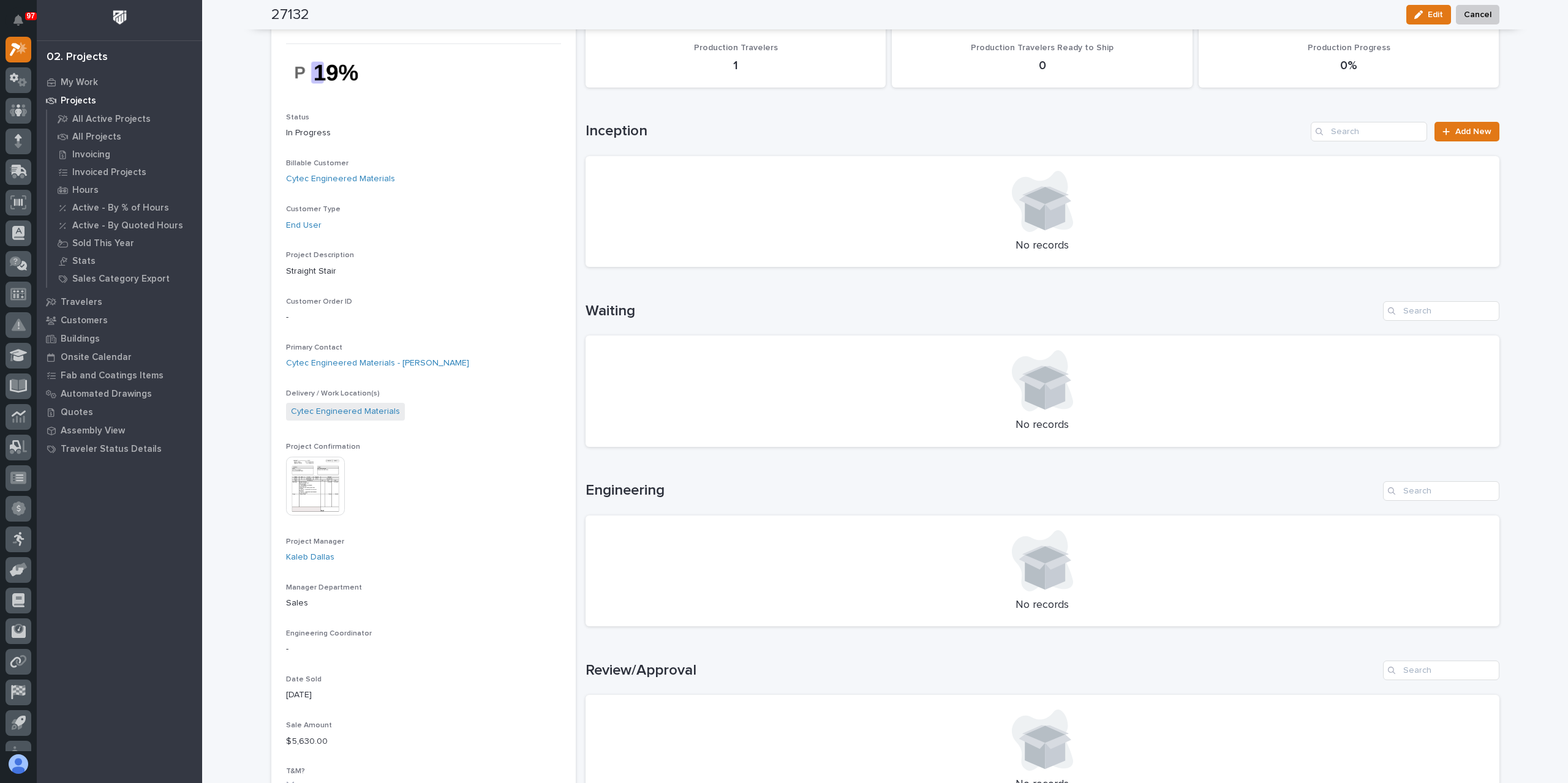
scroll to position [0, 0]
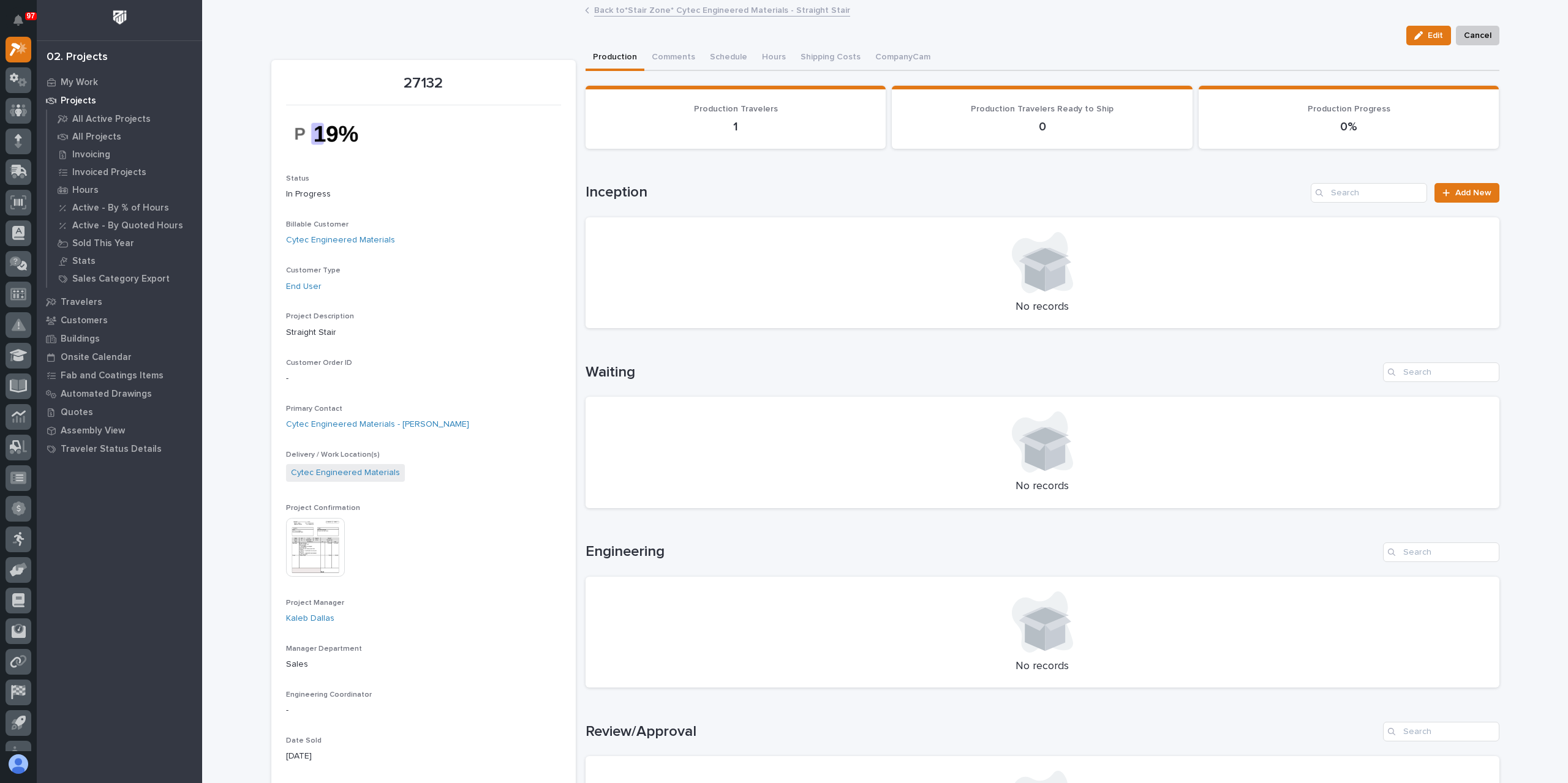
click at [653, 9] on link "Back to *Stair Zone* Cytec Engineered Materials - Straight Stair" at bounding box center [722, 9] width 256 height 14
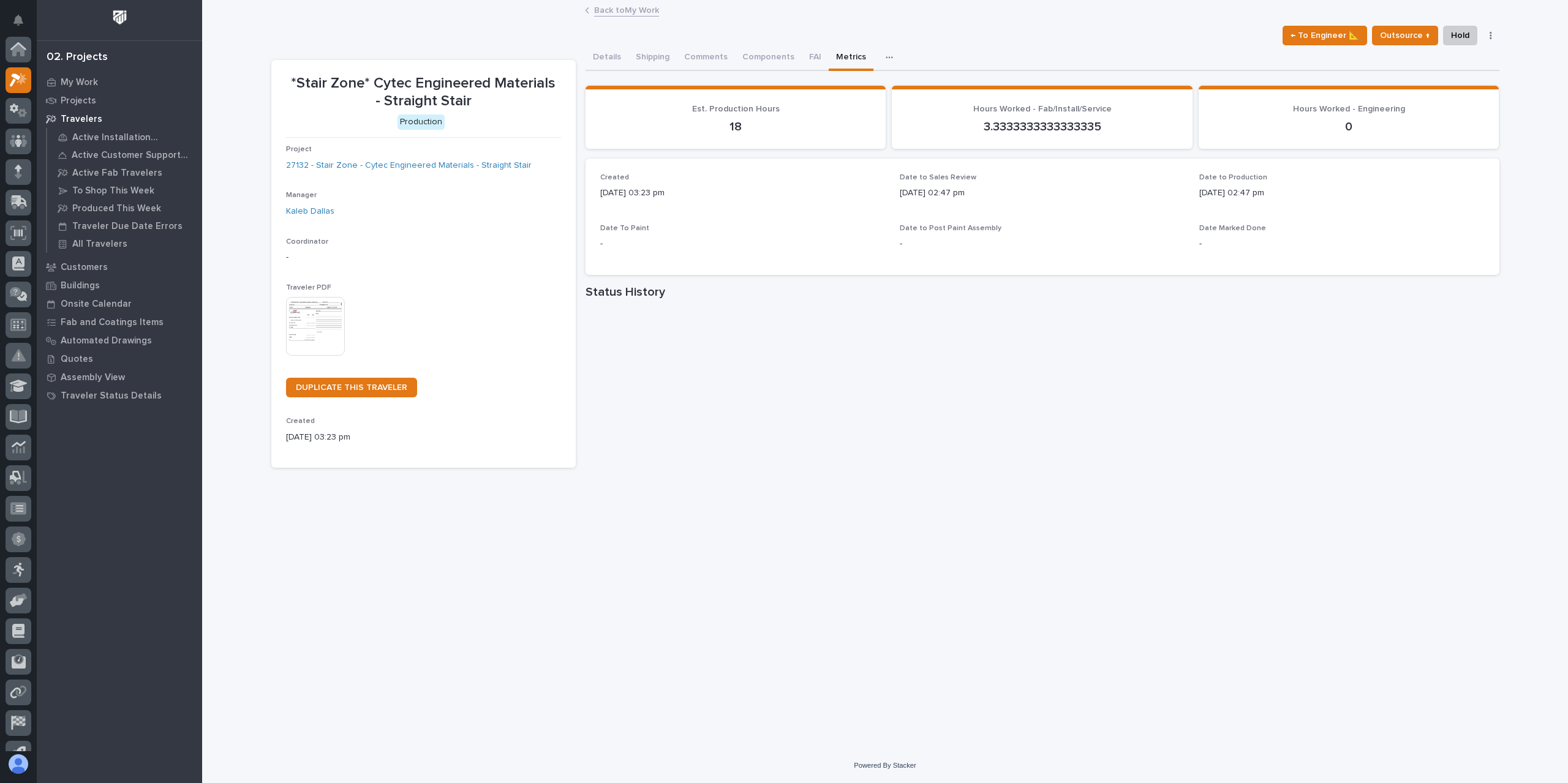
scroll to position [33, 0]
click at [625, 10] on link "Back to My Work" at bounding box center [626, 9] width 65 height 14
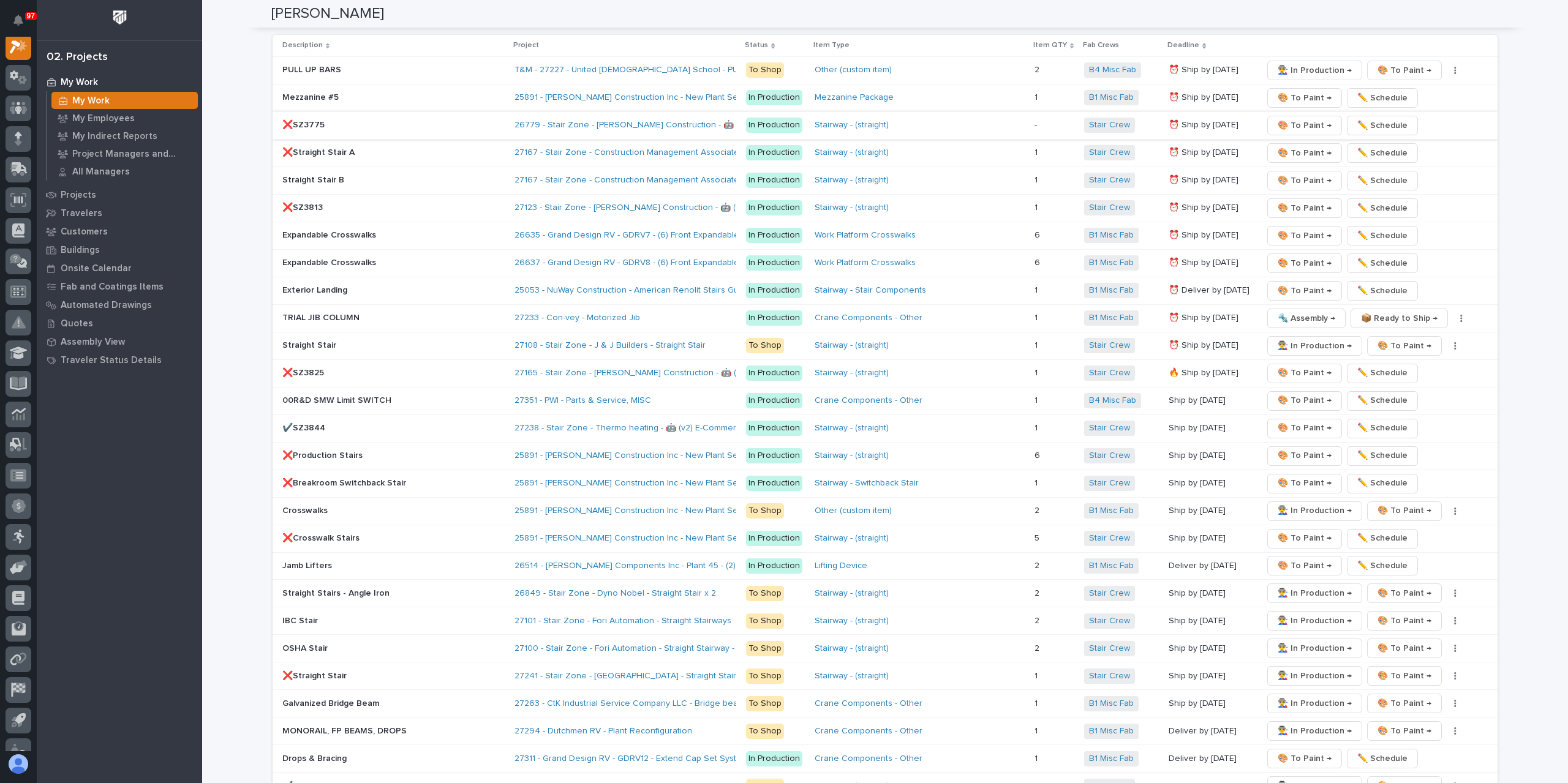
scroll to position [1775, 0]
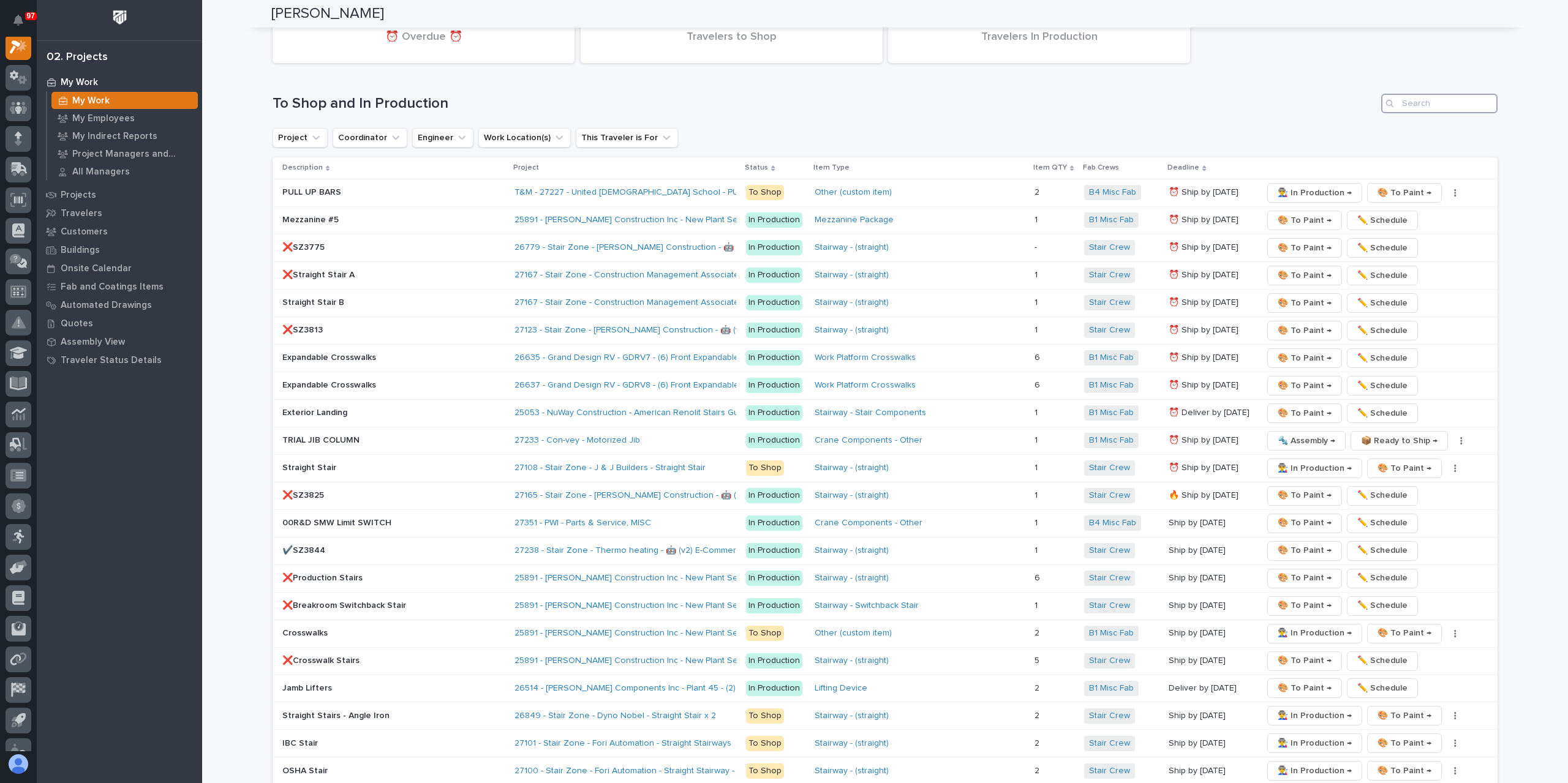
click at [1437, 113] on input "Search" at bounding box center [1439, 103] width 117 height 20
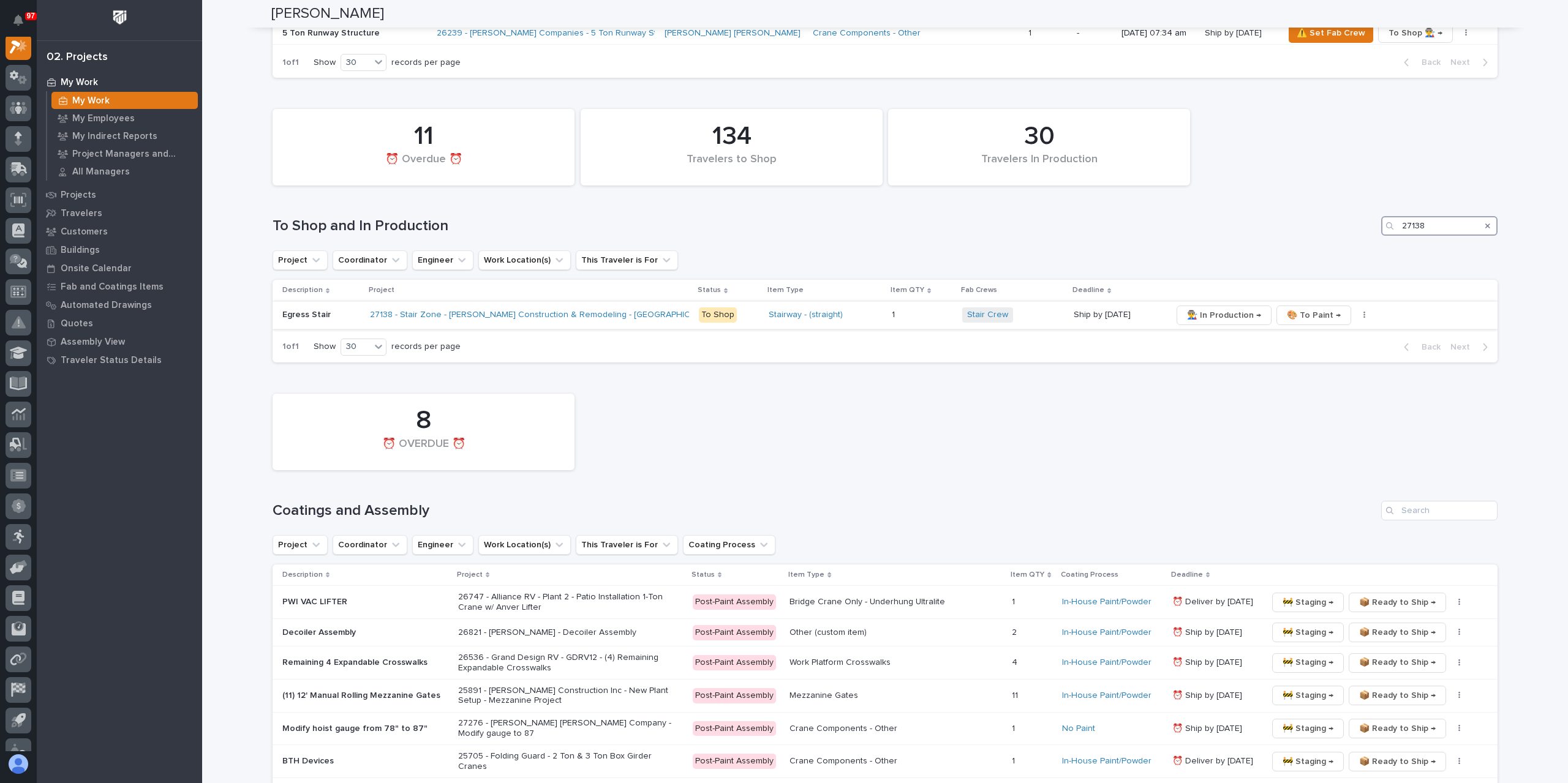
type input "27138"
click at [306, 312] on p "Egress Stair" at bounding box center [321, 314] width 77 height 10
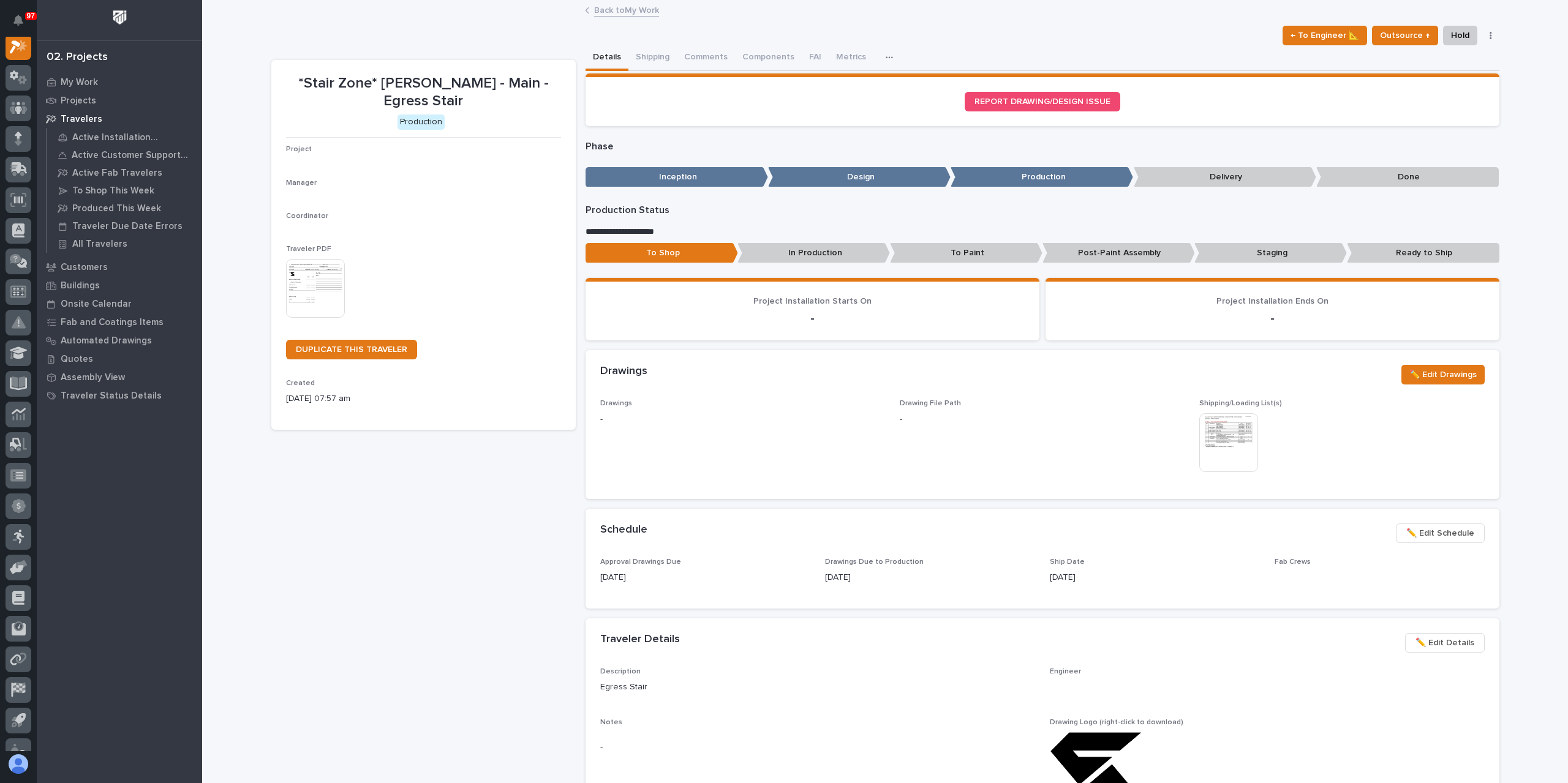
scroll to position [30, 0]
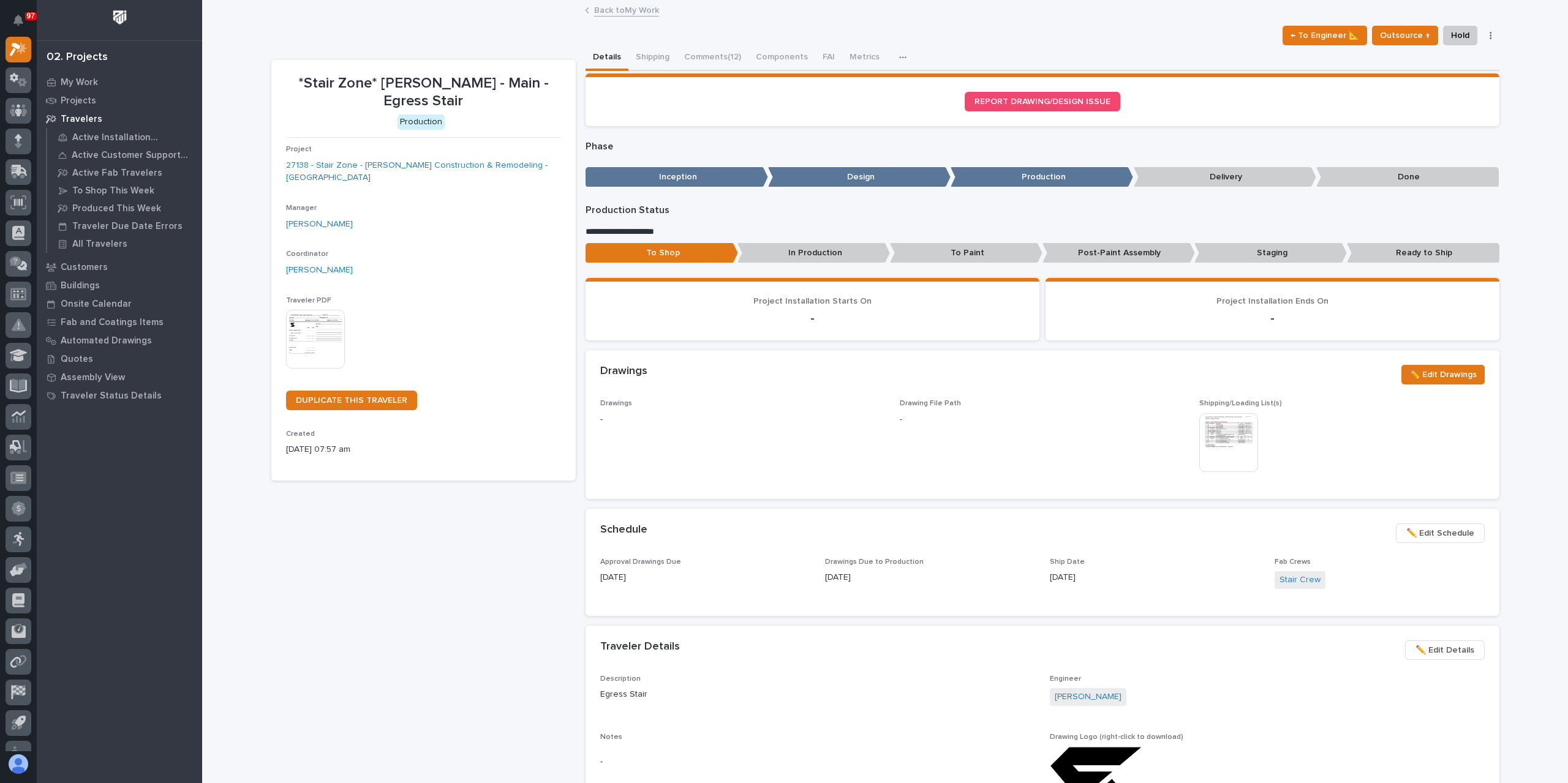
click at [719, 43] on div "← To Engineer 📐 Outsource ↑ Hold Cancel Change Traveler Type Regenerate PDF Gen…" at bounding box center [885, 35] width 1228 height 20
click at [713, 49] on button "Comments (12)" at bounding box center [713, 58] width 71 height 26
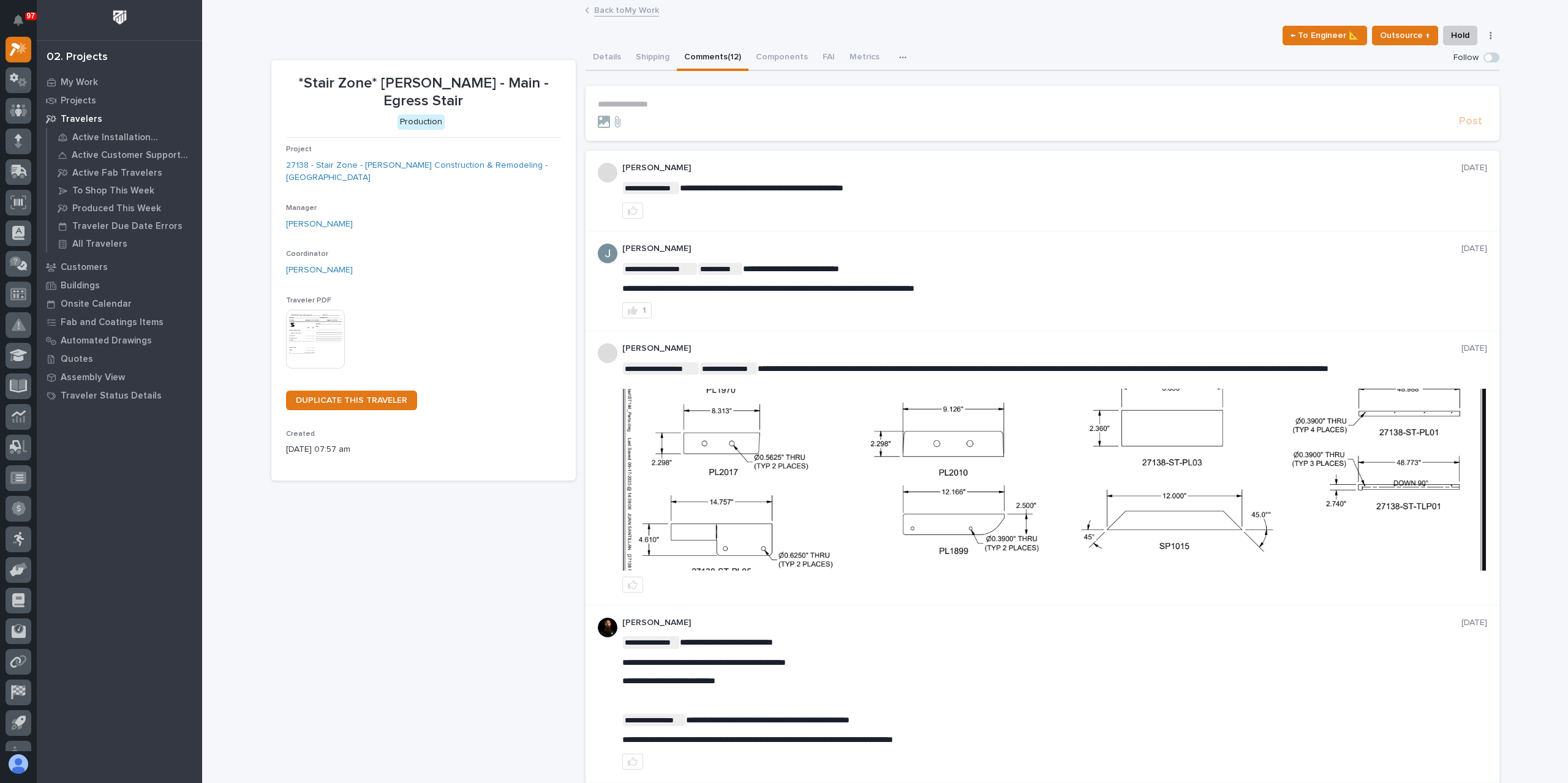
click at [611, 12] on link "Back to My Work" at bounding box center [626, 9] width 65 height 14
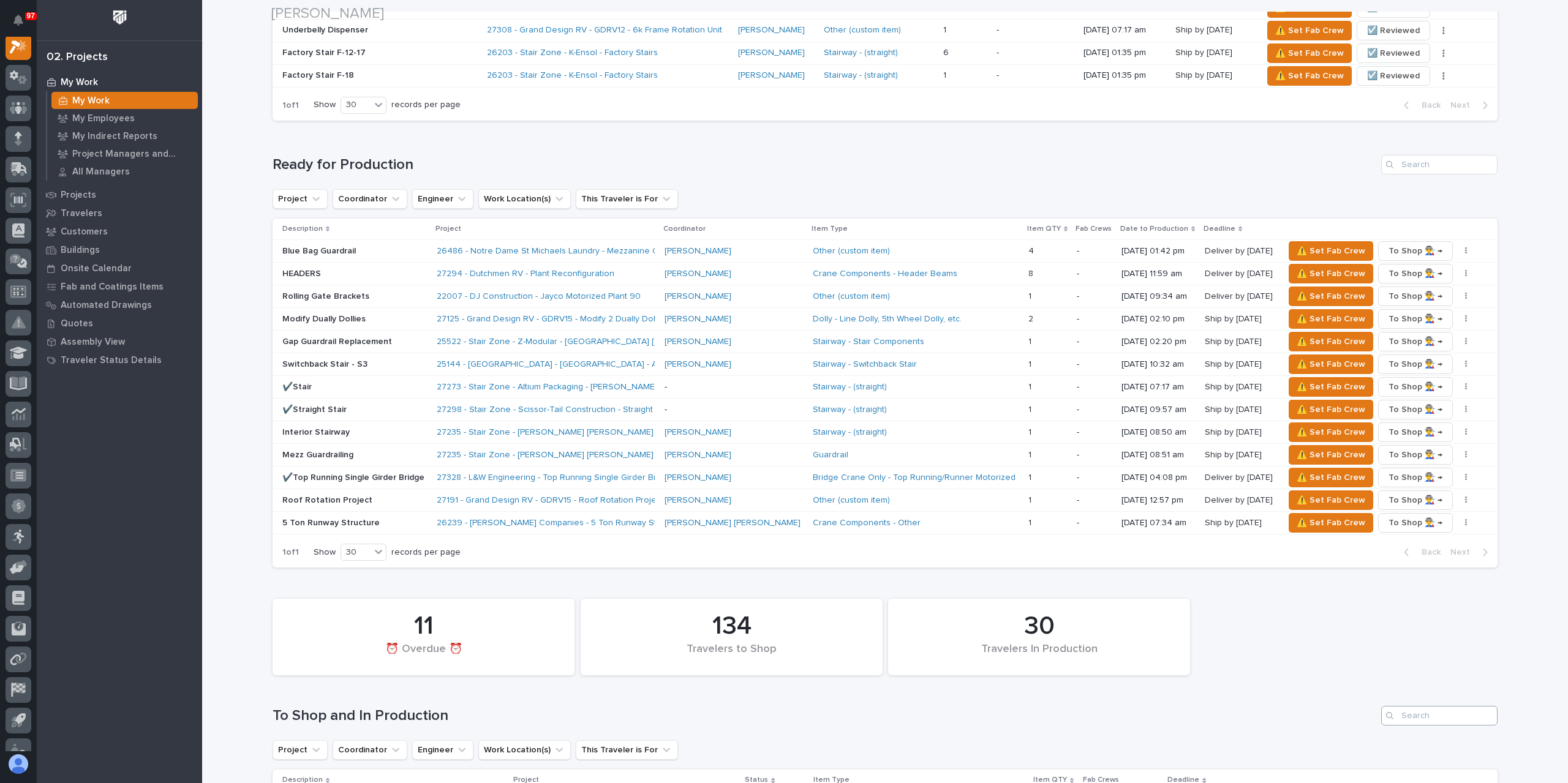
scroll to position [1469, 0]
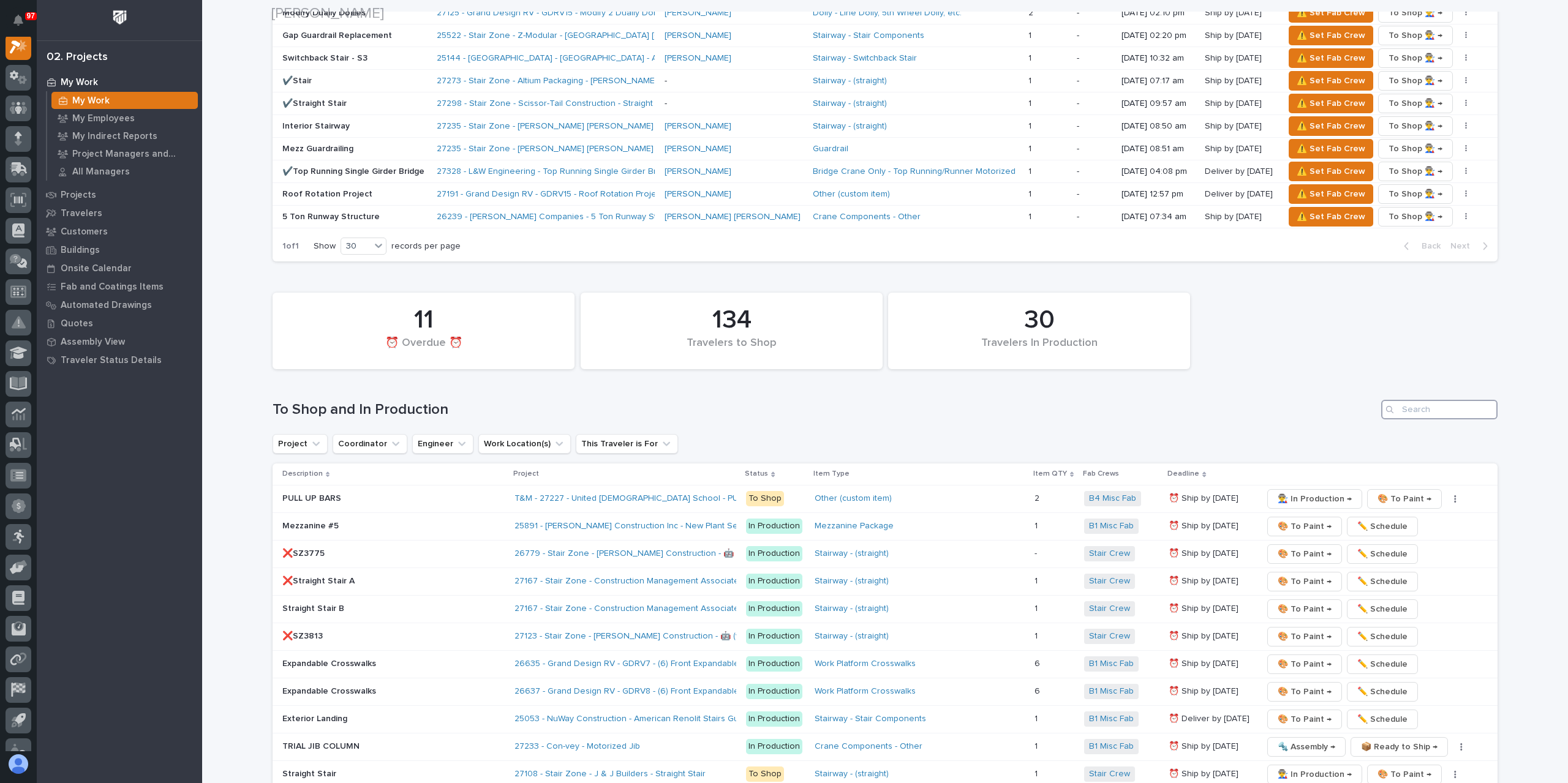
click at [1434, 403] on input "Search" at bounding box center [1439, 409] width 117 height 20
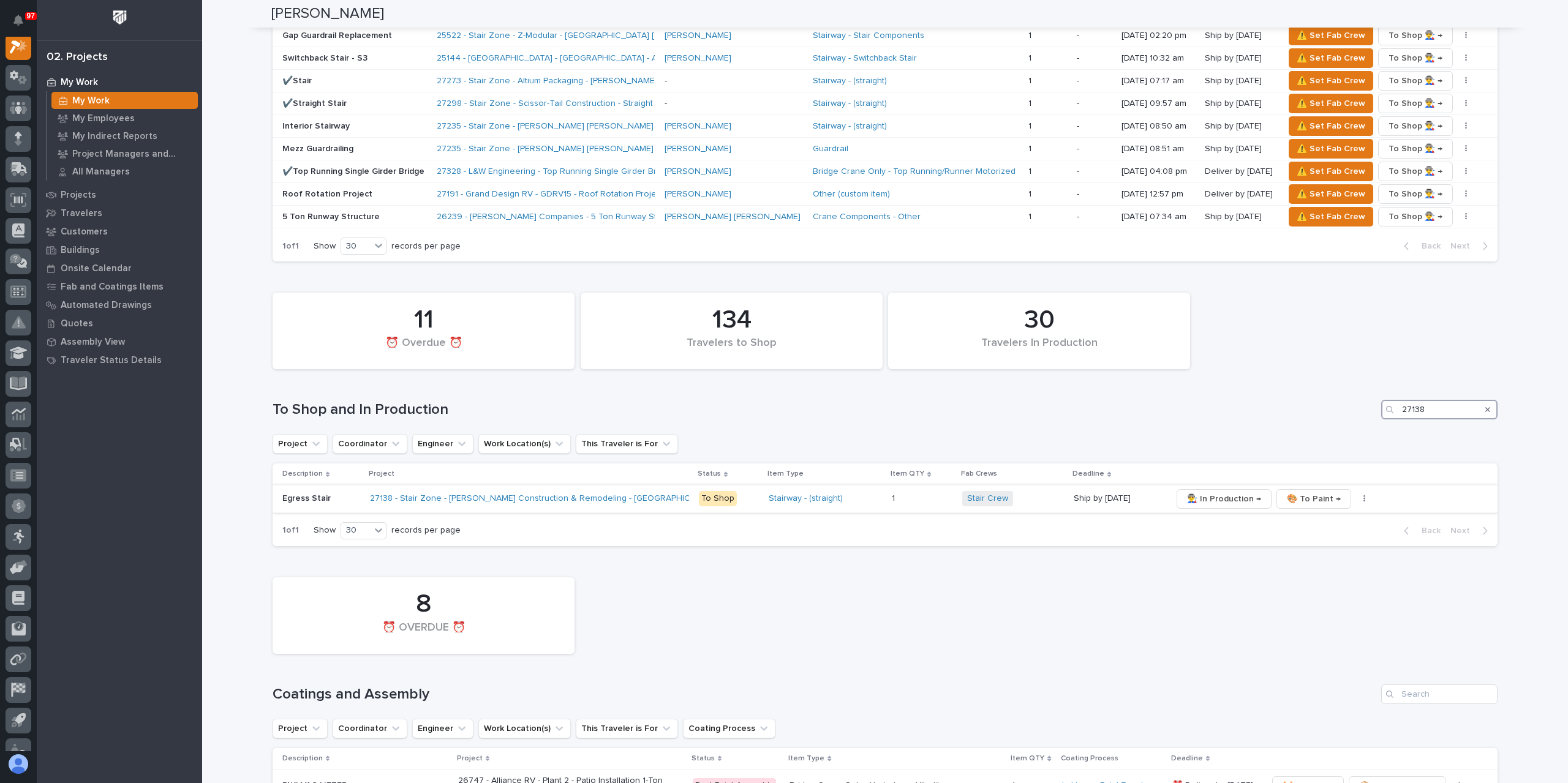
type input "27138"
click at [284, 496] on p "Egress Stair" at bounding box center [321, 498] width 77 height 10
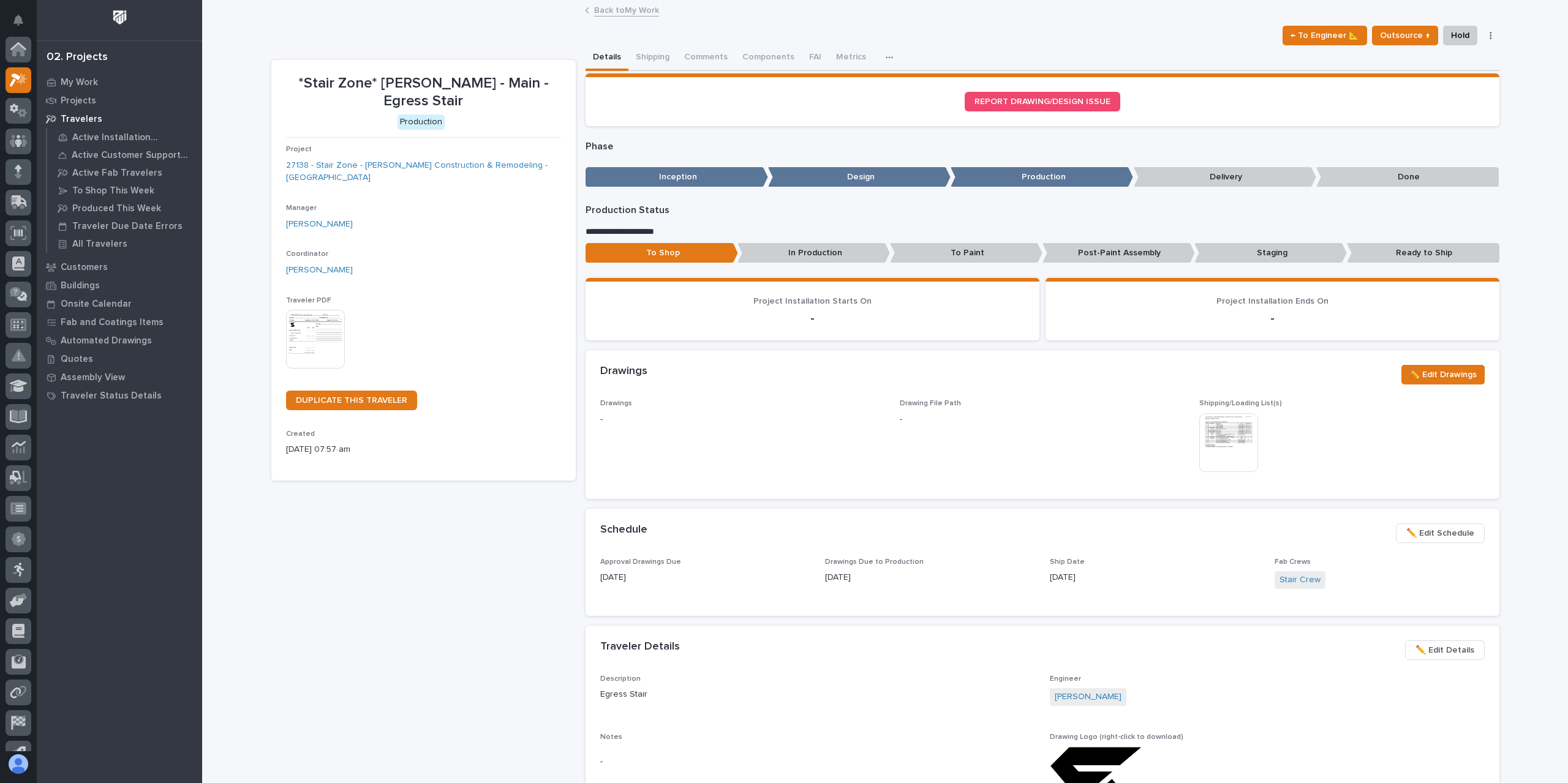
scroll to position [30, 0]
click at [855, 62] on button "Metrics" at bounding box center [864, 58] width 44 height 26
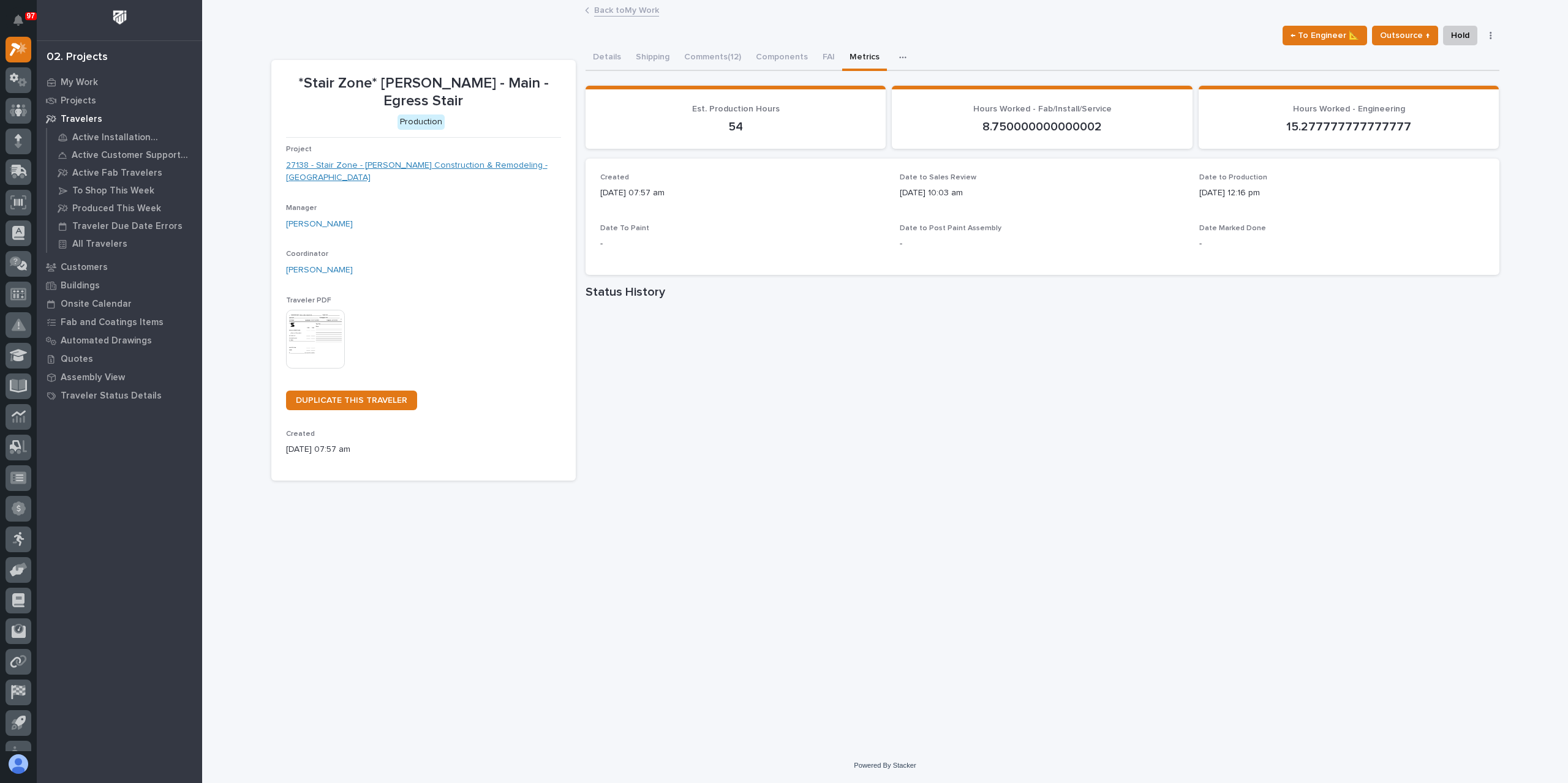
click at [407, 159] on link "27138 - Stair Zone - Fleenor Construction & Remodeling - Kings Pt Pub" at bounding box center [424, 172] width 275 height 26
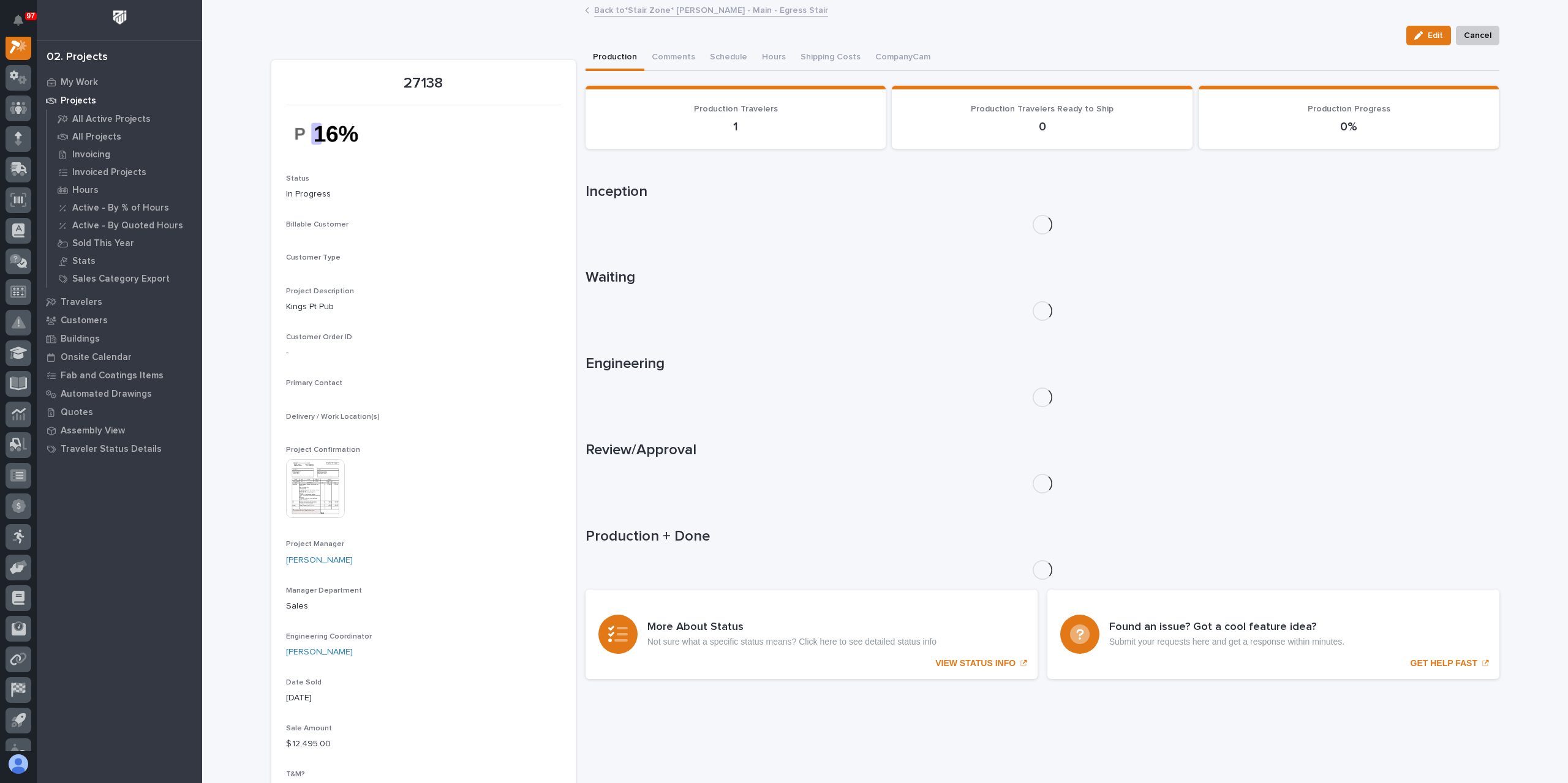
scroll to position [30, 0]
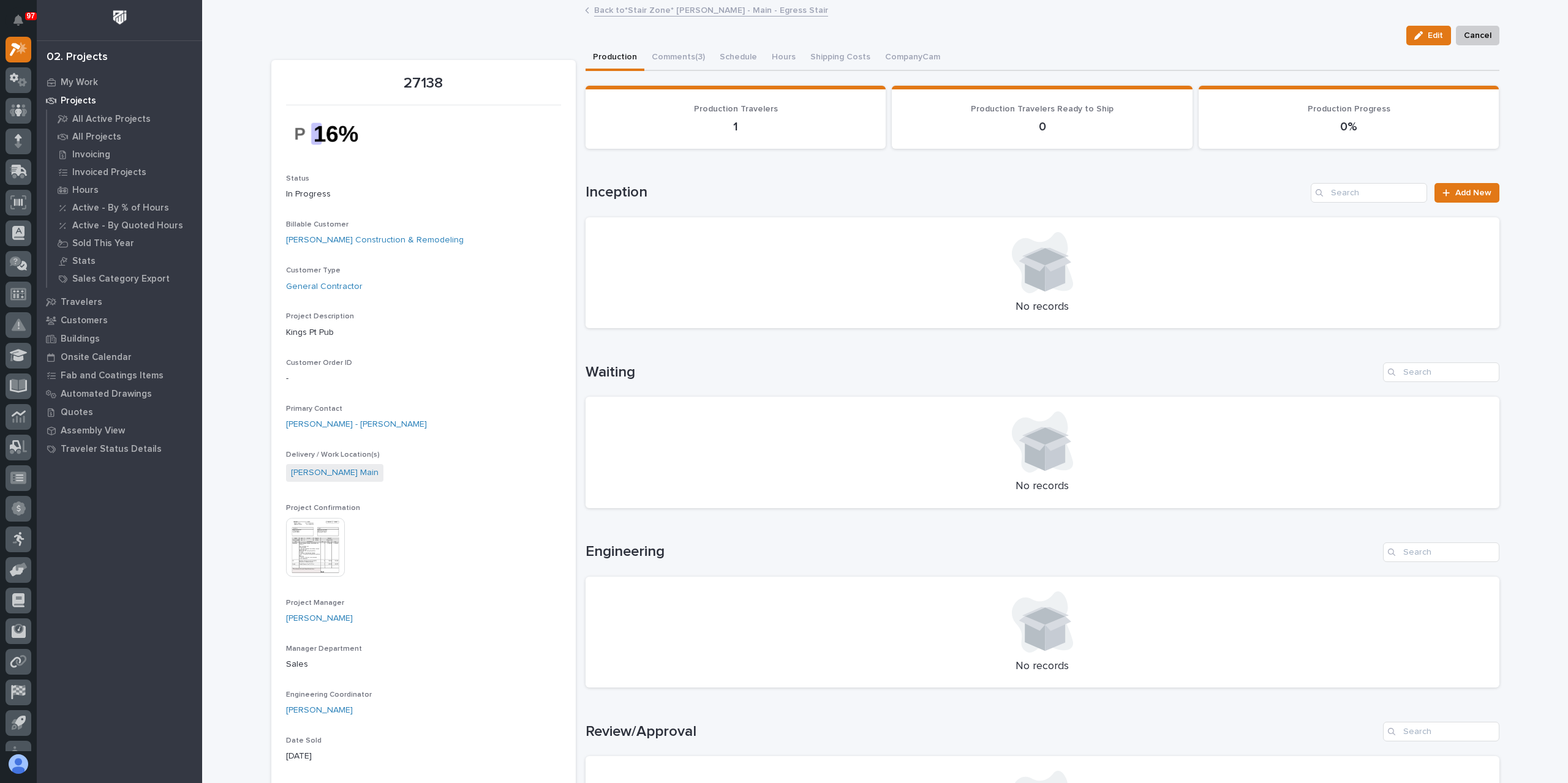
click at [299, 529] on img at bounding box center [315, 547] width 59 height 59
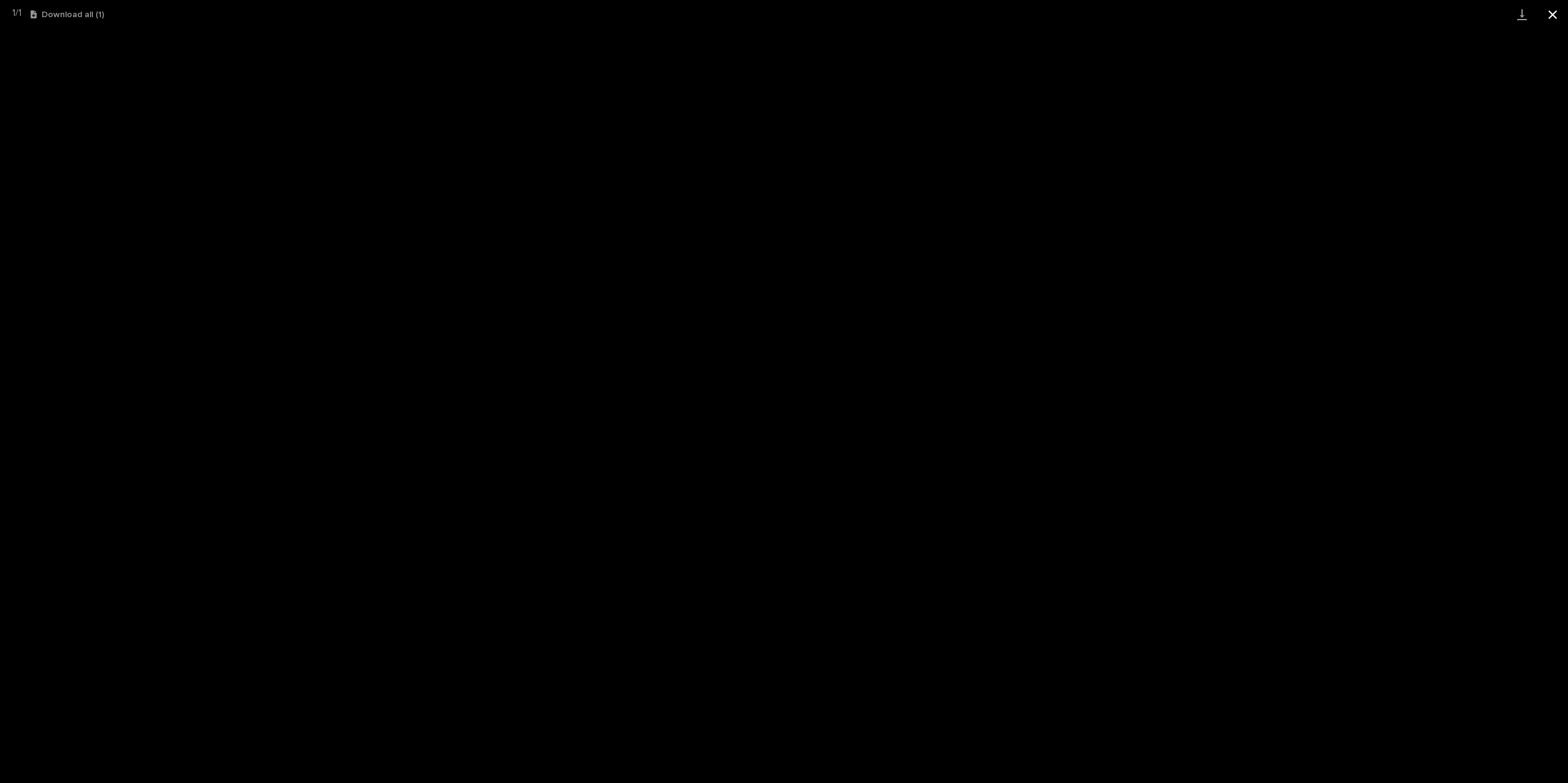
click at [1543, 13] on button "Close gallery" at bounding box center [1552, 14] width 30 height 29
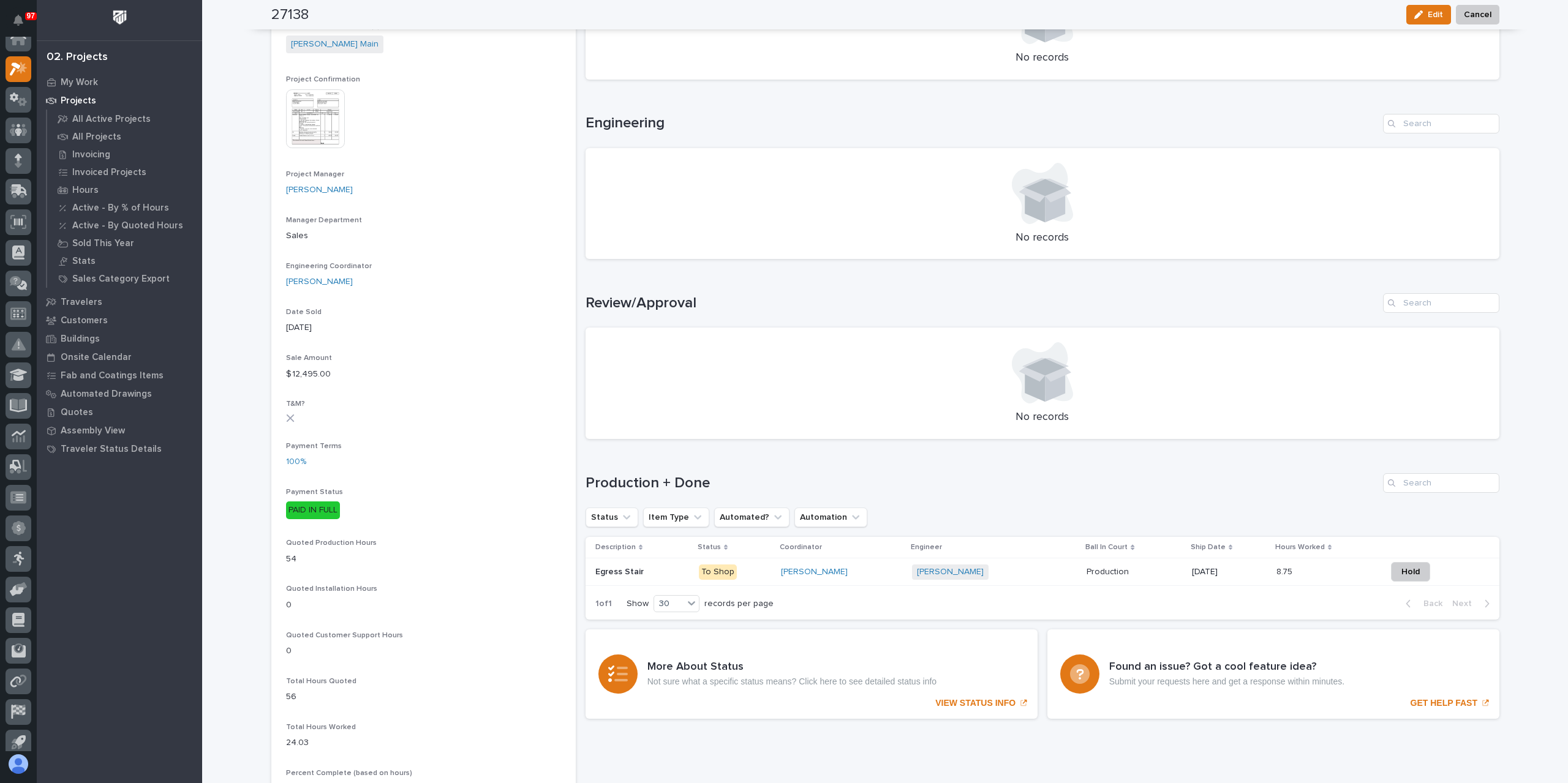
scroll to position [0, 0]
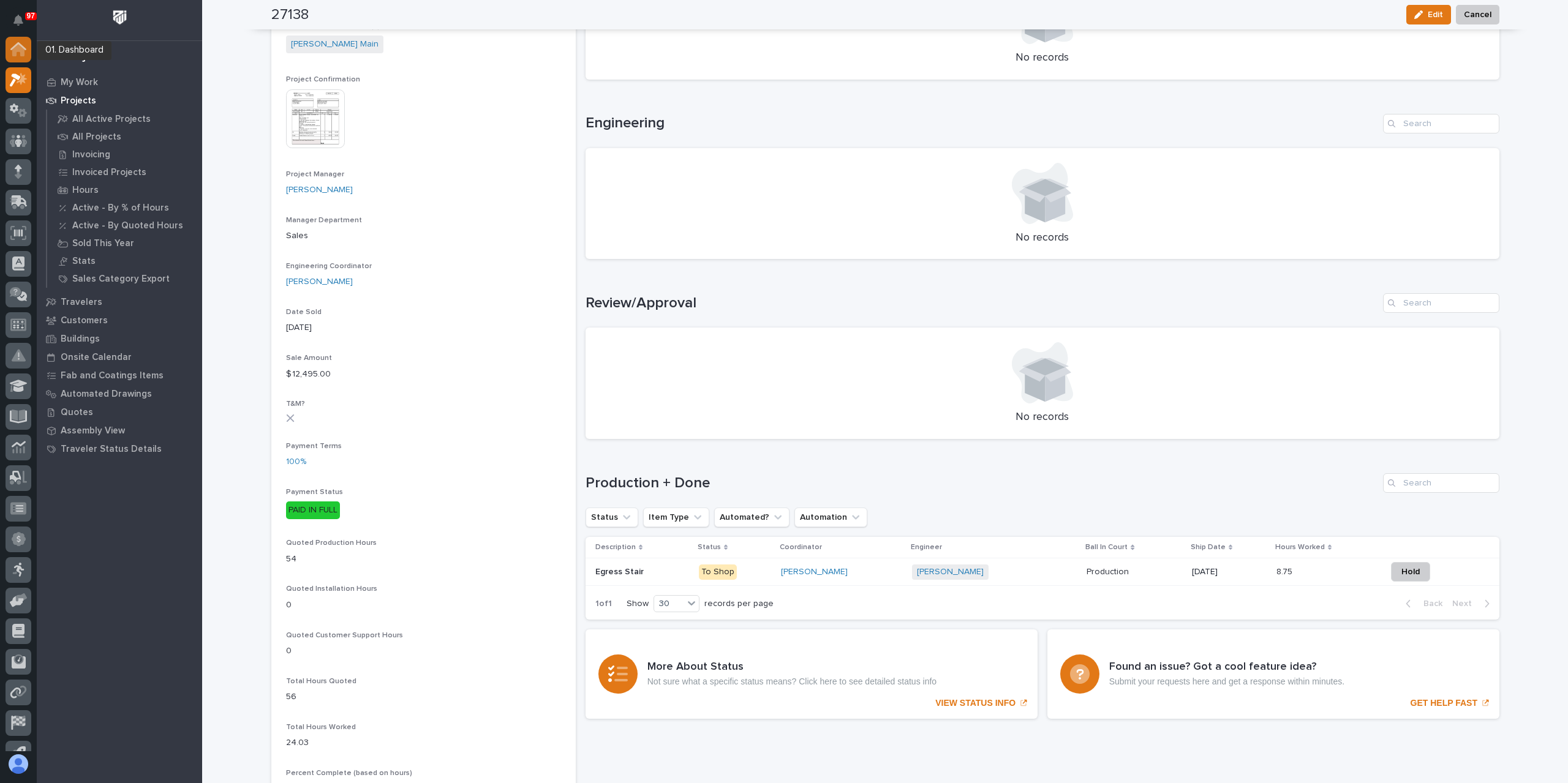
click at [16, 48] on icon at bounding box center [18, 50] width 12 height 12
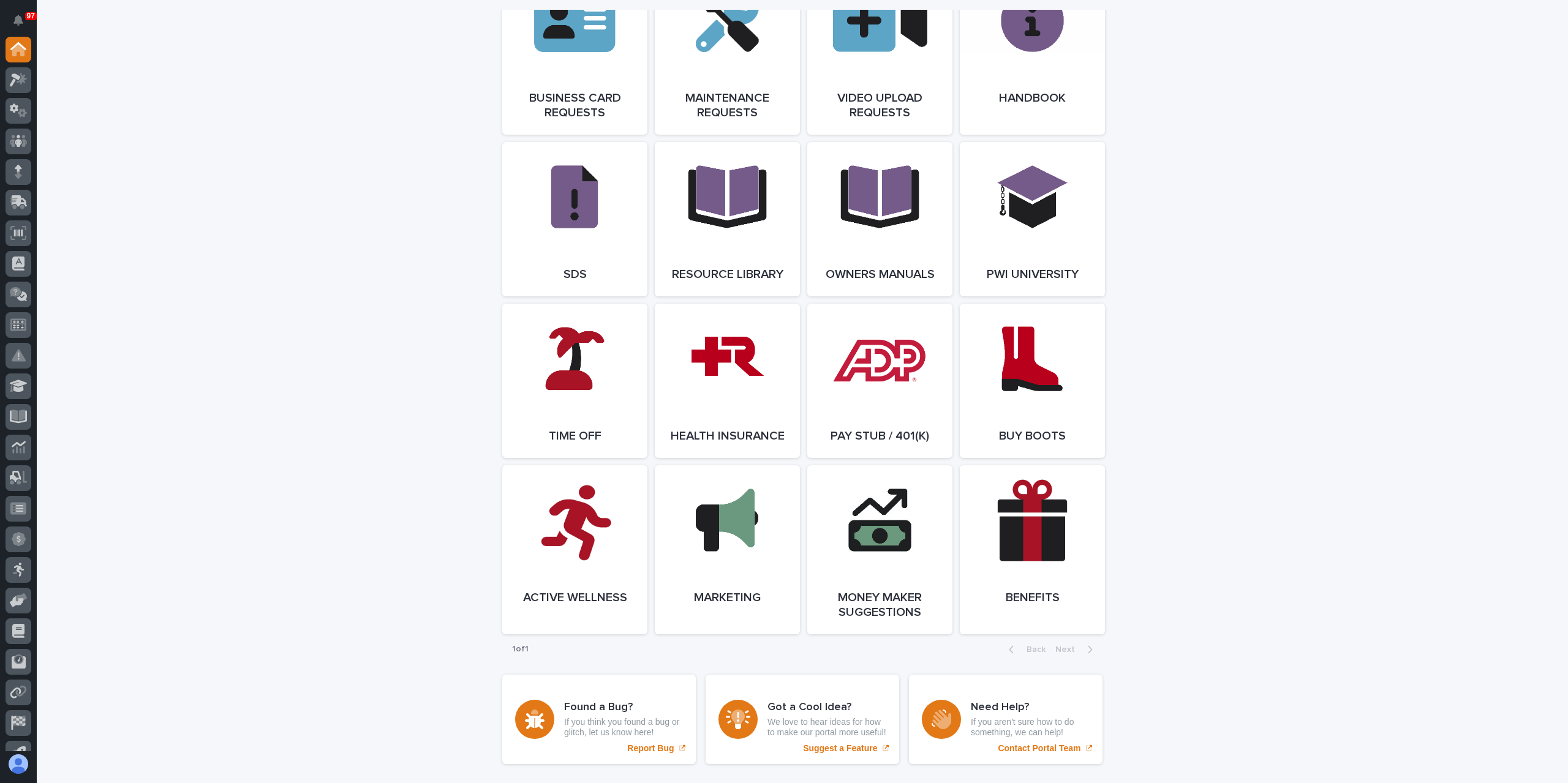
scroll to position [2105, 0]
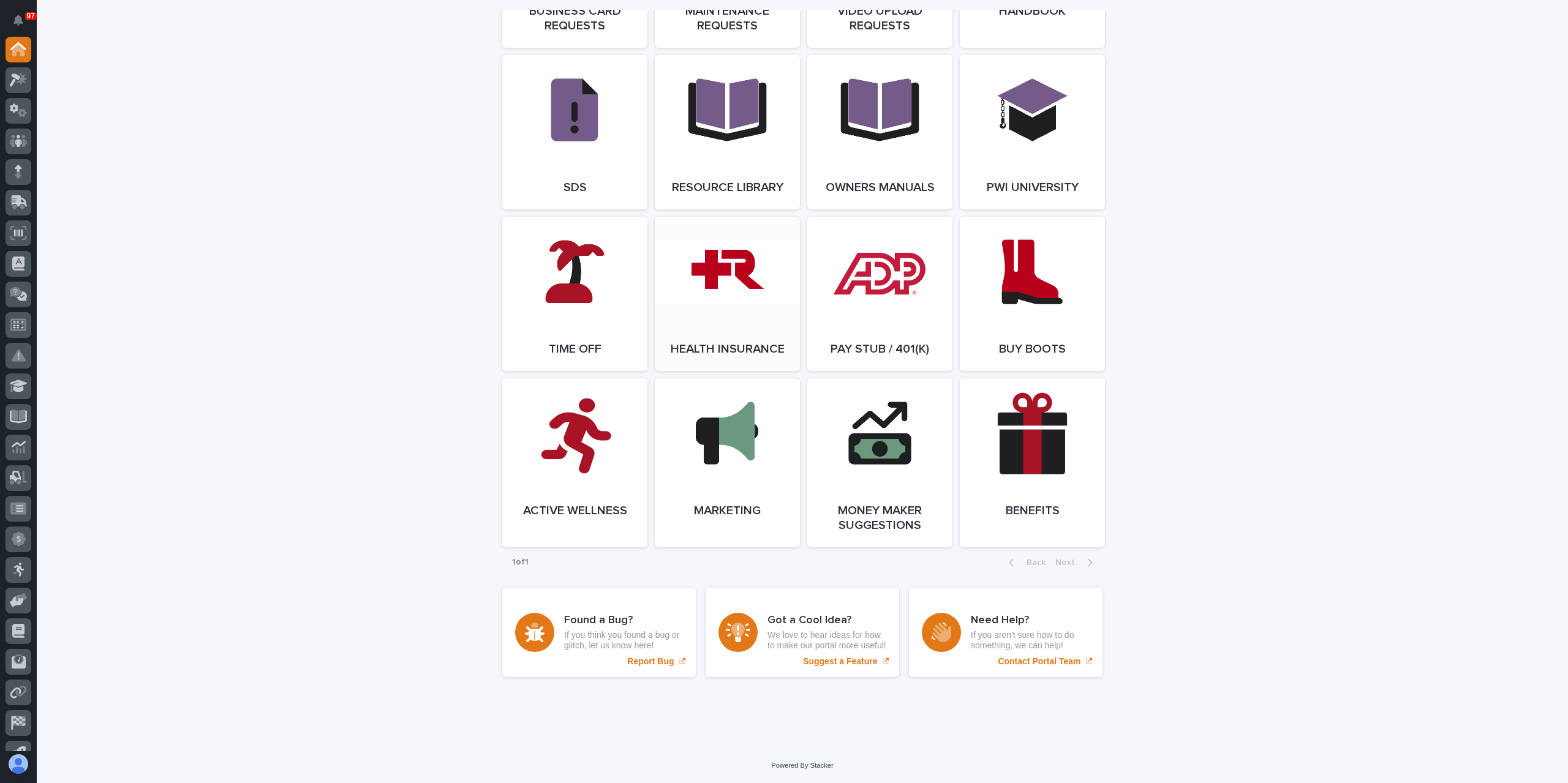
click at [729, 333] on link "Open Link" at bounding box center [727, 294] width 145 height 154
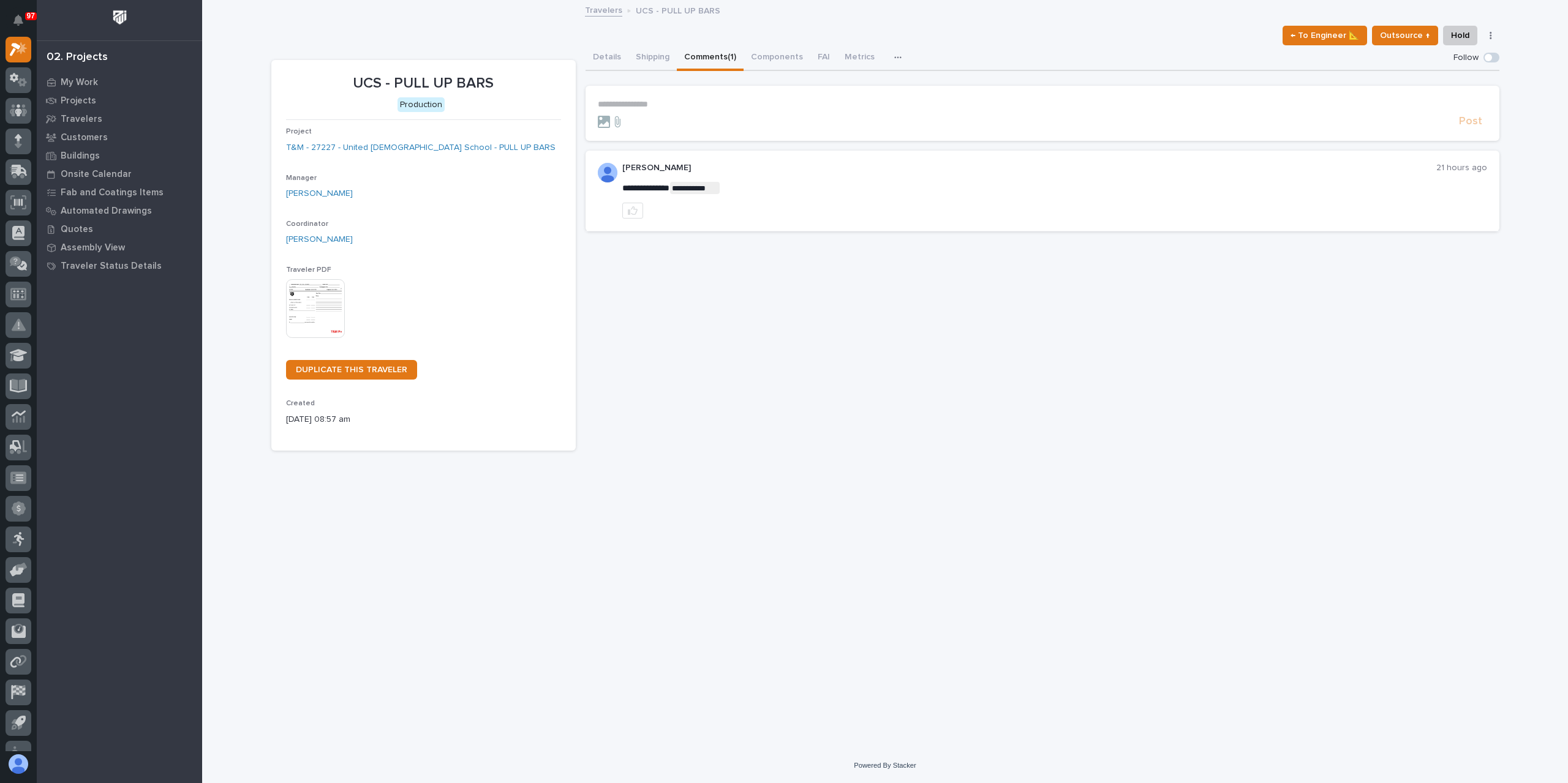
click at [669, 106] on p "**********" at bounding box center [1042, 104] width 889 height 10
click at [1462, 141] on section "**********" at bounding box center [1042, 116] width 914 height 61
click at [1461, 135] on section "**********" at bounding box center [1042, 116] width 914 height 61
click at [1462, 135] on section "**********" at bounding box center [1042, 116] width 914 height 61
click at [1472, 129] on span "Post" at bounding box center [1470, 127] width 24 height 14
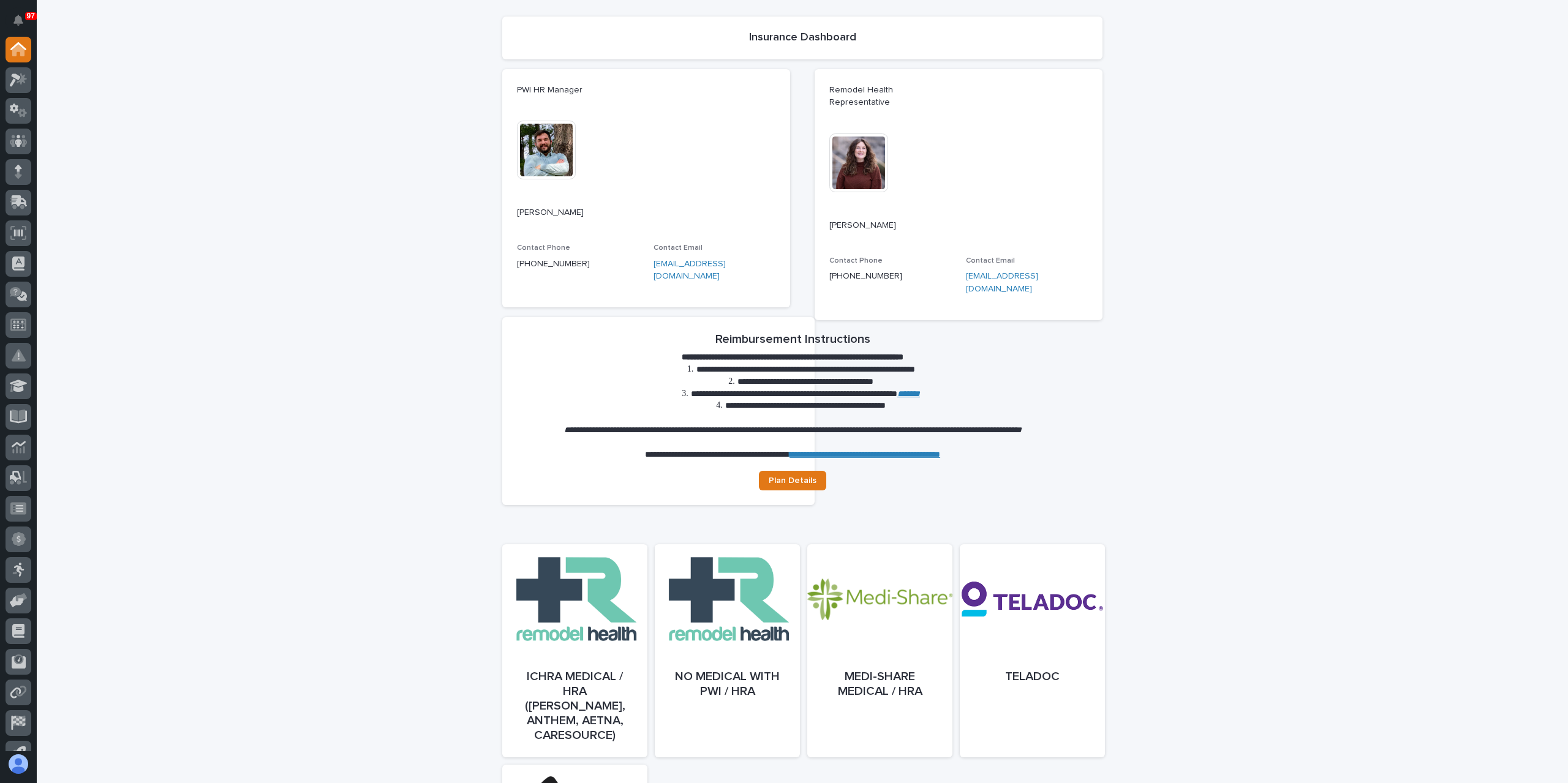
scroll to position [306, 0]
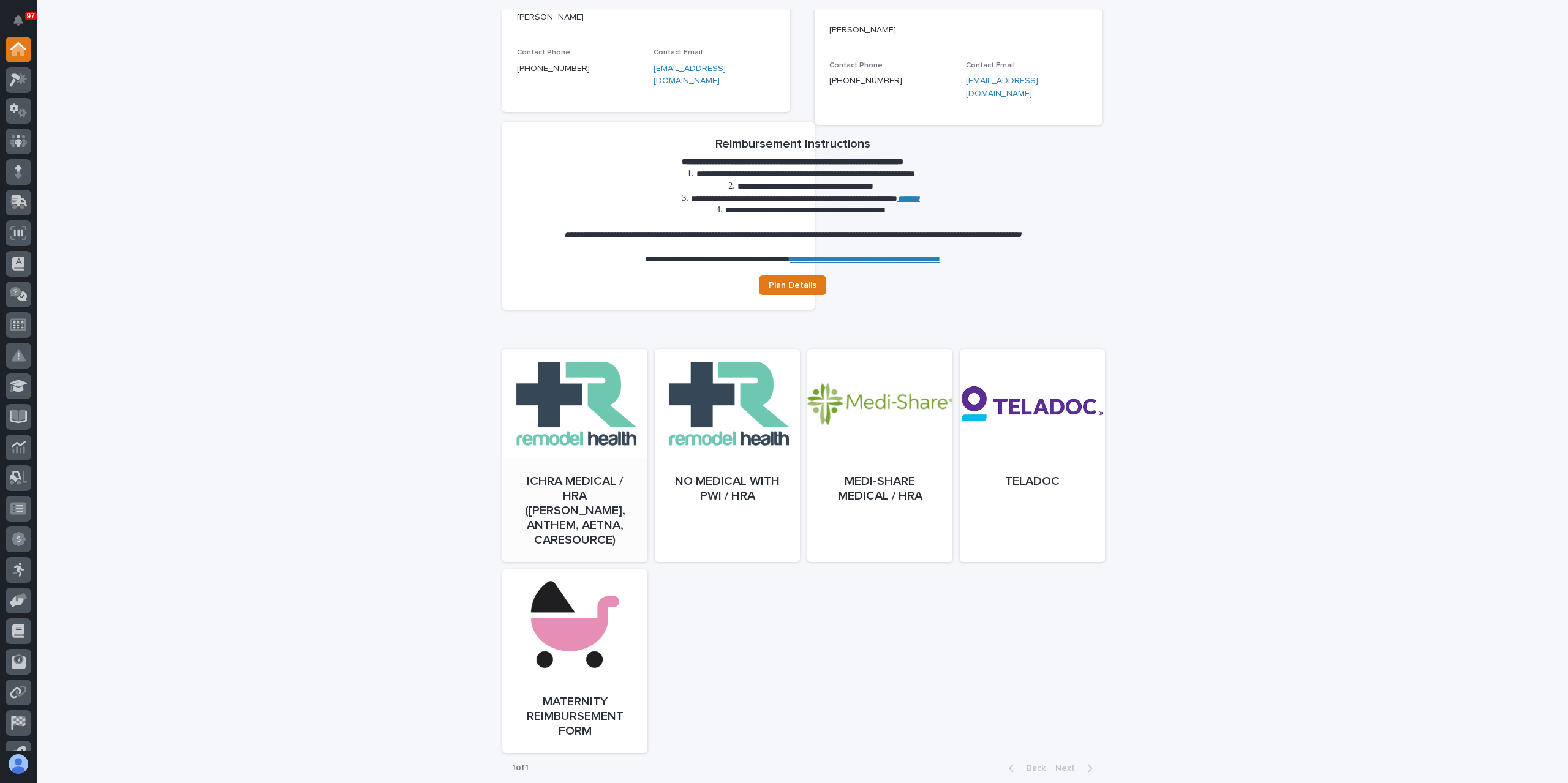
click at [602, 433] on link "Open" at bounding box center [575, 467] width 145 height 213
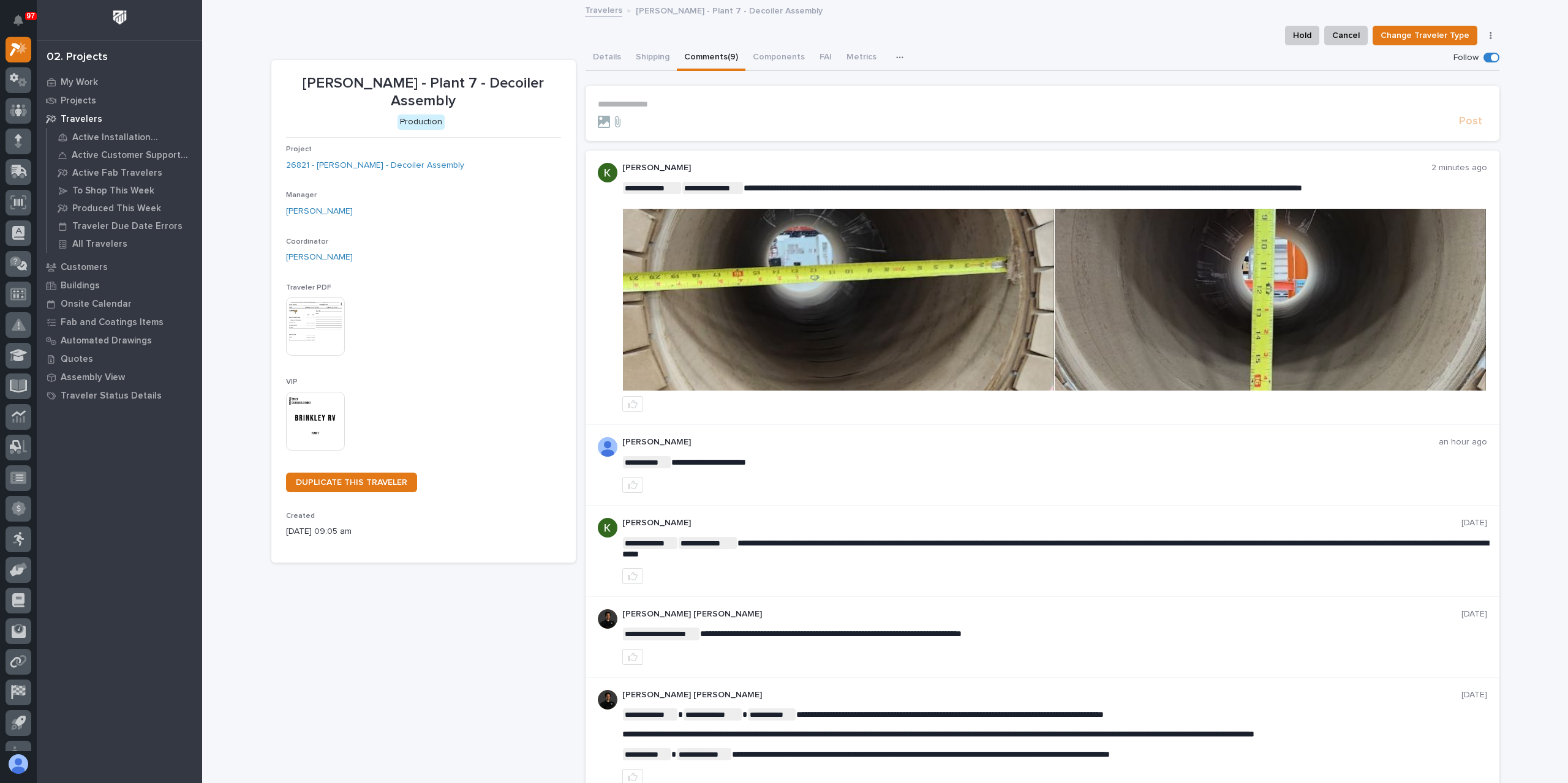
click at [852, 291] on img at bounding box center [839, 300] width 431 height 182
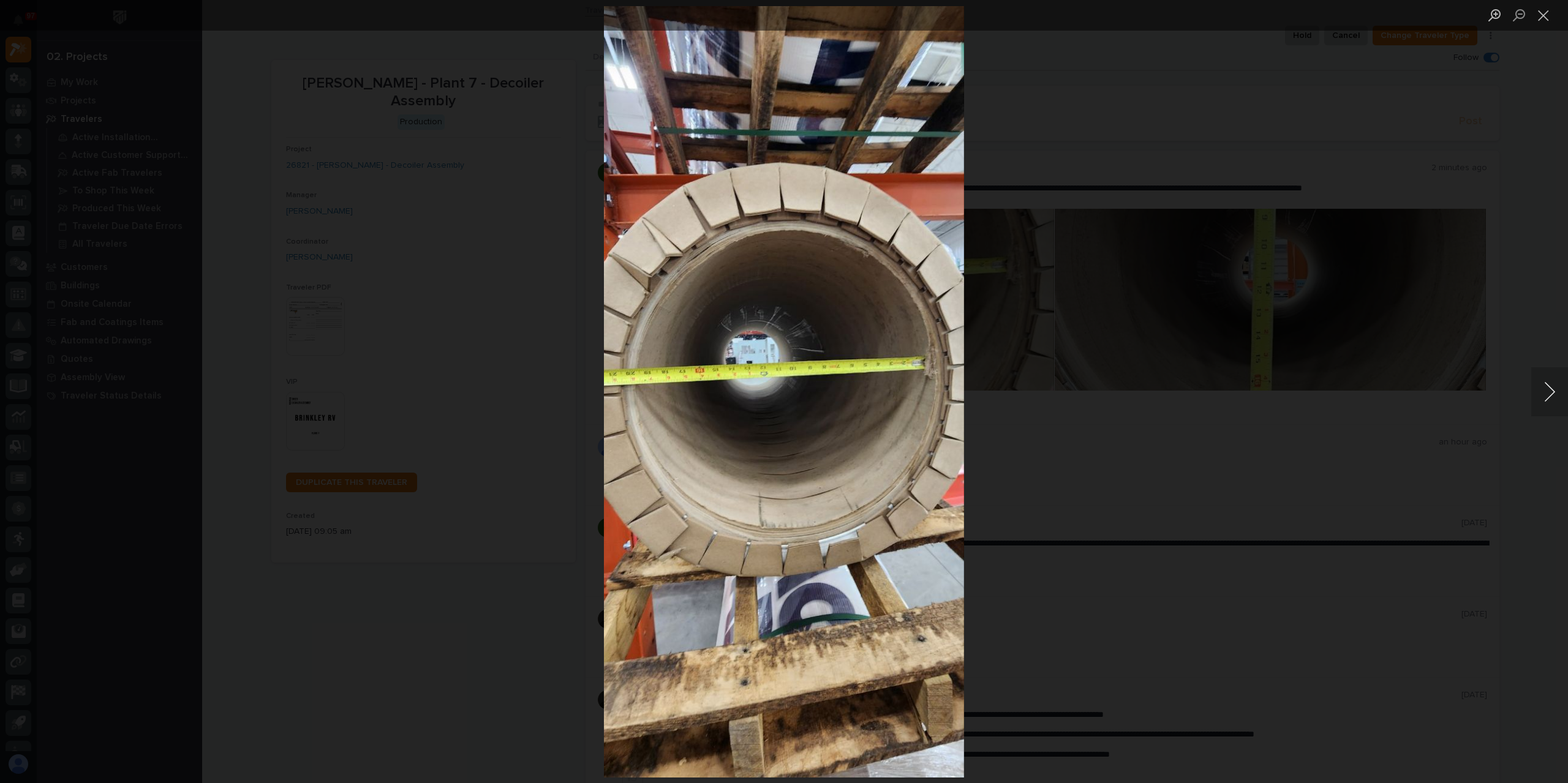
click at [1548, 390] on button "Next image" at bounding box center [1549, 392] width 37 height 49
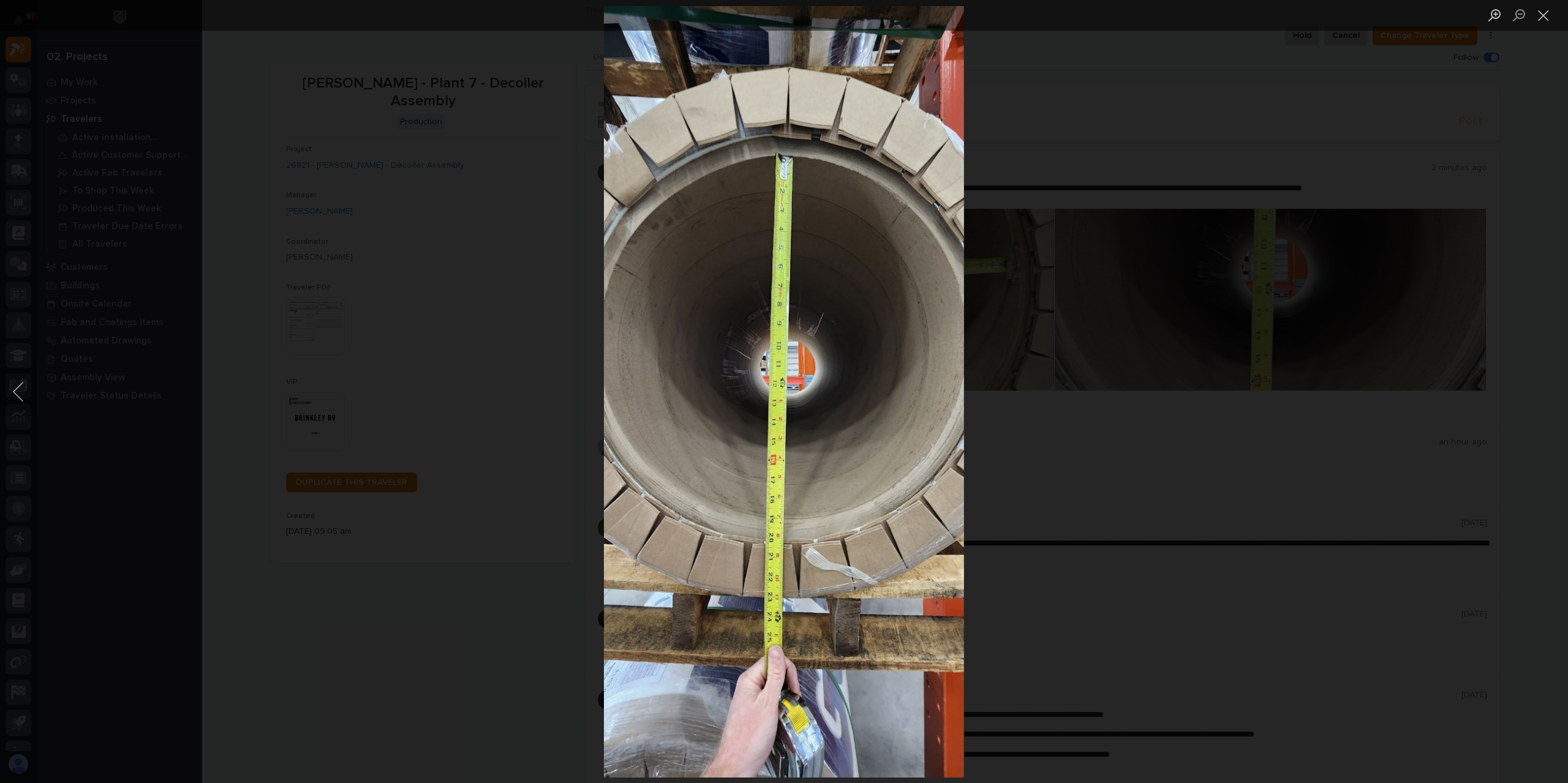
click at [447, 269] on div "Lightbox" at bounding box center [784, 391] width 1568 height 783
